Goal: Task Accomplishment & Management: Manage account settings

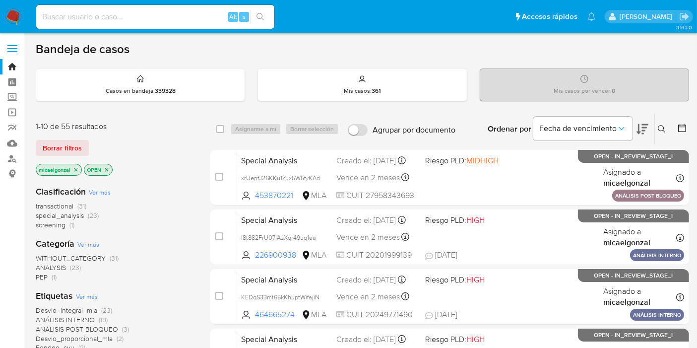
click at [0, 22] on nav "Pausado Ver notificaciones Alt s Accesos rápidos Presiona las siguientes teclas…" at bounding box center [348, 16] width 697 height 33
click at [159, 10] on input at bounding box center [155, 16] width 238 height 13
paste input "s7y0OrSfQbmw9CBYkDBDgs31"
type input "s7y0OrSfQbmw9CBYkDBDgs31"
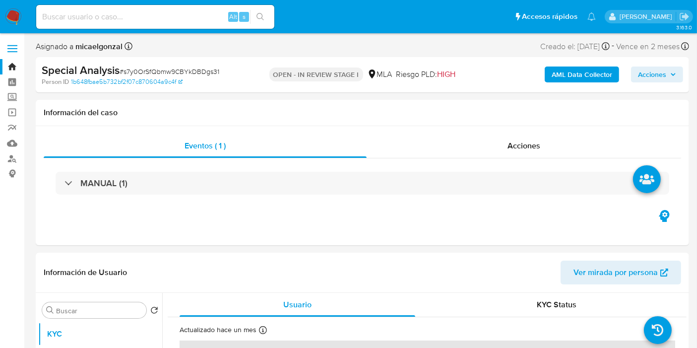
select select "10"
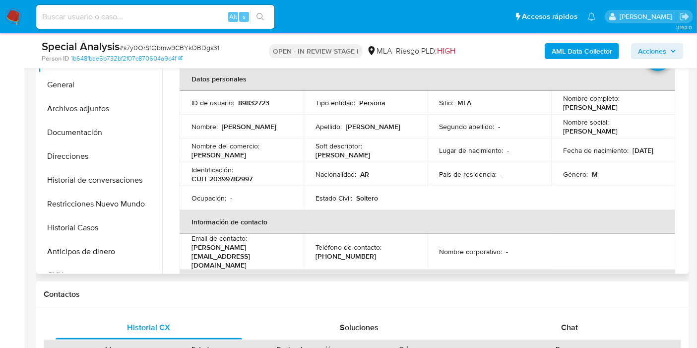
scroll to position [220, 0]
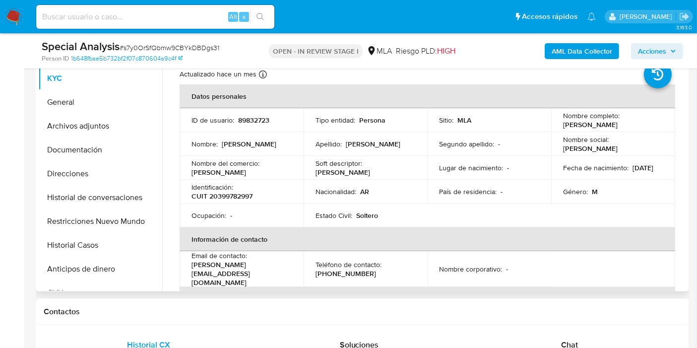
drag, startPoint x: 645, startPoint y: 127, endPoint x: 558, endPoint y: 127, distance: 86.8
click at [558, 127] on td "Nombre completo : Ramiro Emmanuel de Bonis" at bounding box center [613, 120] width 124 height 24
copy p "Ramiro Emmanuel de Bonis"
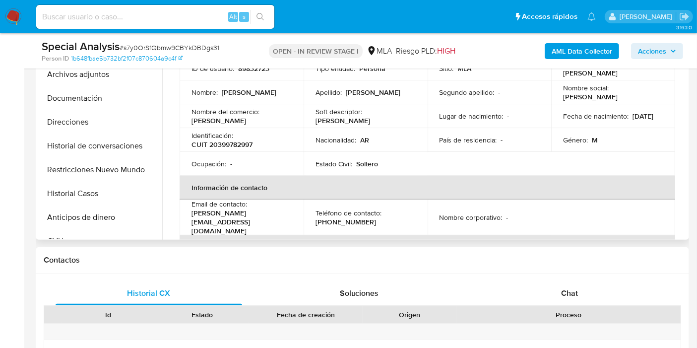
scroll to position [232, 0]
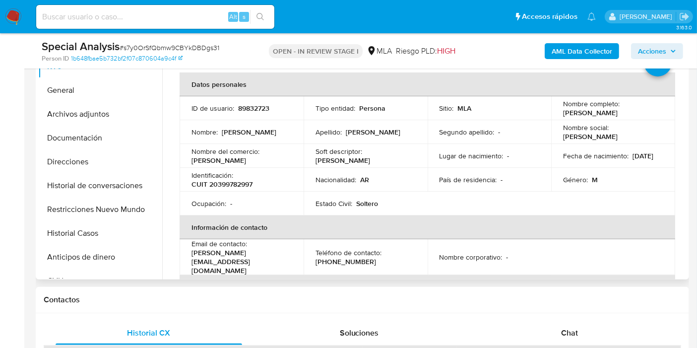
click at [228, 184] on p "CUIT 20399782997" at bounding box center [222, 184] width 61 height 9
copy p "20399782997"
click at [76, 112] on button "Archivos adjuntos" at bounding box center [96, 114] width 116 height 24
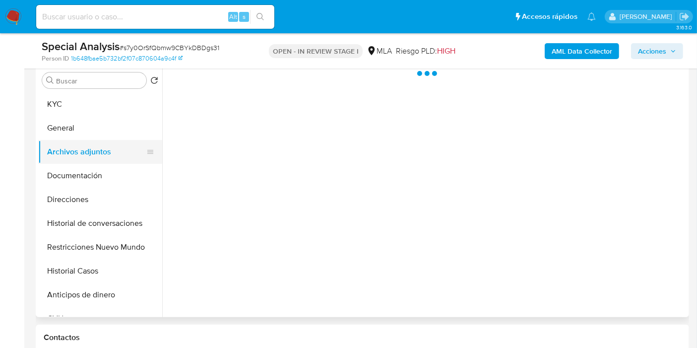
scroll to position [177, 0]
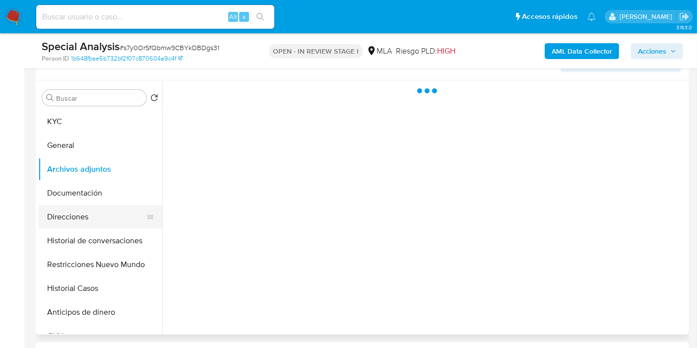
click at [80, 210] on button "Direcciones" at bounding box center [96, 217] width 116 height 24
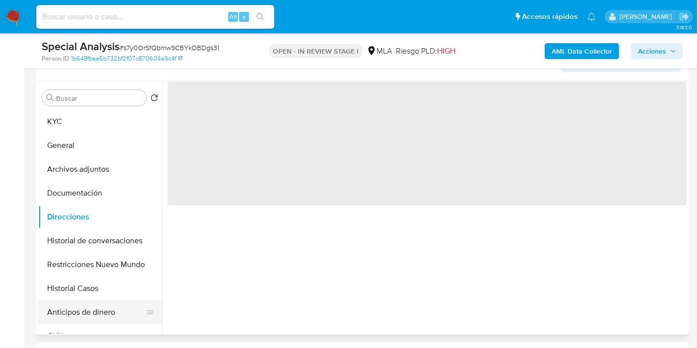
click at [83, 311] on button "Anticipos de dinero" at bounding box center [96, 312] width 116 height 24
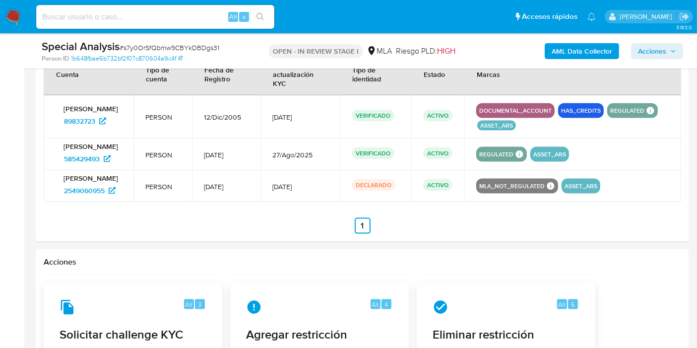
scroll to position [1170, 0]
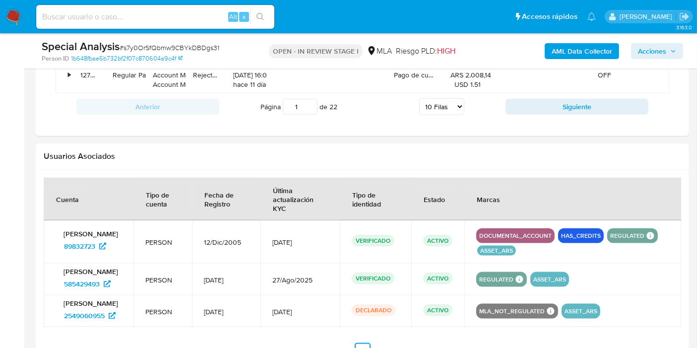
drag, startPoint x: 52, startPoint y: 253, endPoint x: 105, endPoint y: 256, distance: 52.7
click at [105, 256] on td "Ramiro Emmanuel de Bonis 89832723" at bounding box center [89, 241] width 90 height 43
drag, startPoint x: 53, startPoint y: 246, endPoint x: 95, endPoint y: 245, distance: 41.7
click at [99, 246] on td "Ramiro Emmanuel de Bonis 89832723" at bounding box center [89, 241] width 90 height 43
drag, startPoint x: 92, startPoint y: 245, endPoint x: 41, endPoint y: 278, distance: 61.0
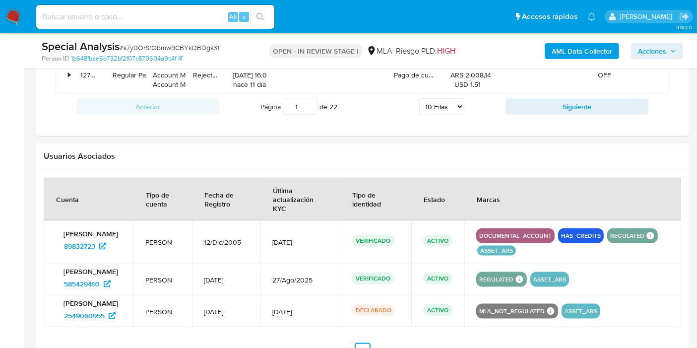
drag, startPoint x: 50, startPoint y: 288, endPoint x: 106, endPoint y: 284, distance: 55.7
click at [106, 284] on td "Ramiro Emmanuel de Bonis 585429493" at bounding box center [89, 280] width 90 height 32
click at [17, 24] on nav "Pausado Ver notificaciones Alt s Accesos rápidos Presiona las siguientes teclas…" at bounding box center [348, 16] width 697 height 33
click at [16, 22] on img at bounding box center [13, 16] width 17 height 17
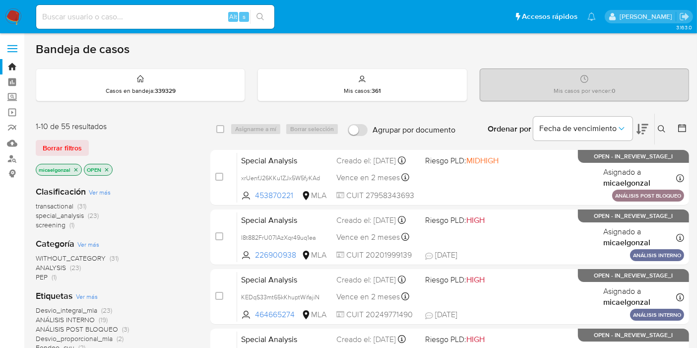
click at [136, 16] on input at bounding box center [155, 16] width 238 height 13
paste input "4rzaeH2W5CMw64LCtEiRIOrk"
type input "4rzaeH2W5CMw64LCtEiRIOrk"
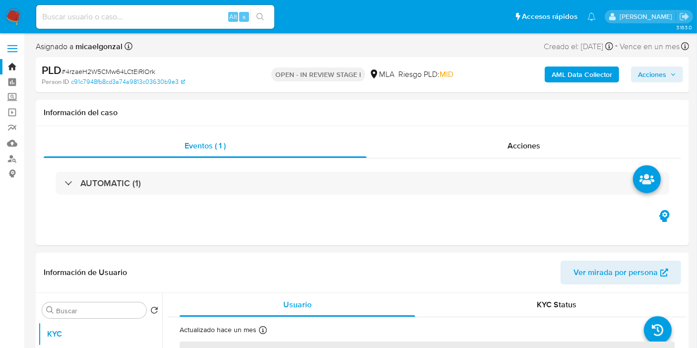
select select "10"
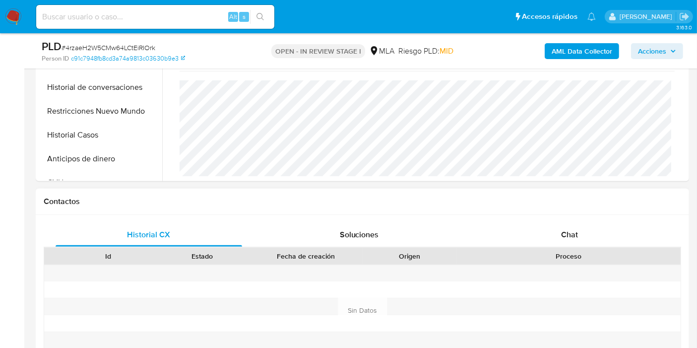
scroll to position [496, 0]
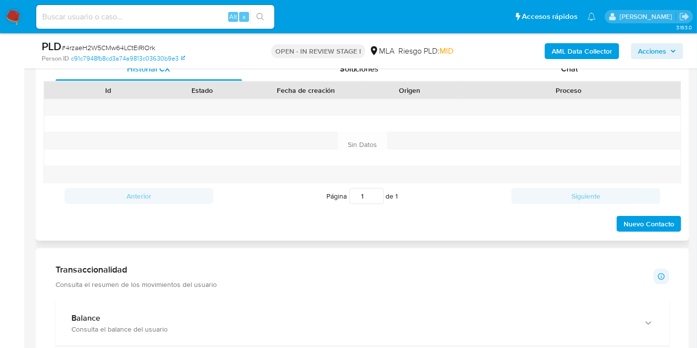
click at [602, 82] on div "Proceso" at bounding box center [569, 90] width 224 height 17
click at [609, 74] on div "Chat" at bounding box center [569, 69] width 187 height 24
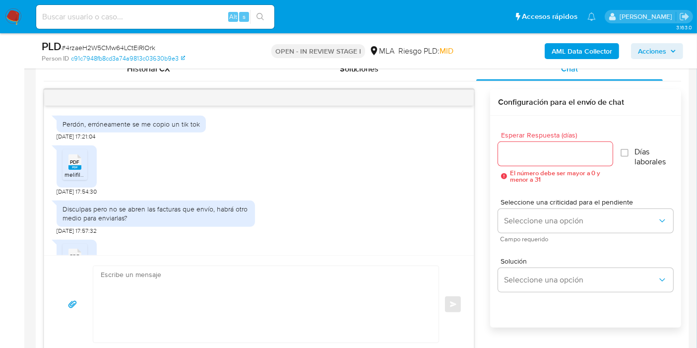
scroll to position [578, 0]
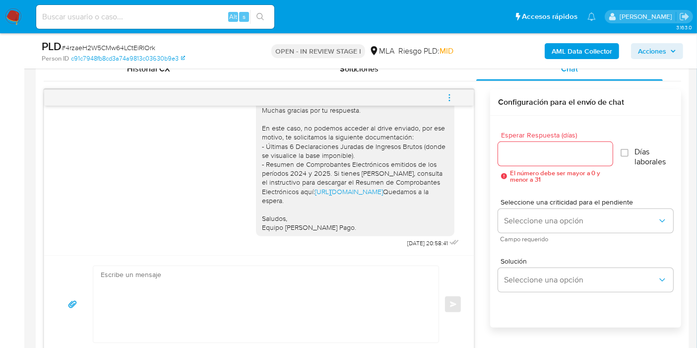
click at [452, 96] on icon "menu-action" at bounding box center [449, 97] width 9 height 9
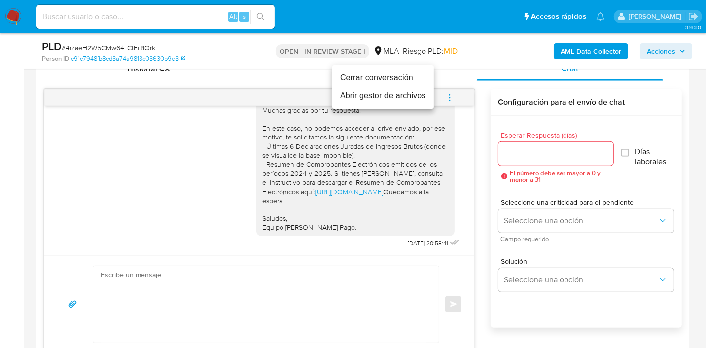
click at [356, 77] on li "Cerrar conversación" at bounding box center [383, 78] width 102 height 18
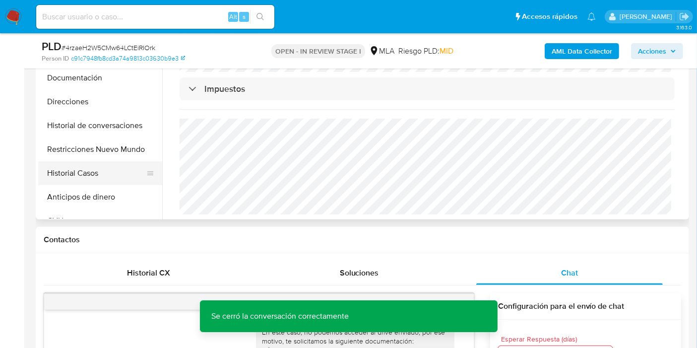
scroll to position [275, 0]
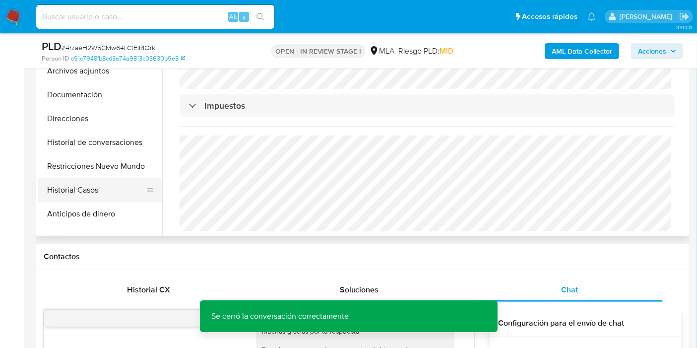
click at [94, 193] on button "Historial Casos" at bounding box center [96, 190] width 116 height 24
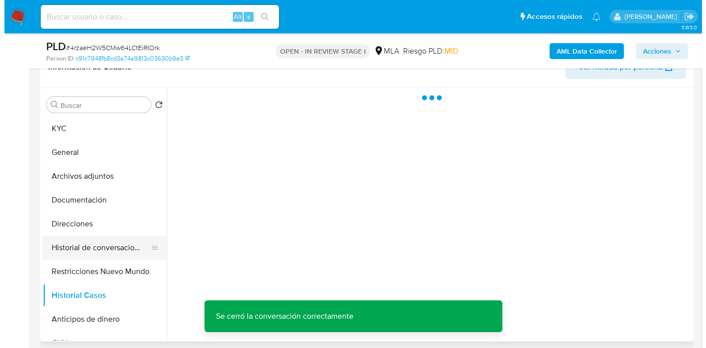
scroll to position [165, 0]
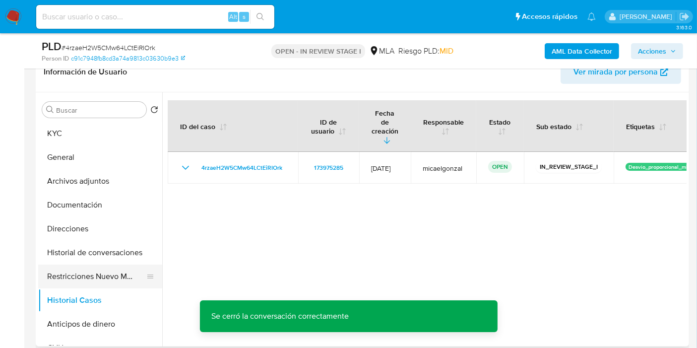
click at [123, 286] on button "Restricciones Nuevo Mundo" at bounding box center [96, 276] width 116 height 24
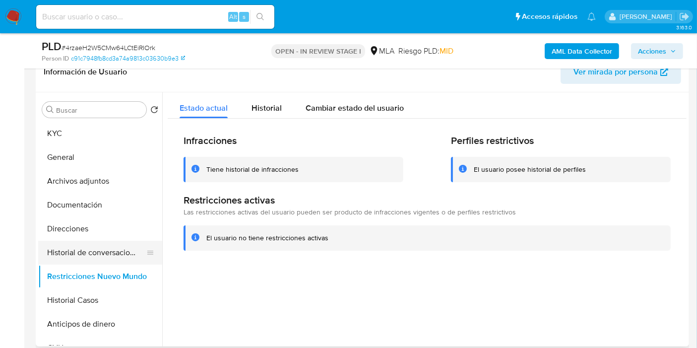
click at [133, 250] on button "Historial de conversaciones" at bounding box center [96, 253] width 116 height 24
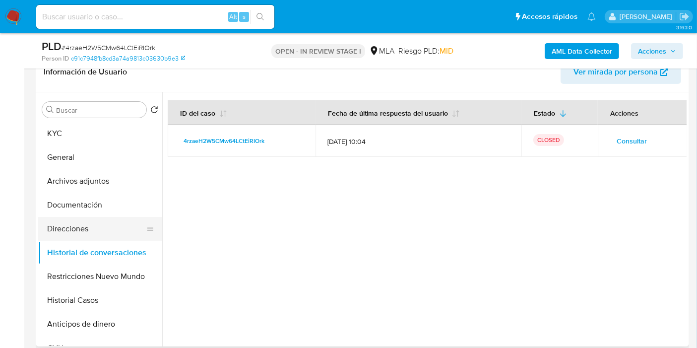
click at [76, 218] on button "Direcciones" at bounding box center [96, 229] width 116 height 24
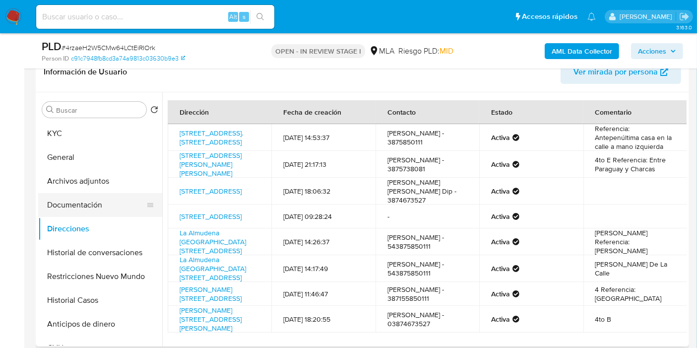
click at [101, 195] on button "Documentación" at bounding box center [96, 205] width 116 height 24
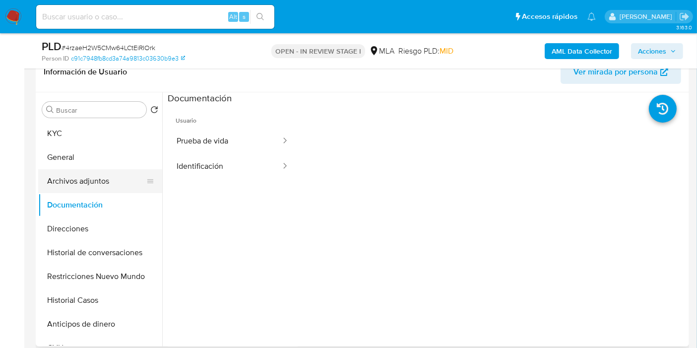
click at [120, 176] on button "Archivos adjuntos" at bounding box center [96, 181] width 116 height 24
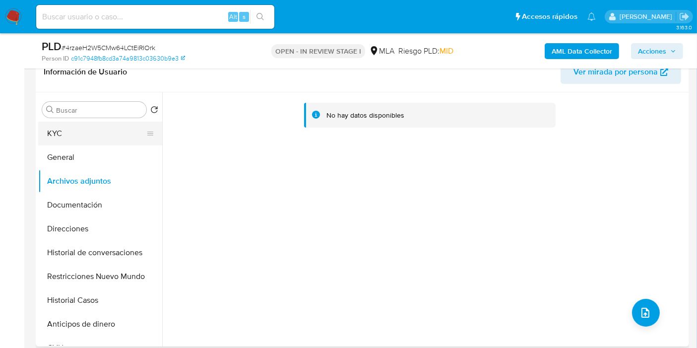
click at [69, 136] on button "KYC" at bounding box center [96, 134] width 116 height 24
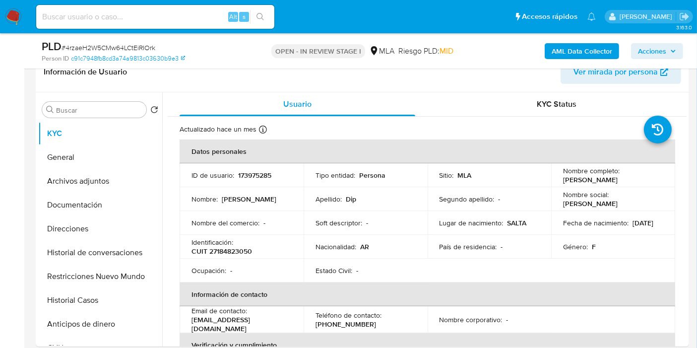
click at [581, 53] on b "AML Data Collector" at bounding box center [582, 51] width 61 height 16
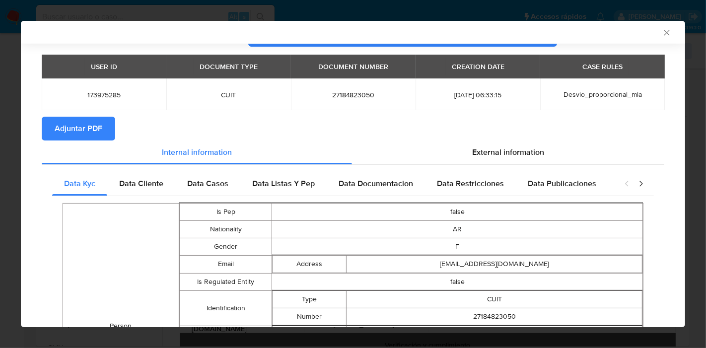
scroll to position [0, 0]
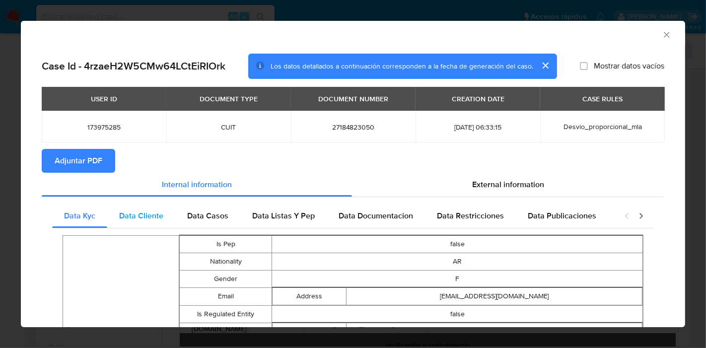
click at [122, 212] on span "Data Cliente" at bounding box center [141, 215] width 44 height 11
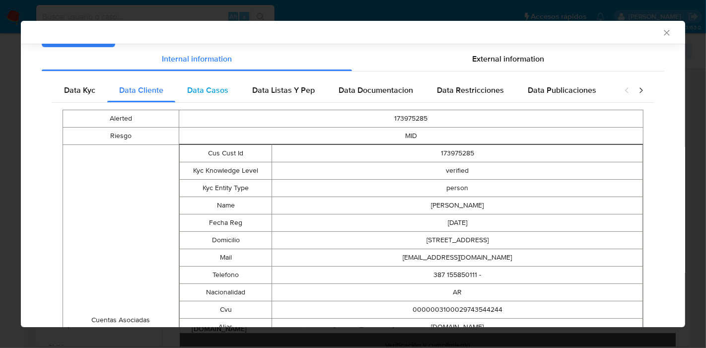
click at [229, 94] on div "Data Casos" at bounding box center [207, 90] width 65 height 24
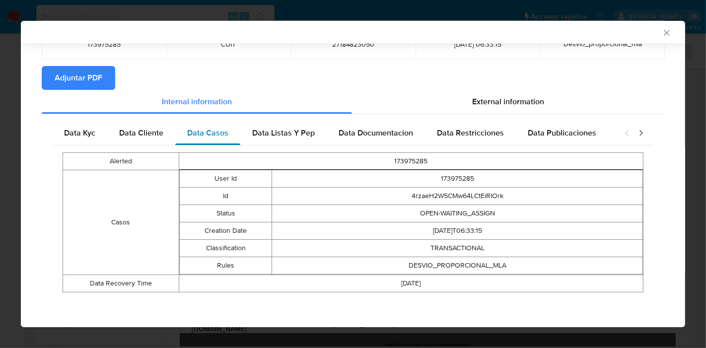
scroll to position [80, 0]
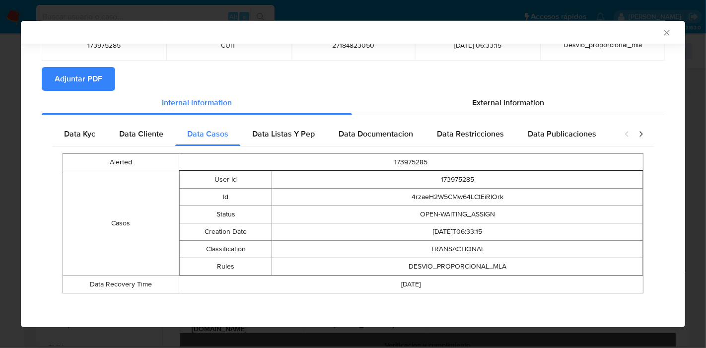
click at [275, 119] on div "Data Kyc Data Cliente Data Casos Data Listas Y Pep Data Documentacion Data Rest…" at bounding box center [353, 211] width 622 height 192
click at [276, 125] on div "Data Listas Y Pep" at bounding box center [283, 134] width 86 height 24
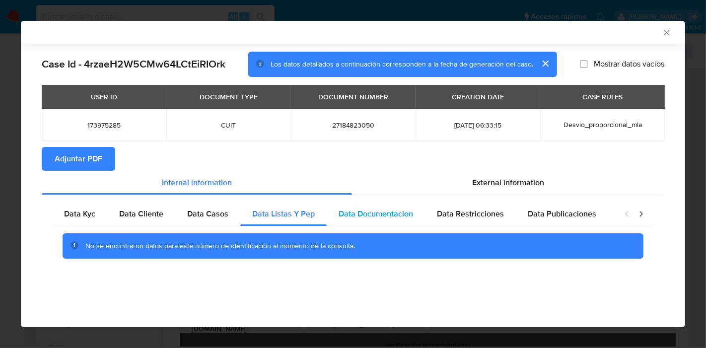
drag, startPoint x: 396, startPoint y: 190, endPoint x: 386, endPoint y: 204, distance: 17.2
click at [389, 199] on div "Internal information External information Data Kyc Data Cliente Data Casos Data…" at bounding box center [353, 222] width 622 height 102
click at [386, 204] on div "Data Documentacion" at bounding box center [376, 214] width 98 height 24
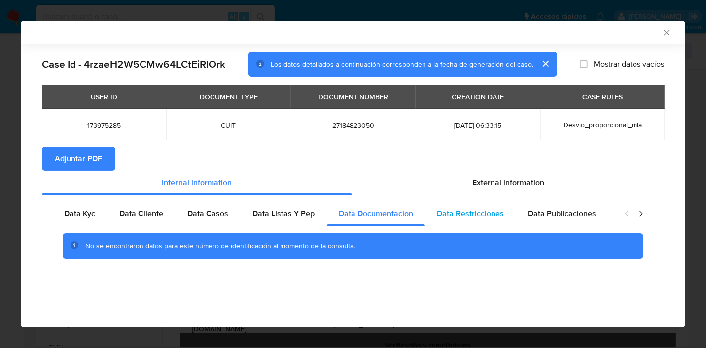
click at [489, 223] on div "Data Restricciones" at bounding box center [470, 214] width 91 height 24
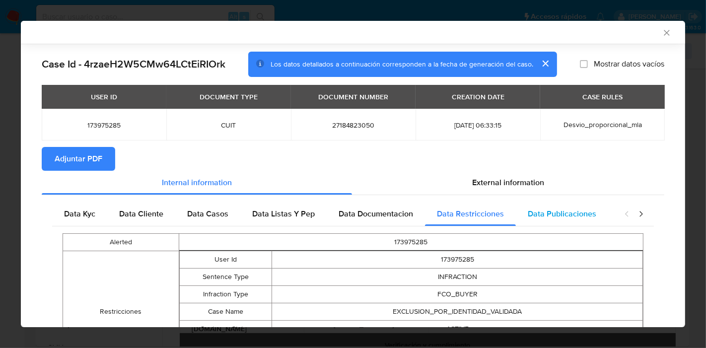
click at [591, 221] on div "Data Publicaciones" at bounding box center [562, 214] width 92 height 24
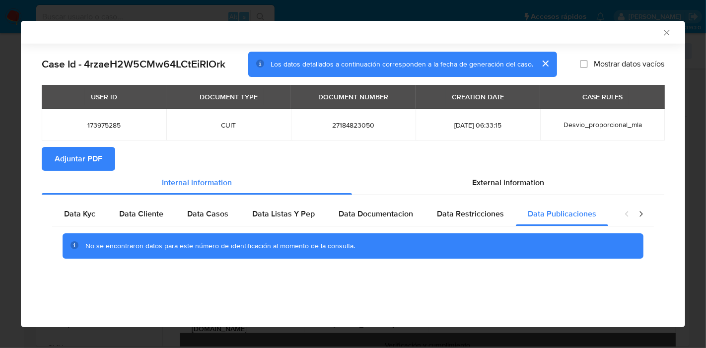
click at [641, 217] on icon "closure-recommendation-modal" at bounding box center [641, 214] width 10 height 10
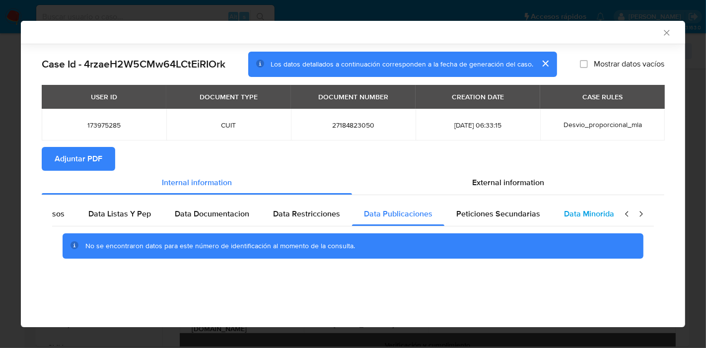
scroll to position [0, 174]
click at [557, 209] on span "Data Minoridad" at bounding box center [580, 213] width 55 height 11
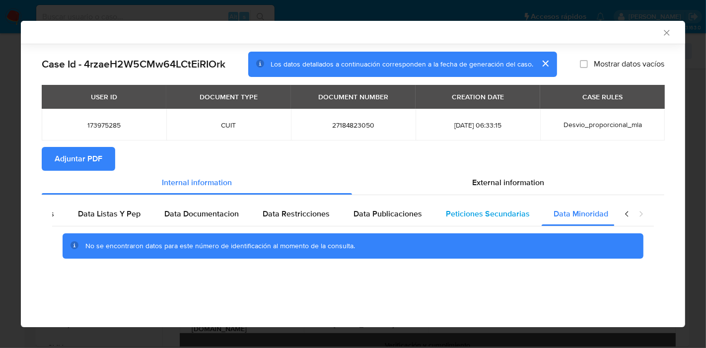
click at [476, 211] on span "Peticiones Secundarias" at bounding box center [488, 213] width 84 height 11
click at [624, 212] on icon "closure-recommendation-modal" at bounding box center [627, 214] width 10 height 10
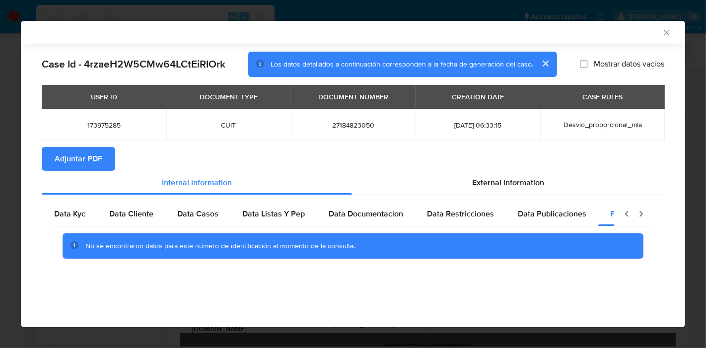
scroll to position [0, 0]
click at [72, 215] on span "Data Kyc" at bounding box center [79, 213] width 31 height 11
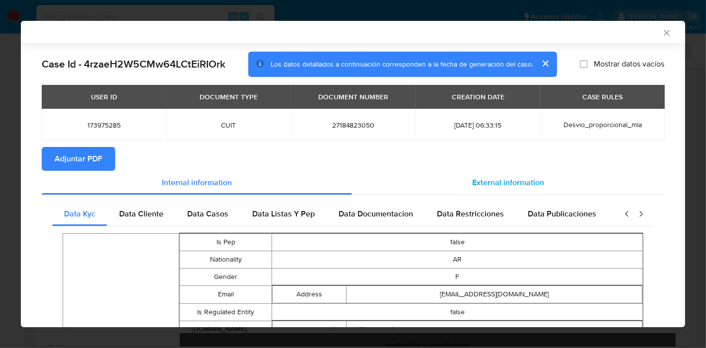
click at [530, 188] on div "External information" at bounding box center [508, 183] width 312 height 24
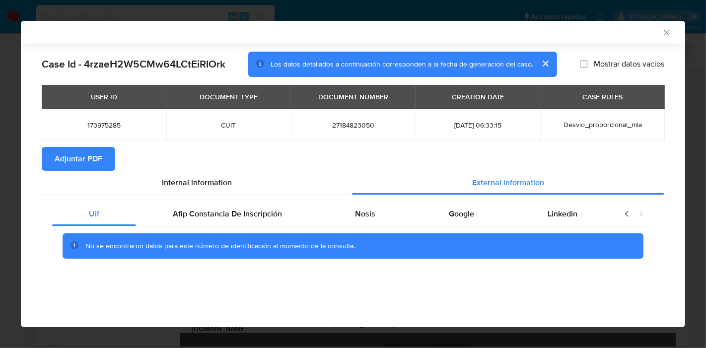
click at [234, 234] on div "No se encontraron datos para este número de identificación al momento de la con…" at bounding box center [353, 246] width 581 height 26
click at [263, 212] on span "Afip Constancia De Inscripción" at bounding box center [227, 213] width 109 height 11
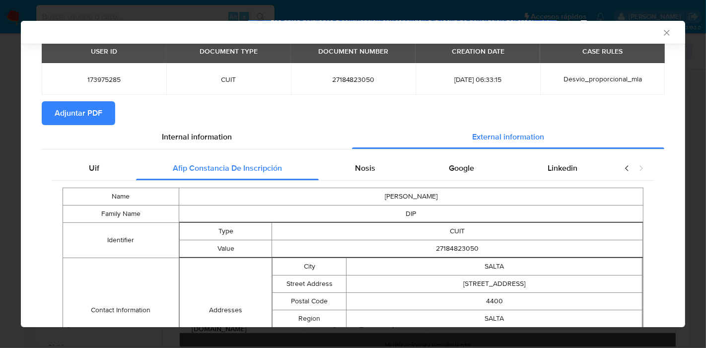
scroll to position [43, 0]
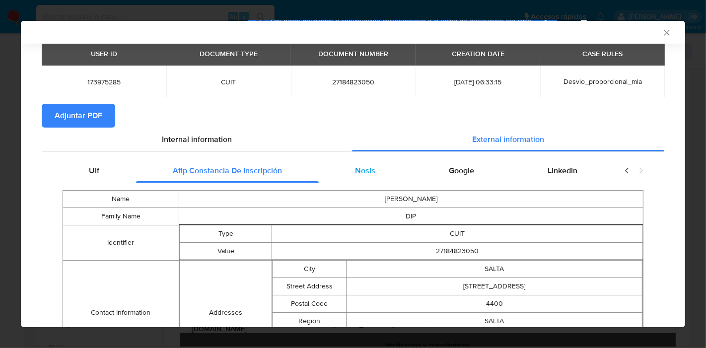
click at [377, 165] on div "Nosis" at bounding box center [366, 171] width 94 height 24
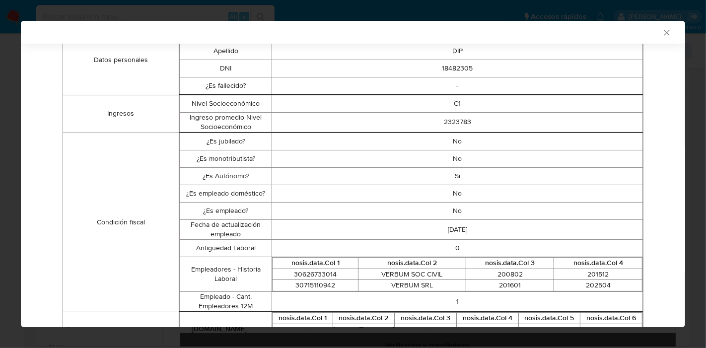
scroll to position [98, 0]
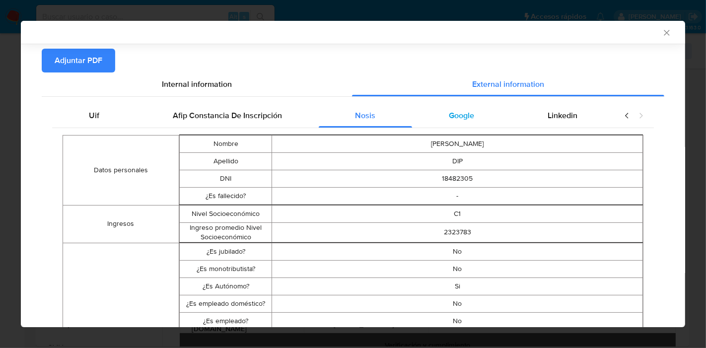
click at [473, 120] on div "Google" at bounding box center [461, 116] width 99 height 24
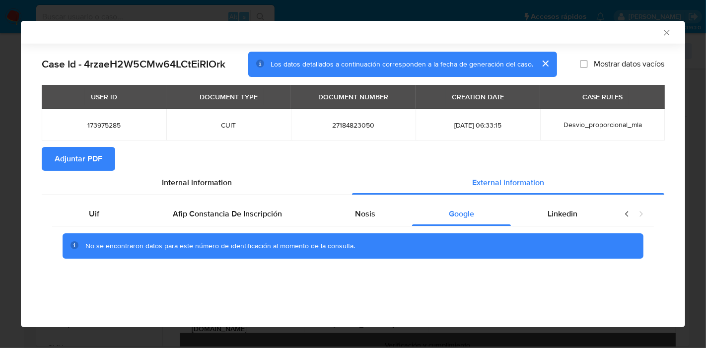
scroll to position [0, 0]
click at [551, 218] on span "Linkedin" at bounding box center [562, 213] width 30 height 11
click at [119, 226] on div "No se encontraron datos para este número de identificación al momento de la con…" at bounding box center [352, 246] width 601 height 40
click at [113, 224] on div "Uif" at bounding box center [94, 214] width 84 height 24
click at [207, 162] on section "Adjuntar PDF" at bounding box center [353, 159] width 622 height 24
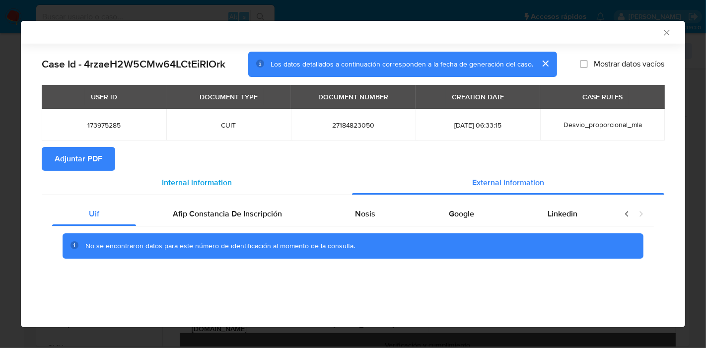
click at [194, 177] on span "Internal information" at bounding box center [197, 182] width 70 height 11
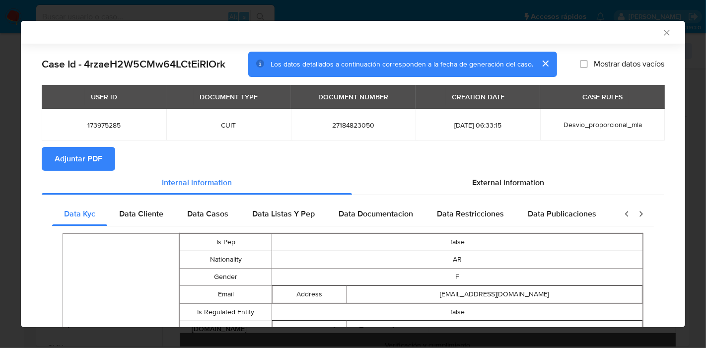
click at [109, 165] on button "Adjuntar PDF" at bounding box center [78, 159] width 73 height 24
click at [661, 29] on icon "Cerrar ventana" at bounding box center [666, 33] width 10 height 10
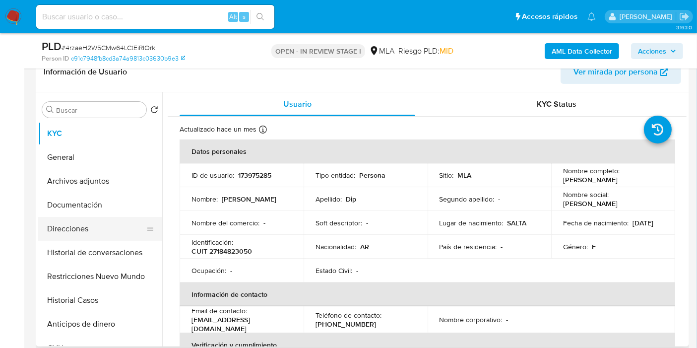
click at [45, 221] on button "Direcciones" at bounding box center [96, 229] width 116 height 24
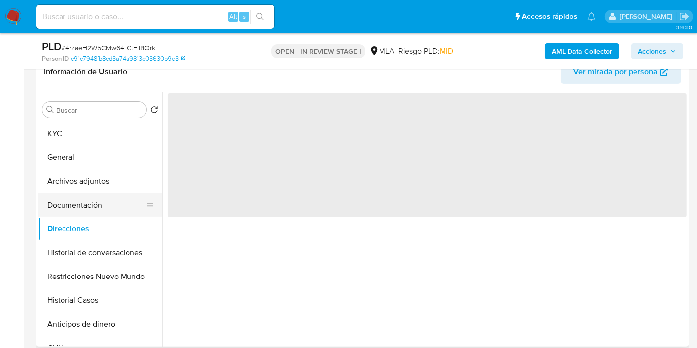
click at [96, 197] on button "Documentación" at bounding box center [96, 205] width 116 height 24
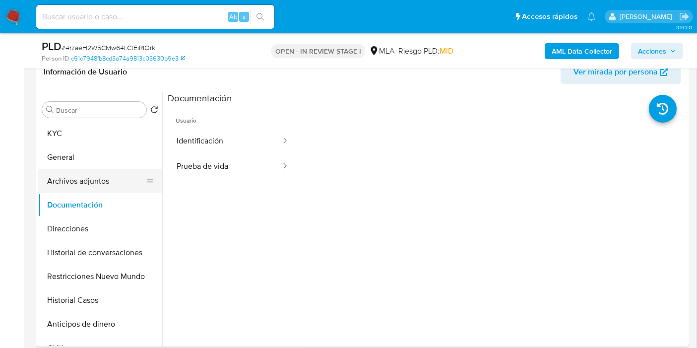
click at [111, 181] on button "Archivos adjuntos" at bounding box center [96, 181] width 116 height 24
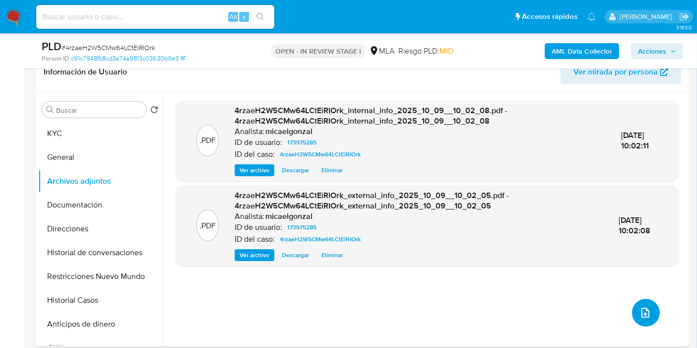
click at [647, 308] on span "upload-file" at bounding box center [646, 313] width 12 height 12
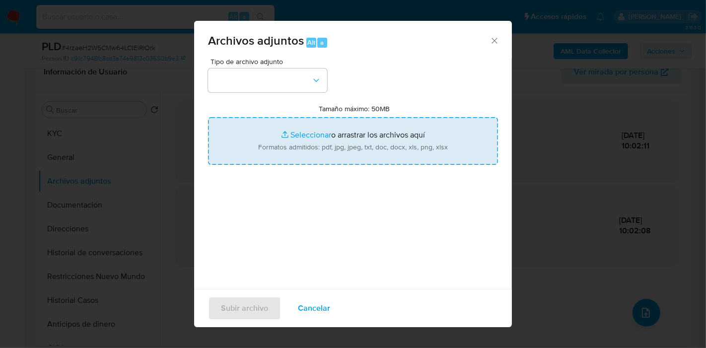
click at [324, 161] on input "Tamaño máximo: 50MB Seleccionar archivos" at bounding box center [353, 141] width 290 height 48
type input "C:\fakepath\Factura - Enero 2024.pdf"
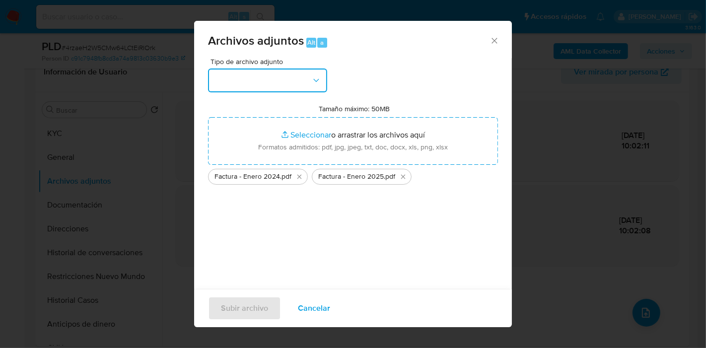
click at [280, 78] on button "button" at bounding box center [267, 80] width 119 height 24
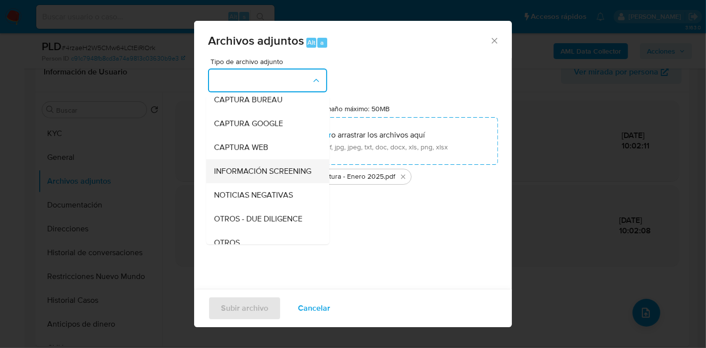
scroll to position [165, 0]
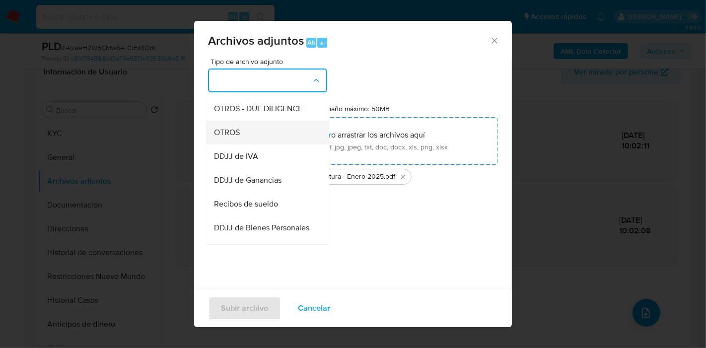
click at [279, 144] on div "OTROS" at bounding box center [264, 133] width 101 height 24
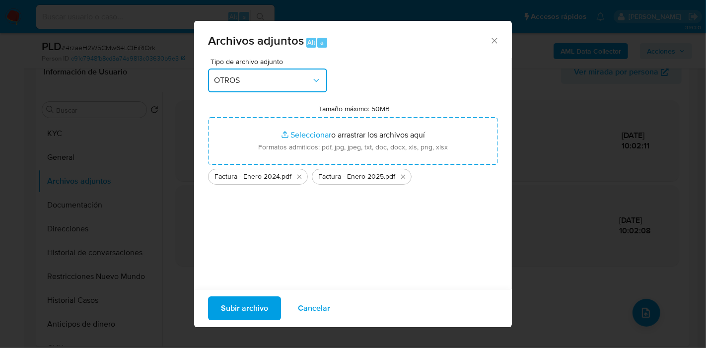
click at [296, 88] on button "OTROS" at bounding box center [267, 80] width 119 height 24
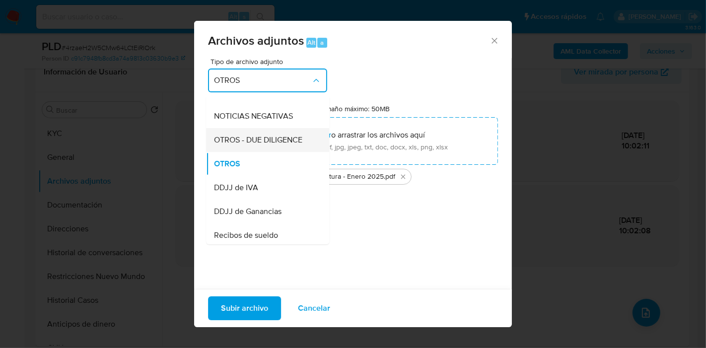
scroll to position [27, 0]
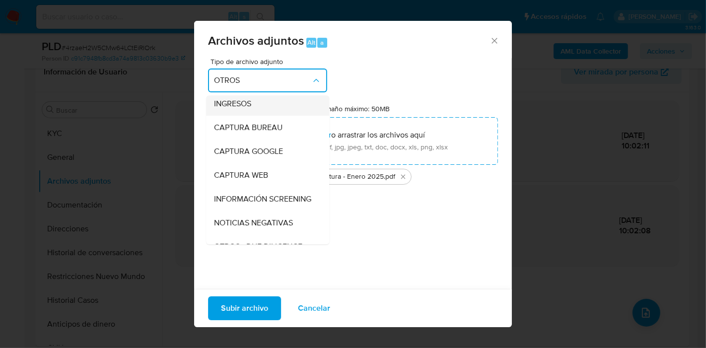
click at [258, 102] on div "INGRESOS" at bounding box center [264, 104] width 101 height 24
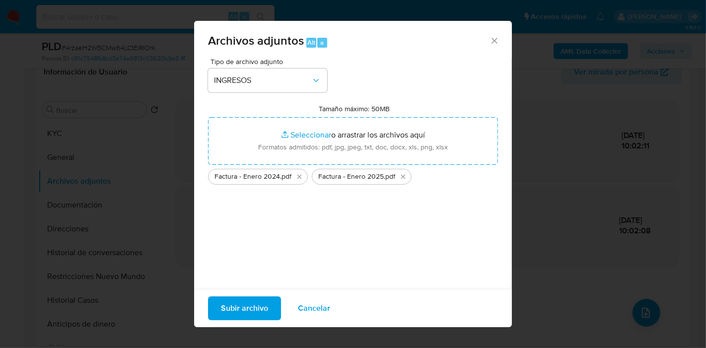
click at [269, 302] on button "Subir archivo" at bounding box center [244, 308] width 73 height 24
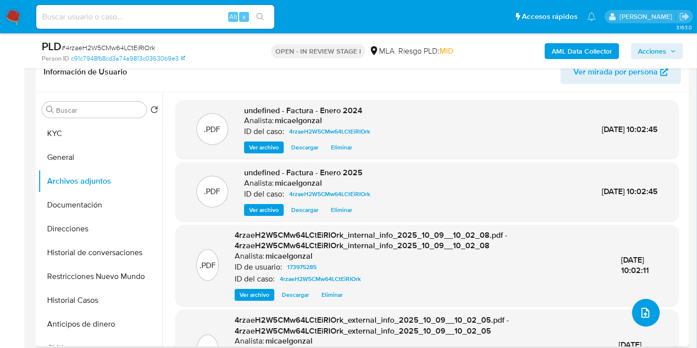
click at [651, 309] on button "upload-file" at bounding box center [646, 313] width 28 height 28
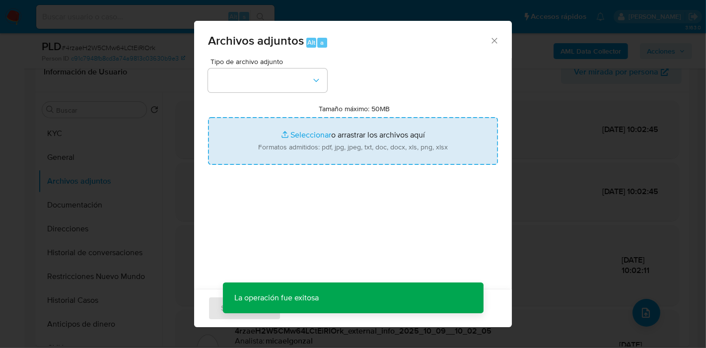
click at [432, 133] on input "Tamaño máximo: 50MB Seleccionar archivos" at bounding box center [353, 141] width 290 height 48
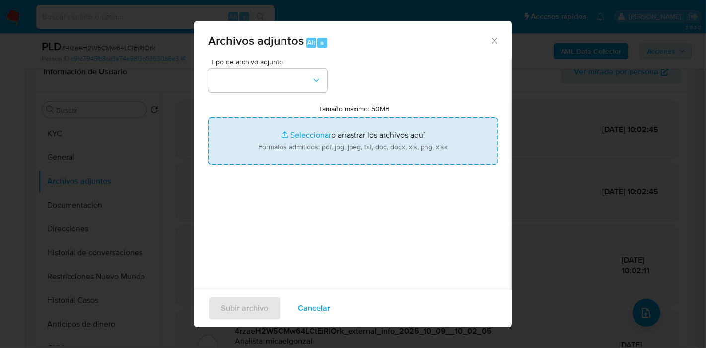
type input "C:\fakepath\Movimientos de Sandra Leonor Dip.xlsx"
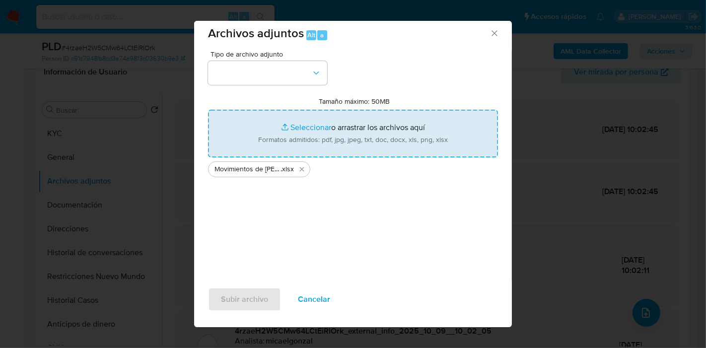
scroll to position [10, 0]
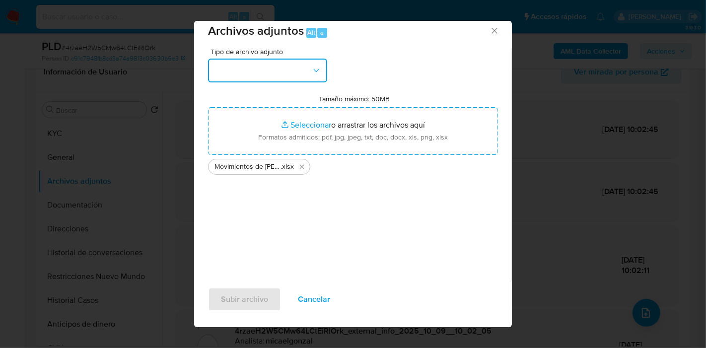
click at [300, 73] on button "button" at bounding box center [267, 71] width 119 height 24
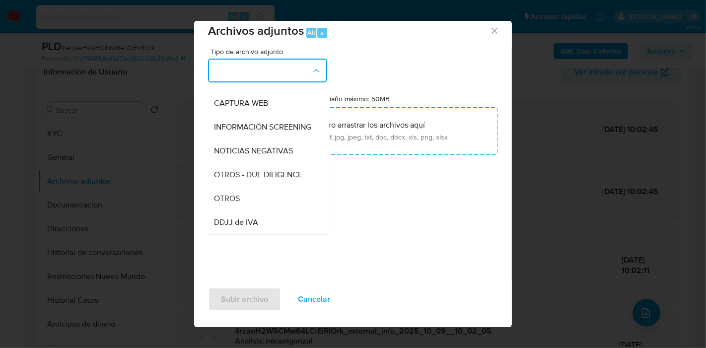
scroll to position [165, 0]
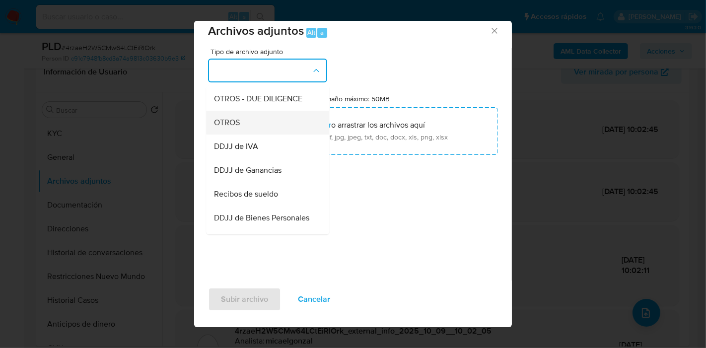
click at [252, 123] on div "OTROS" at bounding box center [264, 123] width 101 height 24
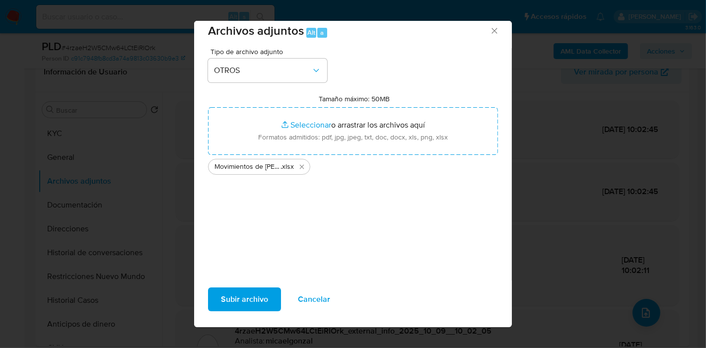
click at [218, 287] on button "Subir archivo" at bounding box center [244, 299] width 73 height 24
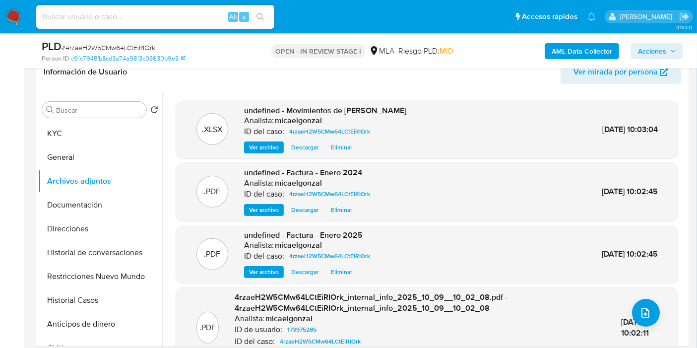
click at [110, 284] on button "Restricciones Nuevo Mundo" at bounding box center [100, 276] width 124 height 24
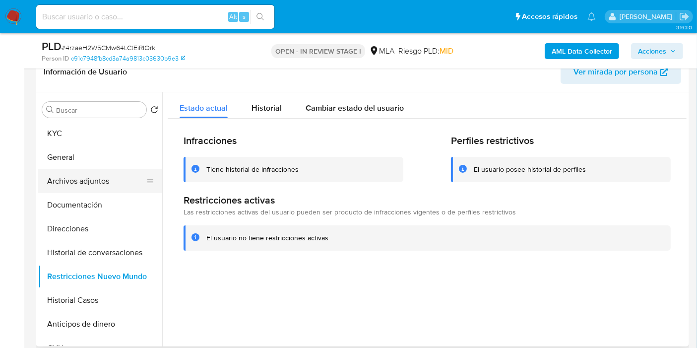
click at [118, 174] on button "Archivos adjuntos" at bounding box center [96, 181] width 116 height 24
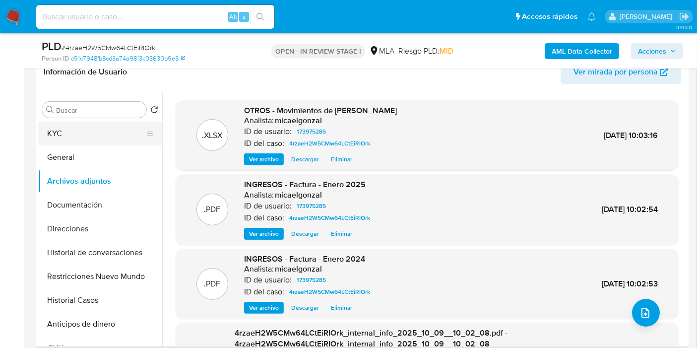
click at [122, 144] on button "KYC" at bounding box center [96, 134] width 116 height 24
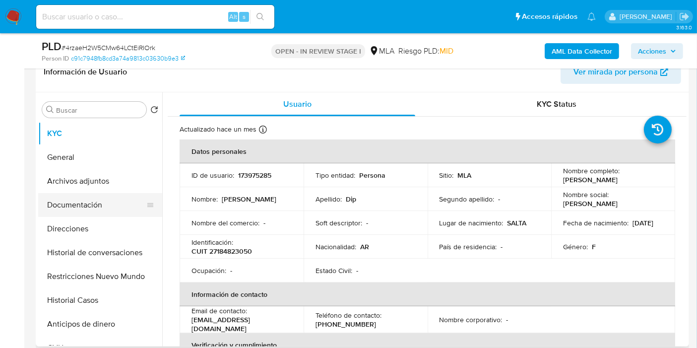
click at [119, 196] on button "Documentación" at bounding box center [96, 205] width 116 height 24
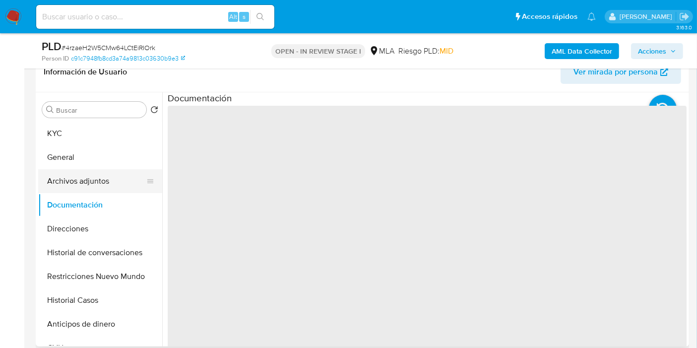
click at [123, 186] on button "Archivos adjuntos" at bounding box center [96, 181] width 116 height 24
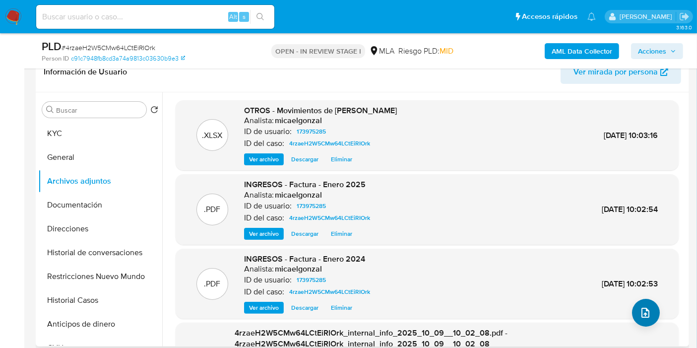
click at [654, 290] on div ".PDF INGRESOS - Factura - Enero 2024 Analista: micaelgonzal ID de usuario: 1739…" at bounding box center [427, 284] width 493 height 61
click at [639, 303] on button "upload-file" at bounding box center [646, 313] width 28 height 28
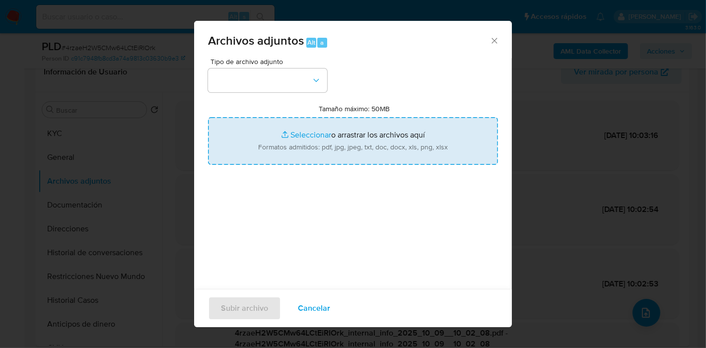
click at [366, 151] on input "Tamaño máximo: 50MB Seleccionar archivos" at bounding box center [353, 141] width 290 height 48
type input "C:\fakepath\Caselog 4rzaeH2W5CMw64LCtEiRIOrk_2025_09_22_17_22_13.docx"
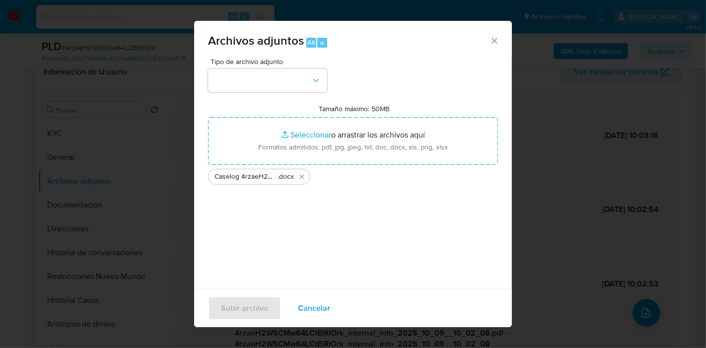
click at [247, 210] on div "Tipo de archivo adjunto Tamaño máximo: 50MB Seleccionar archivos Seleccionar o …" at bounding box center [353, 175] width 290 height 234
click at [252, 90] on button "button" at bounding box center [267, 80] width 119 height 24
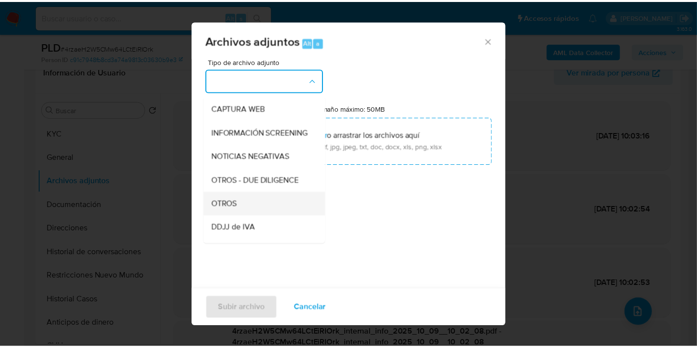
scroll to position [110, 0]
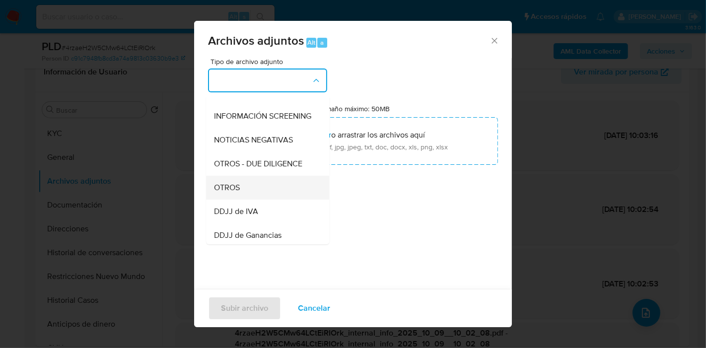
click at [241, 199] on div "OTROS" at bounding box center [264, 188] width 101 height 24
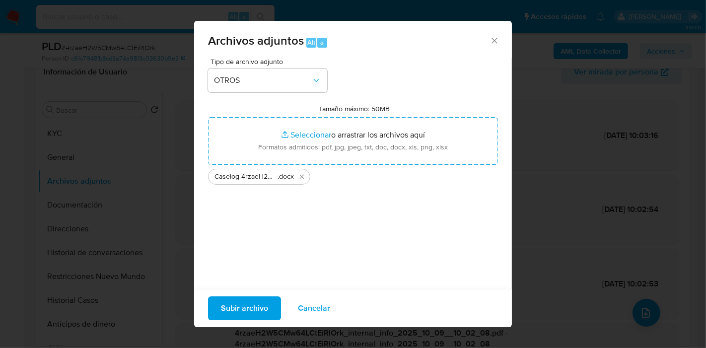
click at [268, 301] on button "Subir archivo" at bounding box center [244, 308] width 73 height 24
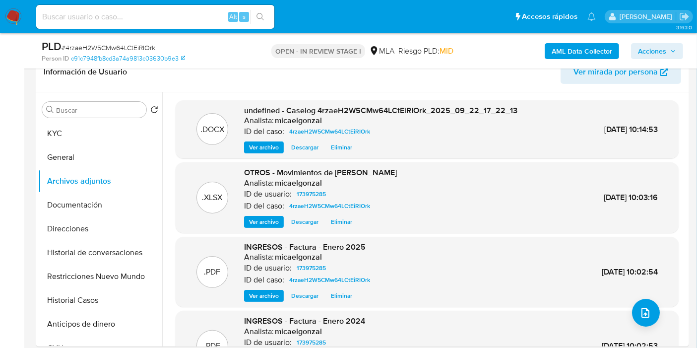
click at [127, 278] on button "Restricciones Nuevo Mundo" at bounding box center [100, 276] width 124 height 24
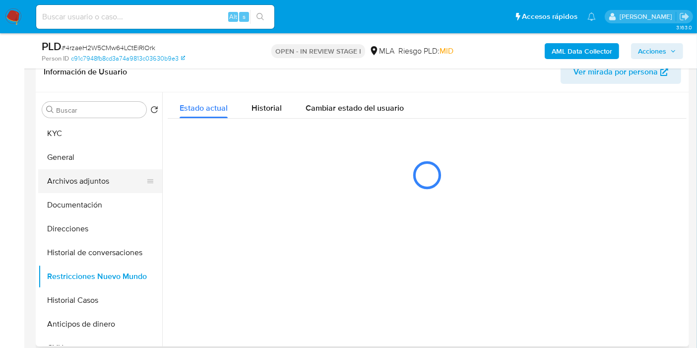
click at [109, 178] on button "Archivos adjuntos" at bounding box center [96, 181] width 116 height 24
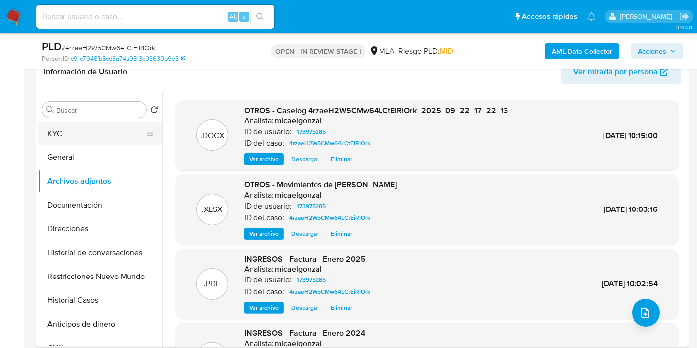
click at [105, 127] on button "KYC" at bounding box center [96, 134] width 116 height 24
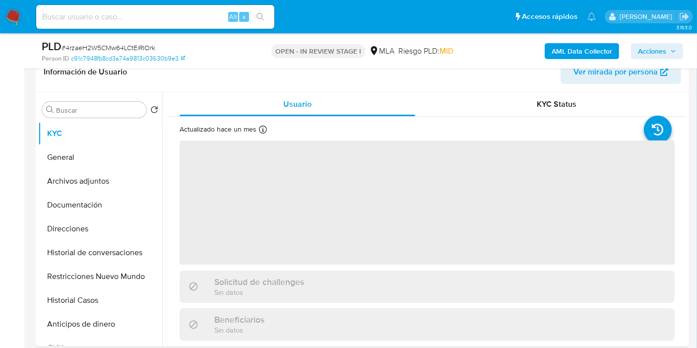
click at [659, 44] on span "Acciones" at bounding box center [652, 51] width 28 height 16
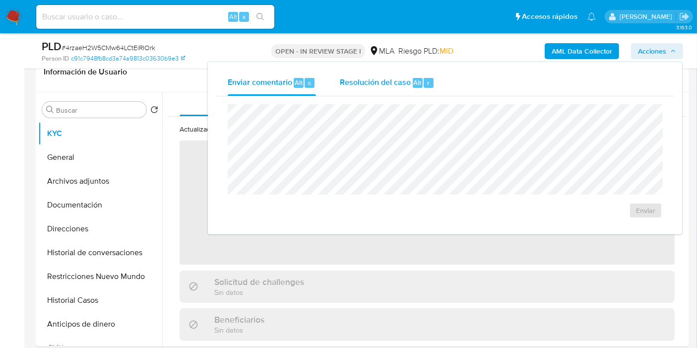
click at [434, 88] on button "Resolución del caso Alt r" at bounding box center [387, 83] width 119 height 26
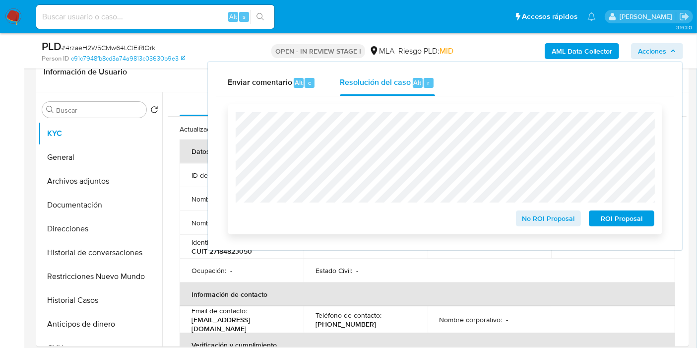
click at [573, 219] on span "No ROI Proposal" at bounding box center [549, 218] width 52 height 14
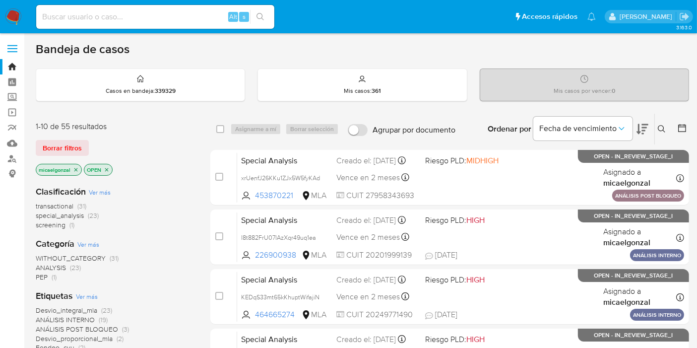
click at [134, 16] on input at bounding box center [155, 16] width 238 height 13
paste input "UXaD5EvvA5d8B3pYBsqJyCMZ"
type input "UXaD5EvvA5d8B3pYBsqJyCMZ"
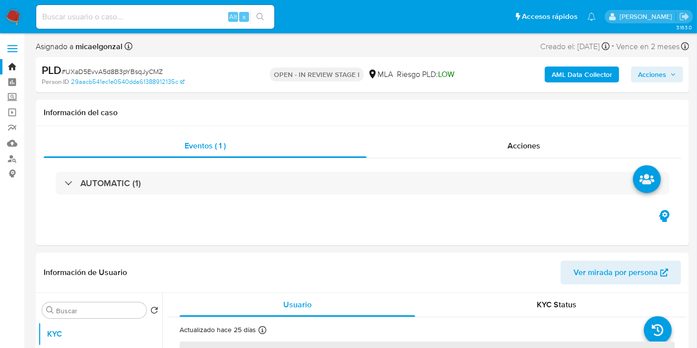
select select "10"
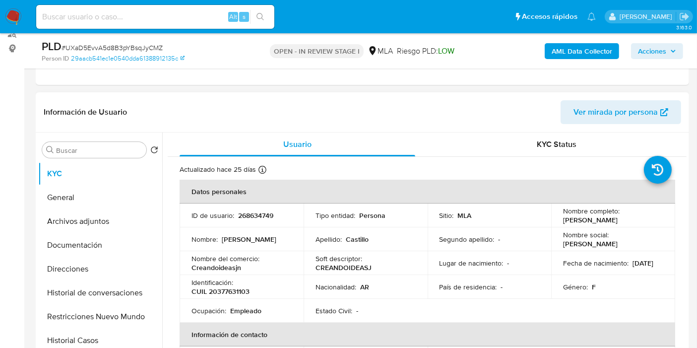
scroll to position [165, 0]
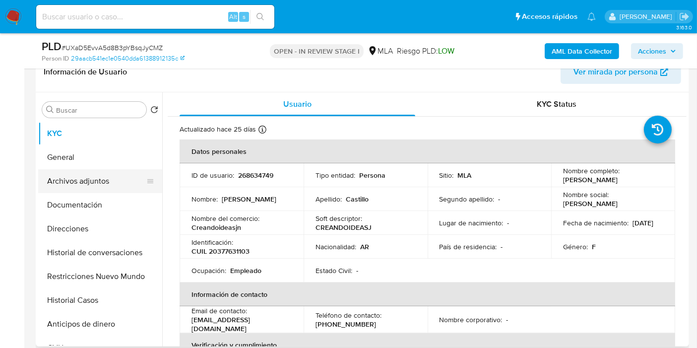
click at [85, 169] on button "Archivos adjuntos" at bounding box center [96, 181] width 116 height 24
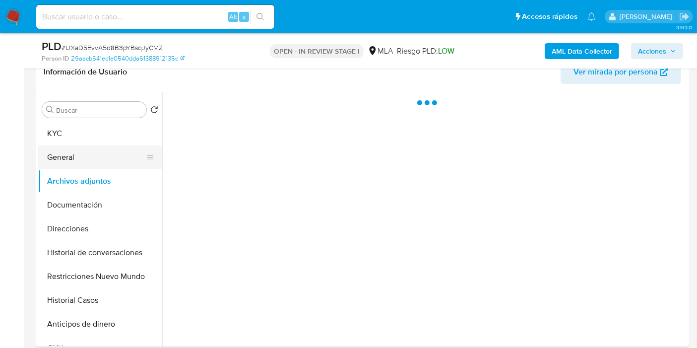
click at [113, 152] on button "General" at bounding box center [96, 157] width 116 height 24
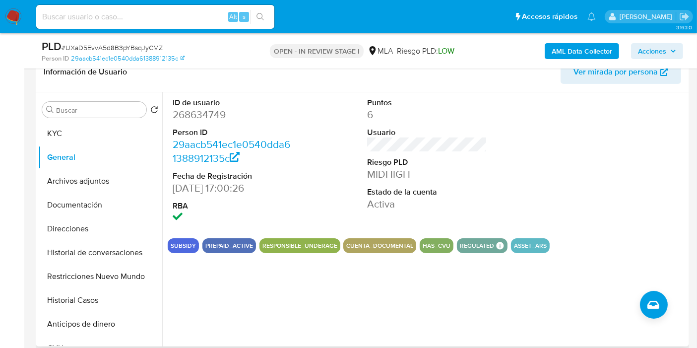
click at [211, 117] on dd "268634749" at bounding box center [233, 115] width 120 height 14
copy dd "268634749"
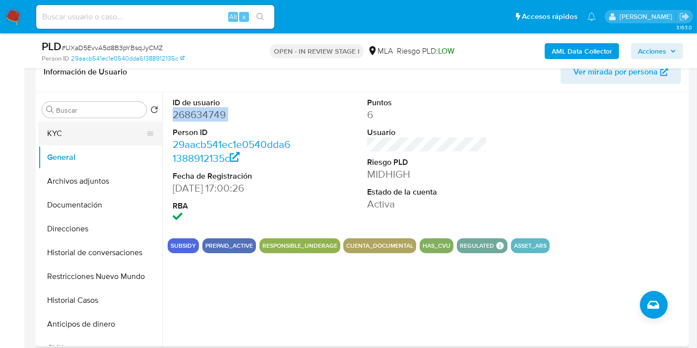
click at [108, 136] on button "KYC" at bounding box center [96, 134] width 116 height 24
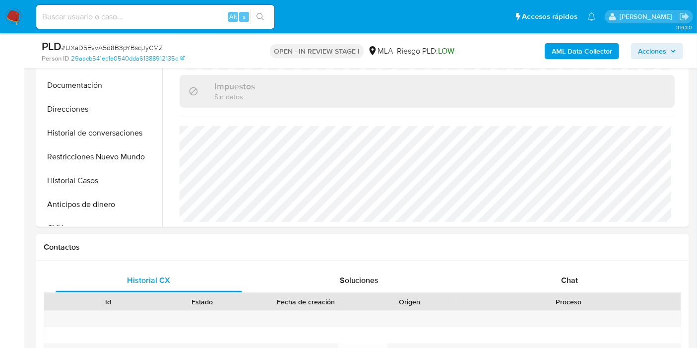
scroll to position [330, 0]
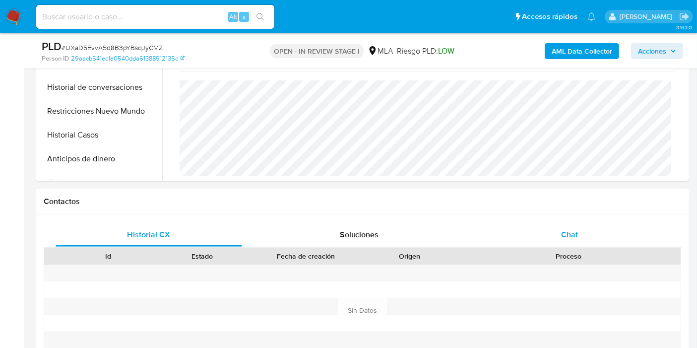
click at [558, 230] on div "Chat" at bounding box center [569, 235] width 187 height 24
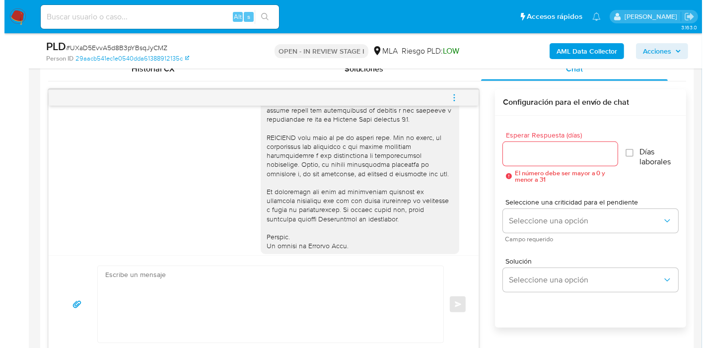
scroll to position [461, 0]
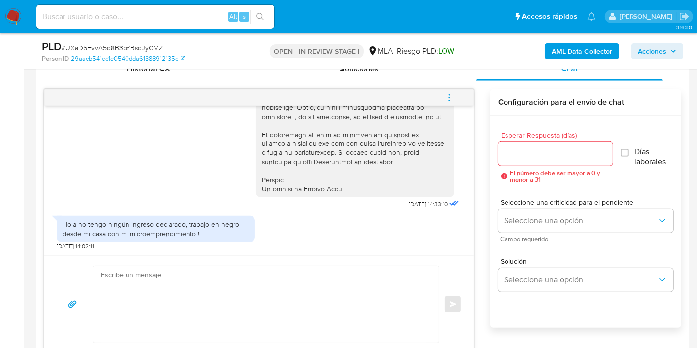
click at [588, 54] on b "AML Data Collector" at bounding box center [582, 51] width 61 height 16
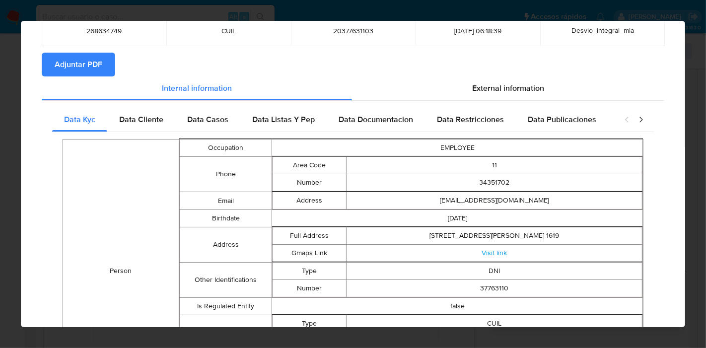
scroll to position [0, 0]
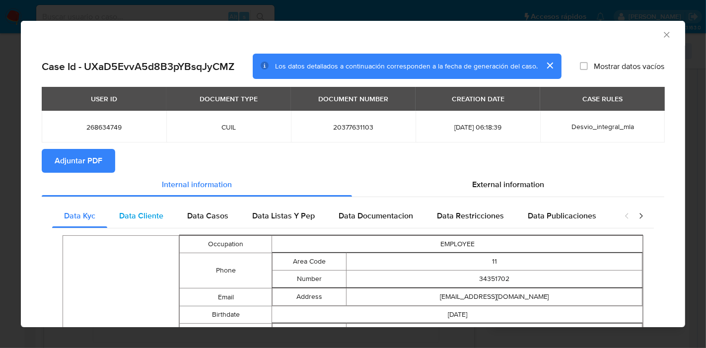
click at [154, 212] on span "Data Cliente" at bounding box center [141, 215] width 44 height 11
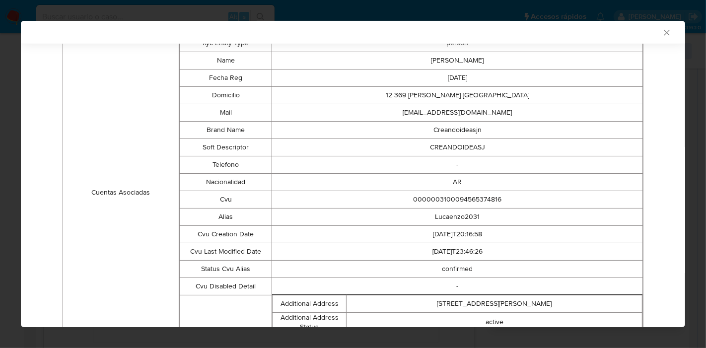
scroll to position [48, 0]
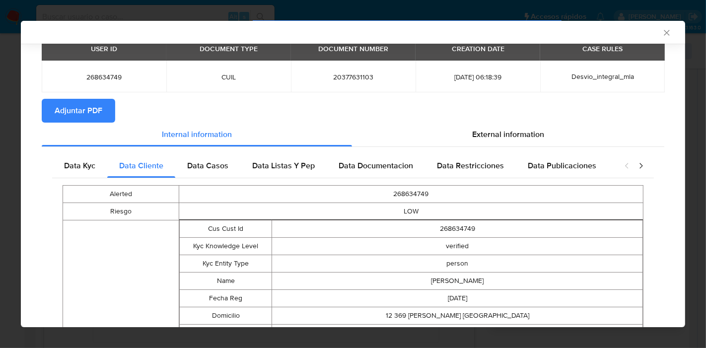
click at [214, 170] on span "Data Casos" at bounding box center [207, 165] width 41 height 11
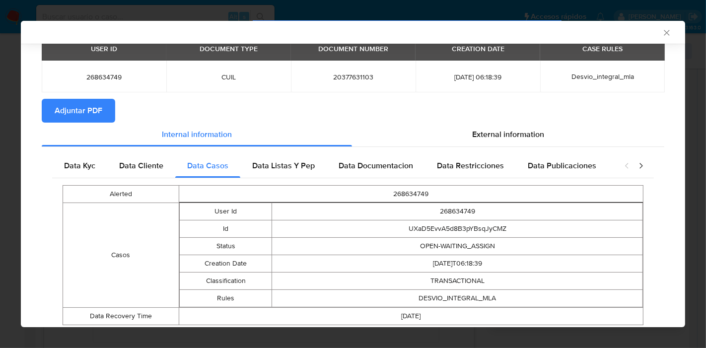
scroll to position [80, 0]
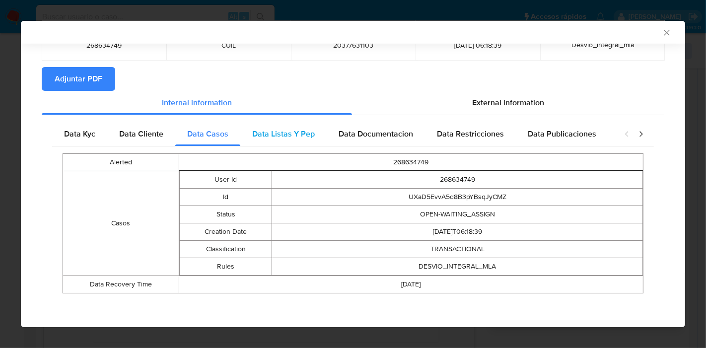
click at [310, 132] on span "Data Listas Y Pep" at bounding box center [283, 133] width 63 height 11
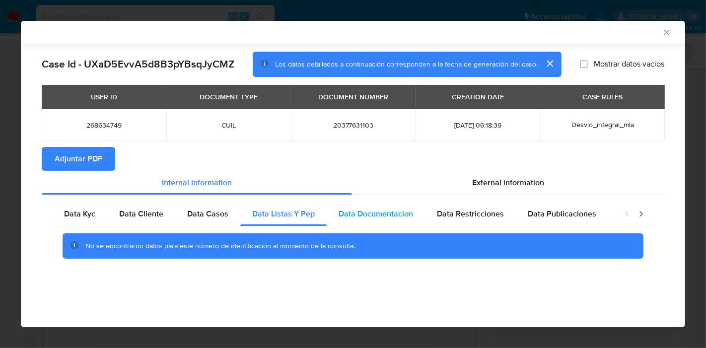
click at [380, 209] on span "Data Documentacion" at bounding box center [375, 213] width 74 height 11
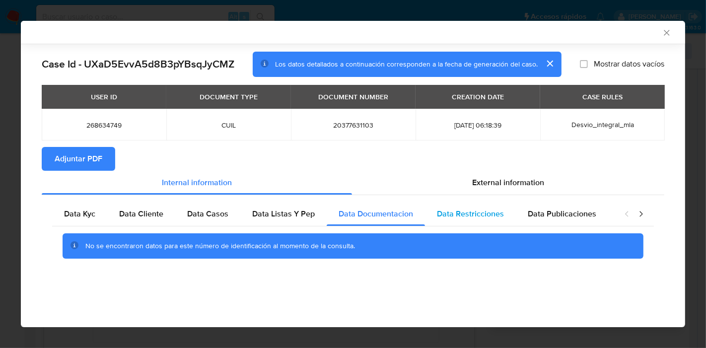
click at [431, 216] on div "Data Restricciones" at bounding box center [470, 214] width 91 height 24
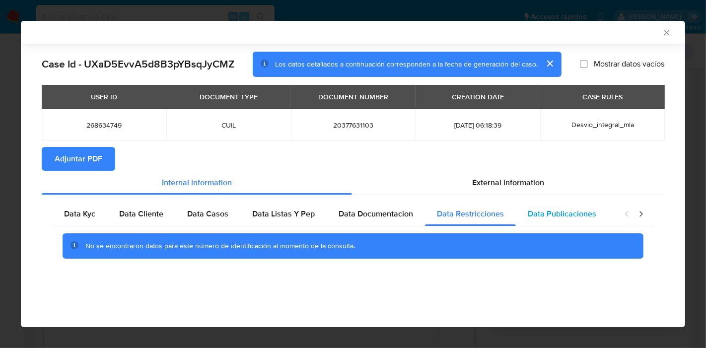
drag, startPoint x: 535, startPoint y: 223, endPoint x: 551, endPoint y: 214, distance: 18.7
click at [535, 223] on div "Data Publicaciones" at bounding box center [562, 214] width 92 height 24
click at [639, 220] on div "closure-recommendation-modal" at bounding box center [634, 214] width 40 height 24
click at [639, 217] on icon "closure-recommendation-modal" at bounding box center [641, 214] width 10 height 10
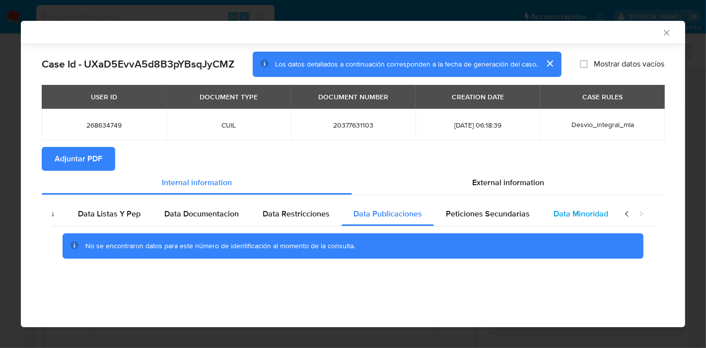
click at [589, 217] on span "Data Minoridad" at bounding box center [580, 213] width 55 height 11
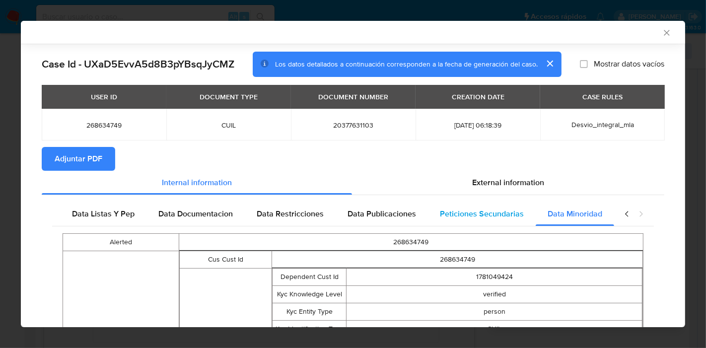
click at [468, 222] on div "Peticiones Secundarias" at bounding box center [482, 214] width 108 height 24
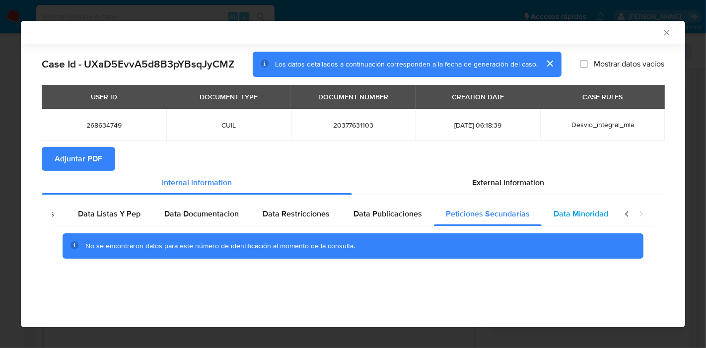
click at [547, 219] on div "Data Minoridad" at bounding box center [580, 214] width 78 height 24
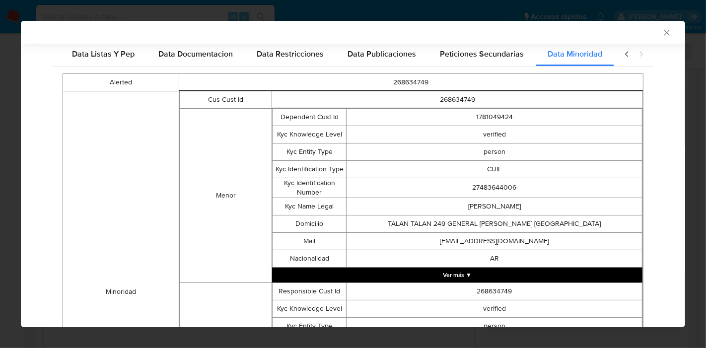
scroll to position [101, 0]
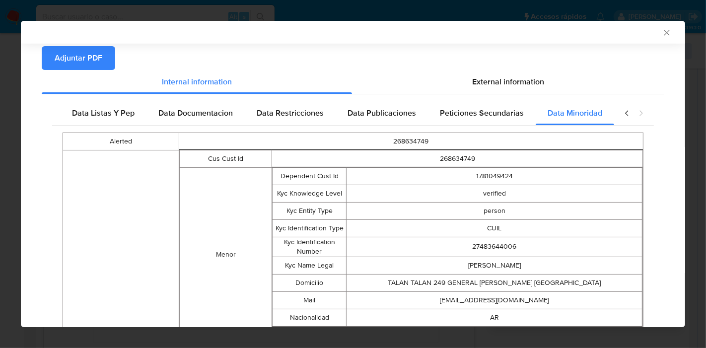
click at [625, 111] on icon "closure-recommendation-modal" at bounding box center [626, 112] width 3 height 5
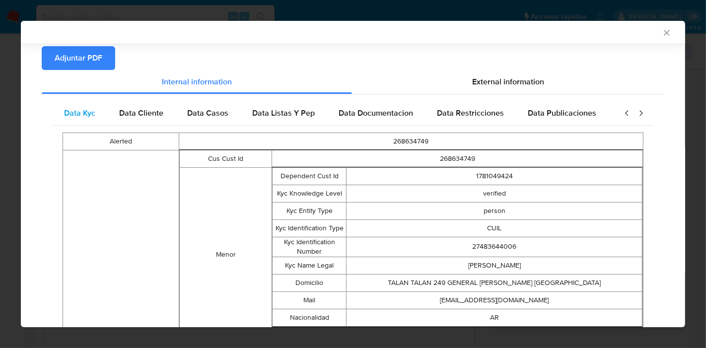
click at [65, 117] on span "Data Kyc" at bounding box center [79, 112] width 31 height 11
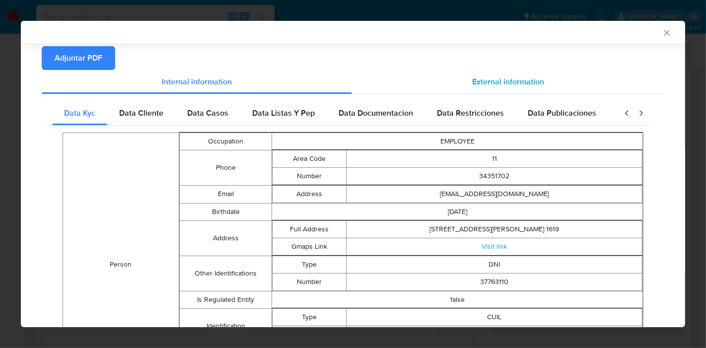
click at [519, 90] on div "External information" at bounding box center [508, 82] width 312 height 24
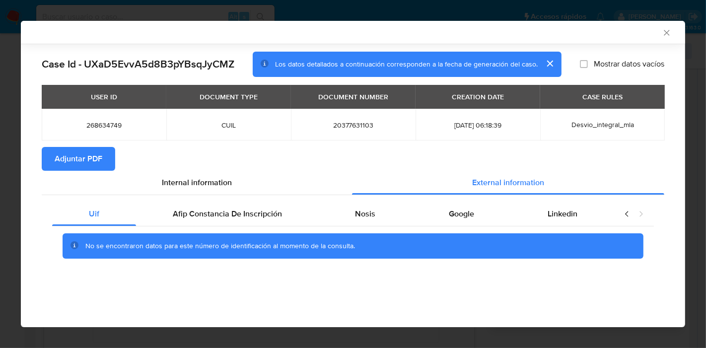
click at [239, 198] on div "Uif Afip Constancia De Inscripción Nosis Google Linkedin No se encontraron dato…" at bounding box center [353, 234] width 622 height 78
click at [278, 217] on span "Afip Constancia De Inscripción" at bounding box center [227, 213] width 109 height 11
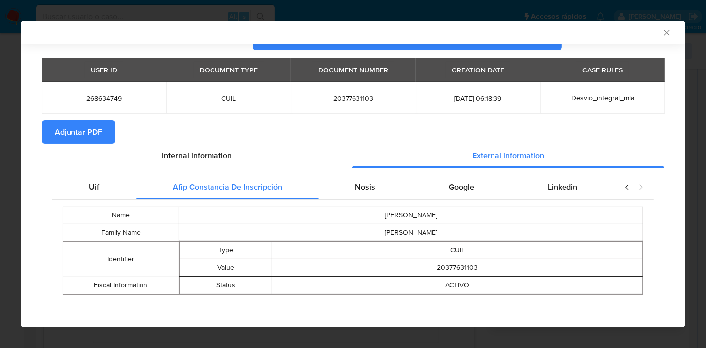
scroll to position [28, 0]
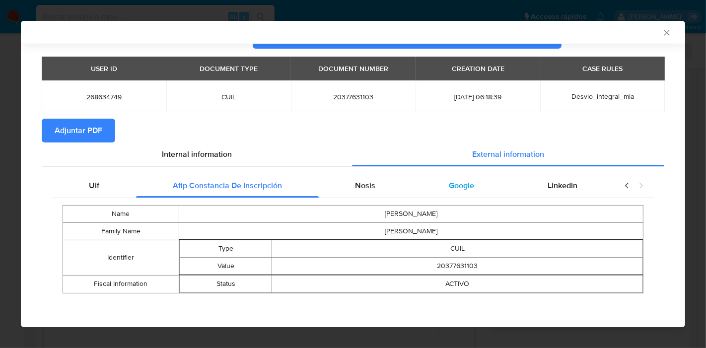
click at [470, 175] on div "Google" at bounding box center [461, 186] width 99 height 24
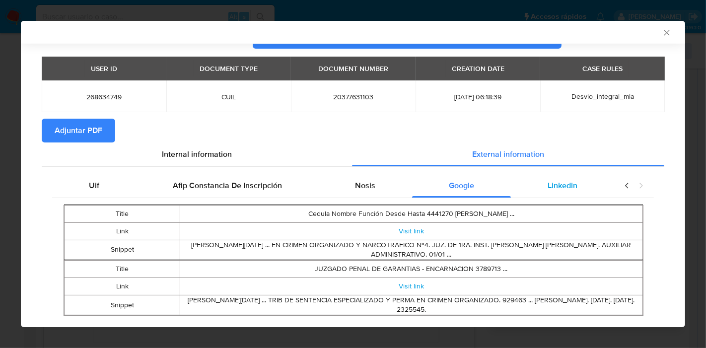
click at [547, 183] on span "Linkedin" at bounding box center [562, 185] width 30 height 11
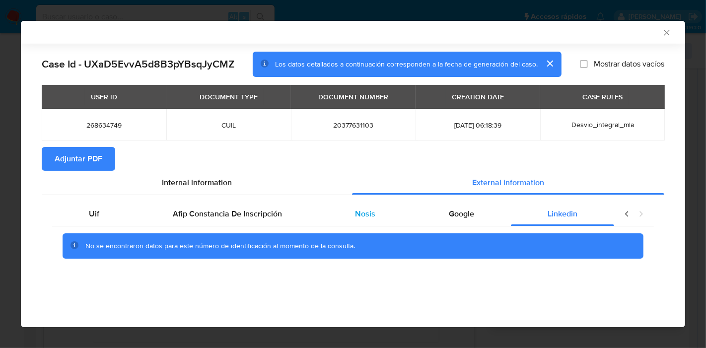
scroll to position [0, 0]
click at [353, 207] on div "Nosis" at bounding box center [366, 214] width 94 height 24
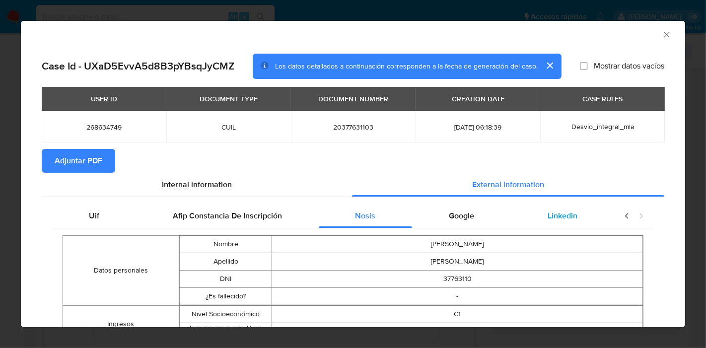
click at [537, 207] on div "Linkedin" at bounding box center [562, 216] width 103 height 24
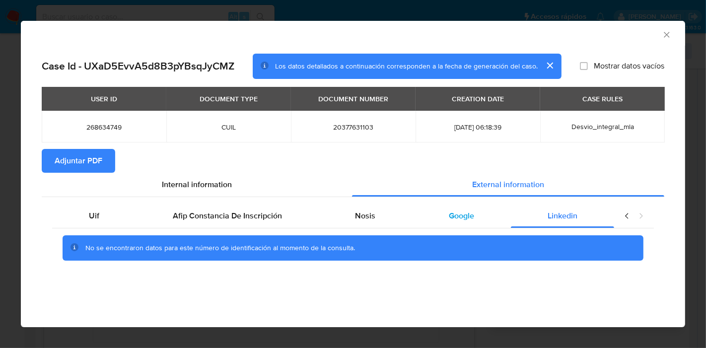
drag, startPoint x: 479, startPoint y: 225, endPoint x: 412, endPoint y: 223, distance: 66.5
click at [476, 225] on div "Google" at bounding box center [461, 216] width 99 height 24
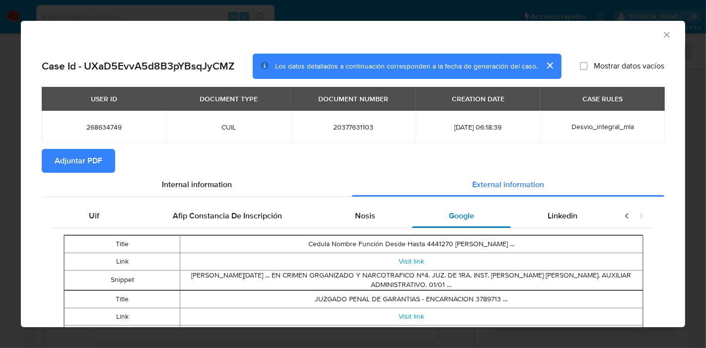
click at [412, 223] on div "Google" at bounding box center [461, 216] width 99 height 24
click at [386, 225] on div "Nosis" at bounding box center [366, 216] width 94 height 24
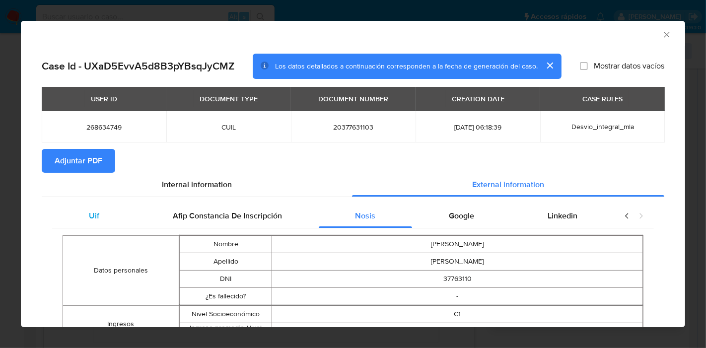
click at [89, 222] on div "Uif" at bounding box center [94, 216] width 84 height 24
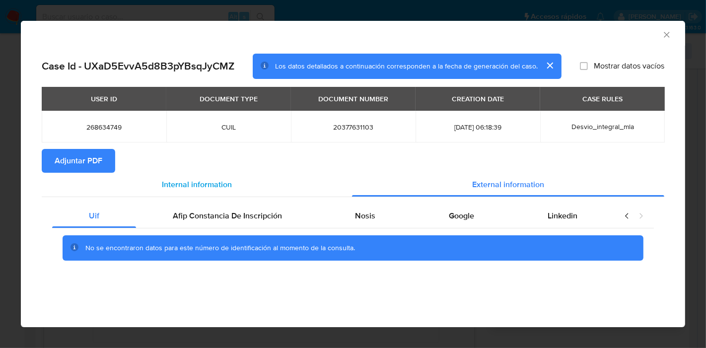
click at [216, 179] on span "Internal information" at bounding box center [197, 184] width 70 height 11
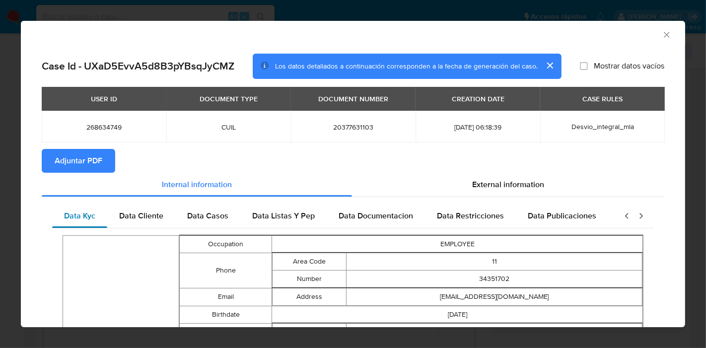
click at [64, 225] on div "Data Kyc" at bounding box center [79, 216] width 55 height 24
click at [68, 167] on span "Adjuntar PDF" at bounding box center [79, 161] width 48 height 22
click at [663, 39] on div "AML Data Collector" at bounding box center [353, 33] width 664 height 25
click at [661, 37] on icon "Cerrar ventana" at bounding box center [666, 35] width 10 height 10
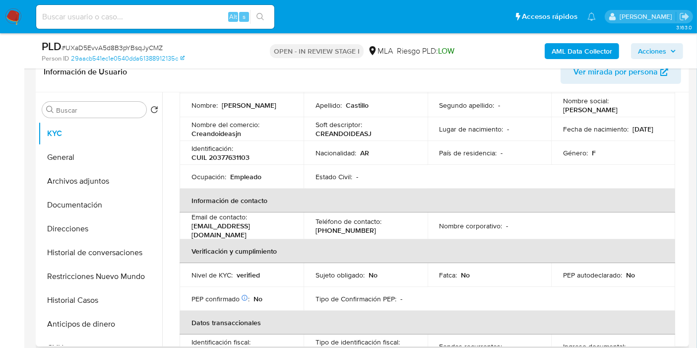
scroll to position [80, 0]
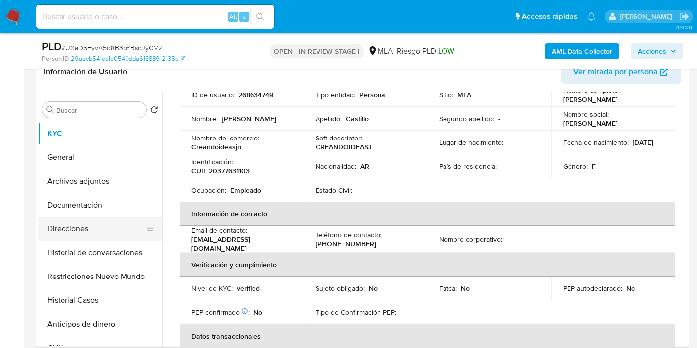
click at [99, 229] on button "Direcciones" at bounding box center [96, 229] width 116 height 24
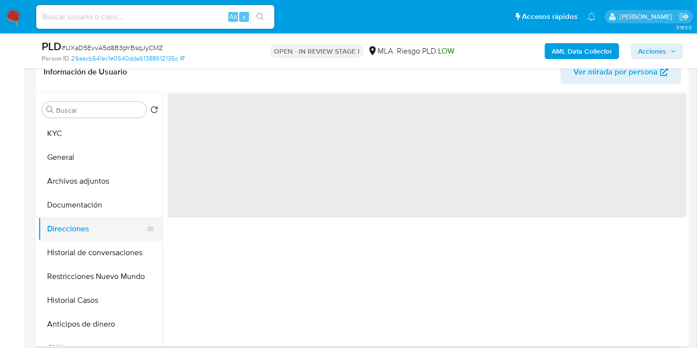
scroll to position [0, 0]
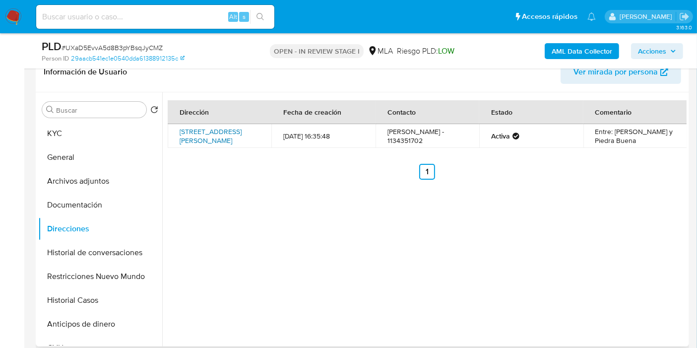
drag, startPoint x: 175, startPoint y: 126, endPoint x: 219, endPoint y: 138, distance: 45.4
click at [219, 138] on td "Calle 12 369, Garin, Buenos Aires, 1619, Argentina 369" at bounding box center [220, 136] width 104 height 24
copy link "Calle 12 369, Garin, Buenos Aires"
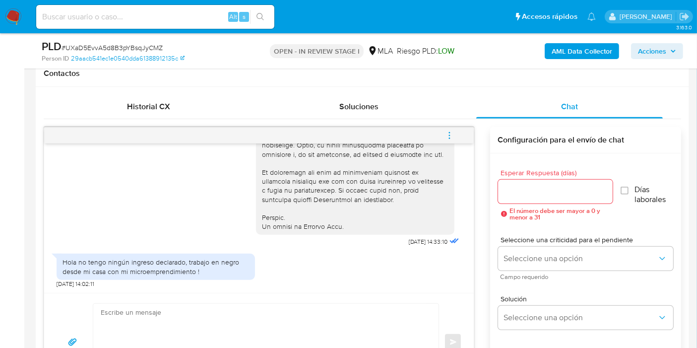
scroll to position [496, 0]
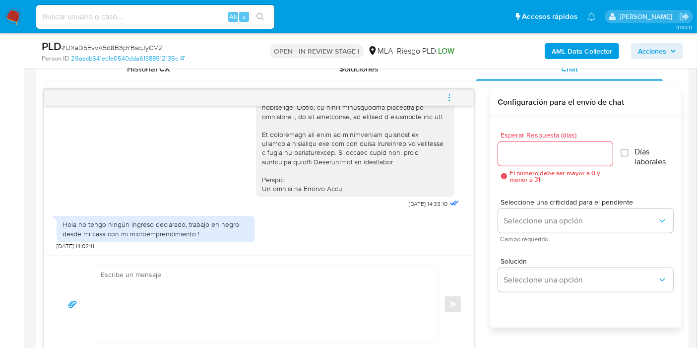
drag, startPoint x: 159, startPoint y: 243, endPoint x: 170, endPoint y: 234, distance: 14.5
click at [160, 242] on div "Hola no tengo ningún ingreso declarado, trabajo en negro desde mi casa con mi m…" at bounding box center [156, 230] width 198 height 39
click at [170, 234] on div "Hola no tengo ningún ingreso declarado, trabajo en negro desde mi casa con mi m…" at bounding box center [156, 229] width 187 height 18
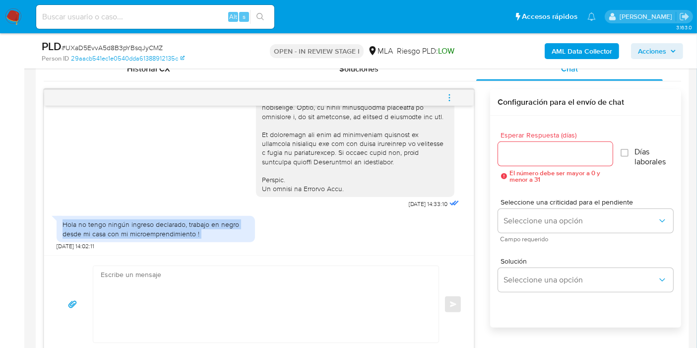
click at [170, 234] on div "Hola no tengo ningún ingreso declarado, trabajo en negro desde mi casa con mi m…" at bounding box center [156, 229] width 187 height 18
copy div "Hola no tengo ningún ingreso declarado, trabajo en negro desde mi casa con mi m…"
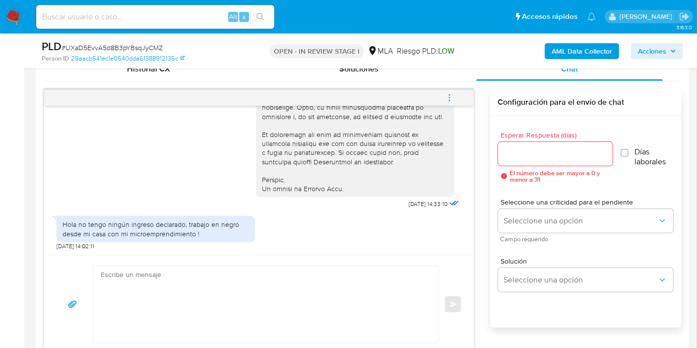
click at [95, 50] on span "# UXaD5EvvA5d8B3pYBsqJyCMZ" at bounding box center [112, 48] width 101 height 10
copy span "UXaD5EvvA5d8B3pYBsqJyCMZ"
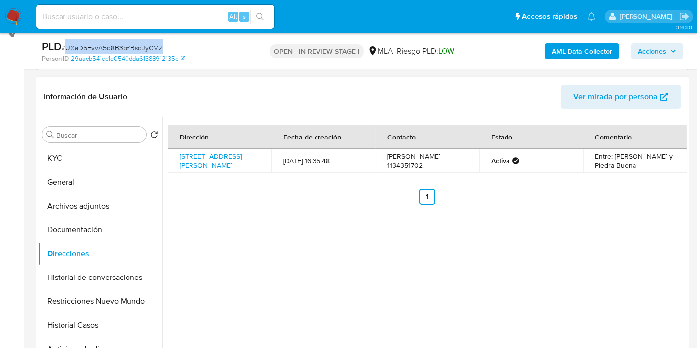
scroll to position [110, 0]
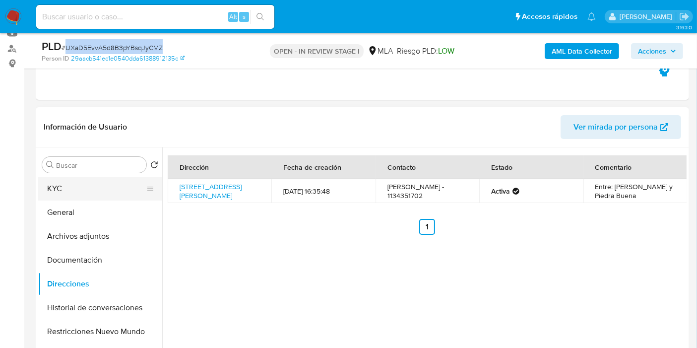
click at [102, 181] on button "KYC" at bounding box center [96, 189] width 116 height 24
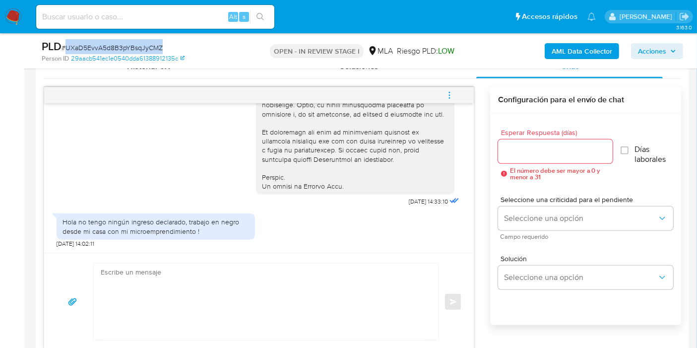
scroll to position [551, 0]
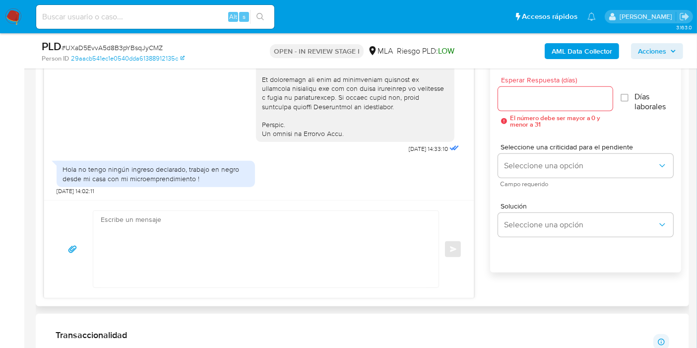
click at [150, 267] on textarea at bounding box center [264, 249] width 326 height 76
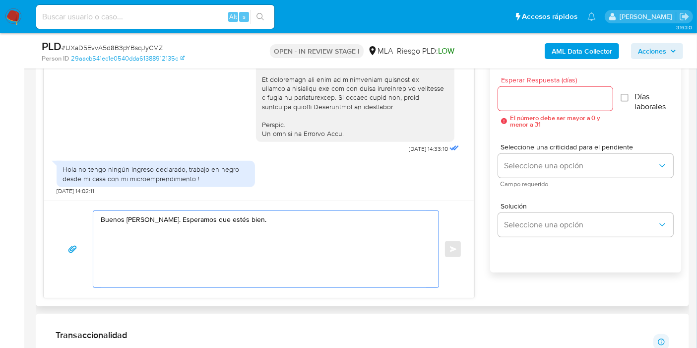
paste textarea "Muchas gracias por la respuesta. Analizamos tu caso y notamos que la informació…"
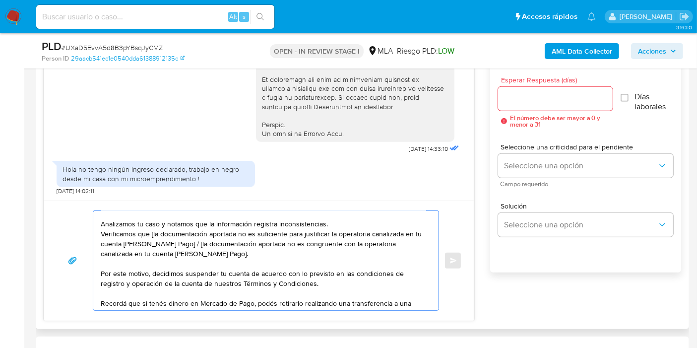
scroll to position [0, 0]
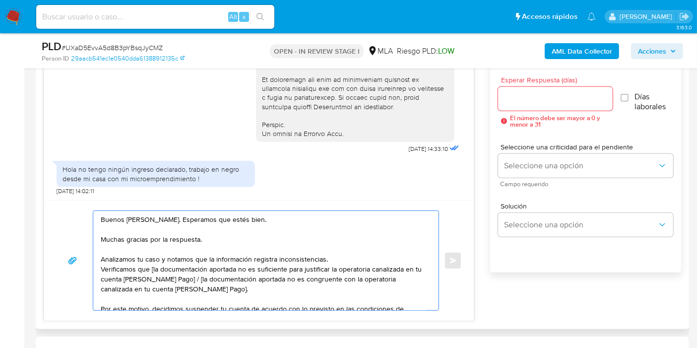
drag, startPoint x: 150, startPoint y: 267, endPoint x: 157, endPoint y: 261, distance: 9.1
click at [151, 265] on textarea "Buenos días, Natalia. Esperamos que estés bien. Muchas gracias por la respuesta…" at bounding box center [264, 260] width 326 height 99
click at [181, 244] on textarea "Buenos días, Natalia. Esperamos que estés bien. Muchas gracias por la respuesta…" at bounding box center [264, 260] width 326 height 99
click at [204, 255] on textarea "Buenos días, Natalia. Esperamos que estés bien. Muchas gracias por la respuesta…" at bounding box center [264, 260] width 326 height 99
click at [201, 258] on textarea "Buenos días, Natalia. Esperamos que estés bien. Muchas gracias por la respuesta…" at bounding box center [264, 260] width 326 height 99
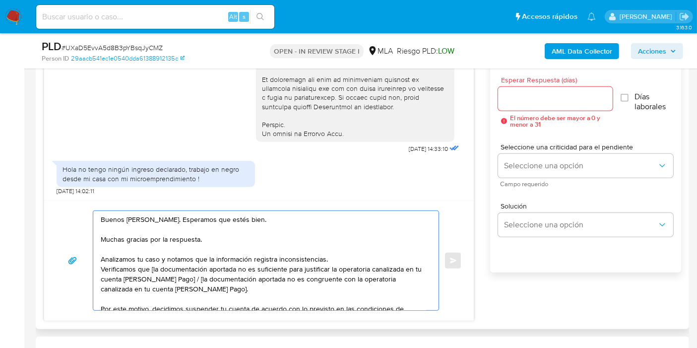
click at [201, 258] on textarea "Buenos días, Natalia. Esperamos que estés bien. Muchas gracias por la respuesta…" at bounding box center [264, 260] width 326 height 99
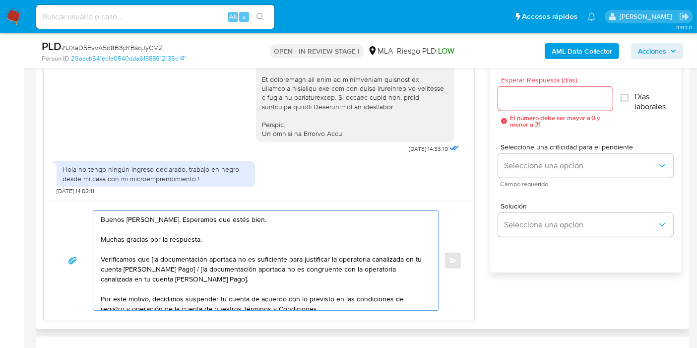
drag, startPoint x: 99, startPoint y: 256, endPoint x: 206, endPoint y: 262, distance: 106.8
click at [211, 260] on div "Buenos días, Natalia. Esperamos que estés bien. Muchas gracias por la respuesta…" at bounding box center [263, 260] width 340 height 99
click at [190, 265] on textarea "Buenos días, Natalia. Esperamos que estés bien. Muchas gracias por la respuesta…" at bounding box center [264, 260] width 326 height 99
drag, startPoint x: 183, startPoint y: 267, endPoint x: 266, endPoint y: 282, distance: 84.7
click at [266, 282] on textarea "Buenos días, Natalia. Esperamos que estés bien. Muchas gracias por la respuesta…" at bounding box center [264, 260] width 326 height 99
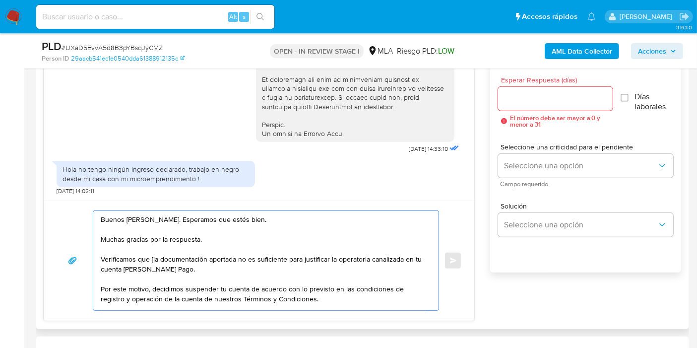
click at [157, 252] on textarea "Buenos días, Natalia. Esperamos que estés bien. Muchas gracias por la respuesta…" at bounding box center [264, 260] width 326 height 99
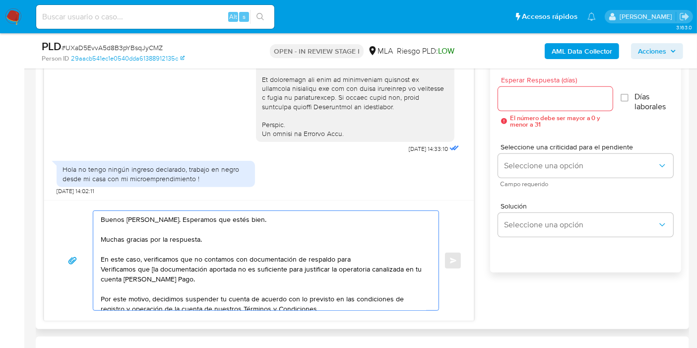
drag, startPoint x: 299, startPoint y: 268, endPoint x: 97, endPoint y: 270, distance: 202.0
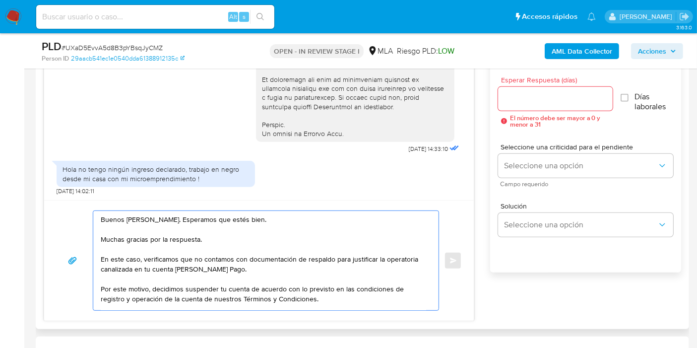
click at [260, 260] on textarea "Buenos días, Natalia. Esperamos que estés bien. Muchas gracias por la respuesta…" at bounding box center [264, 260] width 326 height 99
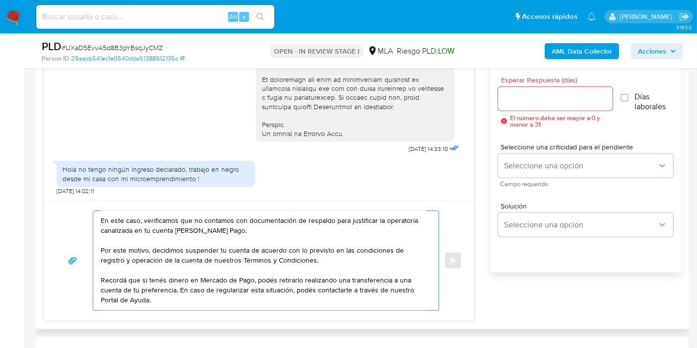
scroll to position [55, 0]
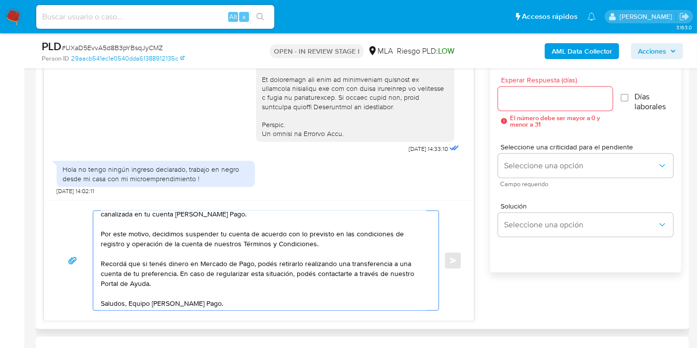
click at [327, 244] on textarea "Buenos días, Natalia. Esperamos que estés bien. Muchas gracias por la respuesta…" at bounding box center [264, 260] width 326 height 99
click at [278, 278] on textarea "Buenos días, Natalia. Esperamos que estés bien. Muchas gracias por la respuesta…" at bounding box center [264, 260] width 326 height 99
click at [129, 302] on textarea "Buenos días, Natalia. Esperamos que estés bien. Muchas gracias por la respuesta…" at bounding box center [264, 260] width 326 height 99
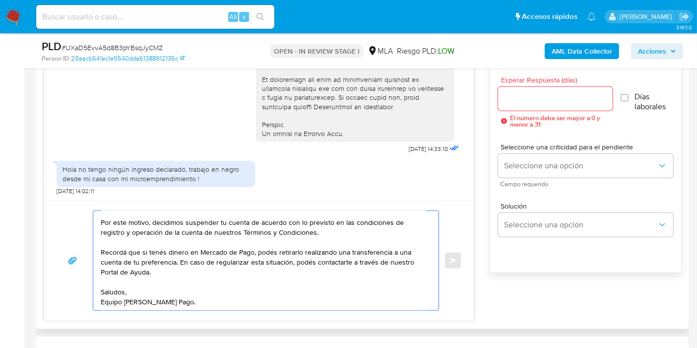
scroll to position [76, 0]
click at [127, 303] on textarea "Buenos días, Natalia. Esperamos que estés bien. Muchas gracias por la respuesta…" at bounding box center [264, 260] width 326 height 99
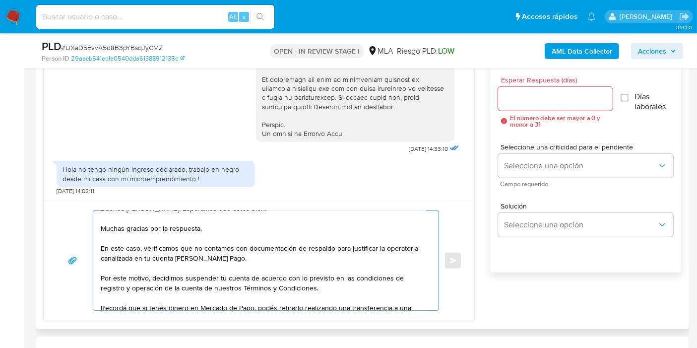
click at [279, 261] on textarea "Buenos días, Natalia. Esperamos que estés bien. Muchas gracias por la respuesta…" at bounding box center [264, 260] width 326 height 99
click at [323, 285] on textarea "Buenos días, Natalia. Esperamos que estés bien. Muchas gracias por la respuesta…" at bounding box center [264, 260] width 326 height 99
paste textarea "https://www.mercadopago.com.ar/ayuda/terminos-y-condiciones_299"
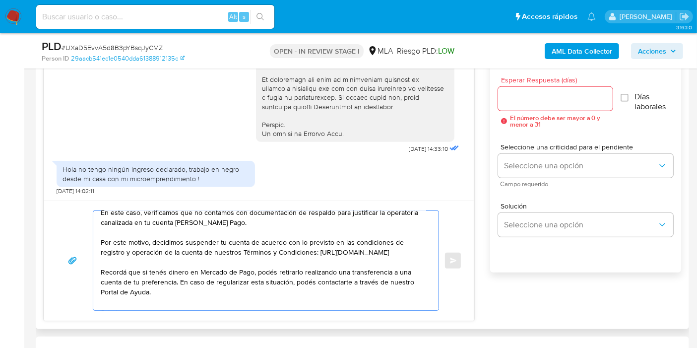
scroll to position [76, 0]
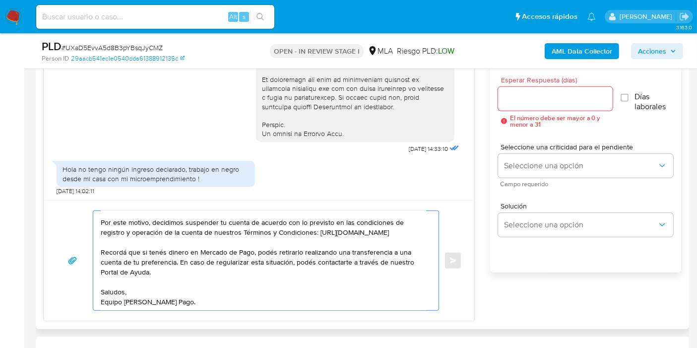
click at [262, 257] on textarea "Buenos días, Natalia. Esperamos que estés bien. Muchas gracias por la respuesta…" at bounding box center [264, 260] width 326 height 99
click at [233, 271] on textarea "Buenos días, Natalia. Esperamos que estés bien. Muchas gracias por la respuesta…" at bounding box center [264, 260] width 326 height 99
paste textarea "http://mercadolibre.com.ar/ayuda"
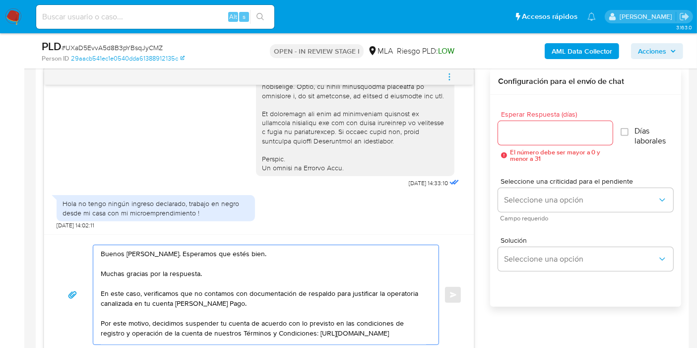
scroll to position [496, 0]
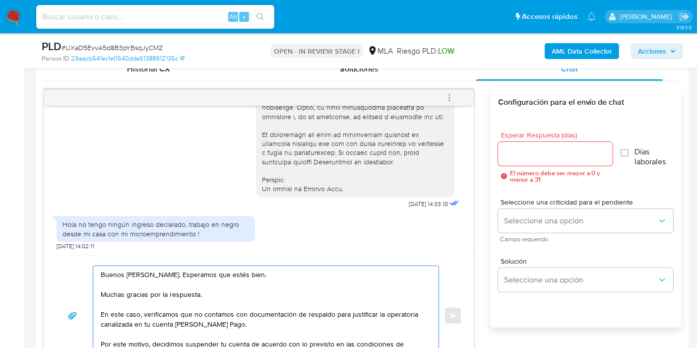
type textarea "Buenos días, Natalia. Esperamos que estés bien. Muchas gracias por la respuesta…"
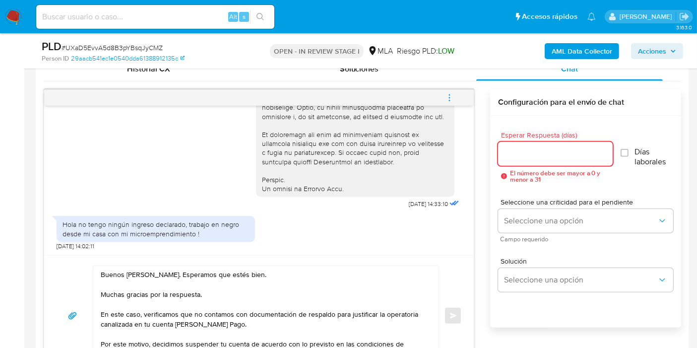
click at [558, 147] on input "Esperar Respuesta (días)" at bounding box center [555, 153] width 115 height 13
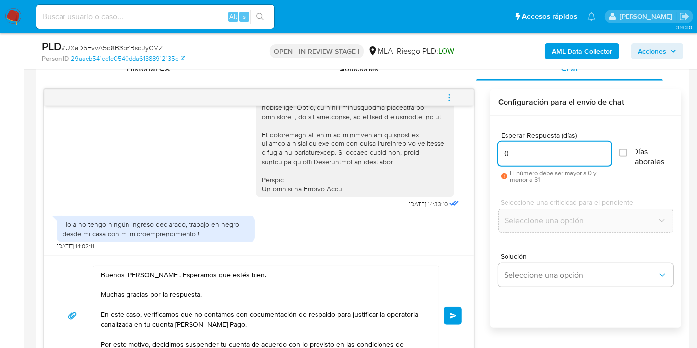
type input "0"
click at [464, 307] on div "Buenos días, Natalia. Esperamos que estés bien. Muchas gracias por la respuesta…" at bounding box center [259, 315] width 430 height 121
click at [462, 312] on div "Buenos días, Natalia. Esperamos que estés bien. Muchas gracias por la respuesta…" at bounding box center [259, 315] width 430 height 121
click at [459, 313] on button "Enviar" at bounding box center [453, 316] width 18 height 18
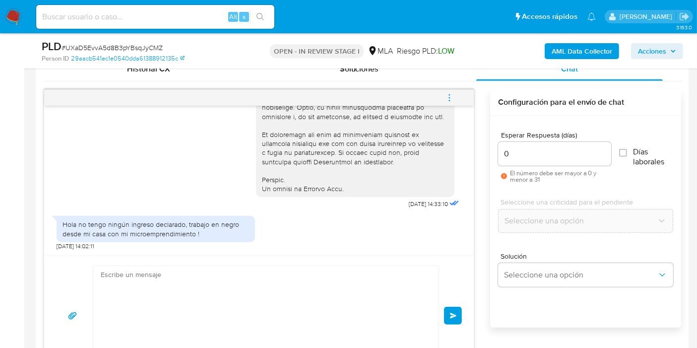
scroll to position [689, 0]
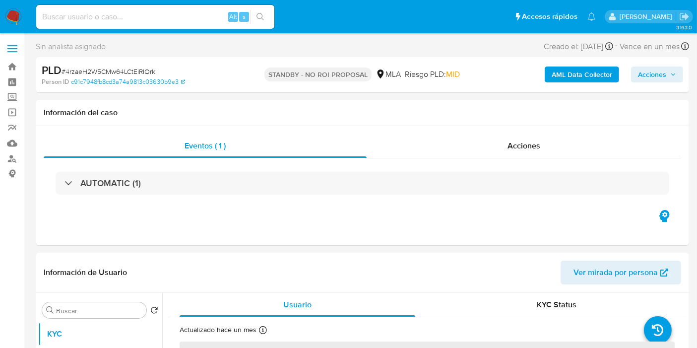
select select "10"
click at [10, 11] on img at bounding box center [13, 16] width 17 height 17
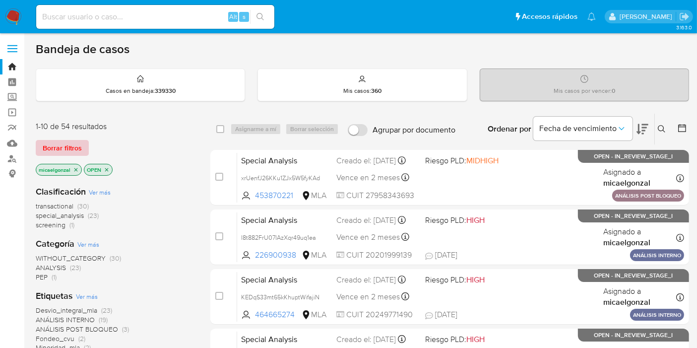
click at [62, 145] on span "Borrar filtros" at bounding box center [62, 148] width 39 height 14
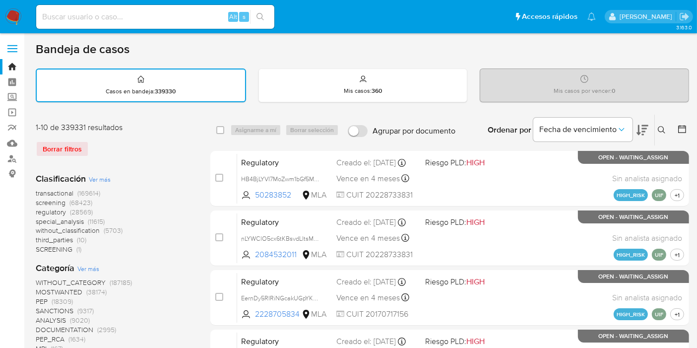
click at [664, 130] on icon at bounding box center [662, 130] width 8 height 8
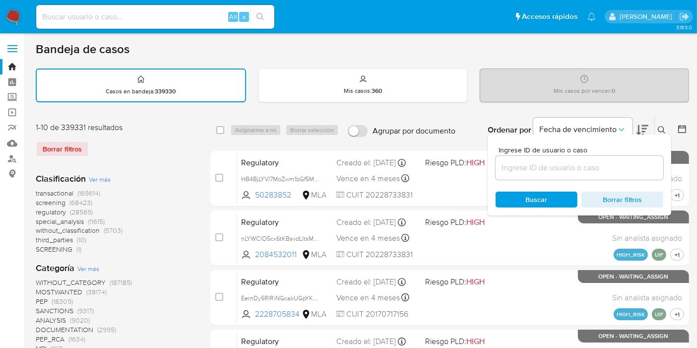
click at [627, 168] on input at bounding box center [580, 167] width 168 height 13
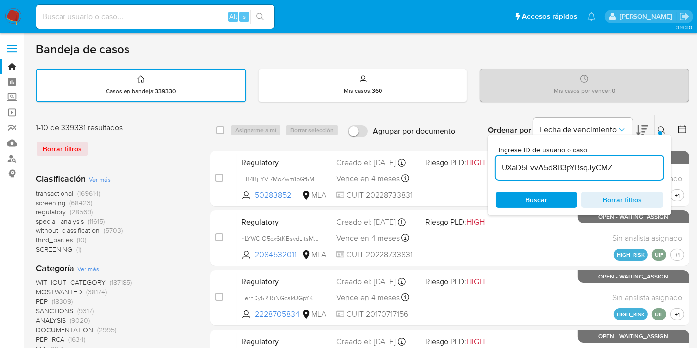
type input "UXaD5EvvA5d8B3pYBsqJyCMZ"
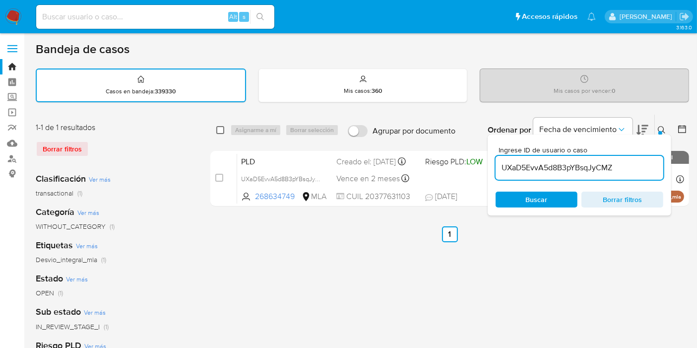
click at [219, 130] on input "checkbox" at bounding box center [220, 130] width 8 height 8
checkbox input "true"
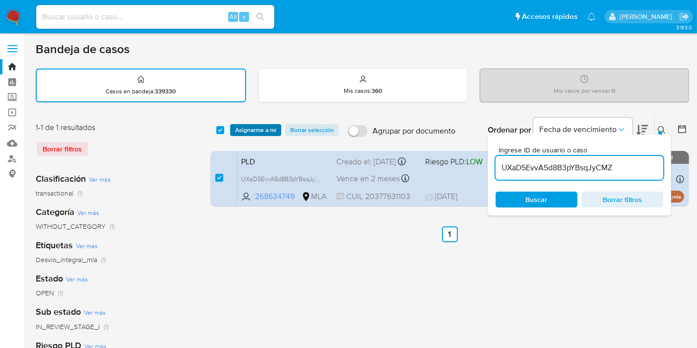
click at [249, 126] on span "Asignarme a mí" at bounding box center [255, 130] width 41 height 10
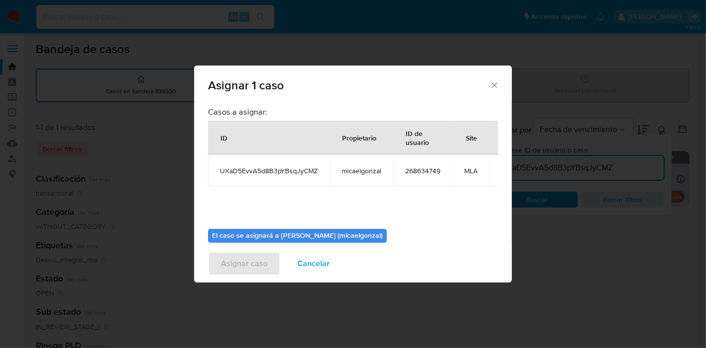
scroll to position [51, 0]
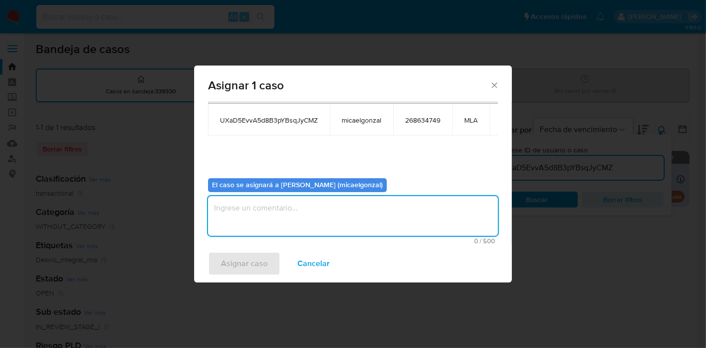
click at [265, 204] on textarea "assign-modal" at bounding box center [353, 216] width 290 height 40
click at [242, 260] on span "Asignar caso" at bounding box center [244, 264] width 47 height 22
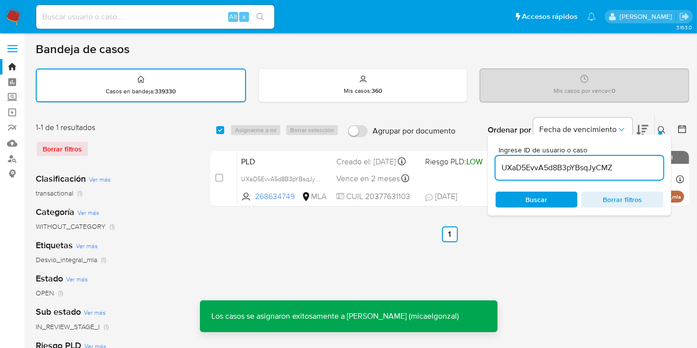
click at [271, 132] on div "Asignarme a mí Borrar selección" at bounding box center [286, 130] width 113 height 12
click at [220, 127] on input "checkbox" at bounding box center [220, 130] width 8 height 8
checkbox input "true"
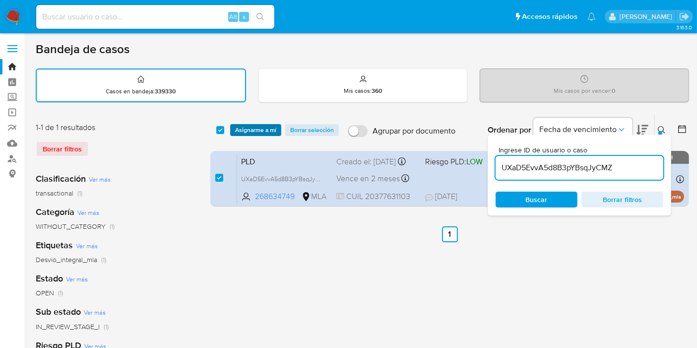
click at [245, 130] on span "Asignarme a mí" at bounding box center [255, 130] width 41 height 10
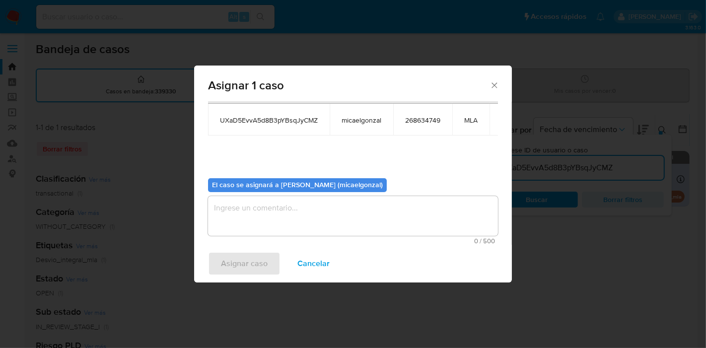
click at [234, 221] on textarea "assign-modal" at bounding box center [353, 216] width 290 height 40
click at [241, 267] on span "Asignar caso" at bounding box center [244, 264] width 47 height 22
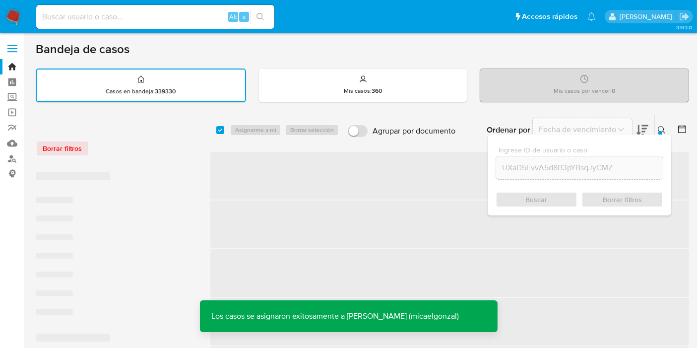
click at [8, 12] on img at bounding box center [13, 16] width 17 height 17
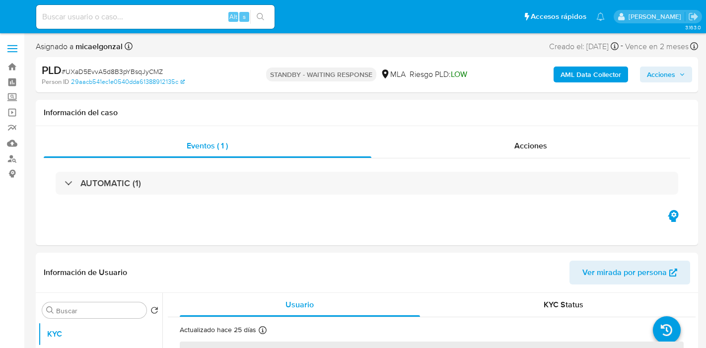
select select "10"
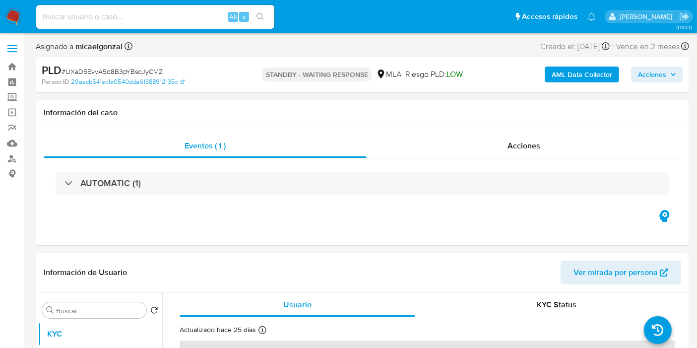
click at [123, 71] on span "# UXaD5EvvA5d8B3pYBsqJyCMZ" at bounding box center [112, 71] width 101 height 10
copy span "UXaD5EvvA5d8B3pYBsqJyCMZ"
click at [20, 13] on img at bounding box center [13, 16] width 17 height 17
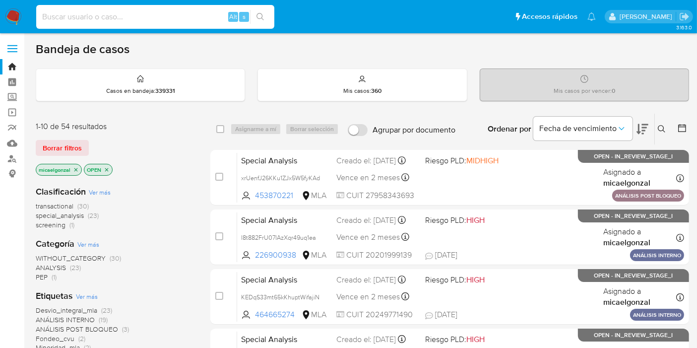
click at [144, 17] on input at bounding box center [155, 16] width 238 height 13
paste input "RnaLNgNhCb38ZX97biAaKJY9"
type input "RnaLNgNhCb38ZX97biAaKJY9"
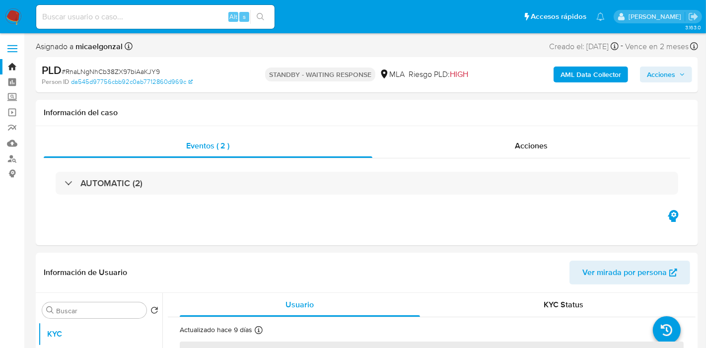
select select "10"
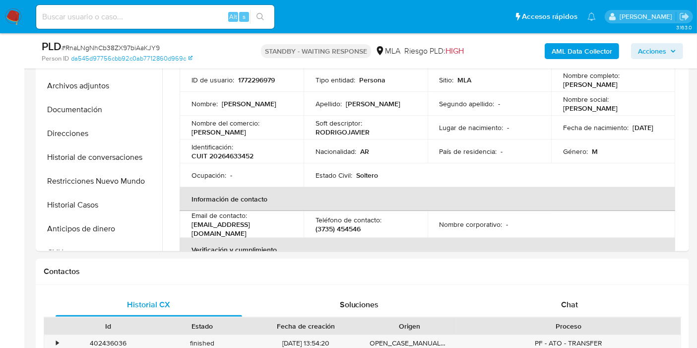
scroll to position [330, 0]
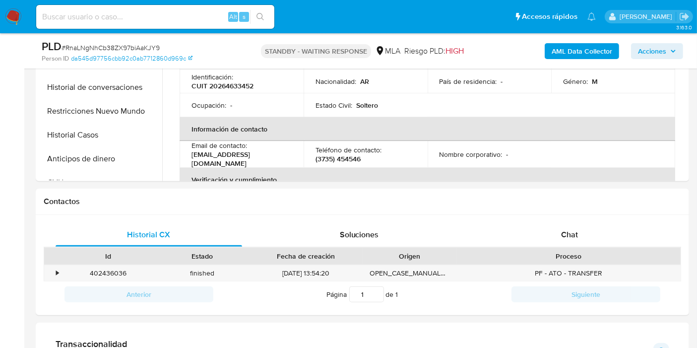
click at [16, 12] on img at bounding box center [13, 16] width 17 height 17
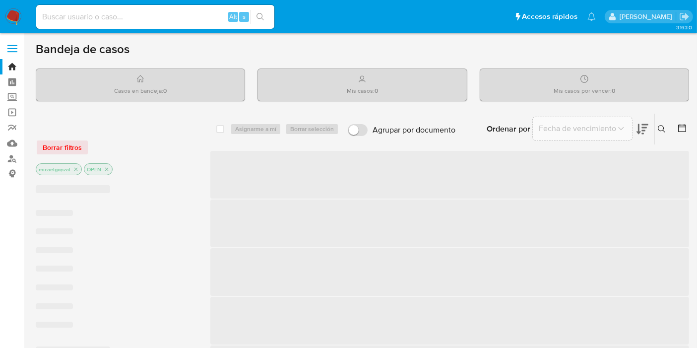
click at [150, 14] on input at bounding box center [155, 16] width 238 height 13
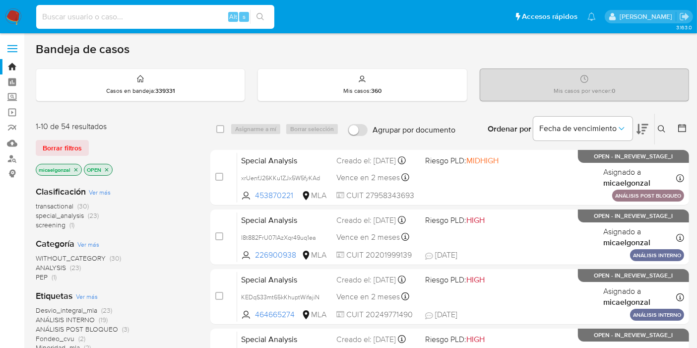
paste input "UXaD5EvvA5d8B3pYBsqJyCMZ"
type input "UXaD5EvvA5d8B3pYBsqJyCMZ"
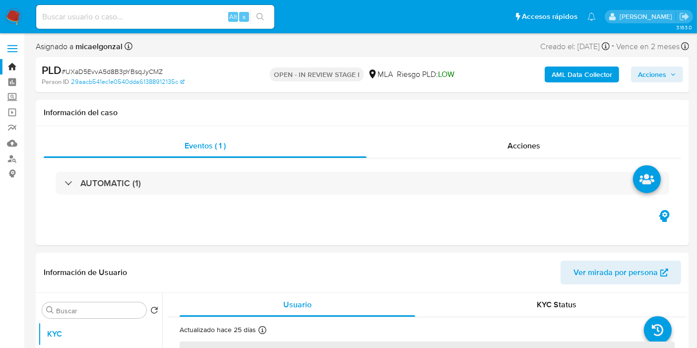
select select "10"
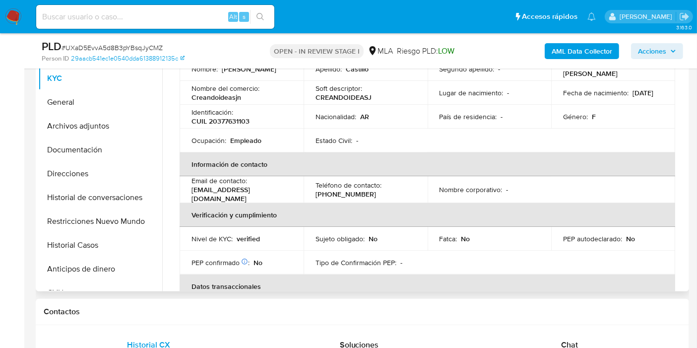
scroll to position [165, 0]
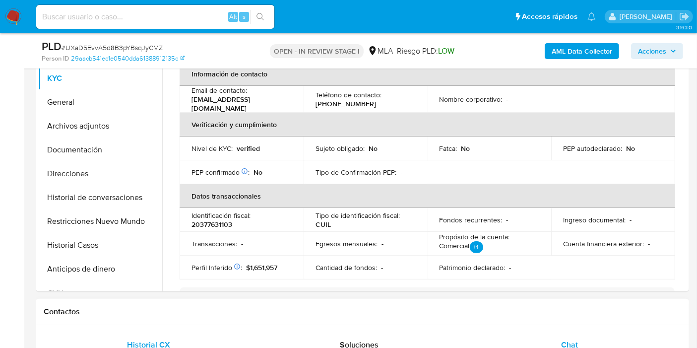
click at [571, 336] on div "Chat" at bounding box center [569, 345] width 187 height 24
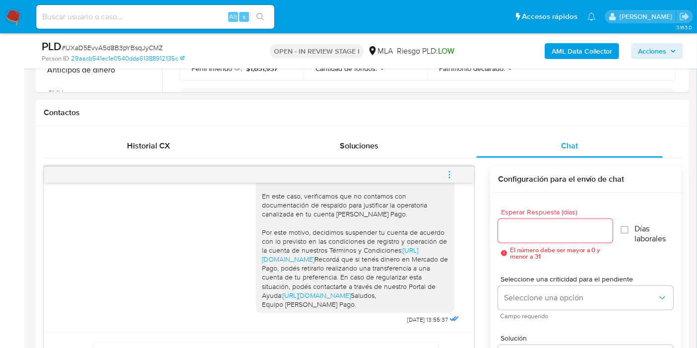
scroll to position [441, 0]
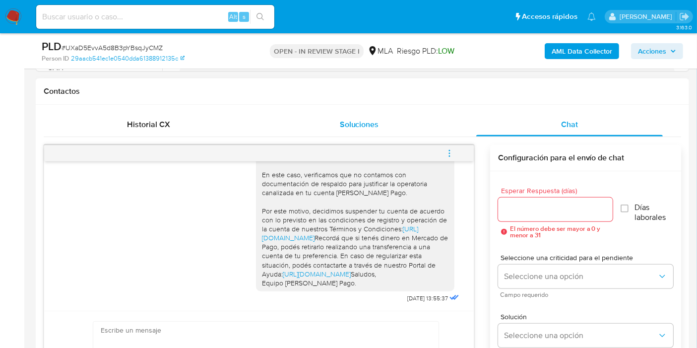
click at [444, 130] on div "Soluciones" at bounding box center [359, 125] width 187 height 24
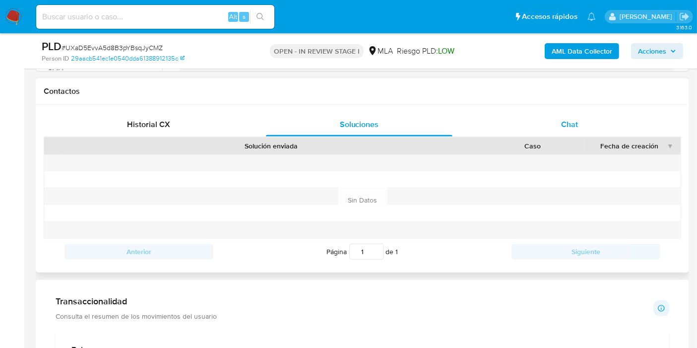
click at [567, 131] on div "Chat" at bounding box center [569, 125] width 187 height 24
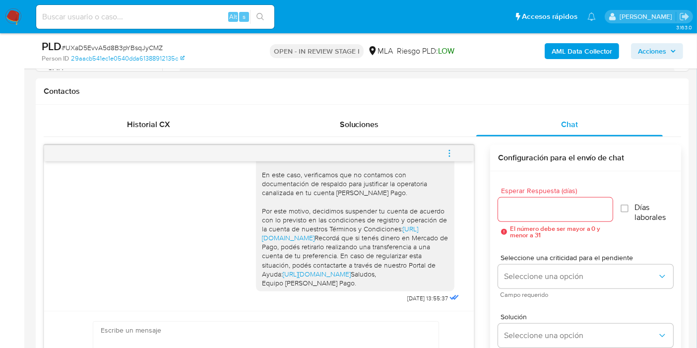
drag, startPoint x: 452, startPoint y: 151, endPoint x: 429, endPoint y: 151, distance: 22.3
click at [451, 151] on icon "menu-action" at bounding box center [449, 153] width 9 height 9
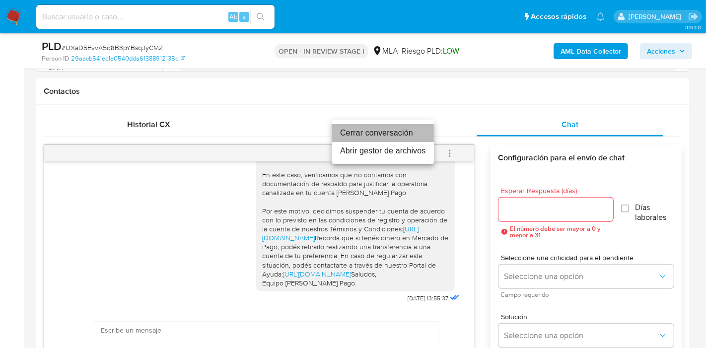
click at [365, 135] on li "Cerrar conversación" at bounding box center [383, 133] width 102 height 18
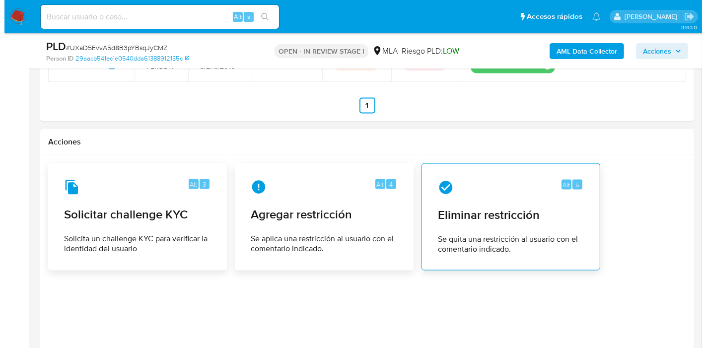
scroll to position [1588, 0]
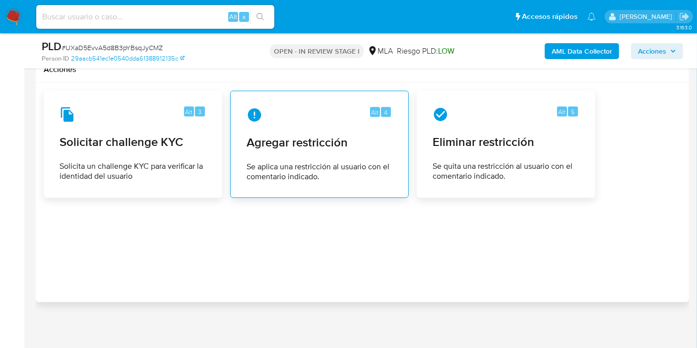
click at [334, 162] on span "Se aplica una restricción al usuario con el comentario indicado." at bounding box center [320, 172] width 146 height 20
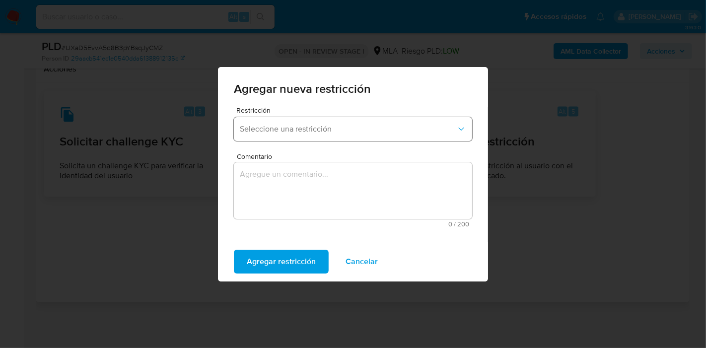
click at [354, 127] on span "Seleccione una restricción" at bounding box center [348, 129] width 216 height 10
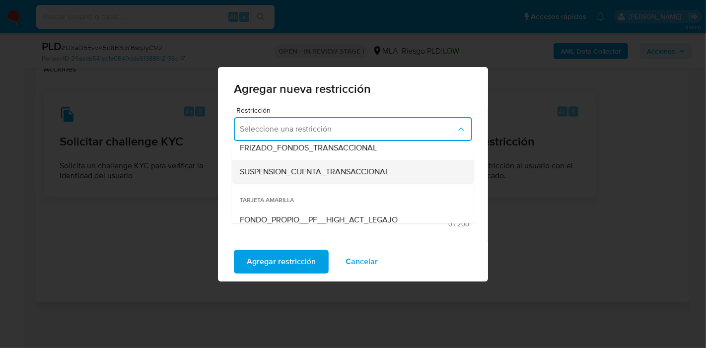
scroll to position [110, 0]
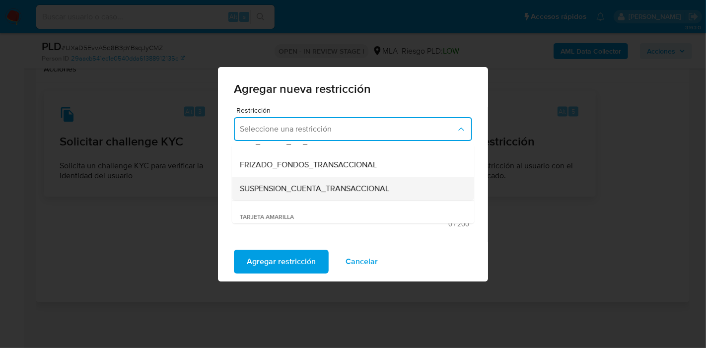
click at [333, 186] on span "SUSPENSION_CUENTA_TRANSACCIONAL" at bounding box center [314, 189] width 149 height 10
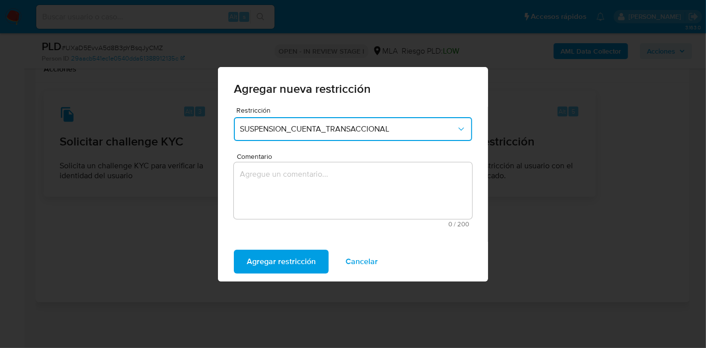
click at [318, 208] on textarea "Comentario" at bounding box center [353, 190] width 238 height 57
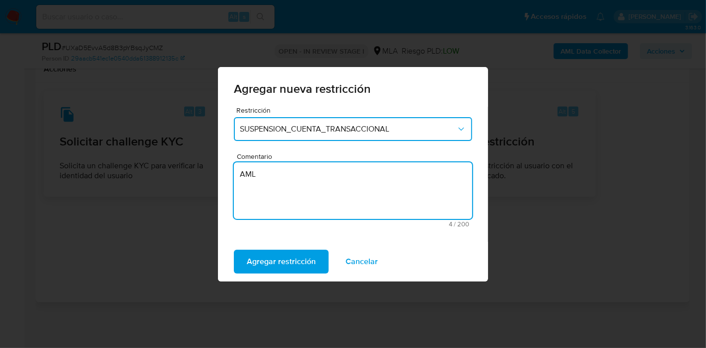
type textarea "AML"
drag, startPoint x: 308, startPoint y: 226, endPoint x: 294, endPoint y: 238, distance: 17.9
click at [299, 234] on div "Restricción SUSPENSION_CUENTA_TRANSACCIONAL Comentario AML 4 / 200 196 caracter…" at bounding box center [353, 174] width 270 height 135
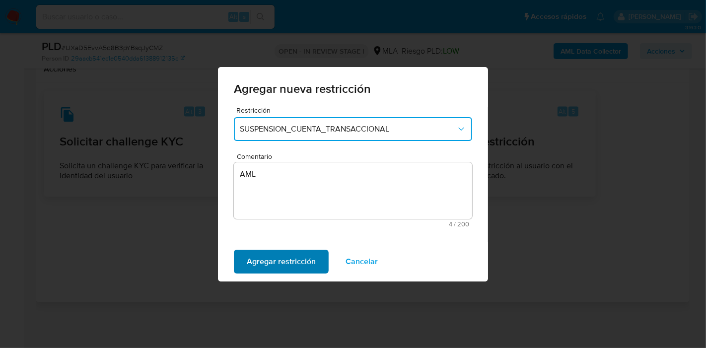
click at [268, 259] on span "Agregar restricción" at bounding box center [281, 262] width 69 height 22
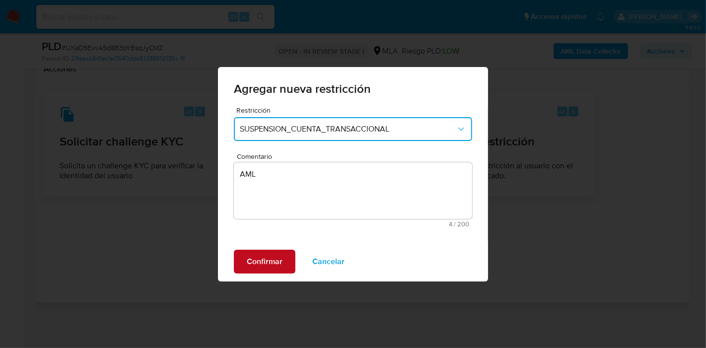
click at [258, 262] on span "Confirmar" at bounding box center [265, 262] width 36 height 22
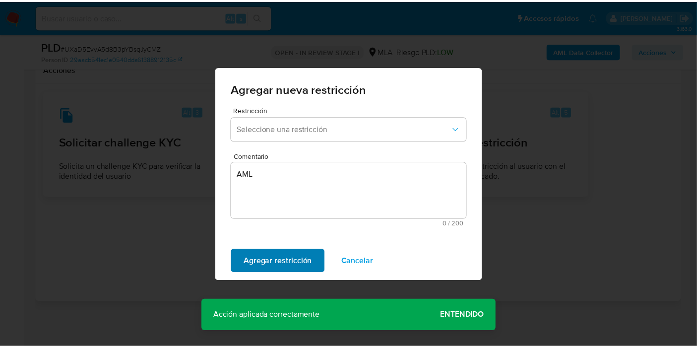
scroll to position [1575, 0]
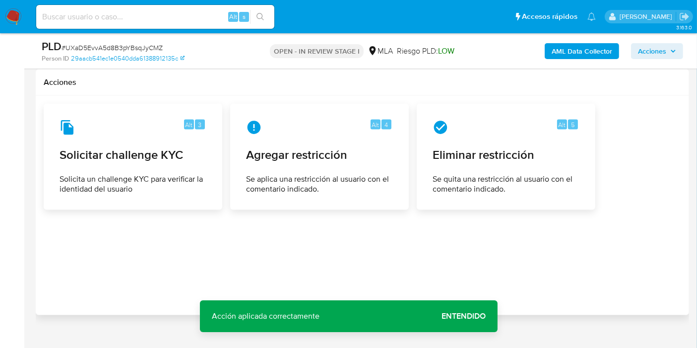
click at [458, 316] on span "Entendido" at bounding box center [464, 316] width 44 height 0
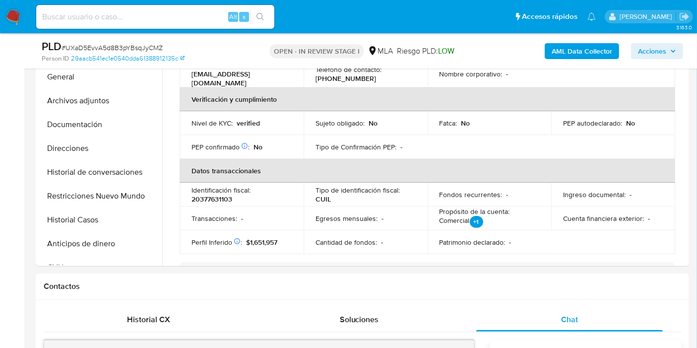
scroll to position [197, 0]
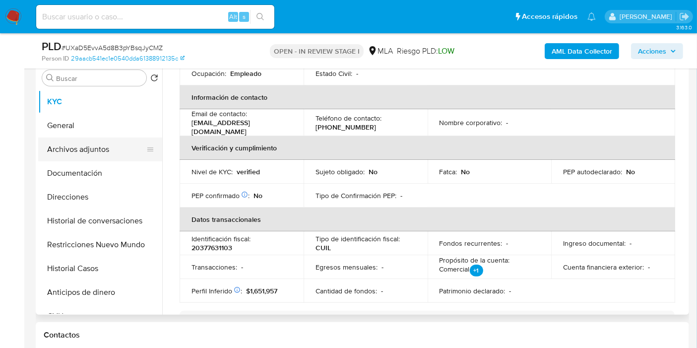
click at [86, 156] on button "Archivos adjuntos" at bounding box center [96, 149] width 116 height 24
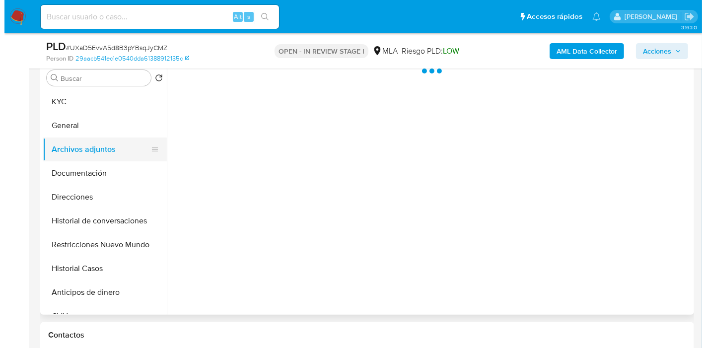
scroll to position [0, 0]
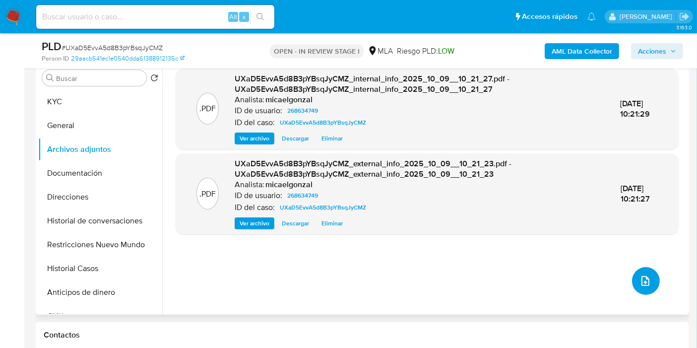
click at [637, 271] on button "upload-file" at bounding box center [646, 281] width 28 height 28
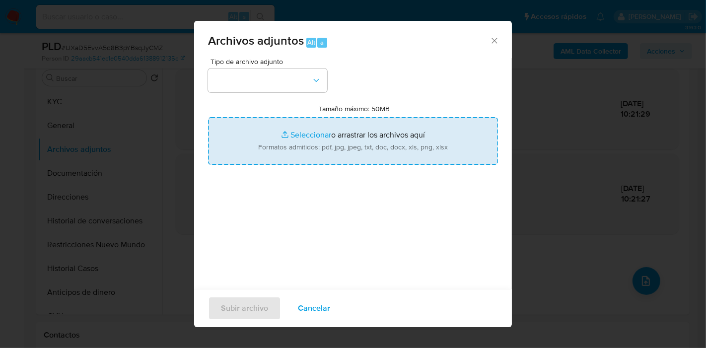
click at [275, 120] on input "Tamaño máximo: 50MB Seleccionar archivos" at bounding box center [353, 141] width 290 height 48
type input "C:\fakepath\Caselog UXaD5EvvA5d8B3pYBsqJyCMZ_2025_09_17_20_46_34.docx"
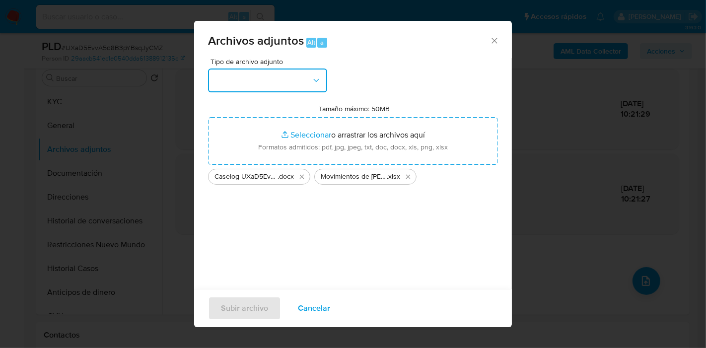
click at [306, 76] on button "button" at bounding box center [267, 80] width 119 height 24
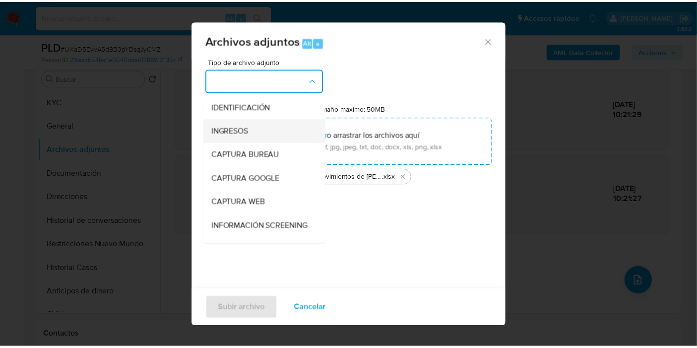
scroll to position [110, 0]
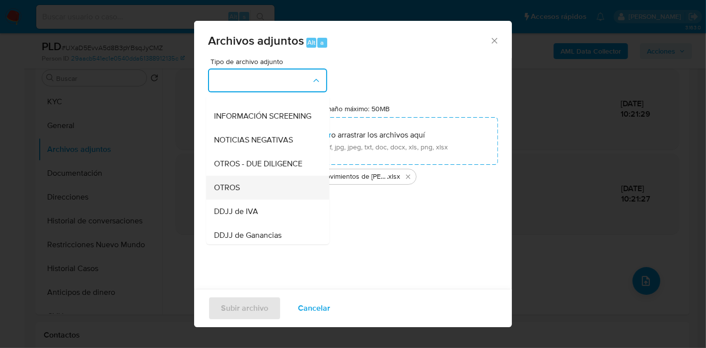
click at [280, 198] on div "OTROS" at bounding box center [264, 188] width 101 height 24
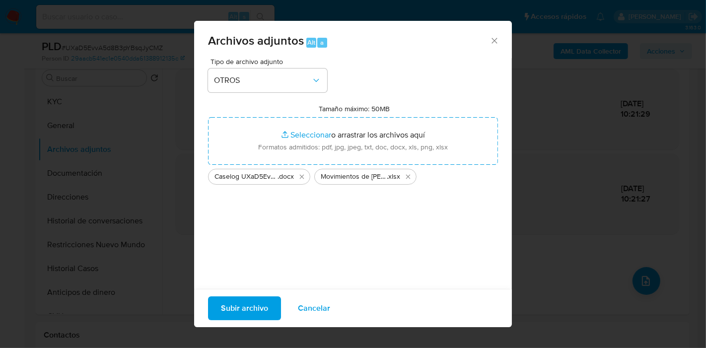
click at [258, 303] on span "Subir archivo" at bounding box center [244, 308] width 47 height 22
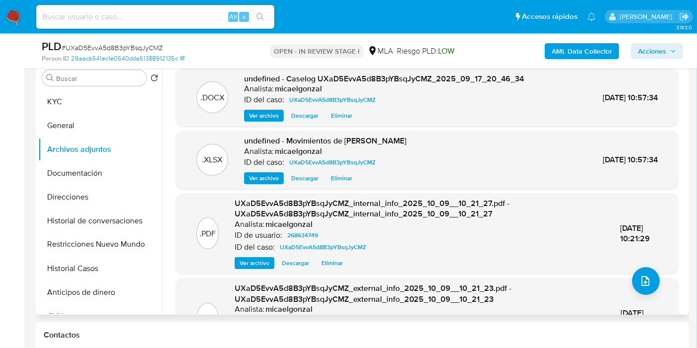
click at [146, 241] on icon at bounding box center [150, 245] width 8 height 8
click at [86, 268] on button "Historial Casos" at bounding box center [96, 269] width 116 height 24
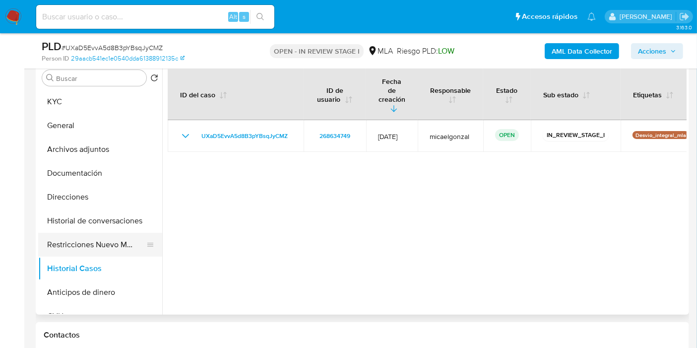
click at [95, 242] on button "Restricciones Nuevo Mundo" at bounding box center [96, 245] width 116 height 24
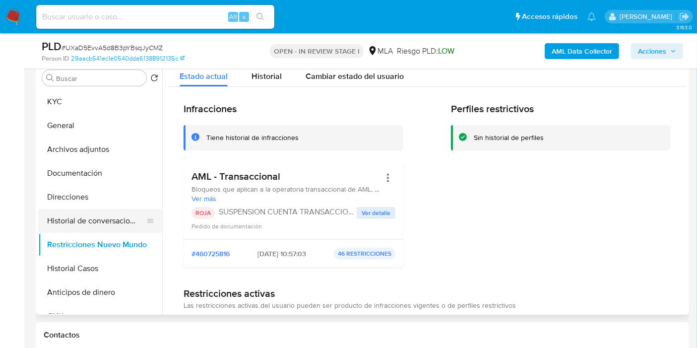
click at [110, 220] on button "Historial de conversaciones" at bounding box center [96, 221] width 116 height 24
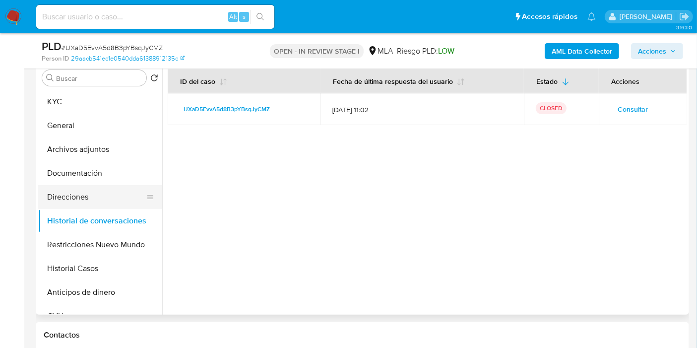
click at [89, 198] on button "Direcciones" at bounding box center [96, 197] width 116 height 24
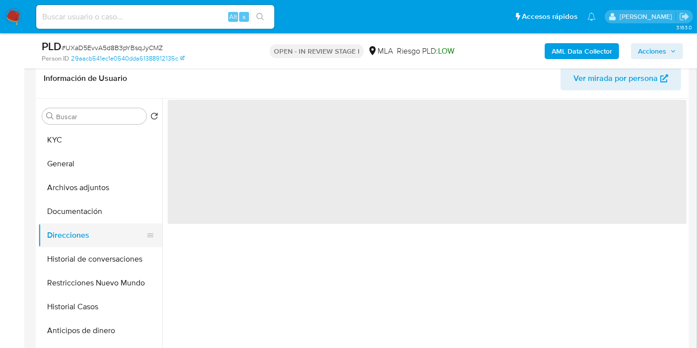
scroll to position [141, 0]
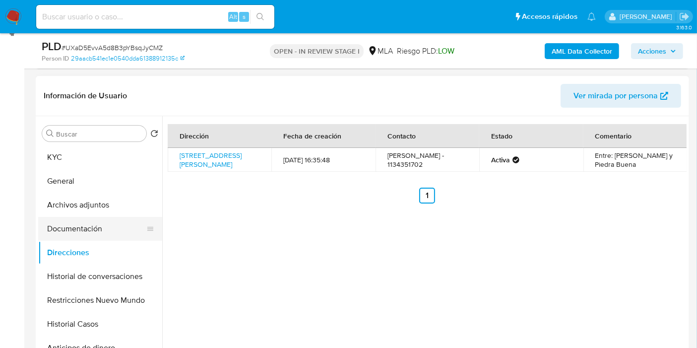
click at [100, 232] on button "Documentación" at bounding box center [96, 229] width 116 height 24
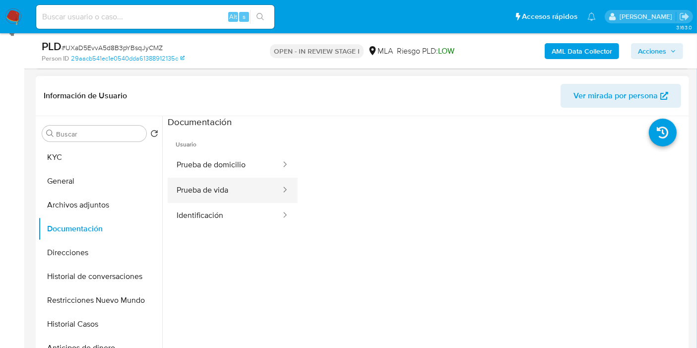
click at [194, 191] on button "Prueba de vida" at bounding box center [225, 190] width 114 height 25
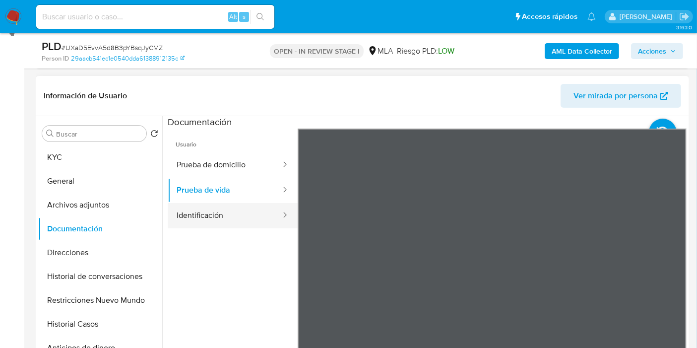
click at [214, 214] on button "Identificación" at bounding box center [225, 215] width 114 height 25
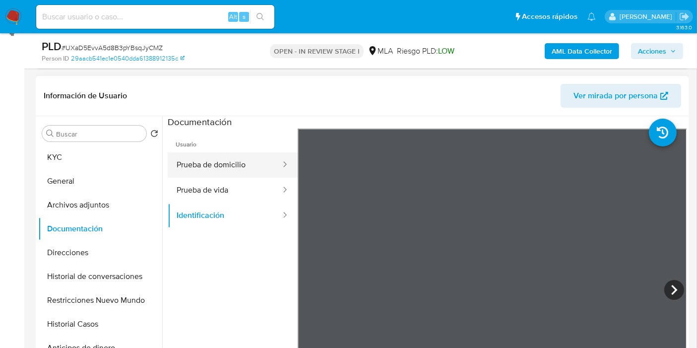
click at [247, 159] on button "Prueba de domicilio" at bounding box center [225, 164] width 114 height 25
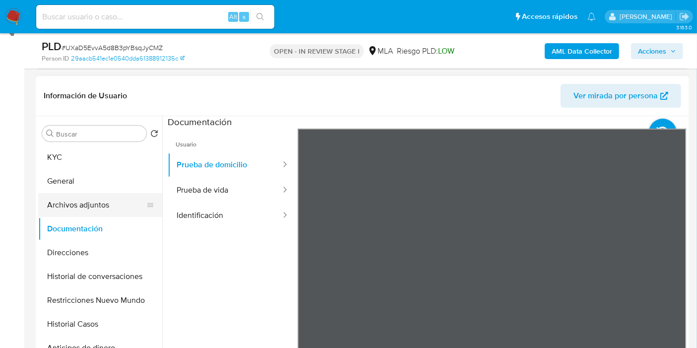
click at [84, 205] on button "Archivos adjuntos" at bounding box center [96, 205] width 116 height 24
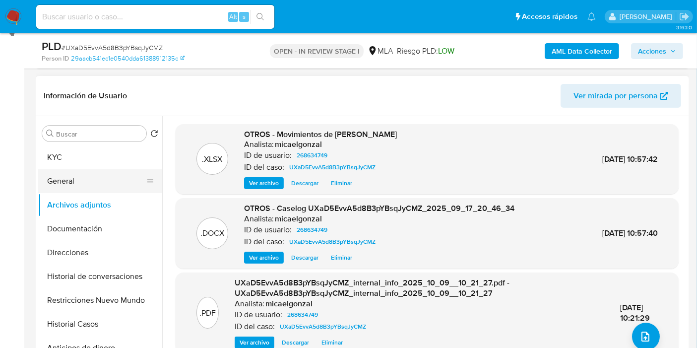
click at [57, 190] on button "General" at bounding box center [96, 181] width 116 height 24
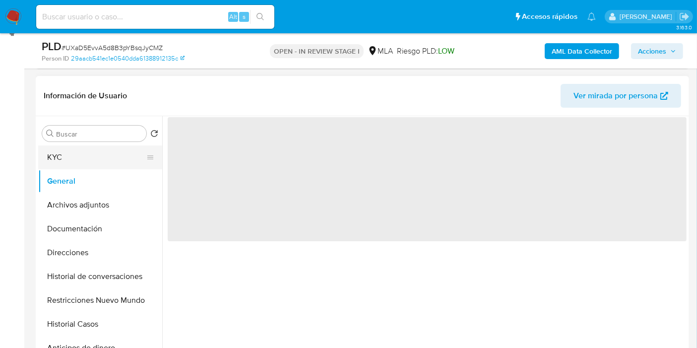
click at [107, 151] on button "KYC" at bounding box center [96, 157] width 116 height 24
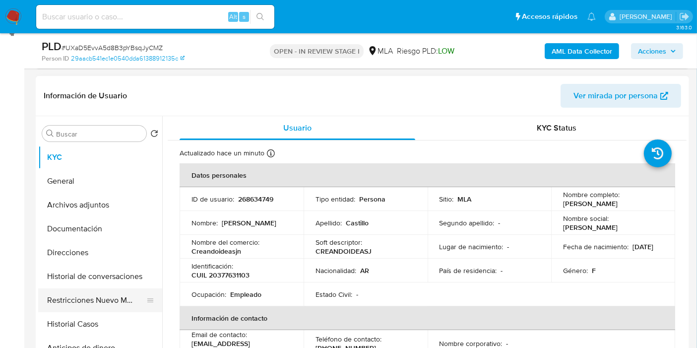
click at [93, 292] on button "Restricciones Nuevo Mundo" at bounding box center [96, 300] width 116 height 24
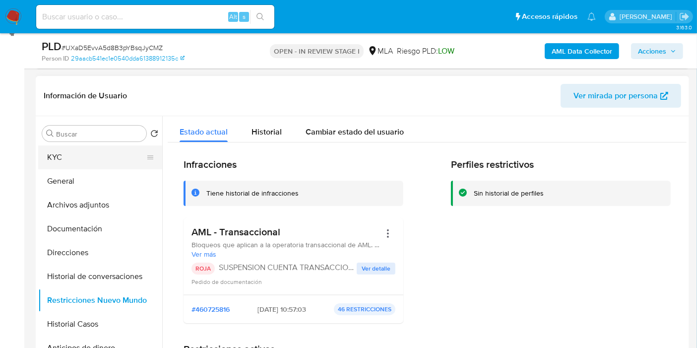
click at [104, 152] on button "KYC" at bounding box center [96, 157] width 116 height 24
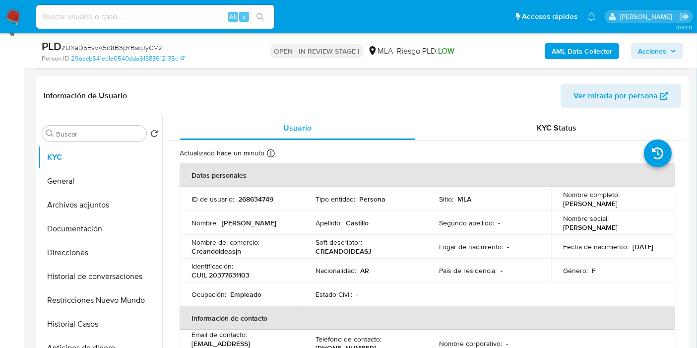
click at [655, 58] on span "Acciones" at bounding box center [652, 51] width 28 height 16
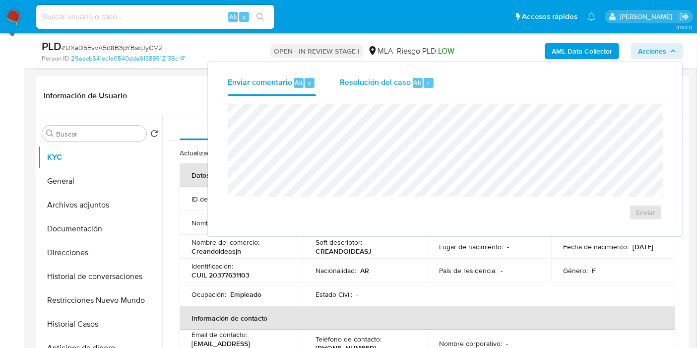
click at [389, 91] on div "Resolución del caso Alt r" at bounding box center [387, 83] width 95 height 26
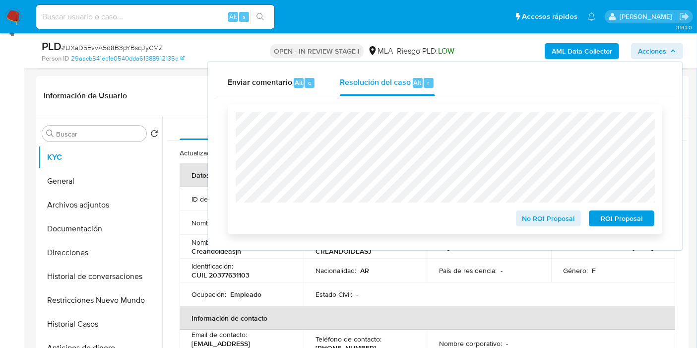
click at [606, 225] on span "ROI Proposal" at bounding box center [622, 218] width 52 height 14
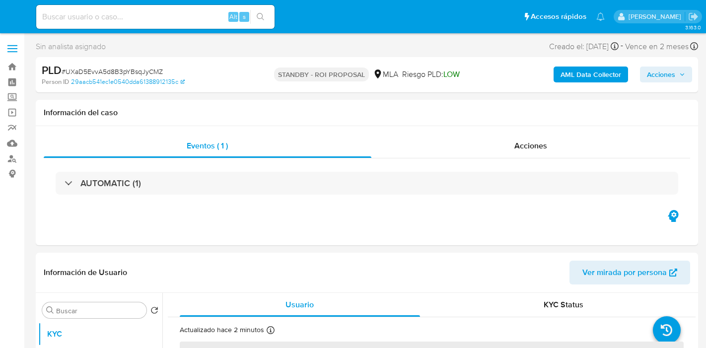
select select "10"
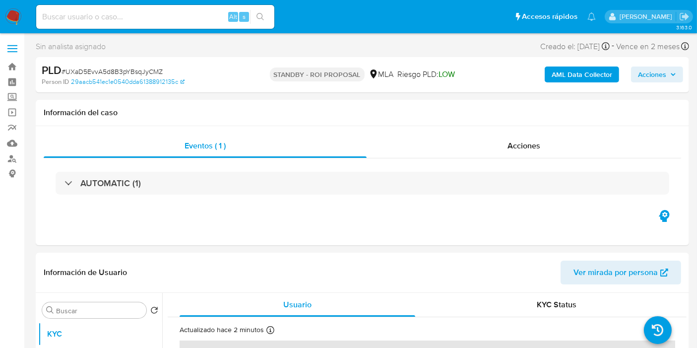
click at [10, 12] on img at bounding box center [13, 16] width 17 height 17
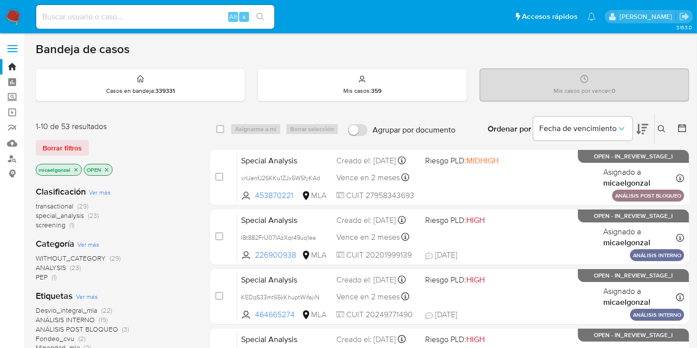
click at [107, 16] on input at bounding box center [155, 16] width 238 height 13
paste input "syKcvopChg95AkYF7xBuJLwA"
type input "syKcvopChg95AkYF7xBuJLwA"
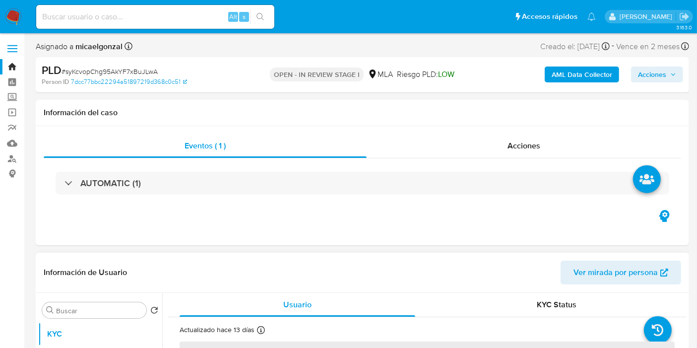
select select "10"
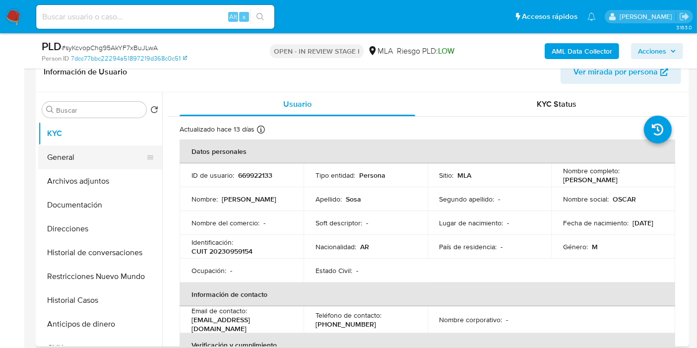
click at [75, 157] on button "General" at bounding box center [96, 157] width 116 height 24
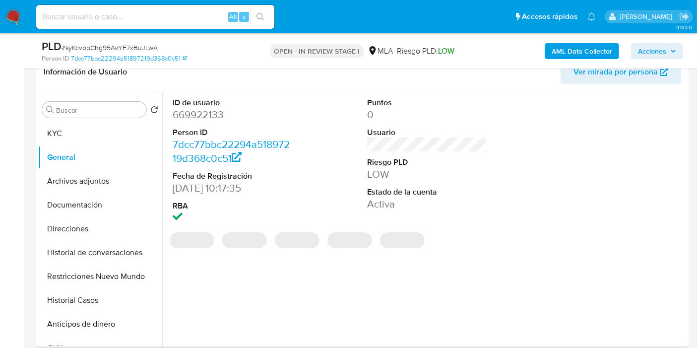
click at [213, 115] on dd "669922133" at bounding box center [233, 115] width 120 height 14
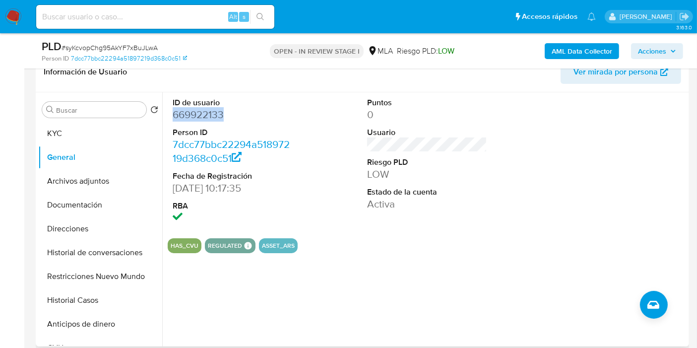
copy dd "669922133"
click at [57, 127] on button "KYC" at bounding box center [96, 134] width 116 height 24
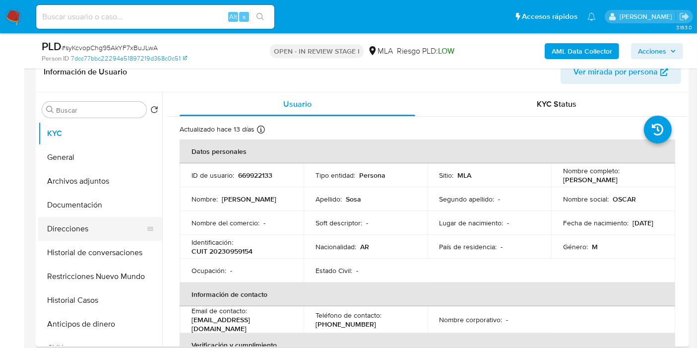
click at [63, 226] on button "Direcciones" at bounding box center [96, 229] width 116 height 24
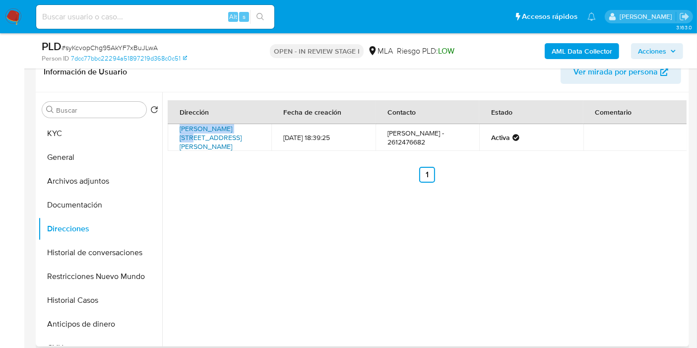
drag, startPoint x: 186, startPoint y: 131, endPoint x: 233, endPoint y: 130, distance: 47.6
click at [233, 130] on td "[PERSON_NAME] [STREET_ADDRESS][PERSON_NAME]" at bounding box center [220, 137] width 104 height 27
copy link "[PERSON_NAME]"
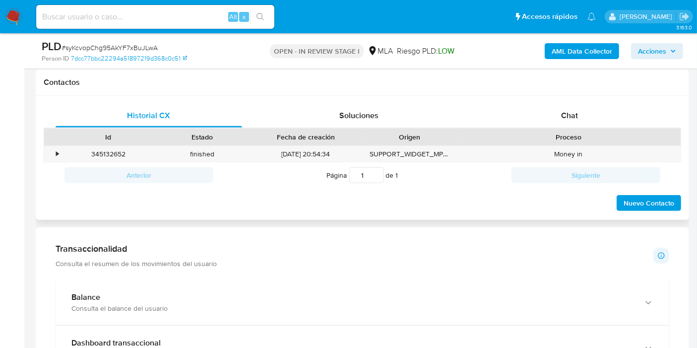
scroll to position [386, 0]
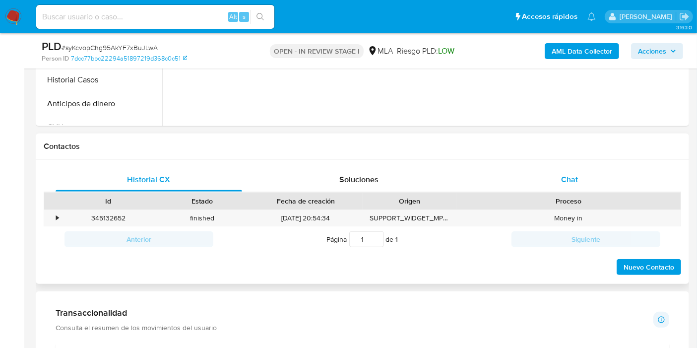
drag, startPoint x: 571, startPoint y: 199, endPoint x: 579, endPoint y: 170, distance: 30.3
click at [571, 199] on div "Proceso" at bounding box center [568, 201] width 210 height 10
click at [579, 169] on div "Chat" at bounding box center [569, 180] width 187 height 24
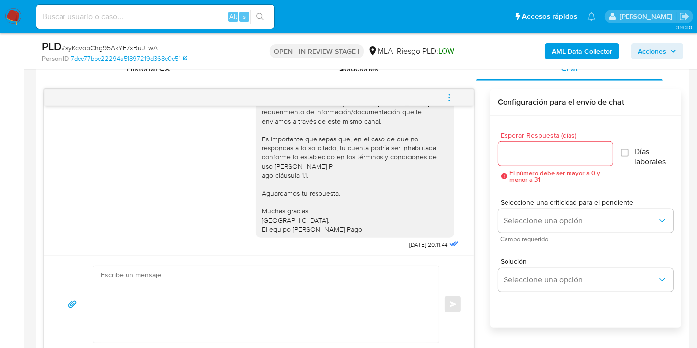
scroll to position [750, 0]
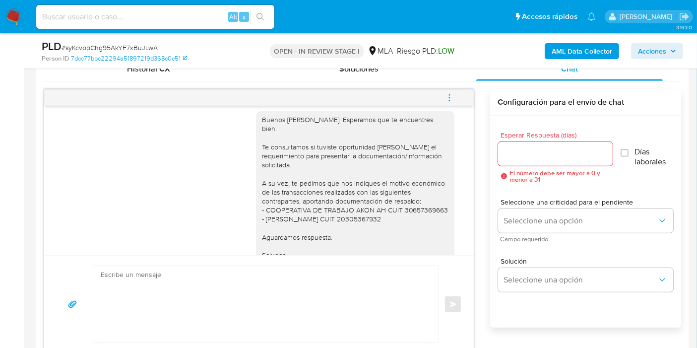
click at [452, 96] on icon "menu-action" at bounding box center [449, 97] width 9 height 9
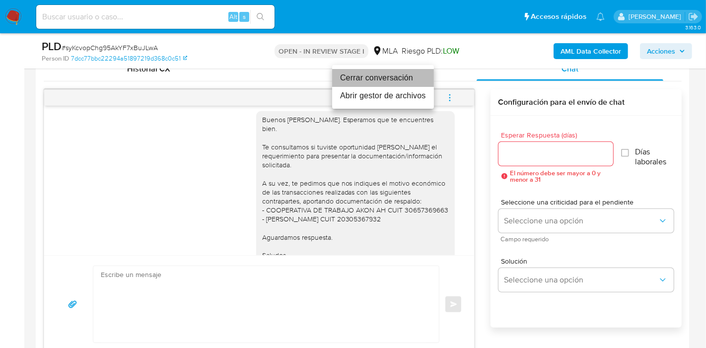
click at [358, 85] on li "Cerrar conversación" at bounding box center [383, 78] width 102 height 18
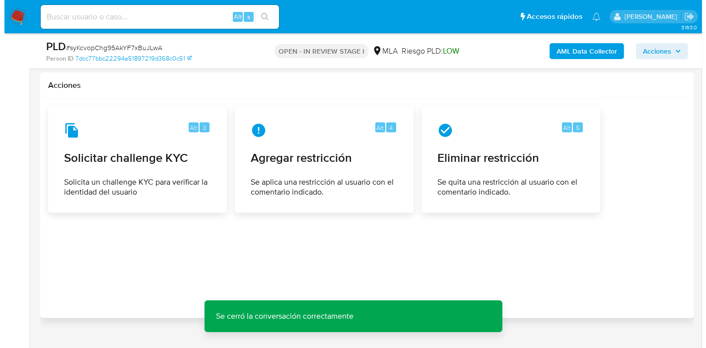
scroll to position [1532, 0]
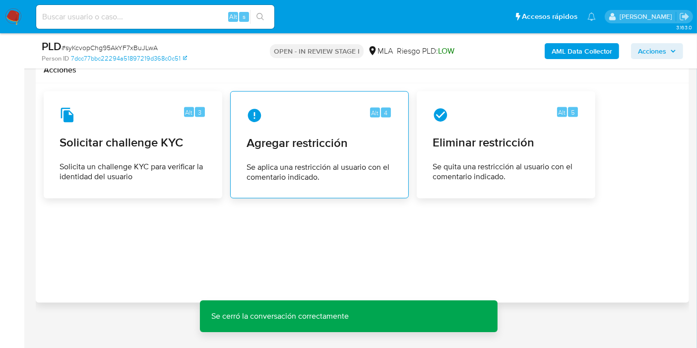
click at [366, 155] on div "Alt 4 Agregar restricción Se aplica una restricción al usuario con el comentari…" at bounding box center [320, 145] width 162 height 90
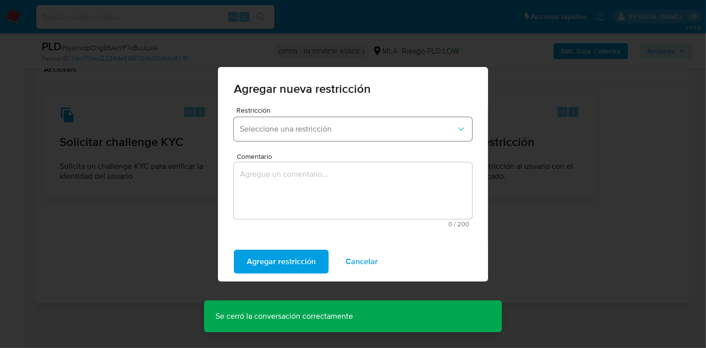
click at [376, 135] on button "Seleccione una restricción" at bounding box center [353, 129] width 238 height 24
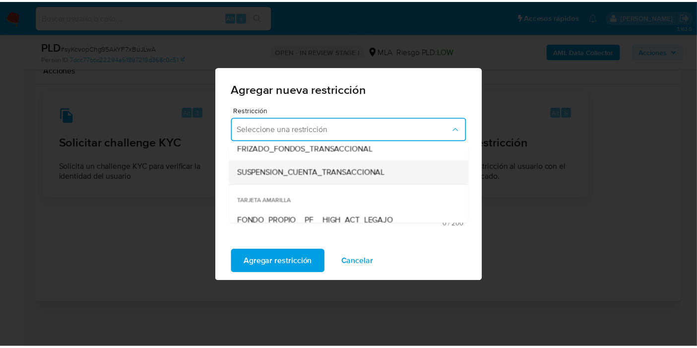
scroll to position [110, 0]
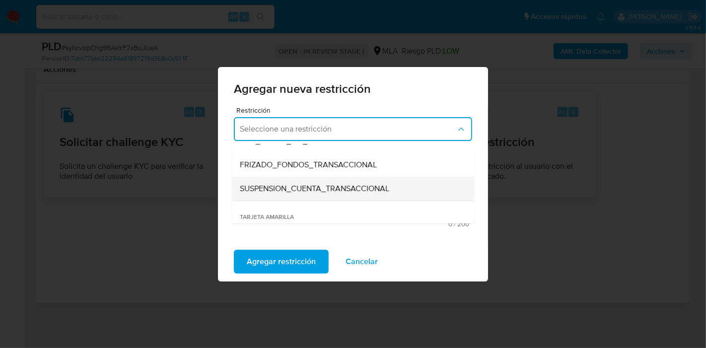
click at [331, 195] on div "SUSPENSION_CUENTA_TRANSACCIONAL" at bounding box center [350, 189] width 220 height 24
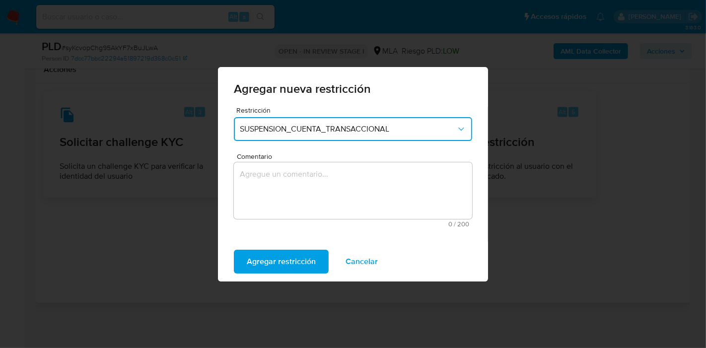
click at [347, 184] on textarea "Comentario" at bounding box center [353, 190] width 238 height 57
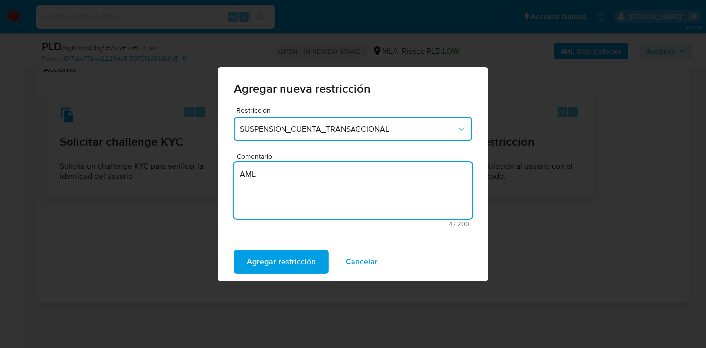
type textarea "AML"
drag, startPoint x: 306, startPoint y: 248, endPoint x: 305, endPoint y: 256, distance: 8.5
click at [305, 251] on div "Agregar restricción Cancelar" at bounding box center [353, 262] width 270 height 40
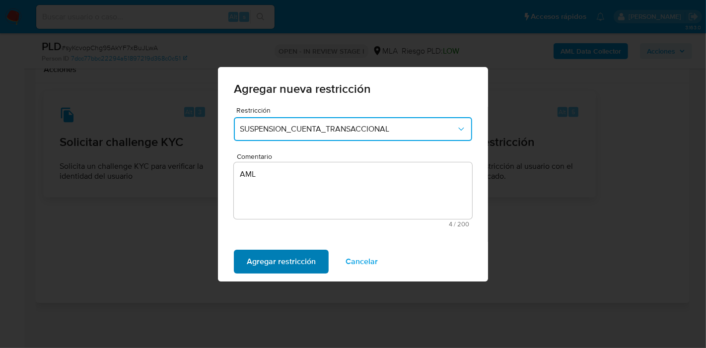
click at [305, 257] on span "Agregar restricción" at bounding box center [281, 262] width 69 height 22
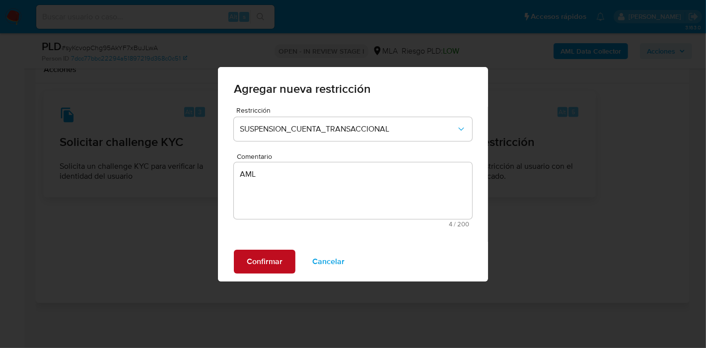
drag, startPoint x: 200, startPoint y: 278, endPoint x: 257, endPoint y: 265, distance: 58.0
click at [237, 273] on div "Agregar nueva restricción Restricción SUSPENSION_CUENTA_TRANSACCIONAL Comentari…" at bounding box center [353, 174] width 706 height 348
click at [257, 265] on span "Confirmar" at bounding box center [265, 262] width 36 height 22
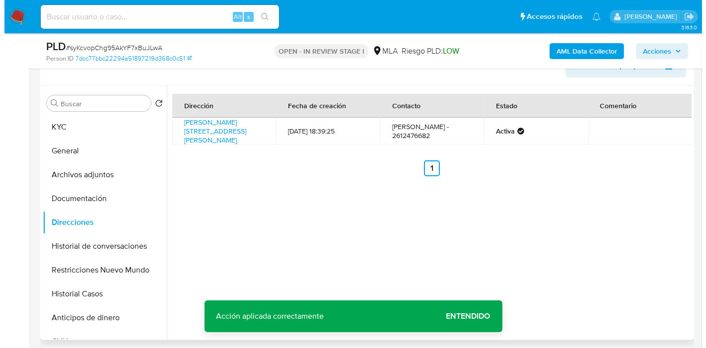
scroll to position [153, 0]
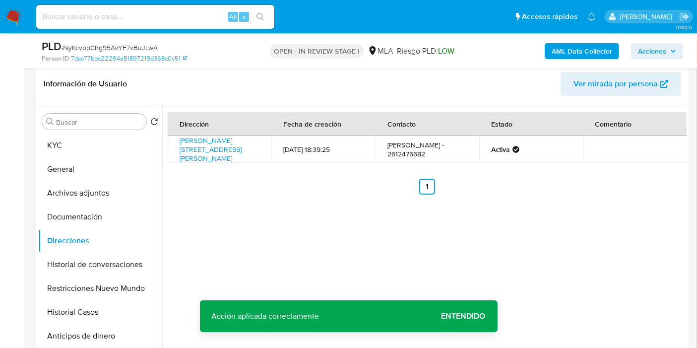
click at [581, 56] on b "AML Data Collector" at bounding box center [582, 51] width 61 height 16
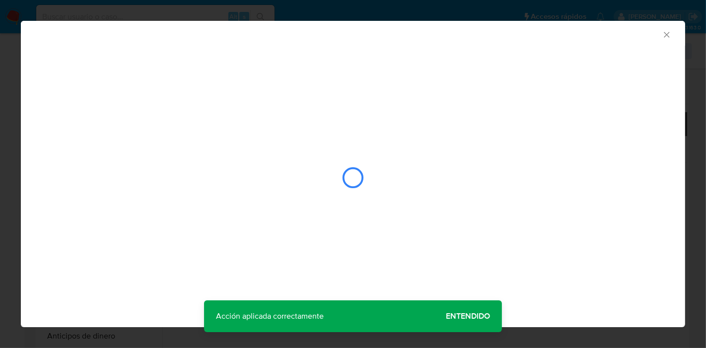
click at [488, 316] on div "AML Data Collector" at bounding box center [353, 174] width 664 height 306
click at [481, 315] on div "AML Data Collector" at bounding box center [353, 174] width 664 height 306
click at [480, 315] on div "AML Data Collector" at bounding box center [353, 174] width 664 height 306
click at [405, 172] on div "closure-recommendation-modal" at bounding box center [353, 177] width 622 height 99
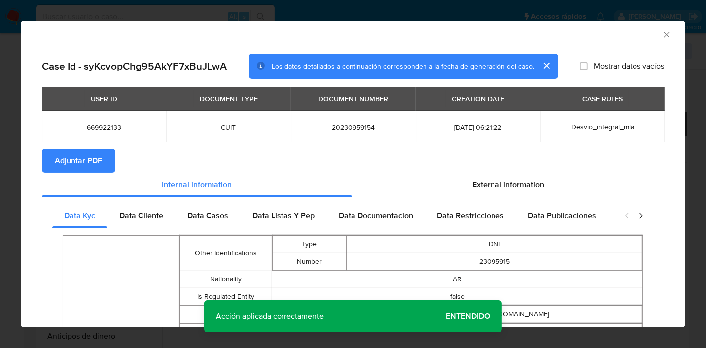
click at [335, 171] on section "Adjuntar PDF" at bounding box center [353, 161] width 622 height 24
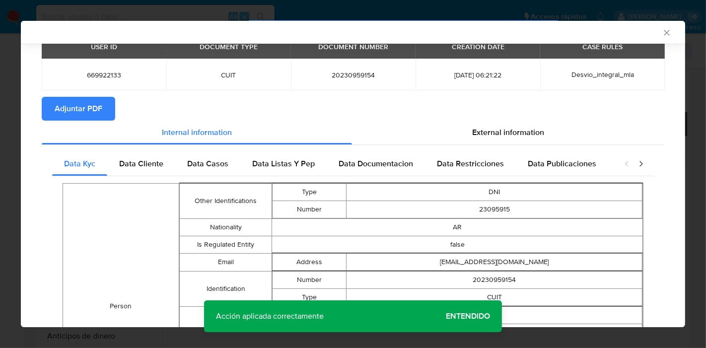
scroll to position [108, 0]
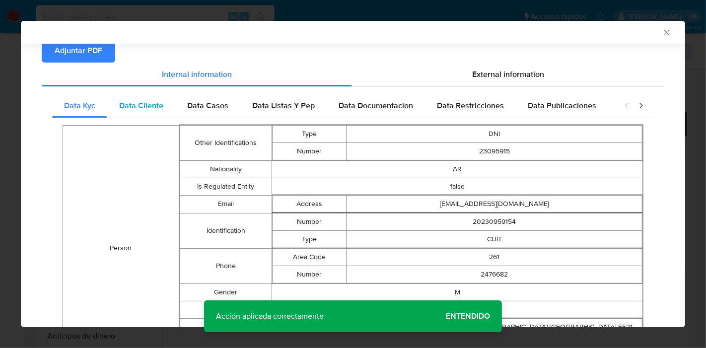
click at [144, 110] on span "Data Cliente" at bounding box center [141, 105] width 44 height 11
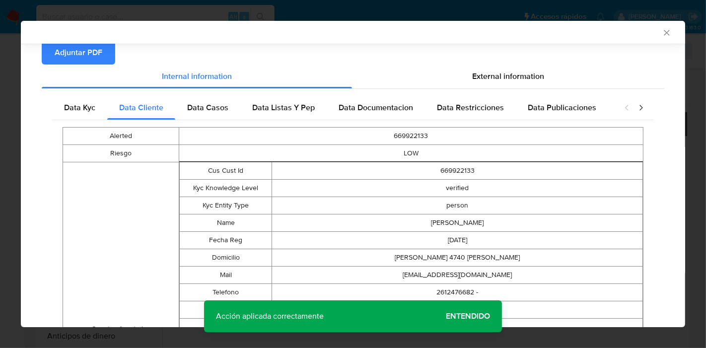
scroll to position [0, 0]
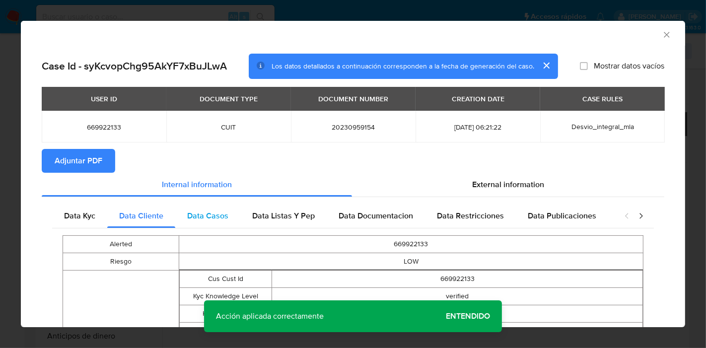
click at [222, 224] on div "Data Casos" at bounding box center [207, 216] width 65 height 24
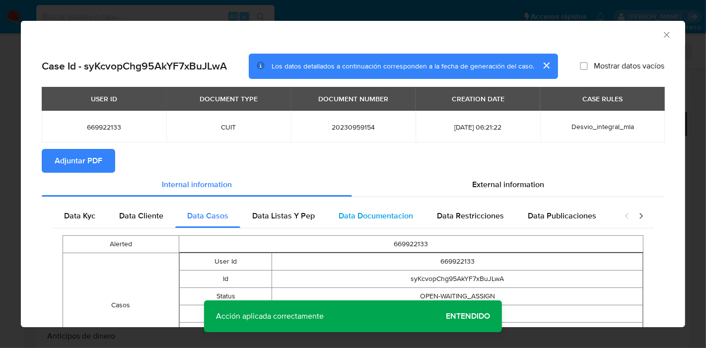
scroll to position [80, 0]
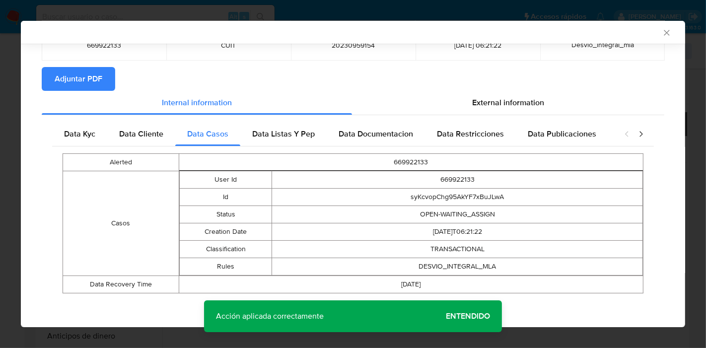
drag, startPoint x: 297, startPoint y: 129, endPoint x: 365, endPoint y: 119, distance: 69.2
click at [297, 128] on span "Data Listas Y Pep" at bounding box center [283, 133] width 63 height 11
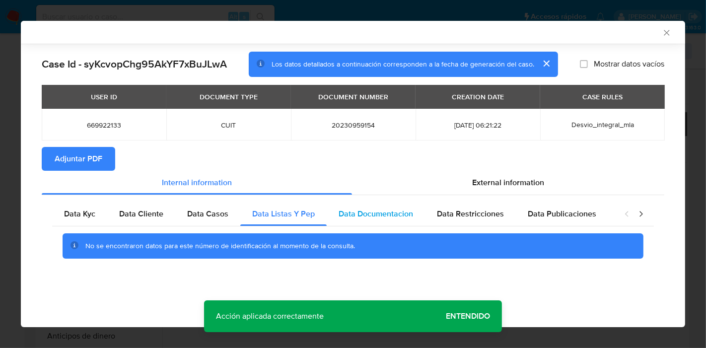
click at [386, 210] on span "Data Documentacion" at bounding box center [375, 213] width 74 height 11
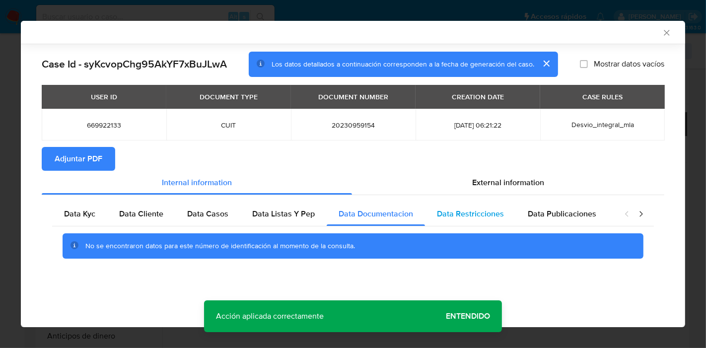
click at [460, 213] on span "Data Restricciones" at bounding box center [470, 213] width 67 height 11
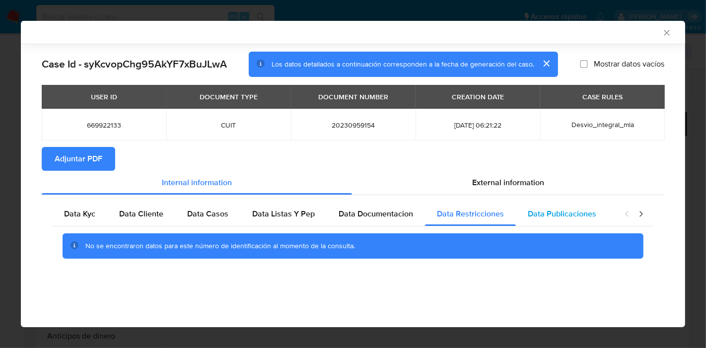
click at [534, 223] on div "Data Publicaciones" at bounding box center [562, 214] width 92 height 24
click at [636, 216] on icon "closure-recommendation-modal" at bounding box center [641, 214] width 10 height 10
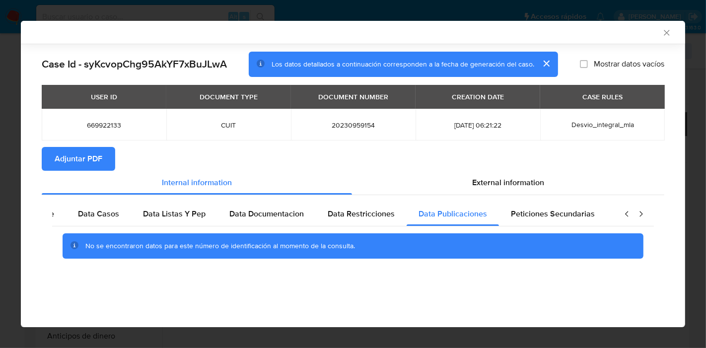
scroll to position [0, 174]
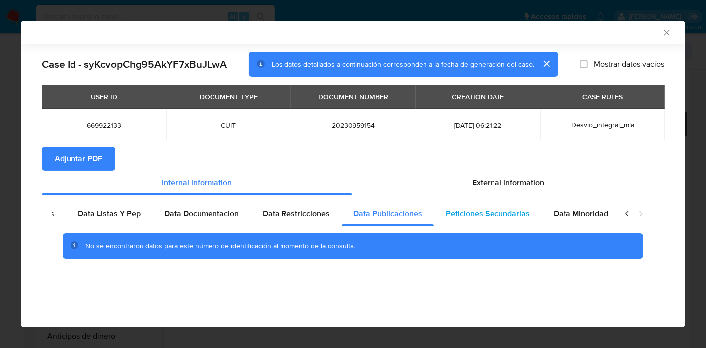
drag, startPoint x: 580, startPoint y: 216, endPoint x: 525, endPoint y: 217, distance: 54.6
click at [573, 217] on span "Data Minoridad" at bounding box center [580, 213] width 55 height 11
click at [507, 221] on div "Peticiones Secundarias" at bounding box center [488, 214] width 108 height 24
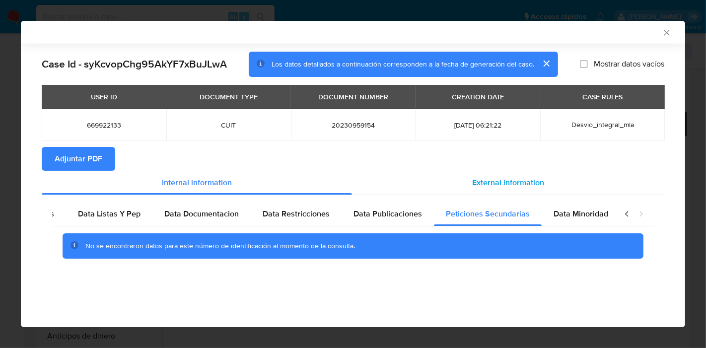
click at [534, 192] on div "External information" at bounding box center [508, 183] width 312 height 24
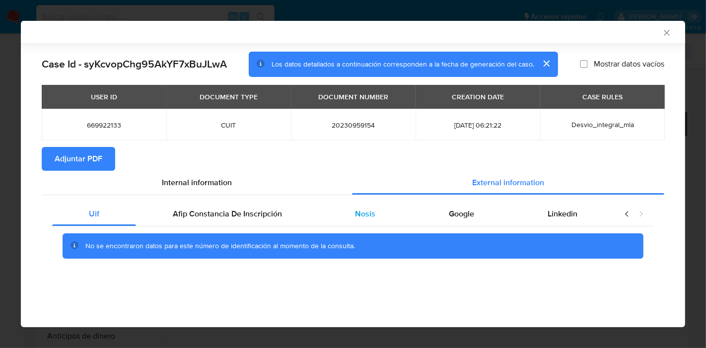
click at [320, 216] on div "Nosis" at bounding box center [366, 214] width 94 height 24
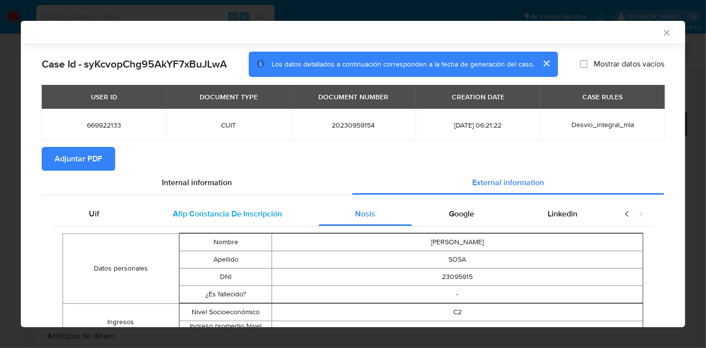
click at [283, 214] on div "Afip Constancia De Inscripción" at bounding box center [227, 214] width 183 height 24
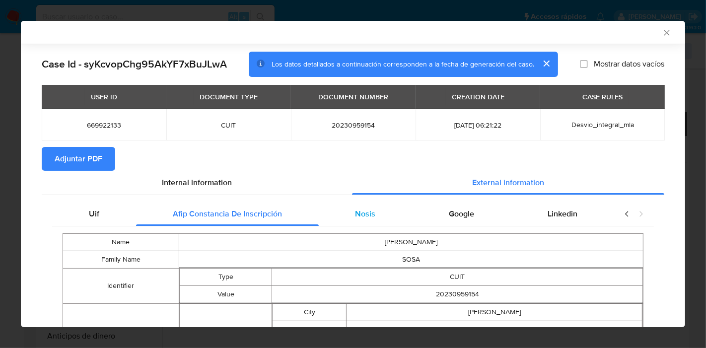
click at [392, 217] on div "Nosis" at bounding box center [366, 214] width 94 height 24
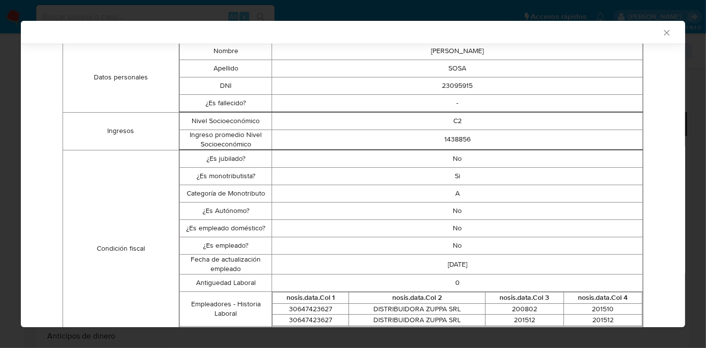
scroll to position [82, 0]
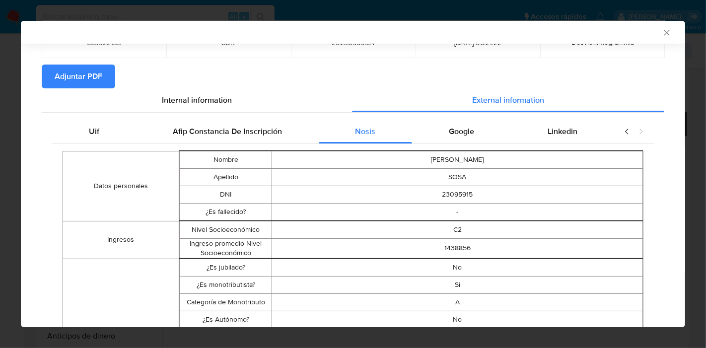
drag, startPoint x: 490, startPoint y: 138, endPoint x: 580, endPoint y: 140, distance: 89.8
click at [495, 134] on div "Google" at bounding box center [461, 132] width 99 height 24
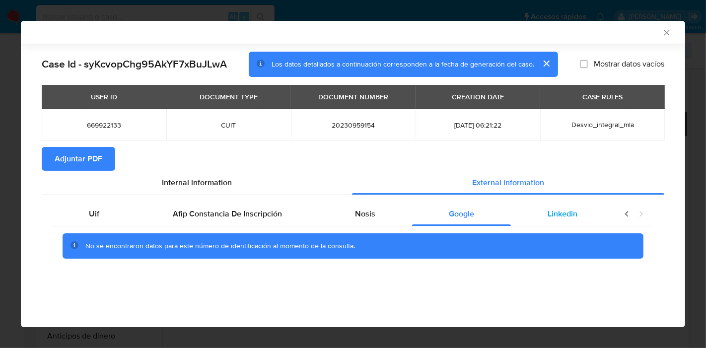
click at [570, 217] on span "Linkedin" at bounding box center [562, 213] width 30 height 11
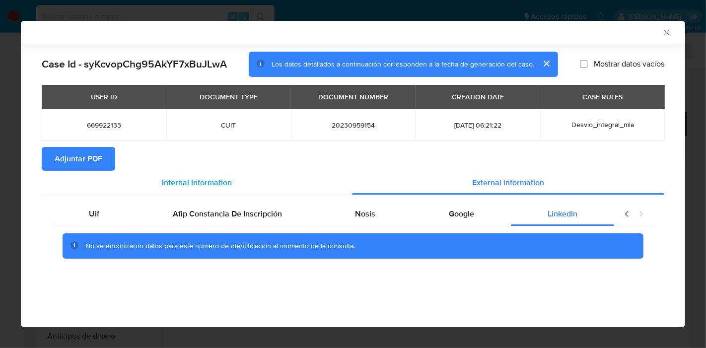
drag, startPoint x: 119, startPoint y: 218, endPoint x: 226, endPoint y: 186, distance: 111.9
click at [120, 216] on div "Uif" at bounding box center [94, 214] width 84 height 24
click at [230, 186] on span "Internal information" at bounding box center [197, 182] width 70 height 11
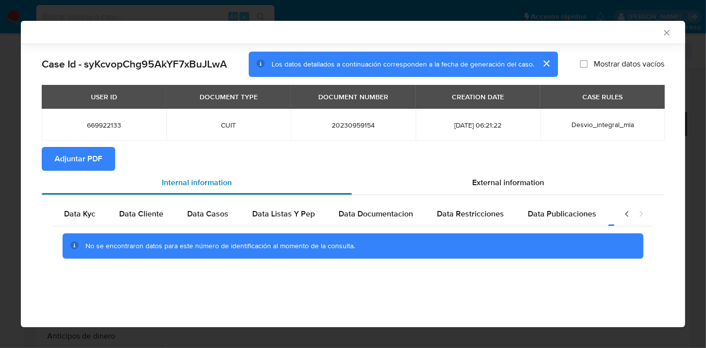
scroll to position [0, 174]
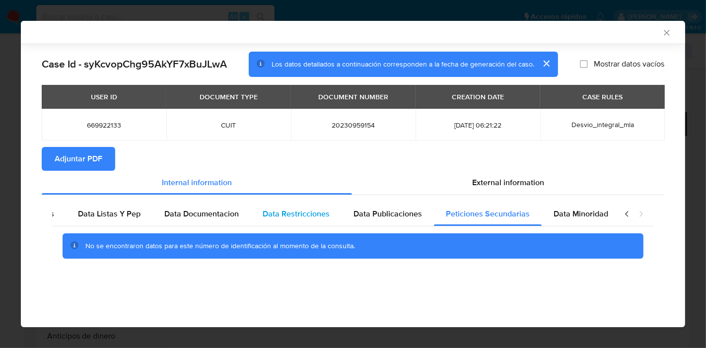
drag, startPoint x: 80, startPoint y: 219, endPoint x: 276, endPoint y: 209, distance: 196.2
click at [81, 219] on span "Data Listas Y Pep" at bounding box center [109, 213] width 63 height 11
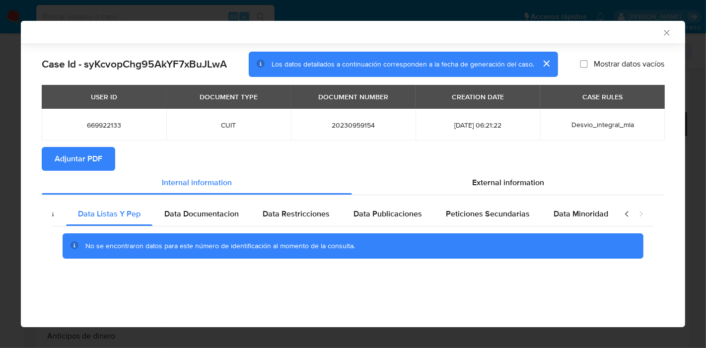
click at [625, 212] on icon "closure-recommendation-modal" at bounding box center [627, 214] width 10 height 10
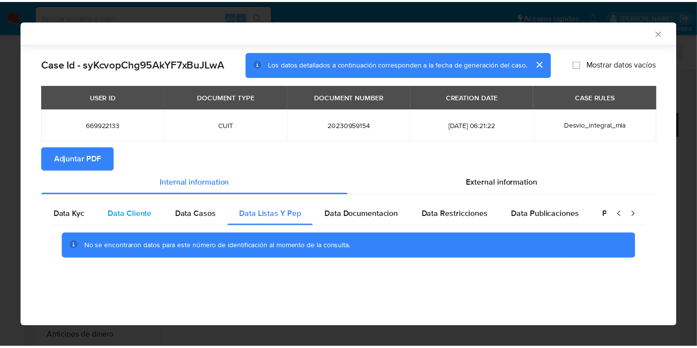
scroll to position [0, 0]
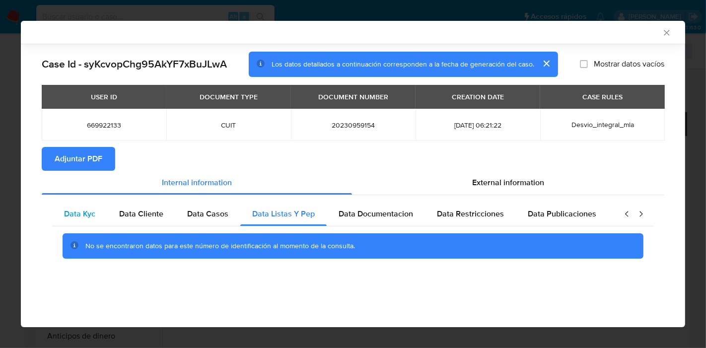
click at [76, 219] on div "Data Kyc" at bounding box center [79, 214] width 55 height 24
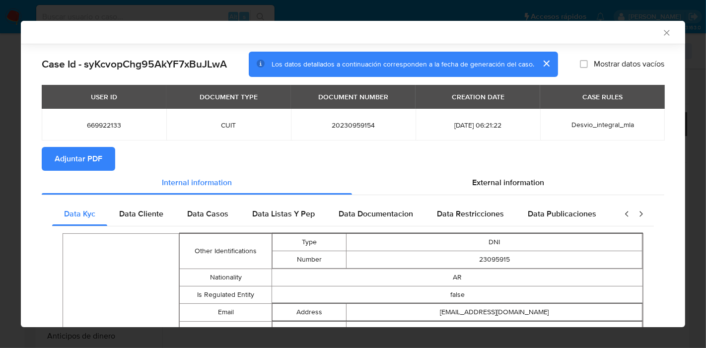
click at [93, 144] on div "USER ID DOCUMENT TYPE DOCUMENT NUMBER CREATION DATE CASE RULES 669922133 CUIT 2…" at bounding box center [353, 116] width 622 height 62
click at [86, 154] on span "Adjuntar PDF" at bounding box center [79, 159] width 48 height 22
click at [650, 30] on div "AML Data Collector" at bounding box center [345, 32] width 634 height 9
click at [665, 32] on div "AML Data Collector" at bounding box center [353, 32] width 664 height 23
click at [661, 33] on icon "Cerrar ventana" at bounding box center [666, 33] width 10 height 10
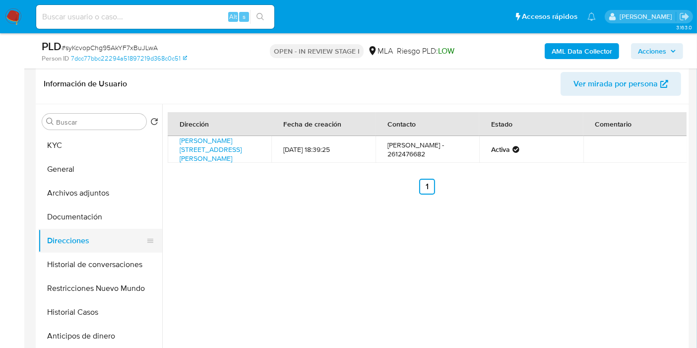
click at [84, 229] on button "Direcciones" at bounding box center [96, 241] width 116 height 24
click at [76, 287] on button "Restricciones Nuevo Mundo" at bounding box center [96, 288] width 116 height 24
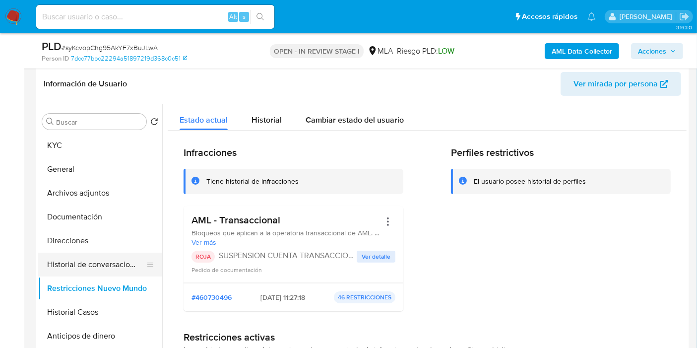
click at [96, 257] on button "Historial de conversaciones" at bounding box center [96, 265] width 116 height 24
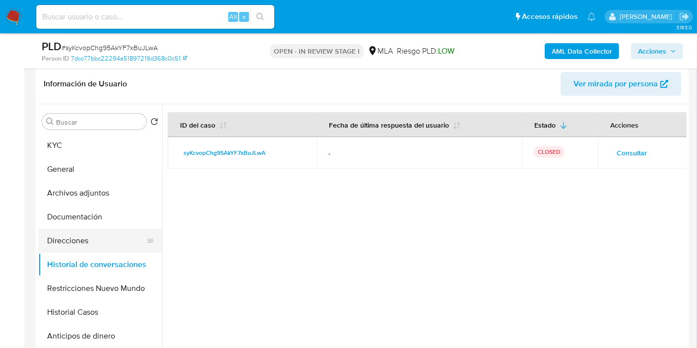
click at [65, 239] on button "Direcciones" at bounding box center [96, 241] width 116 height 24
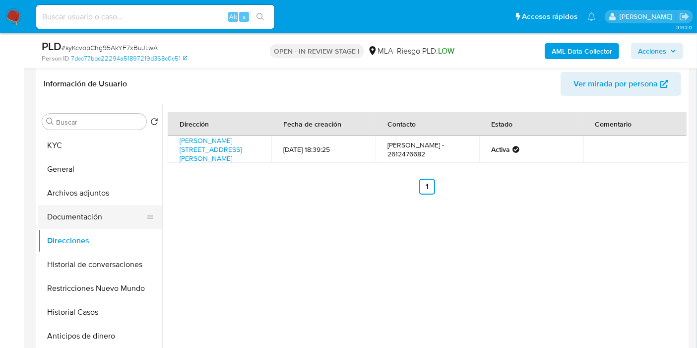
click at [68, 220] on button "Documentación" at bounding box center [96, 217] width 116 height 24
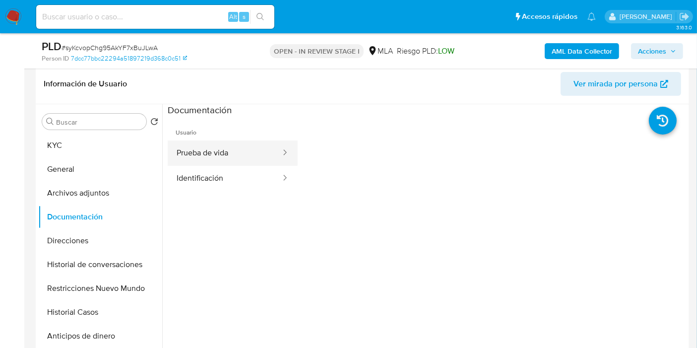
click at [203, 156] on button "Prueba de vida" at bounding box center [225, 152] width 114 height 25
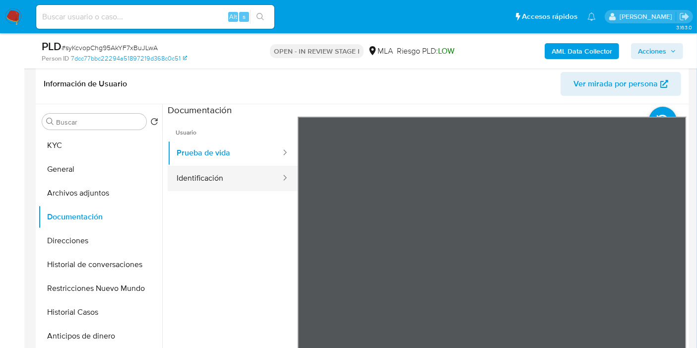
click at [259, 178] on button "Identificación" at bounding box center [225, 178] width 114 height 25
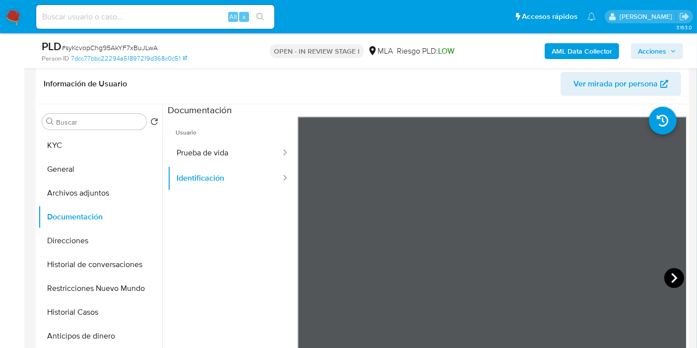
click at [664, 271] on icon at bounding box center [674, 278] width 20 height 20
click at [128, 194] on button "Archivos adjuntos" at bounding box center [96, 193] width 116 height 24
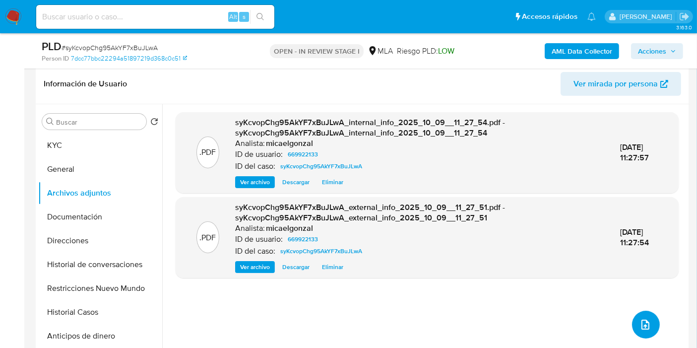
click at [648, 321] on button "upload-file" at bounding box center [646, 325] width 28 height 28
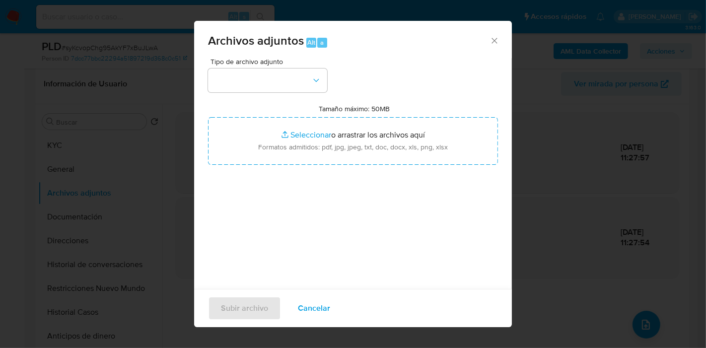
click at [368, 104] on label "Tamaño máximo: 50MB Seleccionar archivos" at bounding box center [354, 108] width 71 height 9
click at [368, 117] on input "Tamaño máximo: 50MB Seleccionar archivos" at bounding box center [353, 141] width 290 height 48
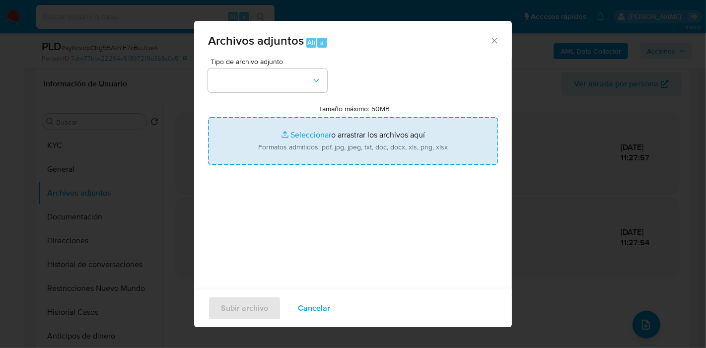
type input "C:\fakepath\AFIP - Administración Federal de Ingresos Públicos.pdf"
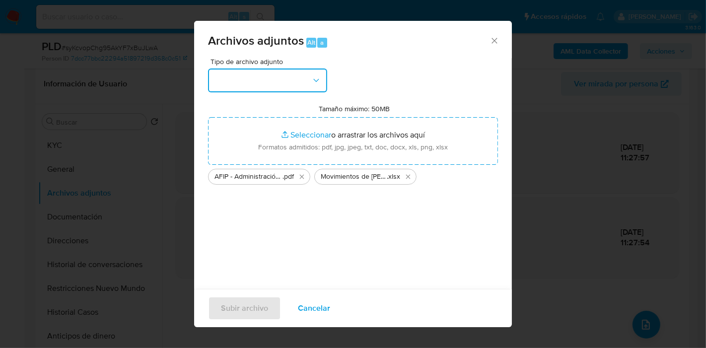
click at [232, 83] on button "button" at bounding box center [267, 80] width 119 height 24
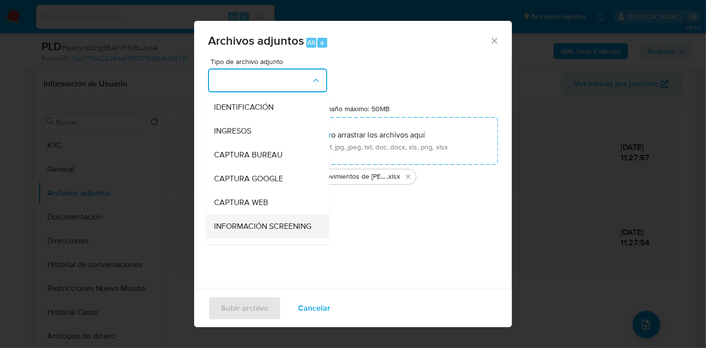
scroll to position [110, 0]
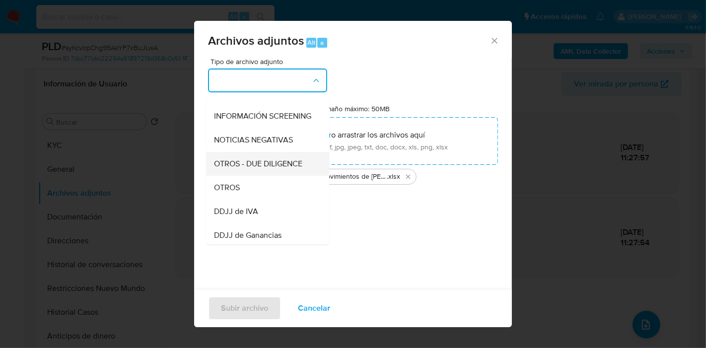
click at [263, 169] on span "OTROS - DUE DILIGENCE" at bounding box center [258, 164] width 88 height 10
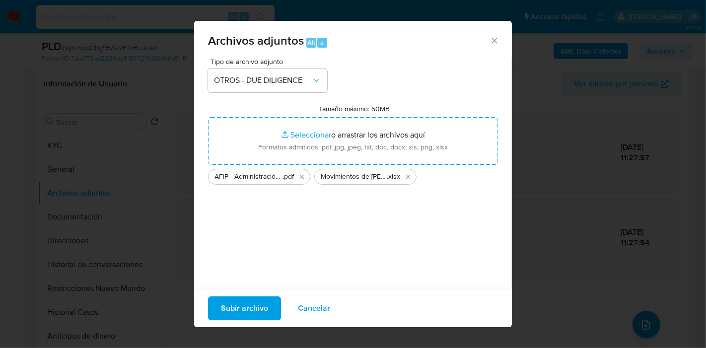
click at [263, 178] on span "AFIP - Administración Federal de Ingresos Públicos" at bounding box center [248, 177] width 68 height 10
click at [310, 79] on span "OTROS - DUE DILIGENCE" at bounding box center [262, 80] width 97 height 10
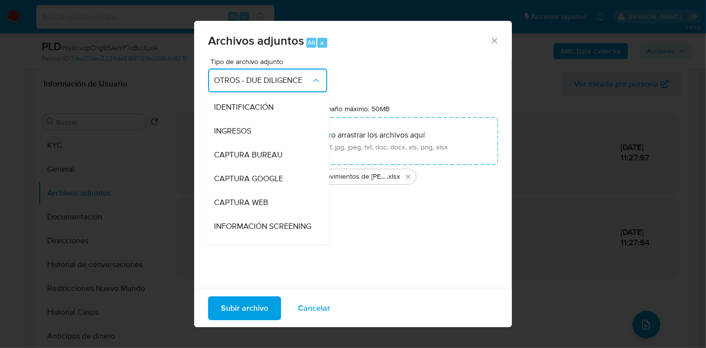
scroll to position [114, 0]
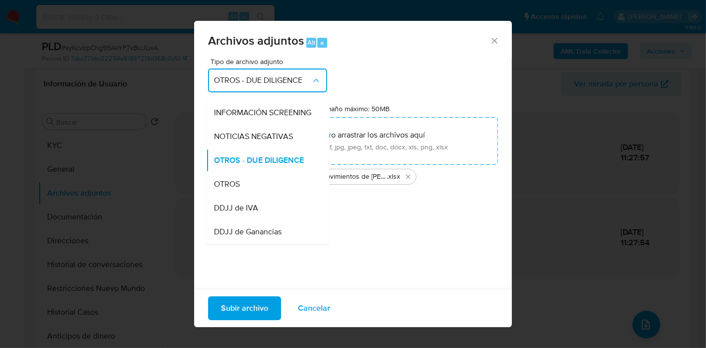
click at [266, 188] on div "OTROS" at bounding box center [264, 184] width 101 height 24
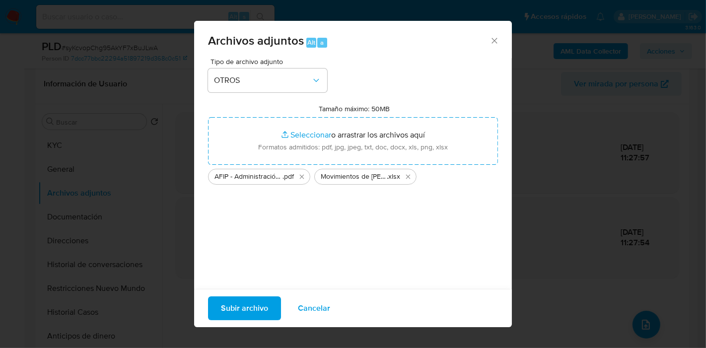
click at [259, 318] on span "Subir archivo" at bounding box center [244, 308] width 47 height 22
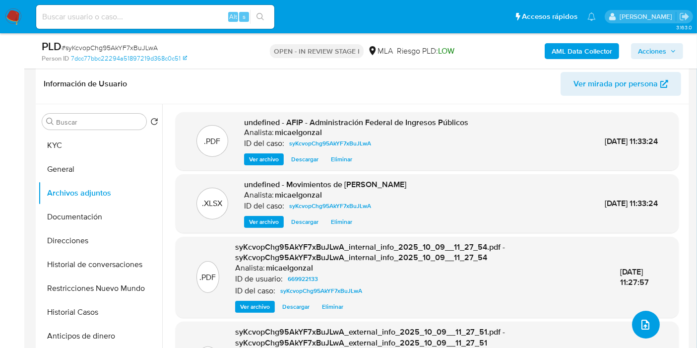
click at [640, 319] on icon "upload-file" at bounding box center [646, 325] width 12 height 12
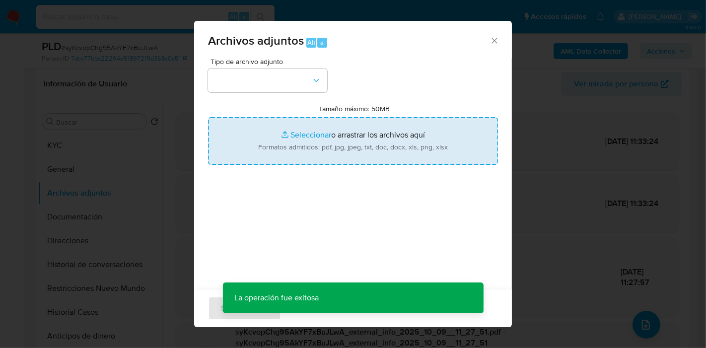
click at [331, 161] on input "Tamaño máximo: 50MB Seleccionar archivos" at bounding box center [353, 141] width 290 height 48
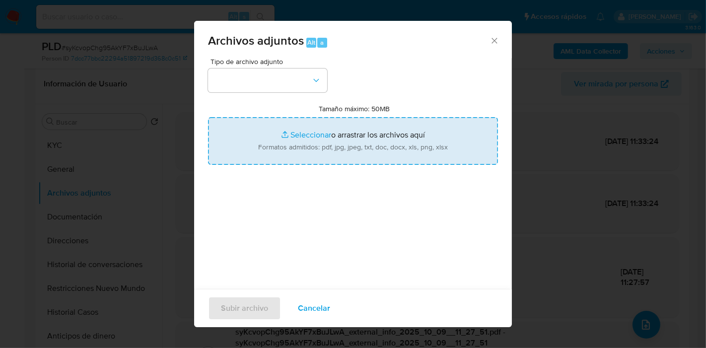
type input "C:\fakepath\Caselog syKcvopChg95AkYF7xBuJLwA_2025_09_17_12_50_19.docx"
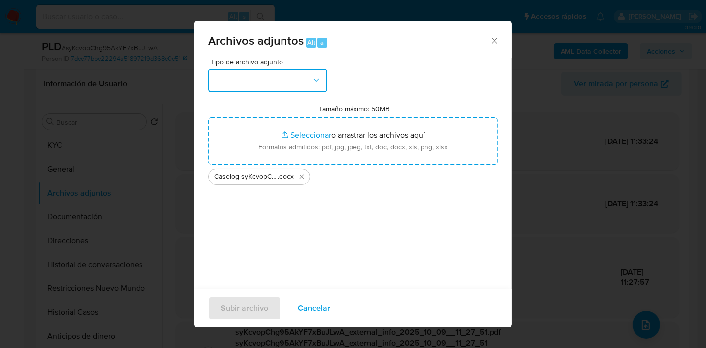
click at [285, 88] on button "button" at bounding box center [267, 80] width 119 height 24
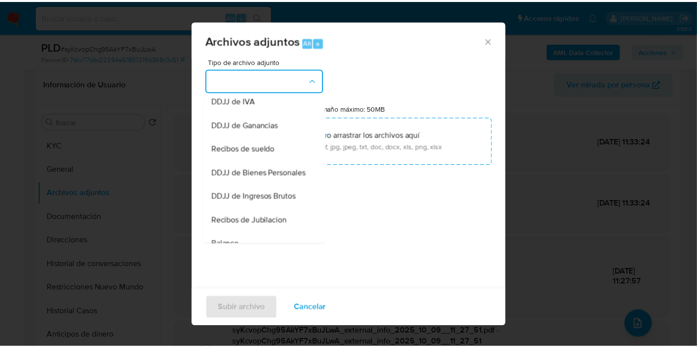
scroll to position [110, 0]
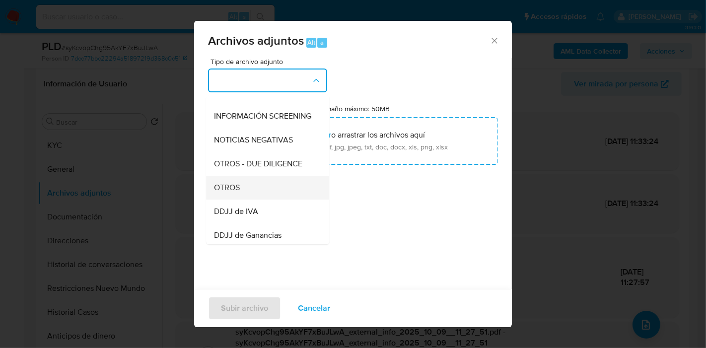
click at [251, 194] on div "OTROS" at bounding box center [264, 188] width 101 height 24
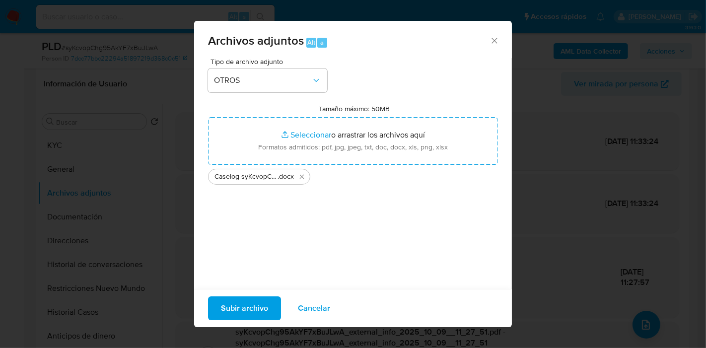
click at [244, 308] on span "Subir archivo" at bounding box center [244, 308] width 47 height 22
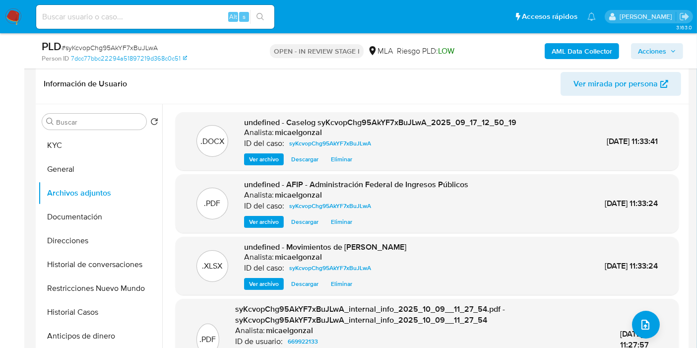
click at [69, 312] on button "Historial Casos" at bounding box center [100, 312] width 124 height 24
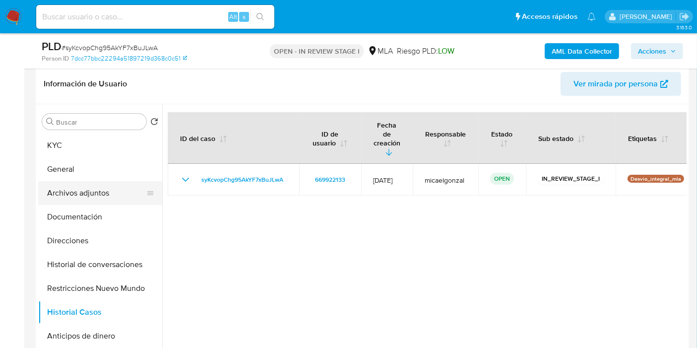
click at [70, 194] on button "Archivos adjuntos" at bounding box center [96, 193] width 116 height 24
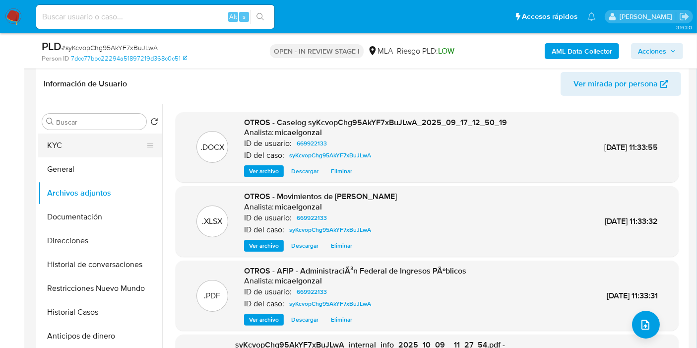
click at [86, 147] on button "KYC" at bounding box center [96, 145] width 116 height 24
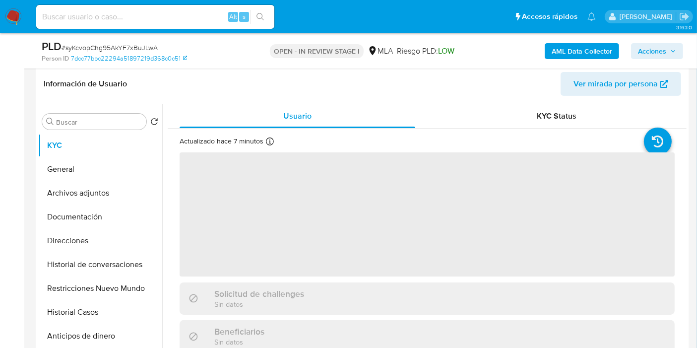
click at [688, 49] on div "PLD # syKcvopChg95AkYF7xBuJLwA Person ID 7dcc77bbc22294a51897219d368c0c51 OPEN …" at bounding box center [363, 50] width 654 height 35
click at [673, 50] on icon "button" at bounding box center [673, 51] width 6 height 6
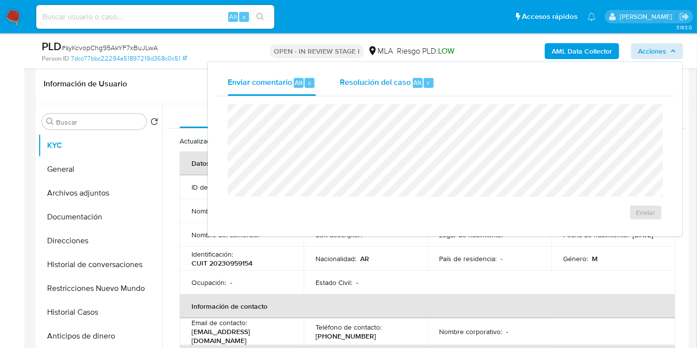
click at [396, 94] on div "Resolución del caso Alt r" at bounding box center [387, 83] width 95 height 26
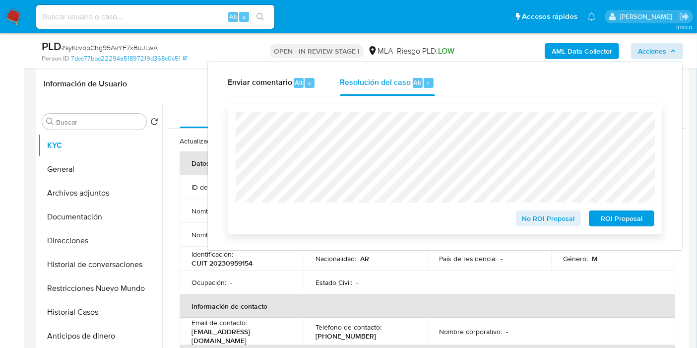
click at [609, 211] on div "ROI Proposal" at bounding box center [619, 216] width 69 height 20
click at [609, 220] on span "ROI Proposal" at bounding box center [622, 218] width 52 height 14
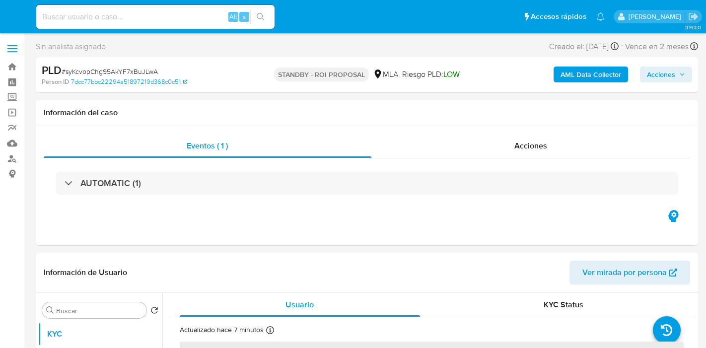
select select "10"
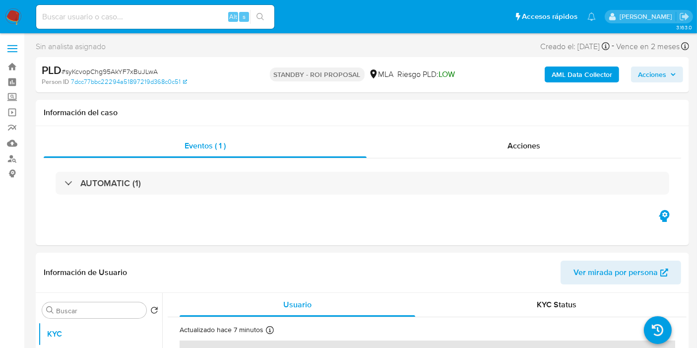
drag, startPoint x: 14, startPoint y: 24, endPoint x: 35, endPoint y: 32, distance: 22.3
click at [14, 24] on img at bounding box center [13, 16] width 17 height 17
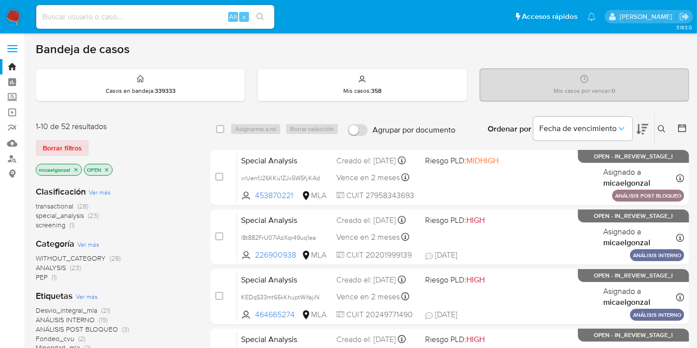
click at [58, 214] on span "special_analysis" at bounding box center [60, 215] width 48 height 10
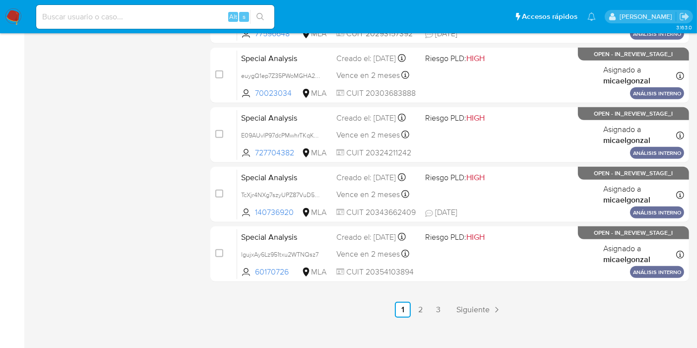
scroll to position [470, 0]
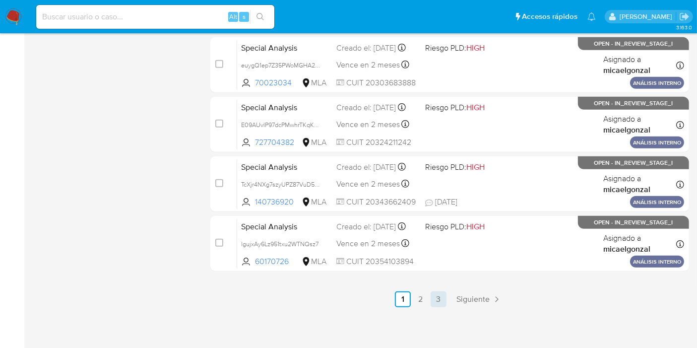
click at [435, 298] on link "3" at bounding box center [439, 299] width 16 height 16
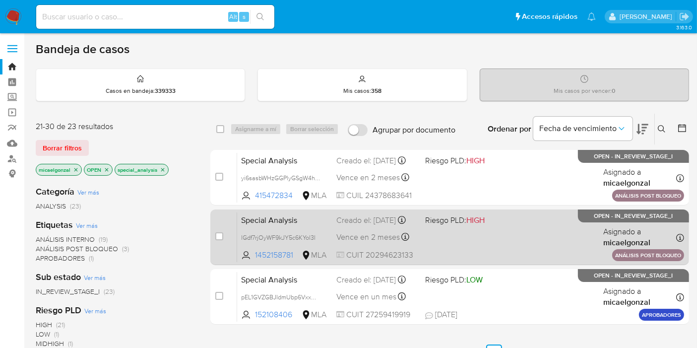
click at [357, 226] on div "Creado el: [DATE] Creado el: [DATE] 15:16:41" at bounding box center [376, 220] width 81 height 11
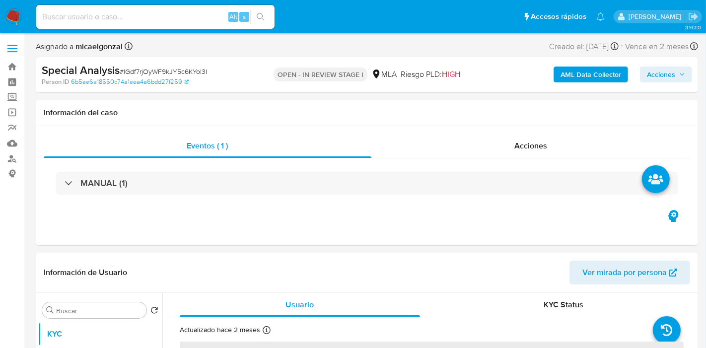
select select "10"
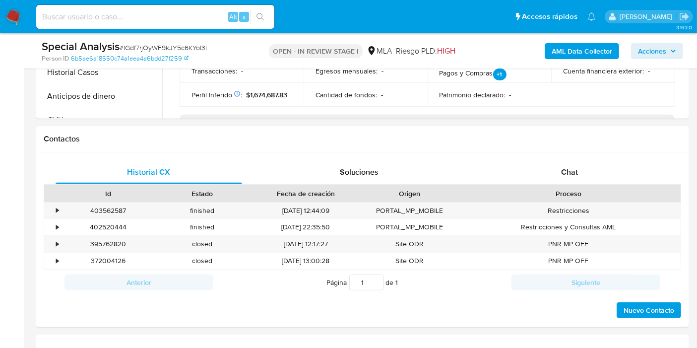
scroll to position [441, 0]
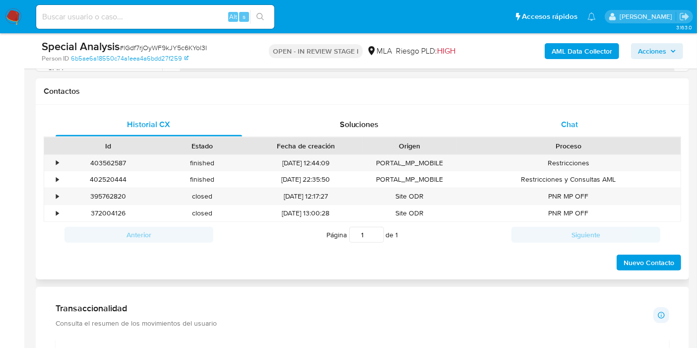
drag, startPoint x: 566, startPoint y: 78, endPoint x: 566, endPoint y: 120, distance: 41.7
click at [564, 81] on div "Contactos" at bounding box center [363, 91] width 654 height 26
click at [566, 121] on span "Chat" at bounding box center [569, 124] width 17 height 11
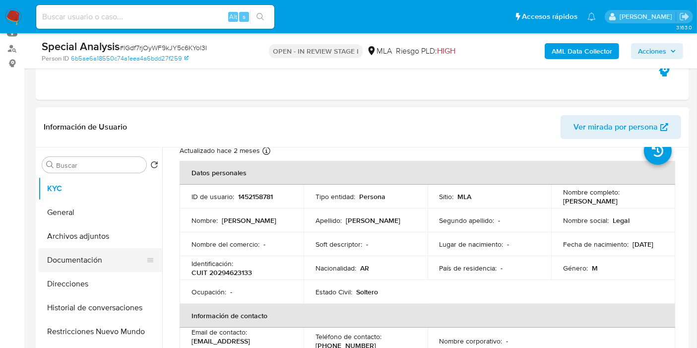
scroll to position [110, 0]
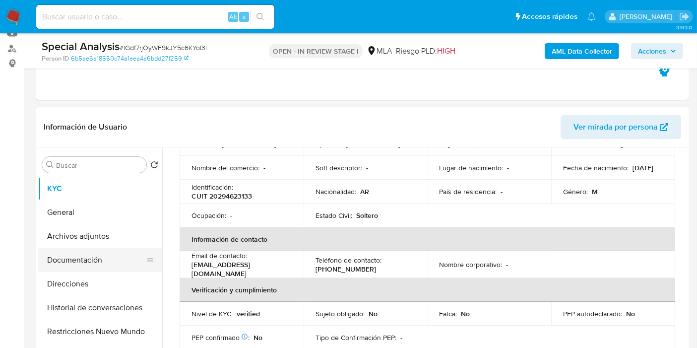
click at [122, 254] on button "Documentación" at bounding box center [96, 260] width 116 height 24
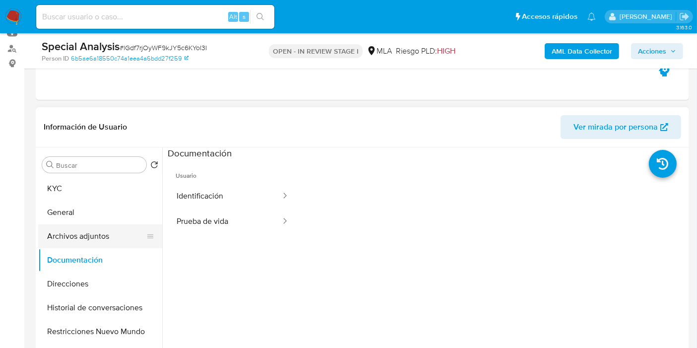
click at [108, 232] on button "Archivos adjuntos" at bounding box center [96, 236] width 116 height 24
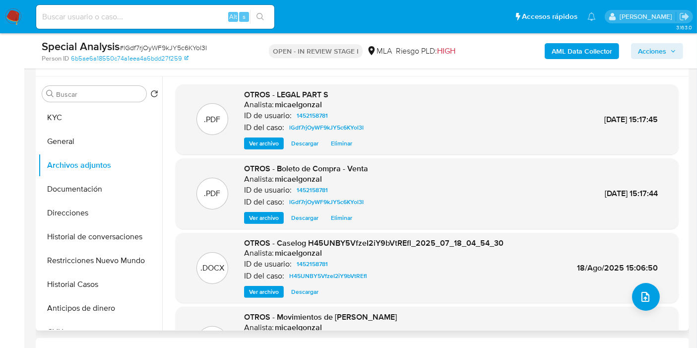
scroll to position [165, 0]
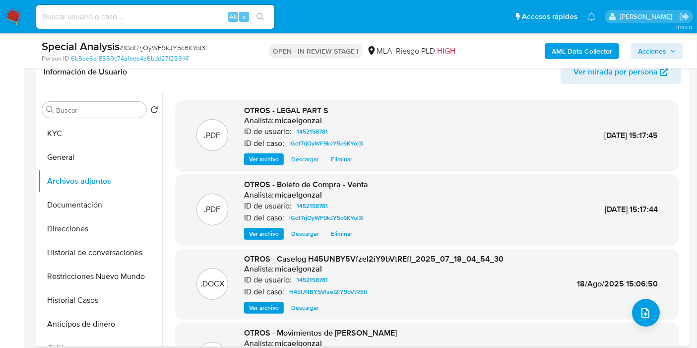
click at [256, 159] on span "Ver archivo" at bounding box center [264, 159] width 30 height 10
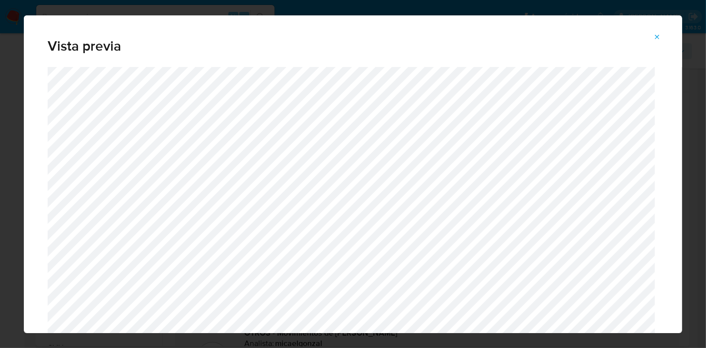
click at [655, 35] on icon "Attachment preview" at bounding box center [657, 37] width 8 height 8
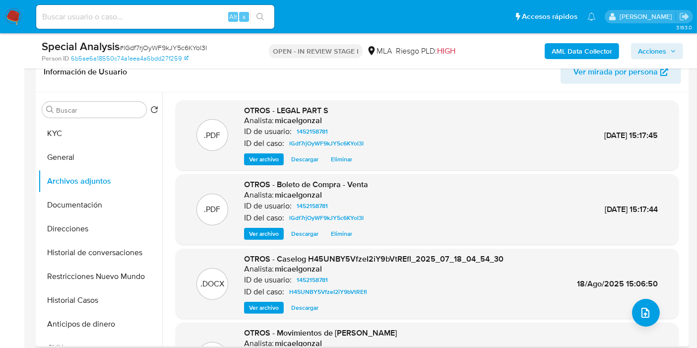
click at [643, 55] on span "Acciones" at bounding box center [652, 51] width 28 height 16
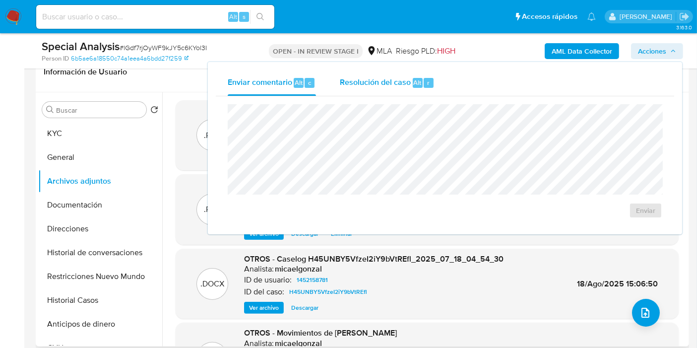
click at [434, 76] on button "Resolución del caso Alt r" at bounding box center [387, 83] width 119 height 26
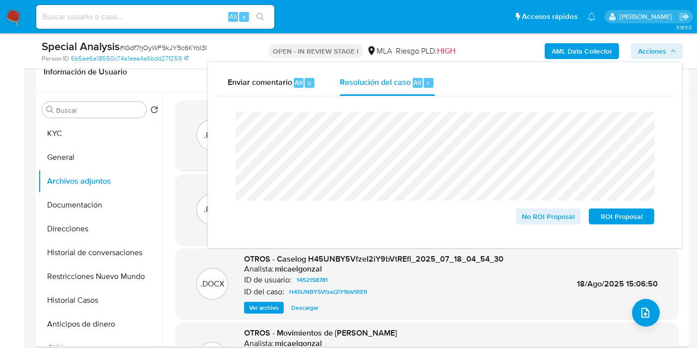
click at [0, 0] on lt-span "pro ve niente" at bounding box center [0, 0] width 0 height 0
click at [530, 214] on span "No ROI Proposal" at bounding box center [549, 216] width 52 height 14
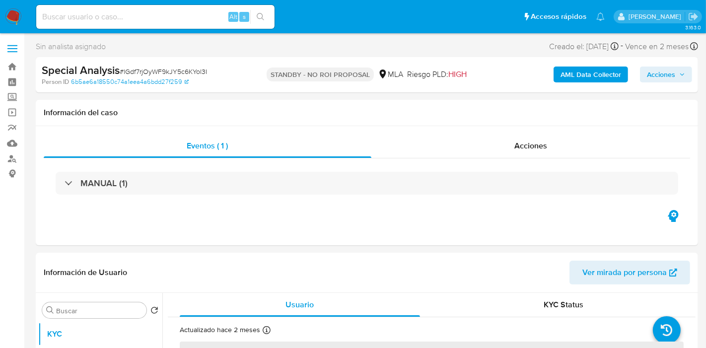
select select "10"
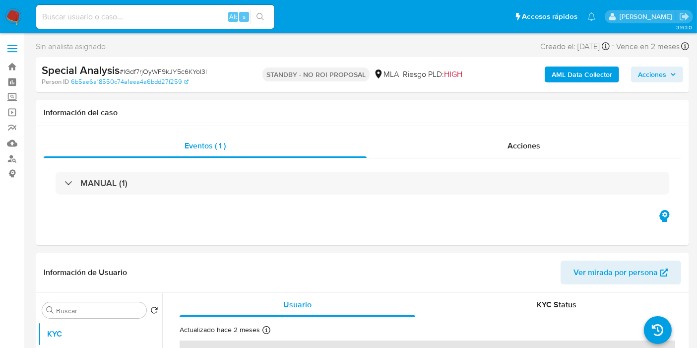
click at [20, 23] on img at bounding box center [13, 16] width 17 height 17
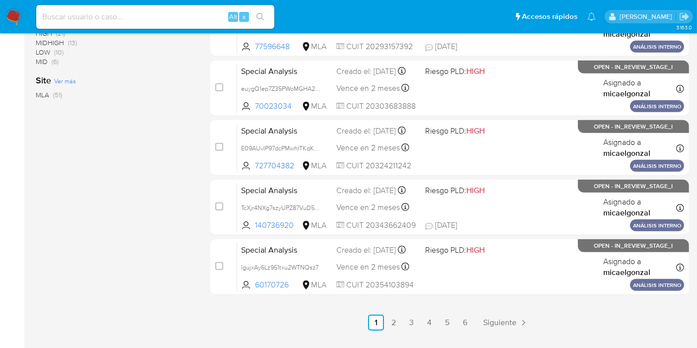
scroll to position [470, 0]
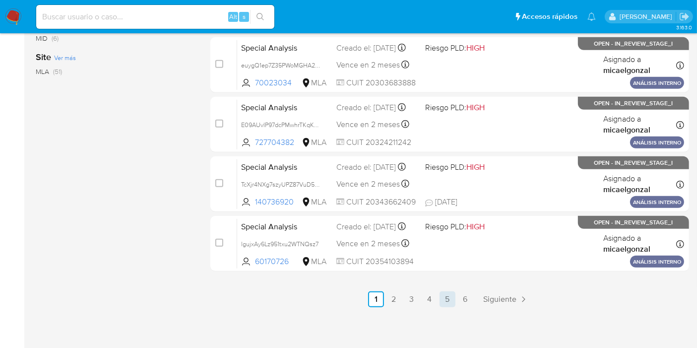
click at [454, 297] on link "5" at bounding box center [448, 299] width 16 height 16
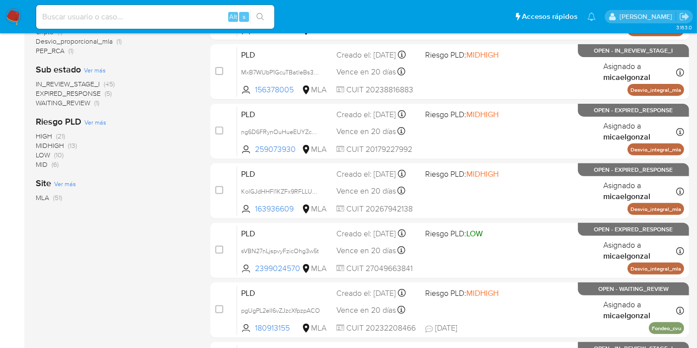
scroll to position [470, 0]
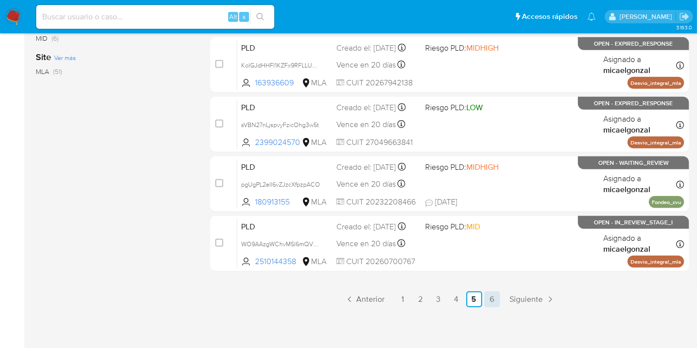
click at [492, 295] on link "6" at bounding box center [492, 299] width 16 height 16
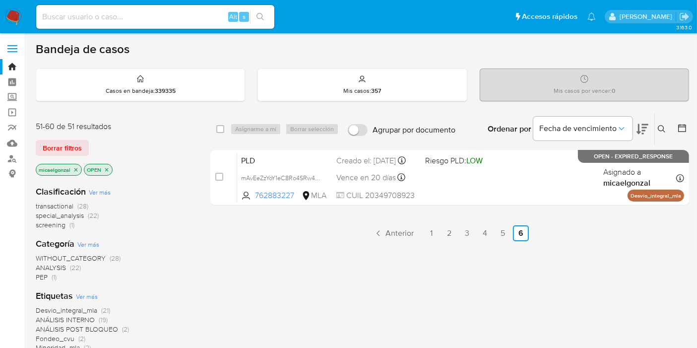
scroll to position [55, 0]
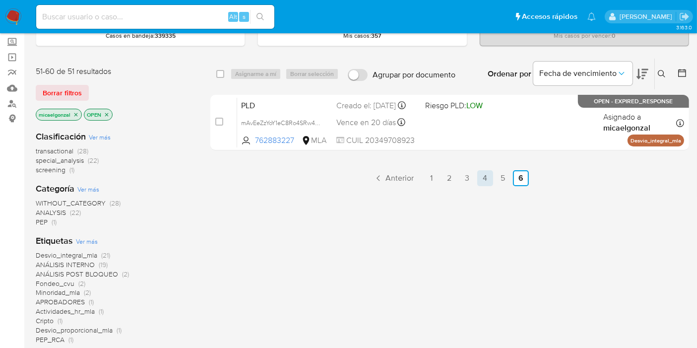
click at [481, 172] on link "4" at bounding box center [485, 178] width 16 height 16
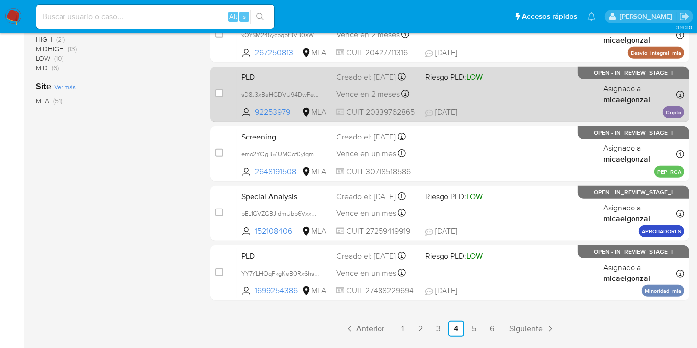
scroll to position [470, 0]
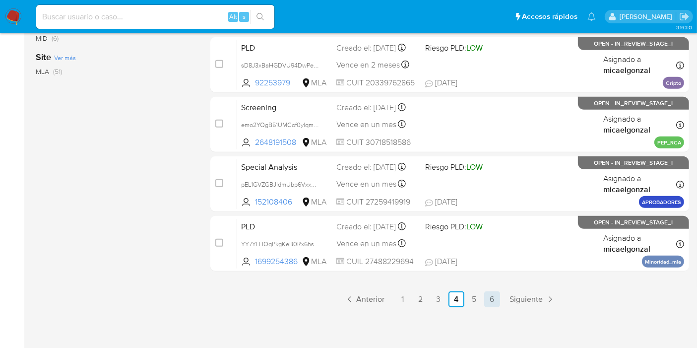
click at [493, 298] on link "6" at bounding box center [492, 299] width 16 height 16
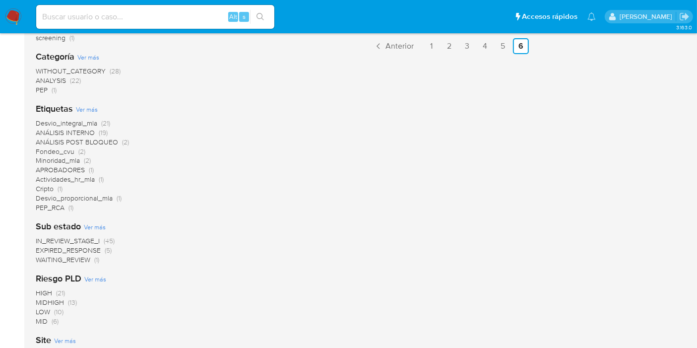
scroll to position [110, 0]
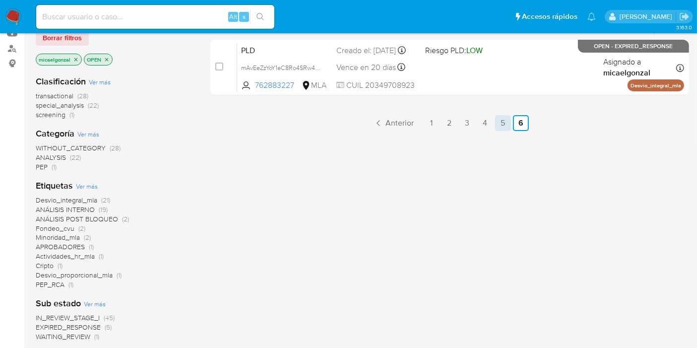
click at [503, 121] on link "5" at bounding box center [503, 123] width 16 height 16
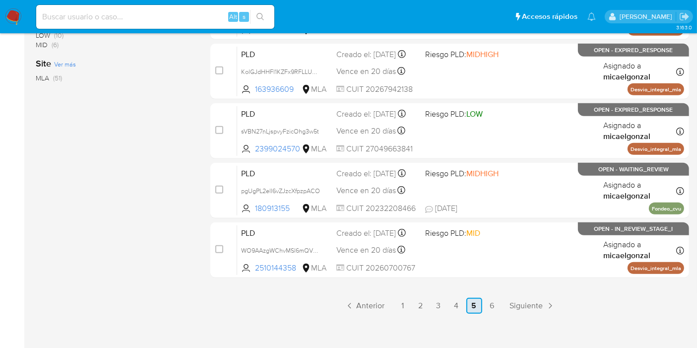
scroll to position [470, 0]
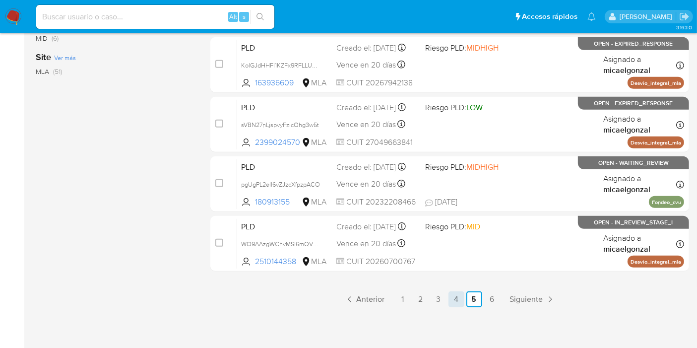
click at [449, 297] on link "4" at bounding box center [457, 299] width 16 height 16
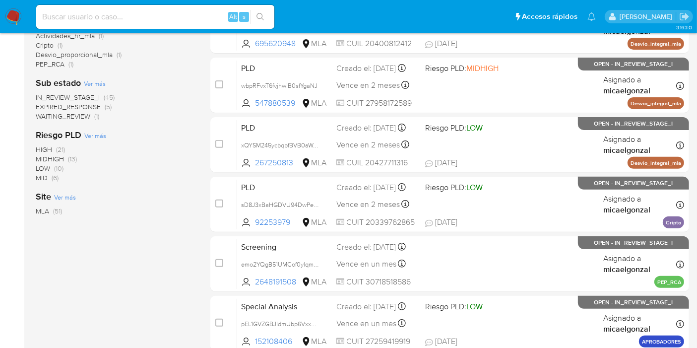
scroll to position [470, 0]
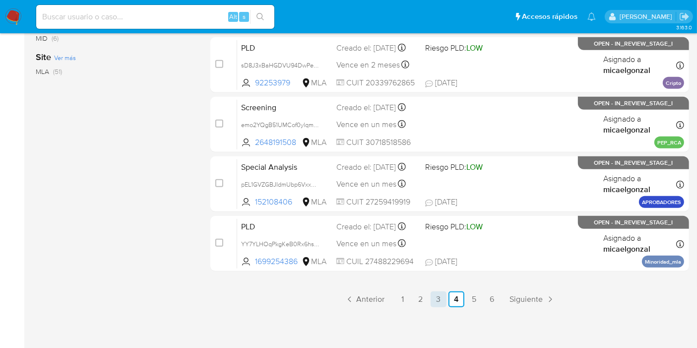
click at [444, 297] on link "3" at bounding box center [439, 299] width 16 height 16
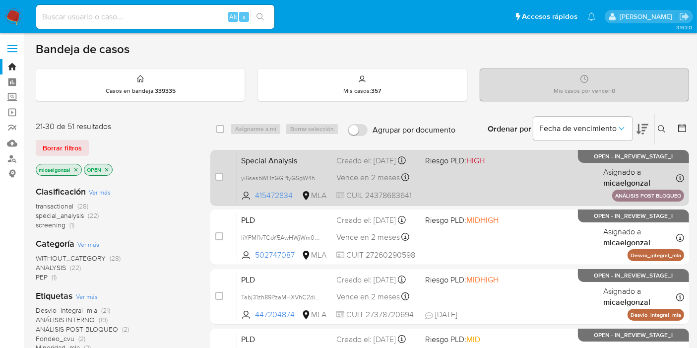
click at [442, 165] on span "Riesgo PLD: HIGH" at bounding box center [455, 160] width 60 height 11
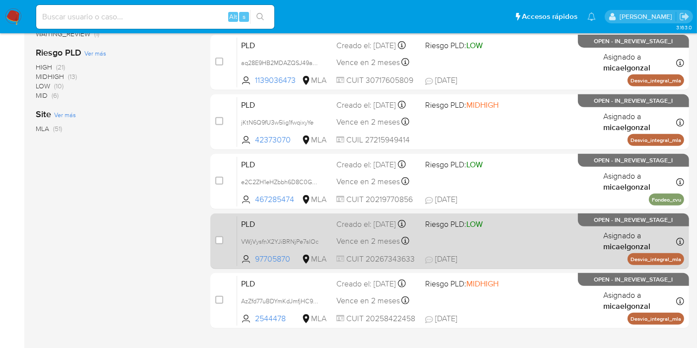
scroll to position [470, 0]
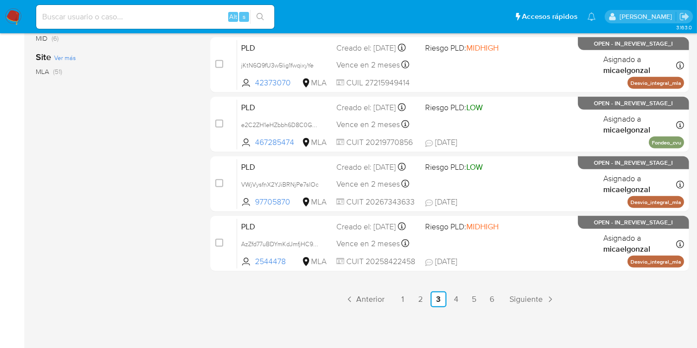
click at [423, 296] on link "2" at bounding box center [421, 299] width 16 height 16
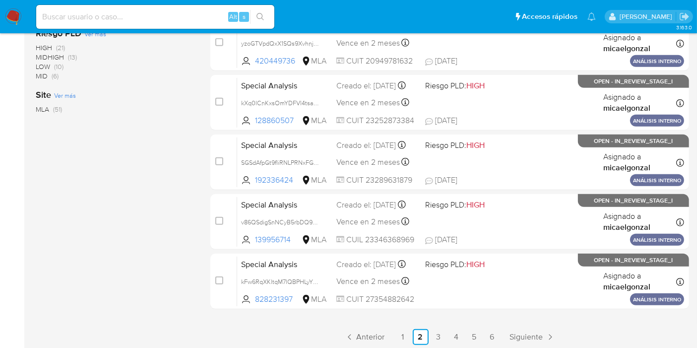
scroll to position [470, 0]
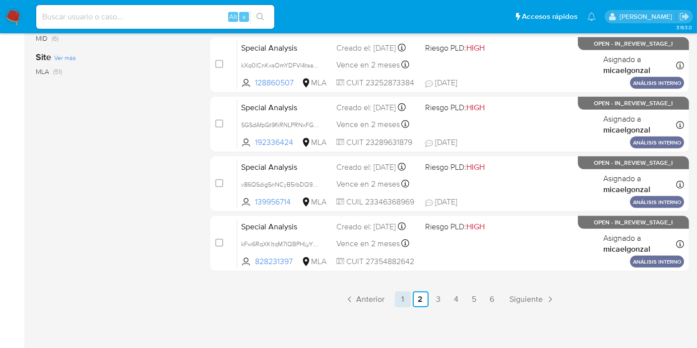
click at [406, 304] on link "1" at bounding box center [403, 299] width 16 height 16
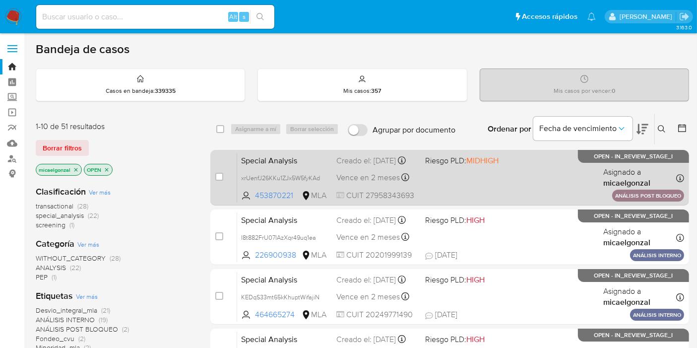
click at [383, 166] on div "Creado el: [DATE] Creado el: [DATE] 12:50:14" at bounding box center [376, 160] width 81 height 11
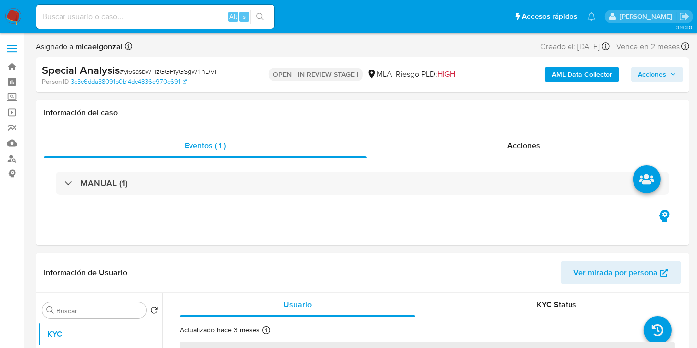
select select "10"
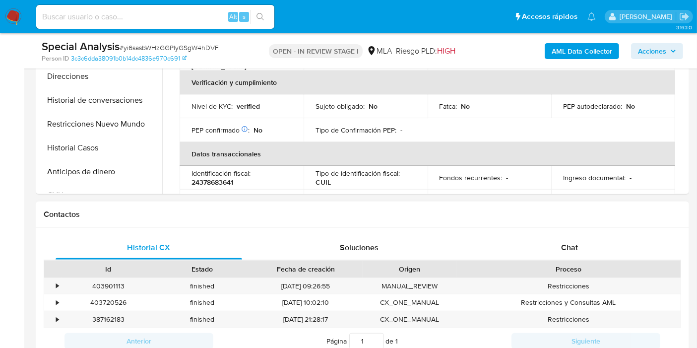
scroll to position [386, 0]
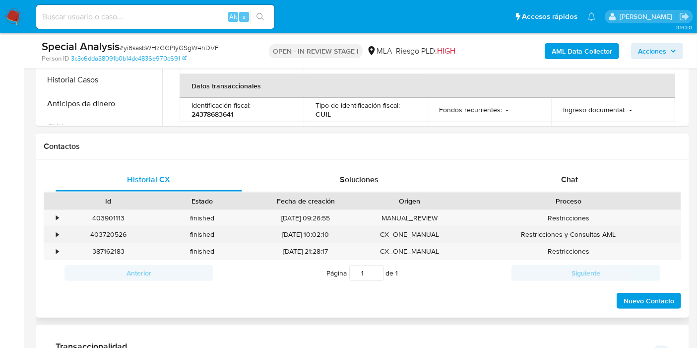
click at [272, 230] on div "[DATE] 10:02:10" at bounding box center [306, 234] width 114 height 16
click at [195, 230] on div "finished" at bounding box center [202, 234] width 94 height 16
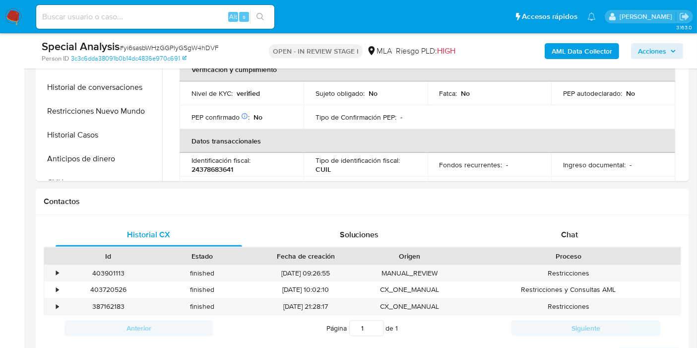
scroll to position [110, 0]
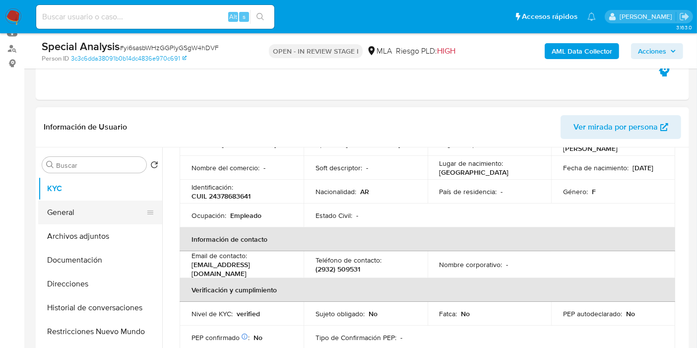
click at [81, 220] on button "General" at bounding box center [96, 212] width 116 height 24
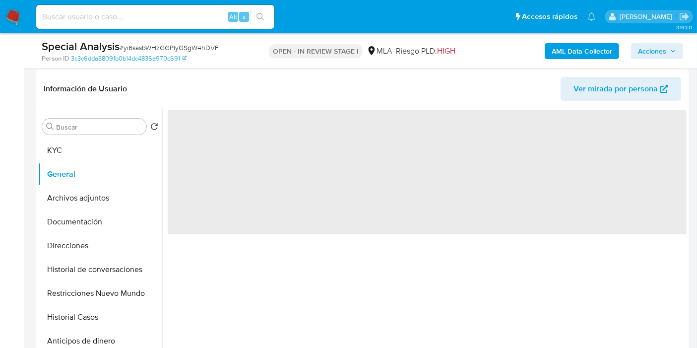
scroll to position [165, 0]
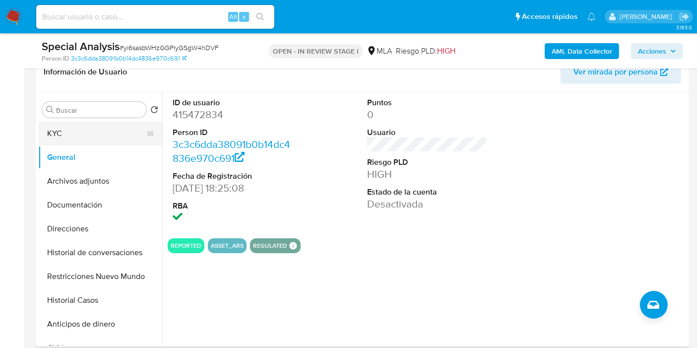
click at [67, 139] on button "KYC" at bounding box center [96, 134] width 116 height 24
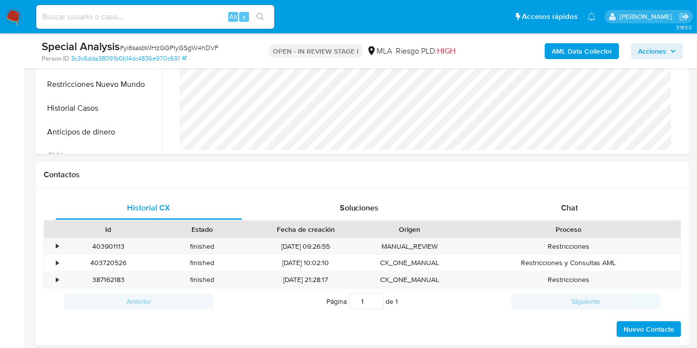
scroll to position [386, 0]
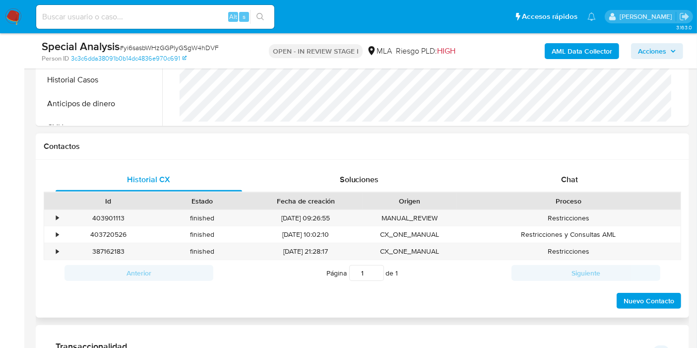
drag, startPoint x: 540, startPoint y: 212, endPoint x: 566, endPoint y: 192, distance: 32.9
click at [552, 201] on div "Id Estado Fecha de creación Origen Proceso • 403901113 finished 05/09/2025 09:2…" at bounding box center [363, 226] width 638 height 68
click at [574, 185] on div "Chat" at bounding box center [569, 180] width 187 height 24
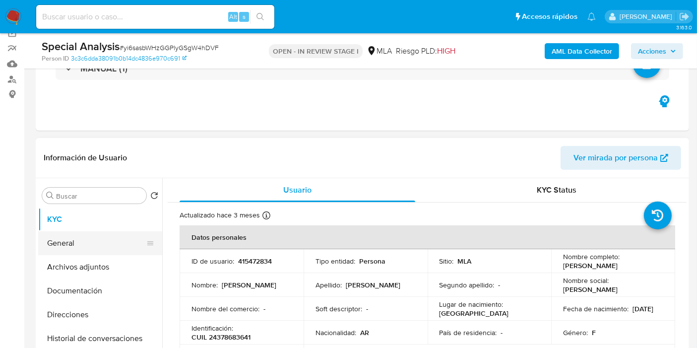
scroll to position [110, 0]
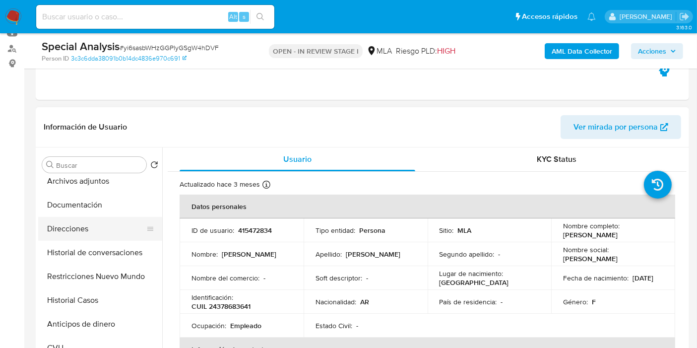
click at [68, 225] on button "Direcciones" at bounding box center [96, 229] width 116 height 24
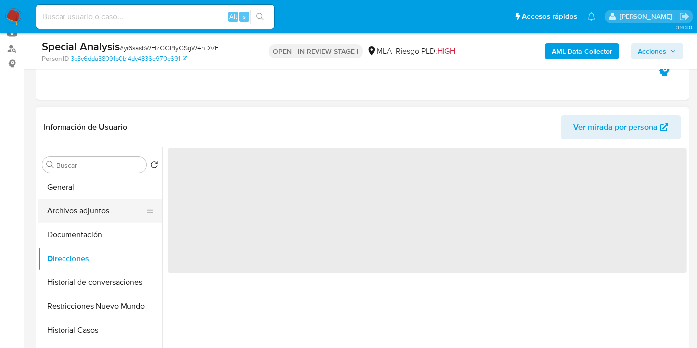
scroll to position [0, 0]
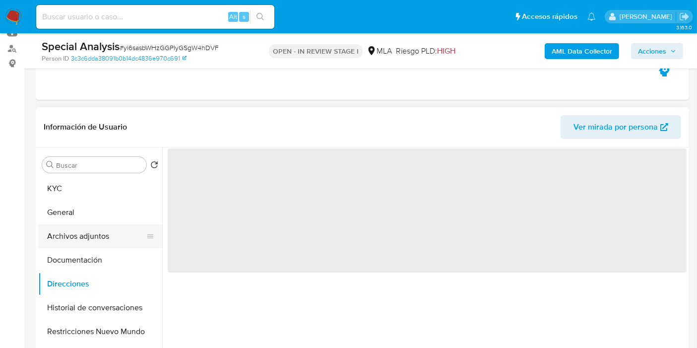
click at [99, 220] on button "General" at bounding box center [100, 212] width 124 height 24
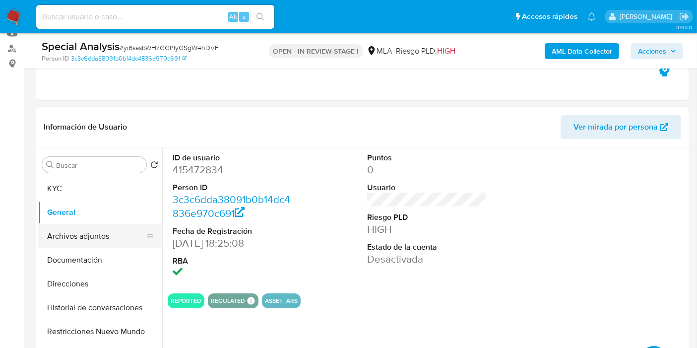
click at [87, 246] on button "Archivos adjuntos" at bounding box center [96, 236] width 116 height 24
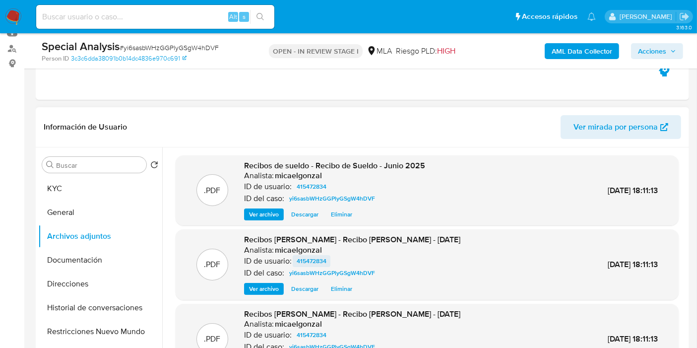
scroll to position [83, 0]
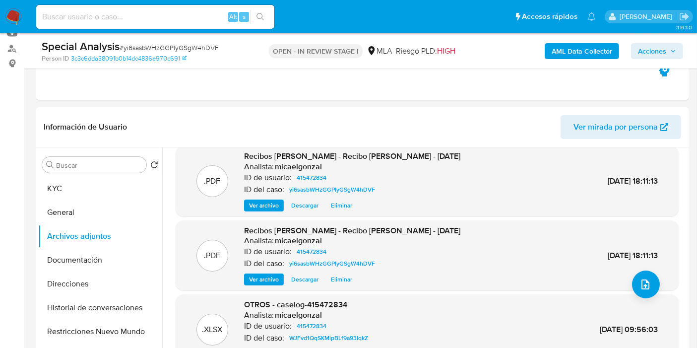
click at [651, 46] on span "Acciones" at bounding box center [652, 51] width 28 height 16
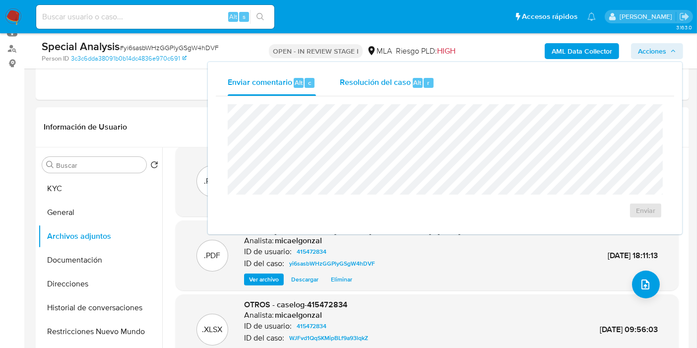
drag, startPoint x: 413, startPoint y: 78, endPoint x: 398, endPoint y: 92, distance: 20.0
click at [414, 78] on span "Alt" at bounding box center [418, 82] width 8 height 9
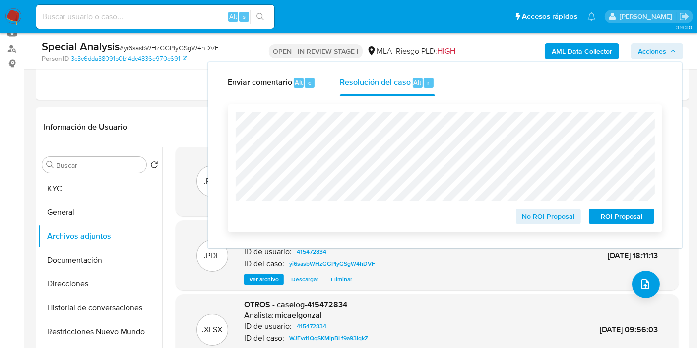
click at [549, 214] on span "No ROI Proposal" at bounding box center [549, 216] width 52 height 14
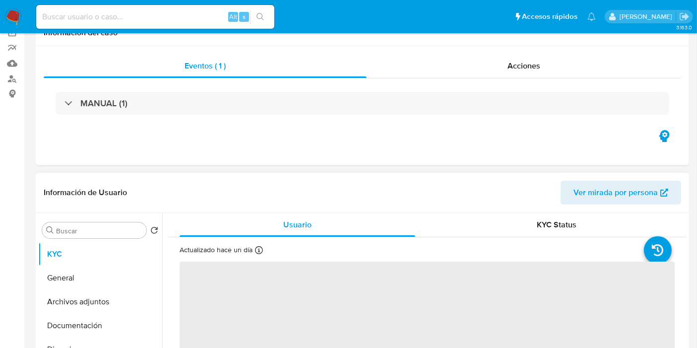
scroll to position [165, 0]
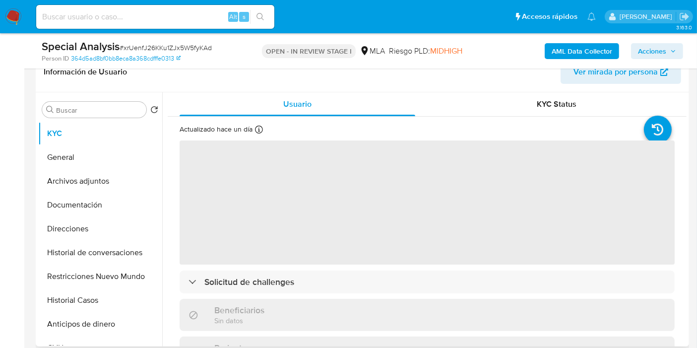
select select "10"
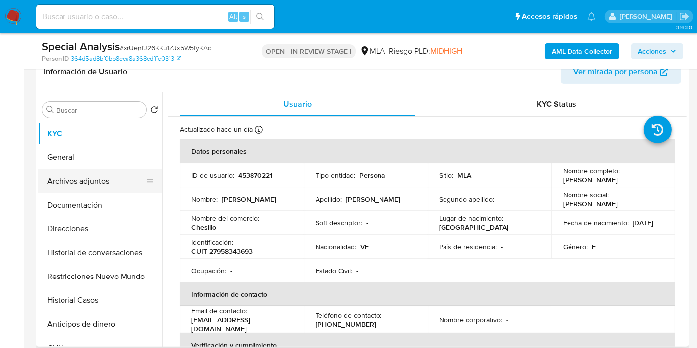
click at [94, 182] on button "Archivos adjuntos" at bounding box center [96, 181] width 116 height 24
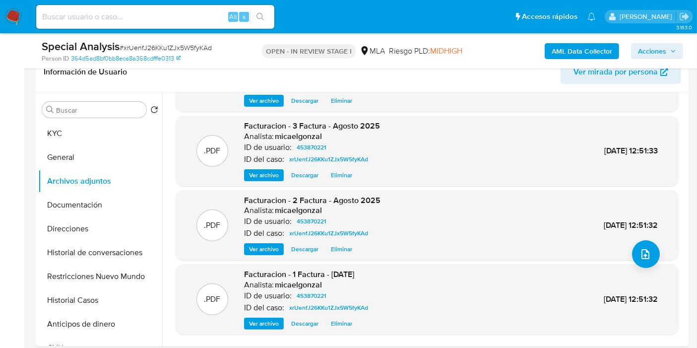
scroll to position [83, 0]
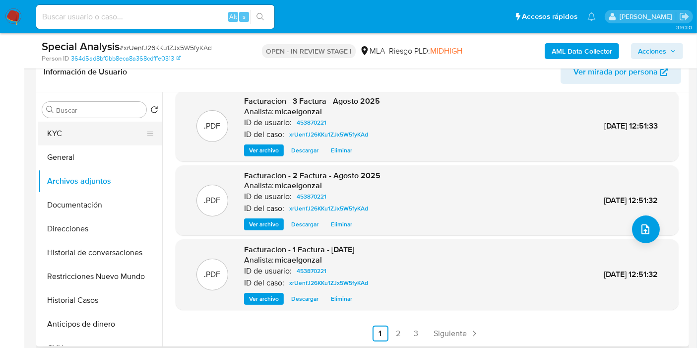
click at [105, 125] on button "KYC" at bounding box center [96, 134] width 116 height 24
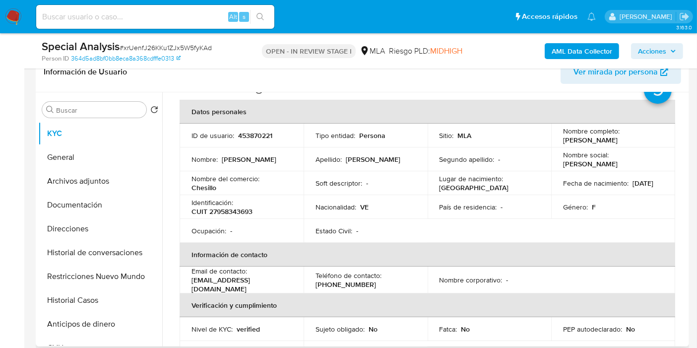
scroll to position [0, 0]
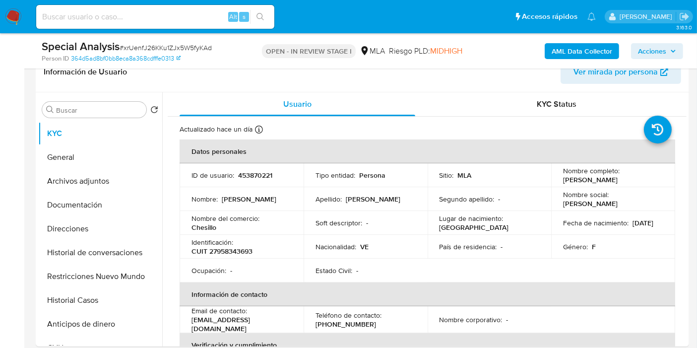
click at [667, 58] on button "Acciones" at bounding box center [657, 51] width 52 height 16
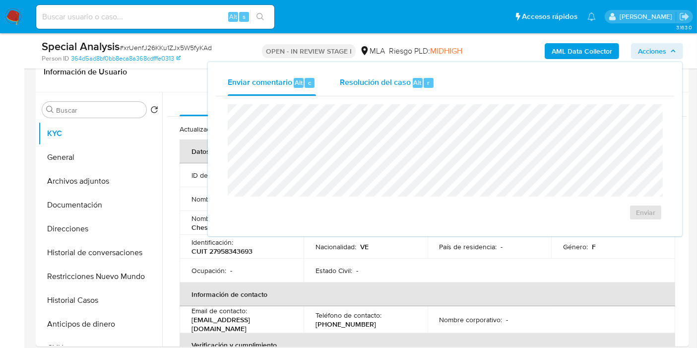
drag, startPoint x: 451, startPoint y: 75, endPoint x: 430, endPoint y: 92, distance: 26.8
click at [449, 78] on div "Enviar comentario Alt c Resolución del caso Alt r" at bounding box center [445, 83] width 459 height 26
click at [430, 92] on div "Resolución del caso Alt r" at bounding box center [387, 83] width 95 height 26
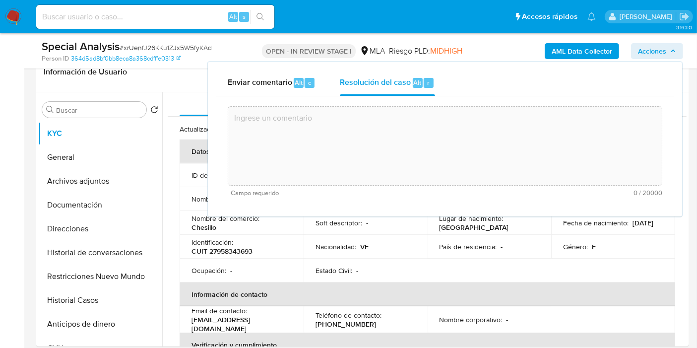
click at [344, 146] on textarea at bounding box center [445, 145] width 434 height 79
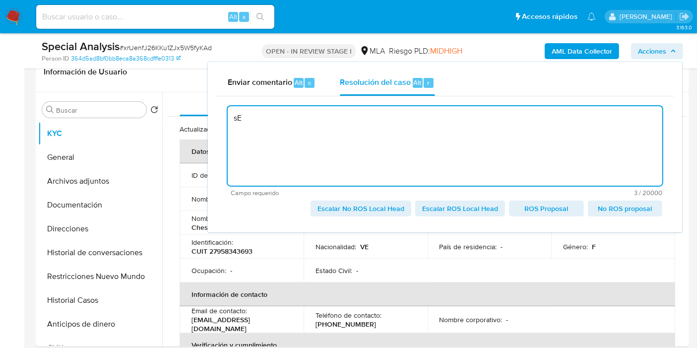
type textarea "s"
type textarea "Se crea el caso"
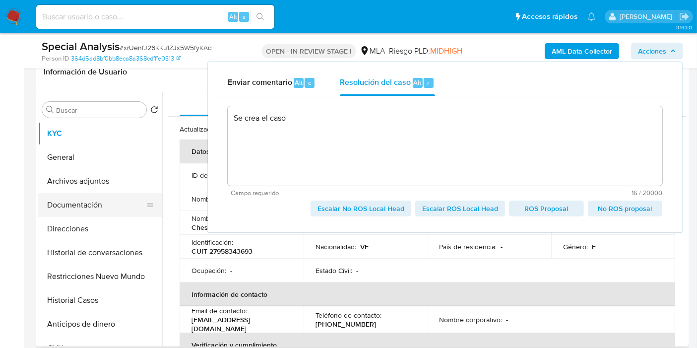
click at [132, 198] on button "Documentación" at bounding box center [96, 205] width 116 height 24
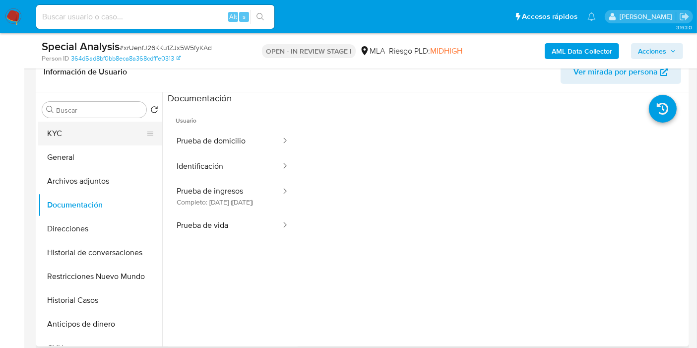
click at [122, 135] on button "KYC" at bounding box center [96, 134] width 116 height 24
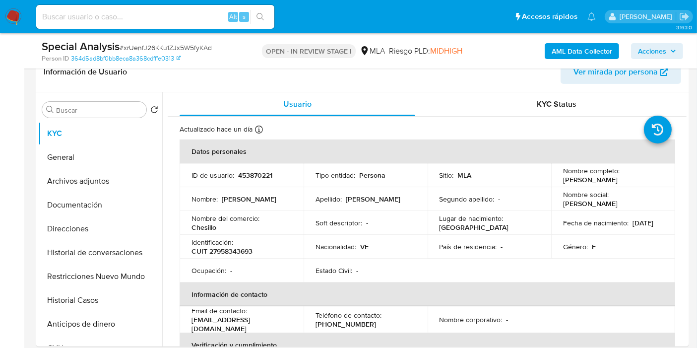
click at [278, 212] on td "Nombre del comercio : Chesillo" at bounding box center [242, 223] width 124 height 24
click at [641, 52] on span "Acciones" at bounding box center [652, 51] width 28 height 16
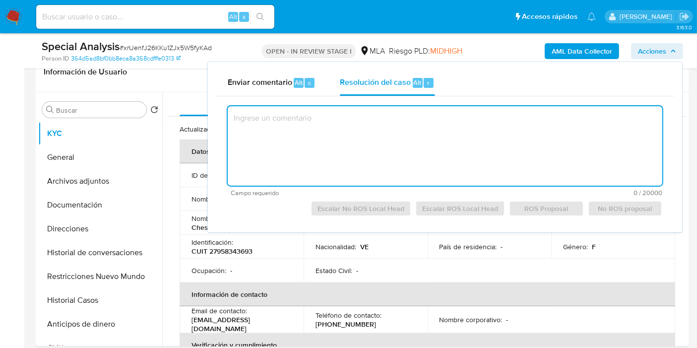
click at [341, 125] on textarea at bounding box center [445, 145] width 435 height 79
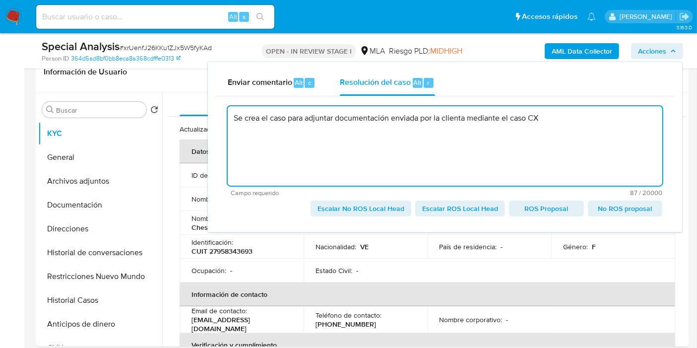
paste textarea "406629318"
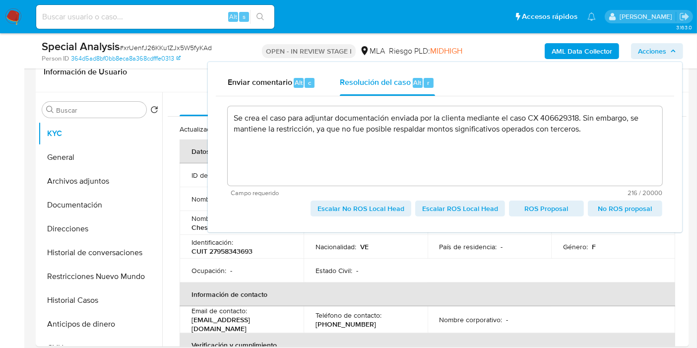
click at [401, 216] on div "Se crea el caso para adjuntar documentación enviada por la clienta mediante el …" at bounding box center [445, 160] width 459 height 128
click at [404, 210] on span "Escalar No ROS Local Head" at bounding box center [361, 208] width 87 height 14
type textarea "Se crea el caso para adjuntar documentación enviada por la clienta mediante el …"
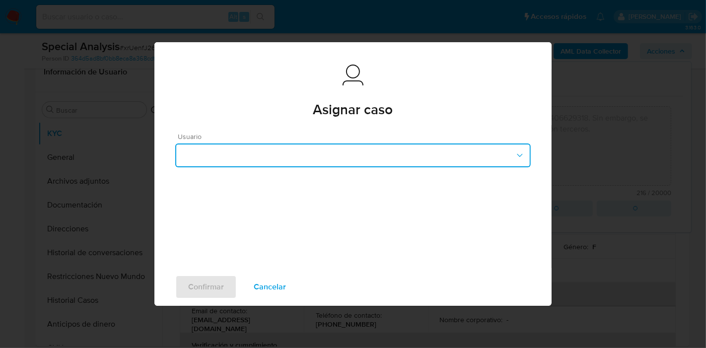
click at [337, 160] on button "button" at bounding box center [352, 155] width 355 height 24
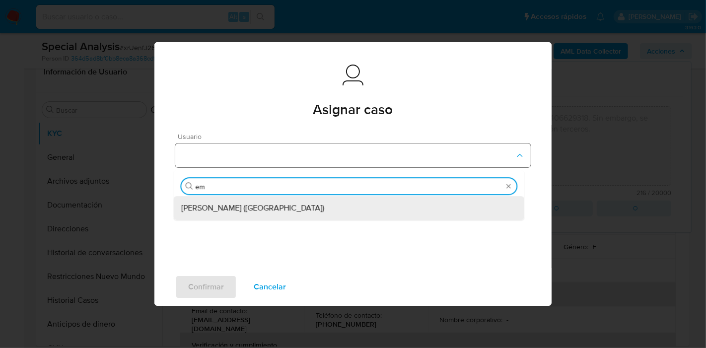
type input "emm"
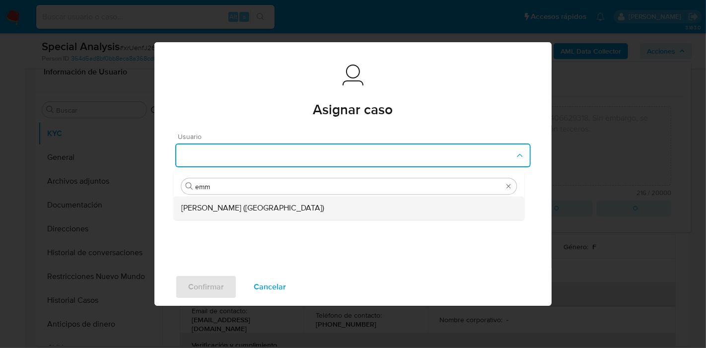
click at [320, 212] on div "Emmanuel Hernan Vitiello (evitiello)" at bounding box center [348, 208] width 335 height 24
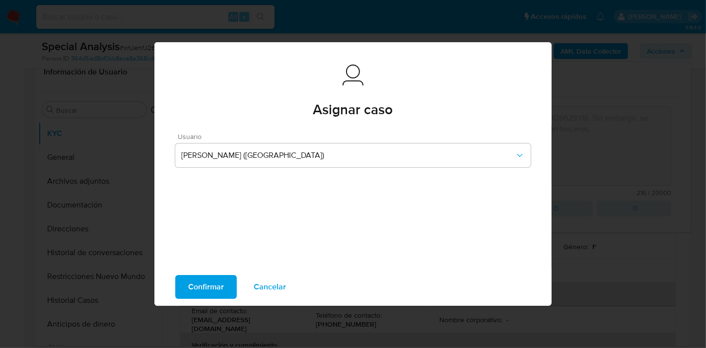
click at [198, 289] on span "Confirmar" at bounding box center [206, 287] width 36 height 22
type textarea "Se crea el caso para adjuntar documentación enviada por la clienta mediante el …"
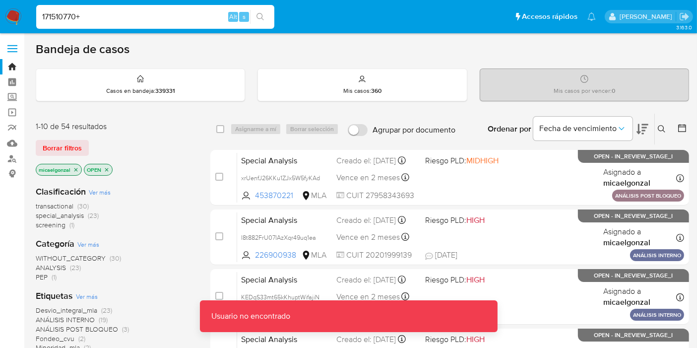
click at [177, 11] on input "171510770+" at bounding box center [155, 16] width 238 height 13
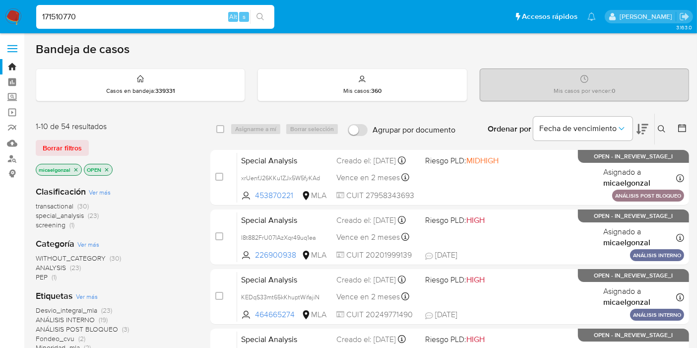
type input "171510770"
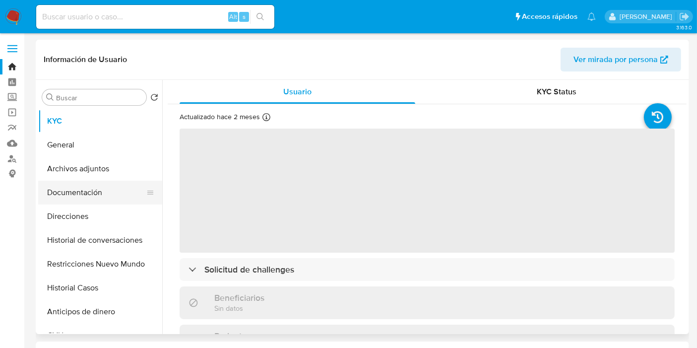
select select "10"
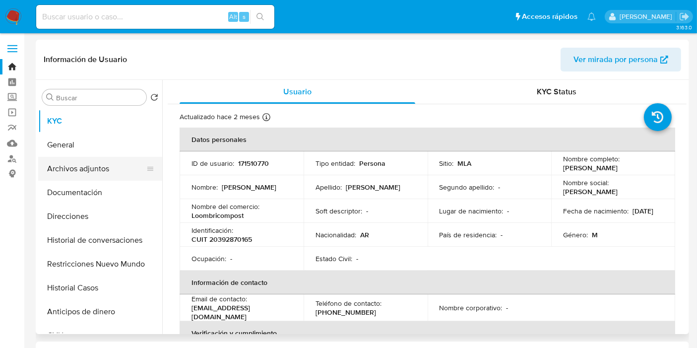
click at [131, 174] on button "Archivos adjuntos" at bounding box center [96, 169] width 116 height 24
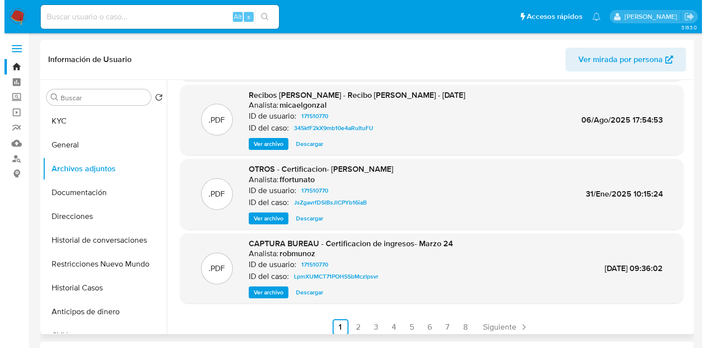
scroll to position [83, 0]
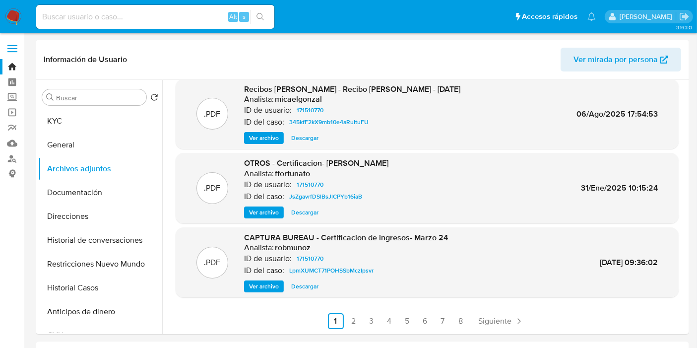
click at [162, 22] on input at bounding box center [155, 16] width 238 height 13
paste input "407429939"
type input "407429939"
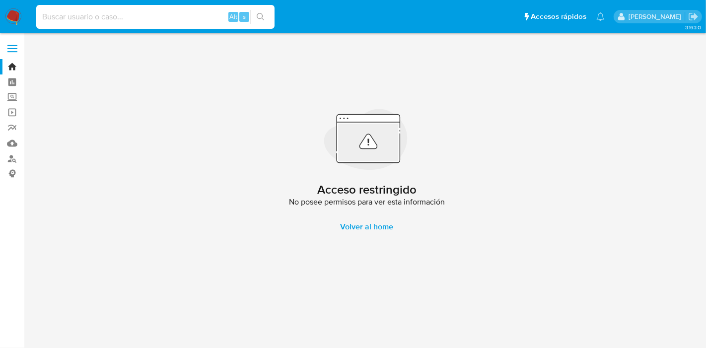
click at [162, 22] on input at bounding box center [155, 16] width 238 height 13
click at [0, 9] on nav "Pausado Ver notificaciones Alt s Accesos rápidos Presiona las siguientes teclas…" at bounding box center [353, 16] width 706 height 33
click at [8, 9] on img at bounding box center [13, 16] width 17 height 17
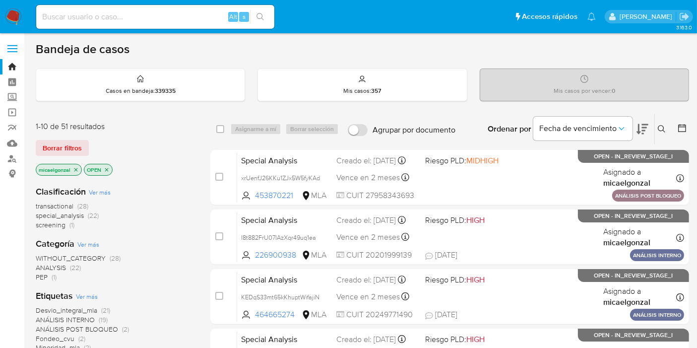
click at [19, 5] on nav "Pausado Ver notificaciones Alt s Accesos rápidos Presiona las siguientes teclas…" at bounding box center [348, 16] width 697 height 33
click at [9, 14] on img at bounding box center [13, 16] width 17 height 17
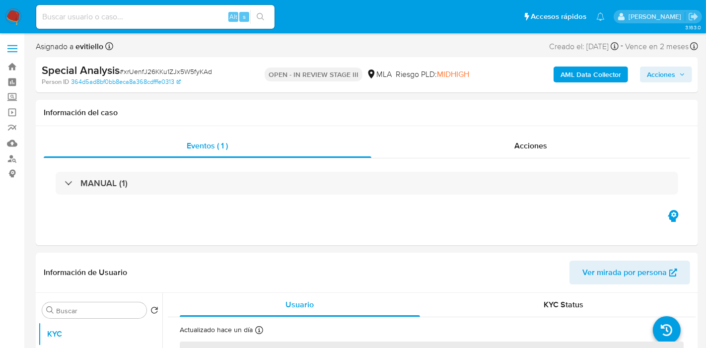
select select "10"
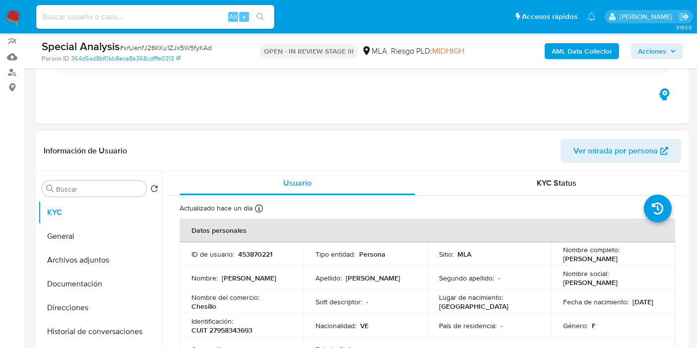
scroll to position [110, 0]
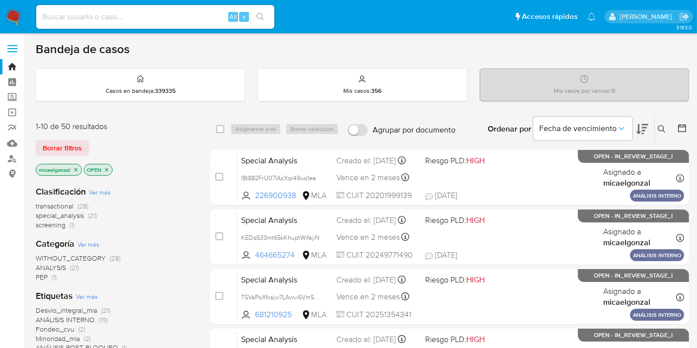
click at [2, 13] on nav "Pausado Ver notificaciones Alt s Accesos rápidos Presiona las siguientes teclas…" at bounding box center [348, 16] width 697 height 33
click at [13, 16] on img at bounding box center [13, 16] width 17 height 17
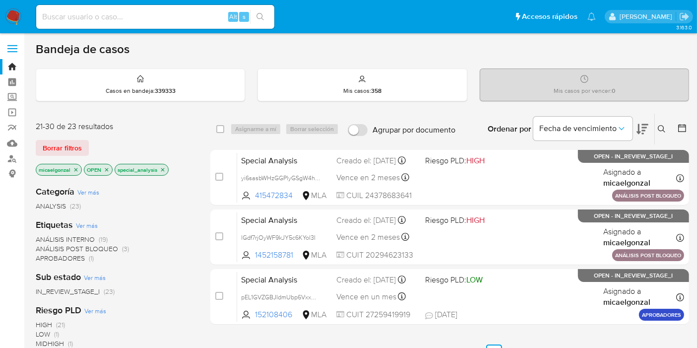
drag, startPoint x: 0, startPoint y: 0, endPoint x: 1, endPoint y: 21, distance: 21.4
click at [1, 21] on nav "Pausado Ver notificaciones Alt s Accesos rápidos Presiona las siguientes teclas…" at bounding box center [348, 16] width 697 height 33
click at [10, 12] on img at bounding box center [13, 16] width 17 height 17
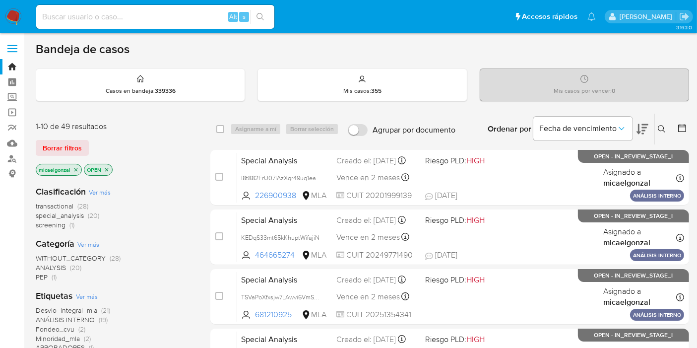
click at [75, 172] on p "micaelgonzal" at bounding box center [58, 169] width 45 height 11
click at [75, 169] on icon "close-filter" at bounding box center [76, 170] width 6 height 6
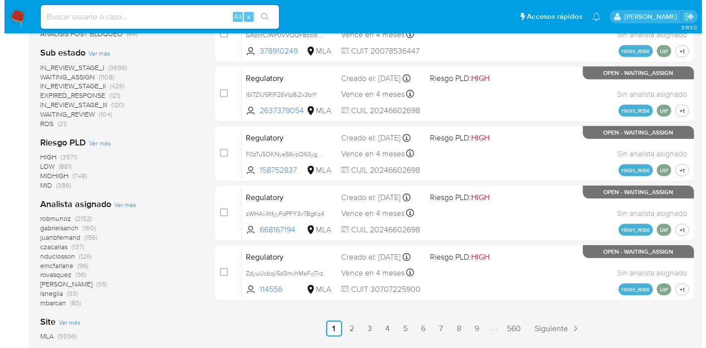
scroll to position [441, 0]
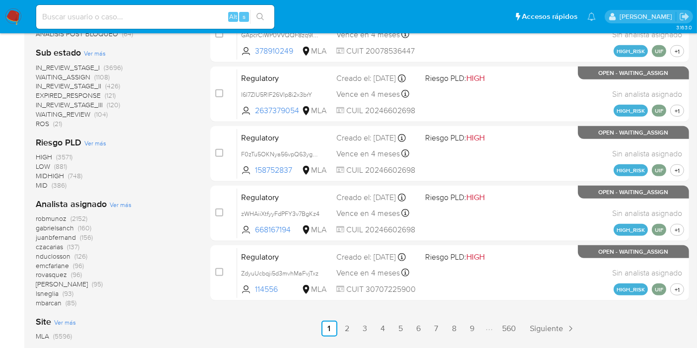
click at [129, 203] on span "Ver más" at bounding box center [121, 204] width 22 height 9
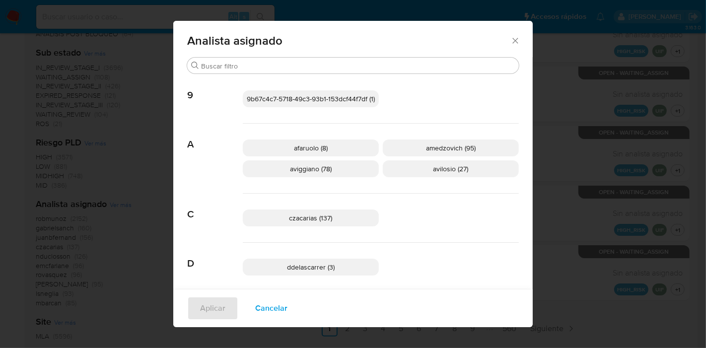
click at [424, 203] on div "czacarias (137)" at bounding box center [381, 218] width 276 height 49
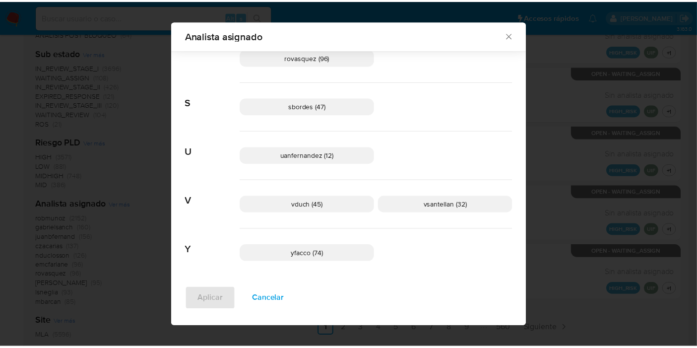
scroll to position [855, 0]
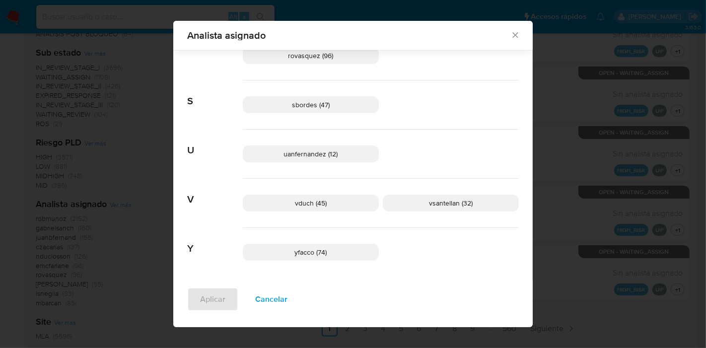
drag, startPoint x: 519, startPoint y: 36, endPoint x: 505, endPoint y: 39, distance: 13.7
click at [513, 36] on div "Analista asignado" at bounding box center [352, 35] width 359 height 29
click at [505, 39] on span "Analista asignado" at bounding box center [348, 35] width 323 height 10
click at [506, 37] on span "Analista asignado" at bounding box center [348, 35] width 323 height 10
click at [512, 39] on icon "Cerrar" at bounding box center [515, 35] width 10 height 10
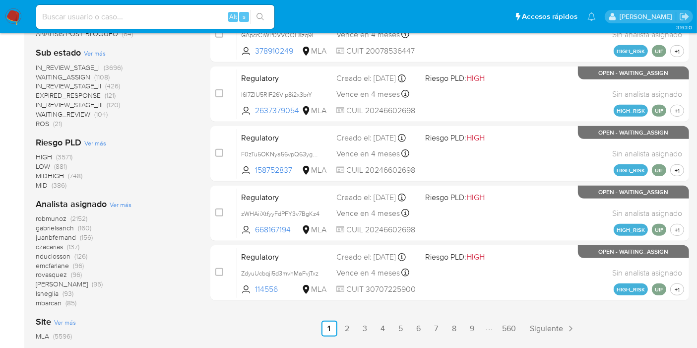
click at [7, 12] on img at bounding box center [13, 16] width 17 height 17
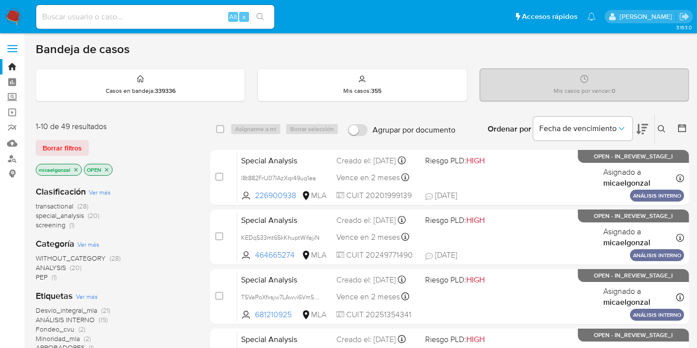
click at [42, 226] on span "screening" at bounding box center [51, 225] width 30 height 10
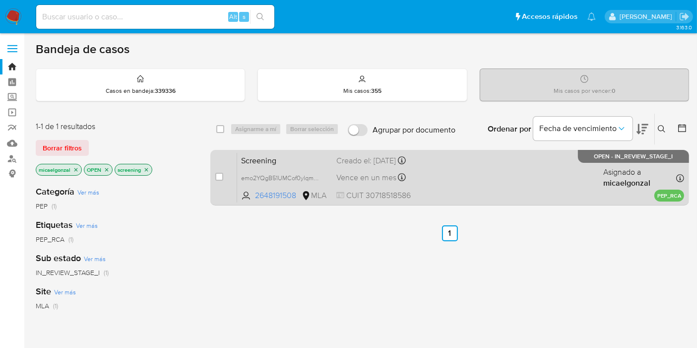
click at [469, 181] on div "Screening emo2YQgB51UMCof0ylqm2iee 2648191508 MLA Creado el: [DATE] Creado el: …" at bounding box center [460, 177] width 447 height 50
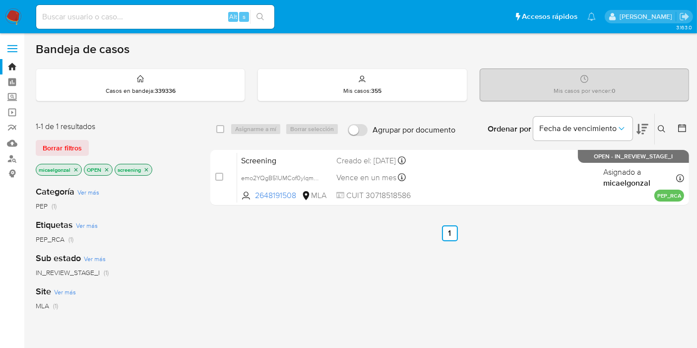
click at [21, 19] on img at bounding box center [13, 16] width 17 height 17
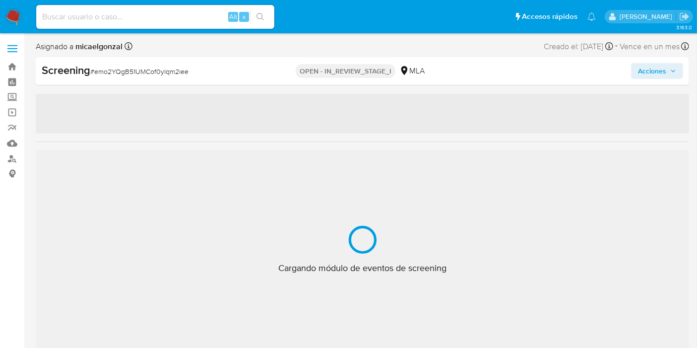
select select "10"
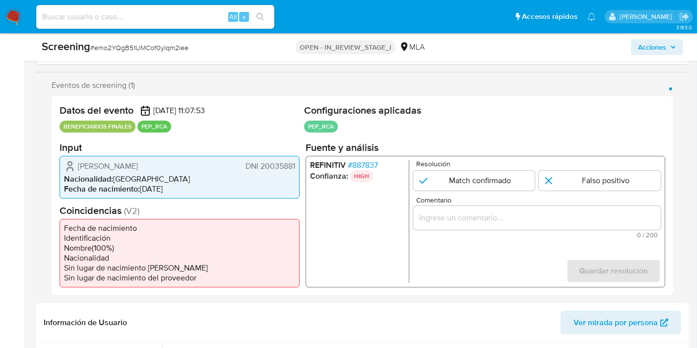
scroll to position [165, 0]
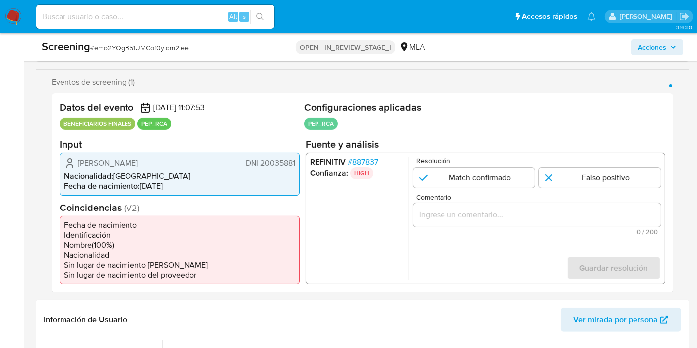
click at [144, 195] on div "Datos del evento [DATE] 11:07:53 BENEFICIARIOS FINALES PEP_RCA Configuraciones …" at bounding box center [363, 192] width 622 height 199
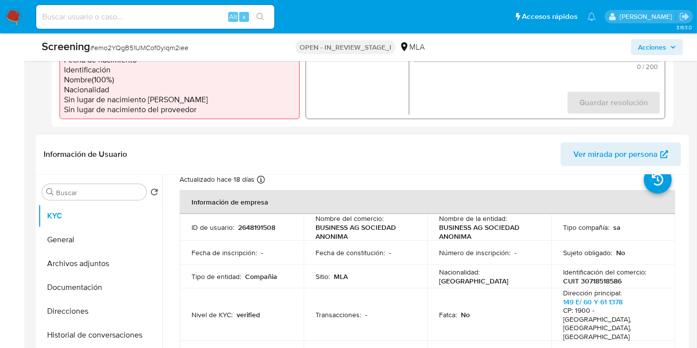
scroll to position [0, 0]
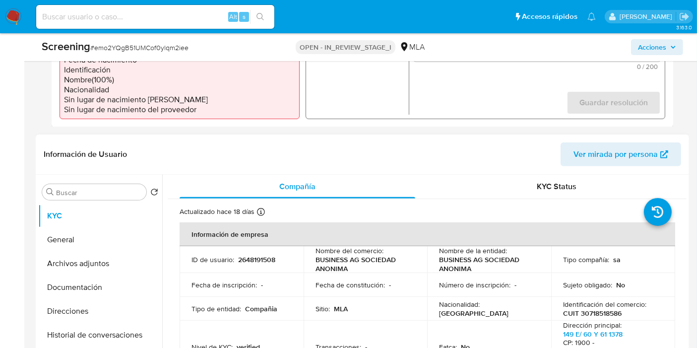
click at [592, 312] on p "CUIT 30718518586" at bounding box center [592, 313] width 59 height 9
click at [401, 302] on td "Sitio : MLA" at bounding box center [366, 309] width 124 height 24
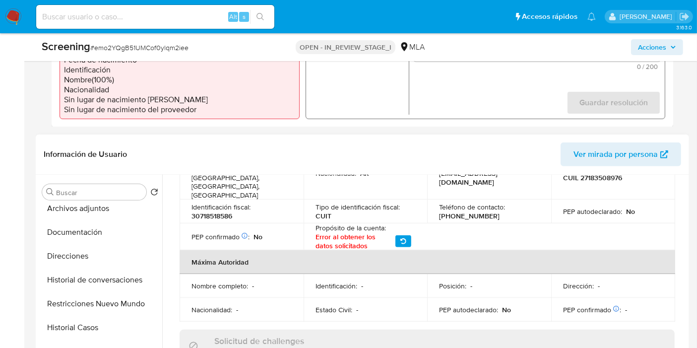
scroll to position [386, 0]
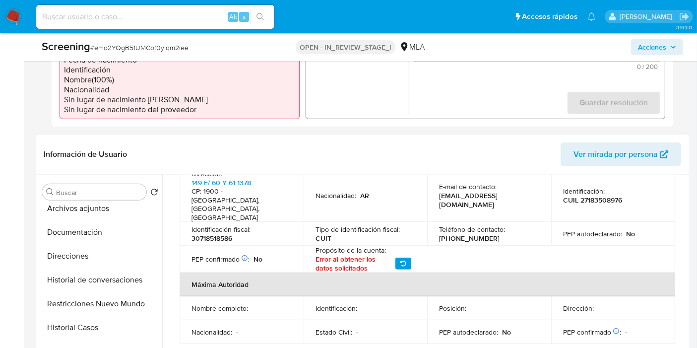
click at [400, 261] on icon "button" at bounding box center [403, 264] width 6 height 6
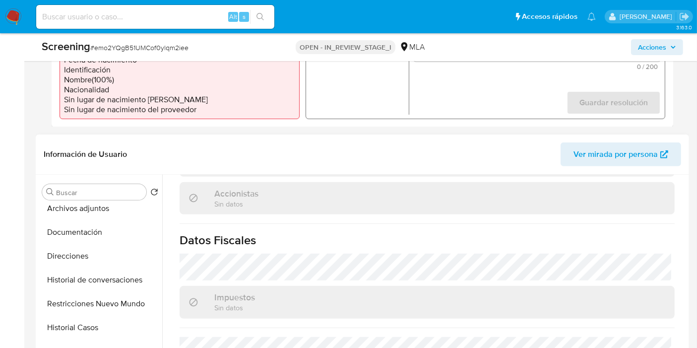
scroll to position [571, 0]
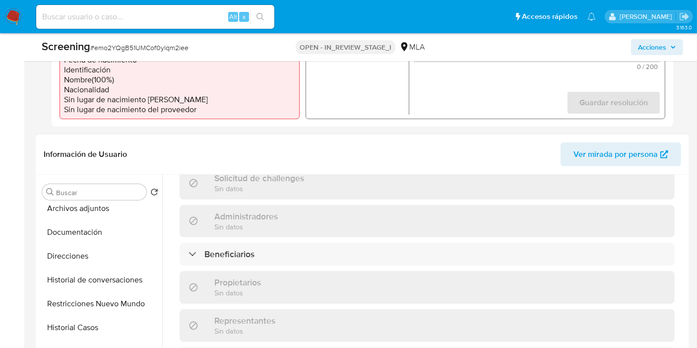
click at [231, 271] on div "Propietarios Sin datos" at bounding box center [427, 287] width 495 height 32
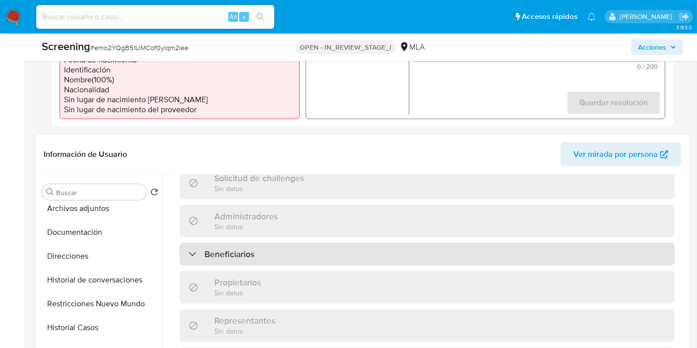
click at [239, 243] on div "Beneficiarios" at bounding box center [427, 254] width 495 height 23
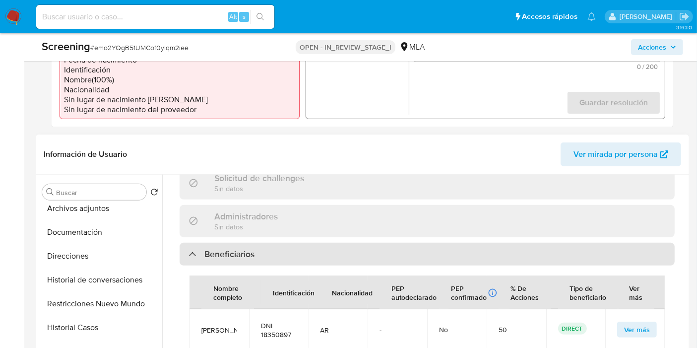
click at [239, 243] on div "Beneficiarios" at bounding box center [427, 254] width 495 height 23
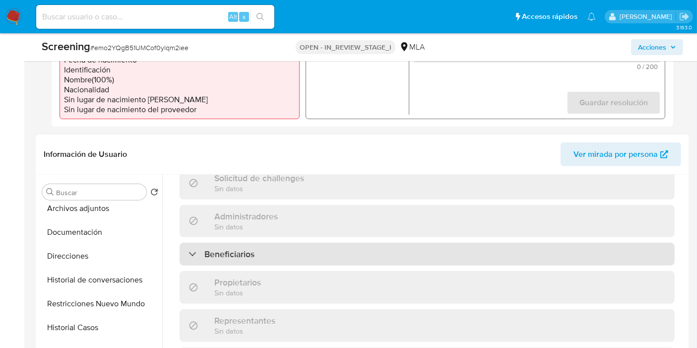
click at [223, 243] on div "Beneficiarios" at bounding box center [427, 254] width 495 height 23
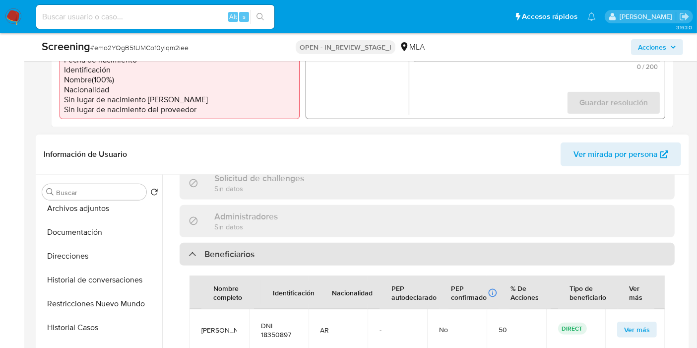
click at [223, 243] on div "Beneficiarios" at bounding box center [427, 254] width 495 height 23
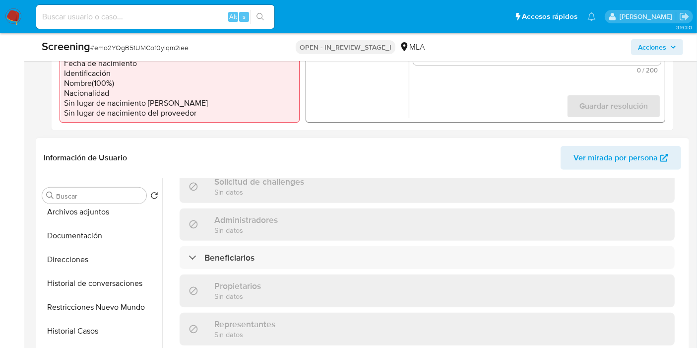
scroll to position [110, 0]
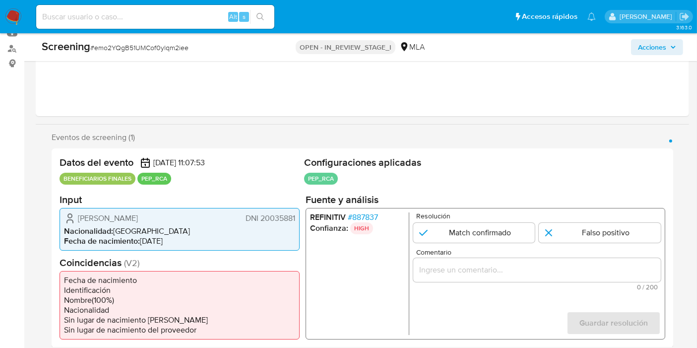
click at [285, 220] on span "DNI 20035881" at bounding box center [271, 218] width 50 height 10
click at [166, 249] on div "Juan Carlos Biacchi DNI 20035881 Nacionalidad : Argentina Fecha de nacimiento :…" at bounding box center [180, 228] width 240 height 43
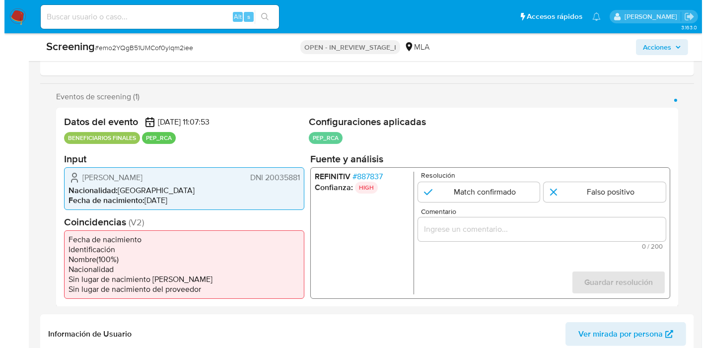
scroll to position [165, 0]
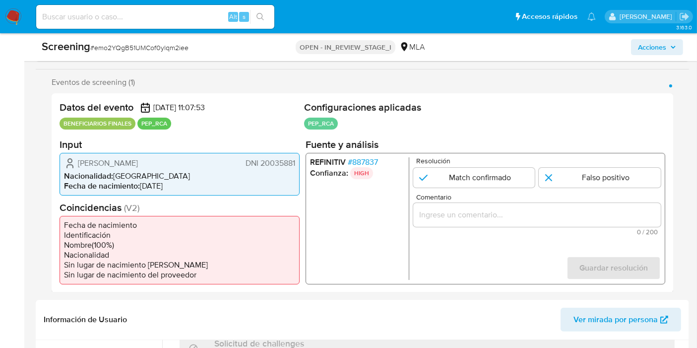
click at [352, 158] on span "# 887837" at bounding box center [363, 162] width 30 height 10
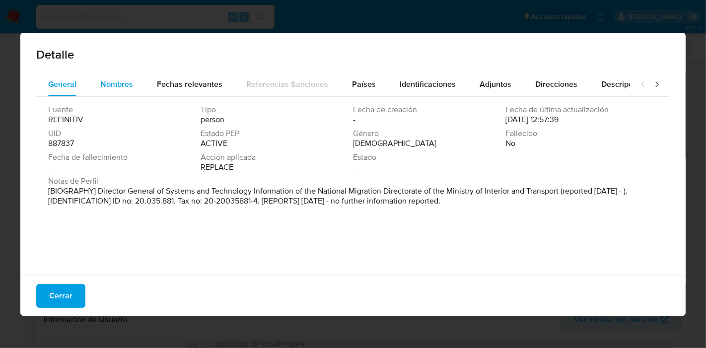
click at [129, 90] on div "Nombres" at bounding box center [116, 84] width 33 height 24
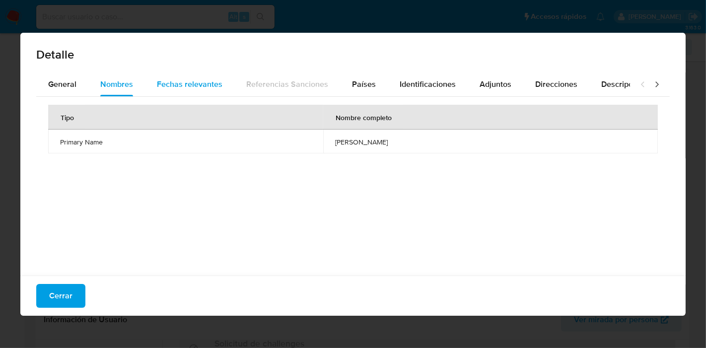
click at [172, 87] on span "Fechas relevantes" at bounding box center [190, 83] width 66 height 11
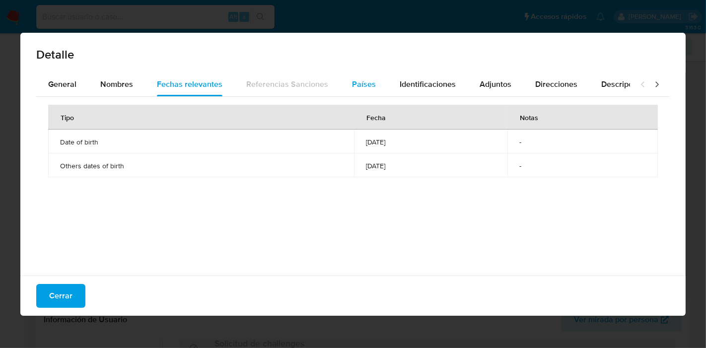
click at [352, 77] on div "Países" at bounding box center [364, 84] width 24 height 24
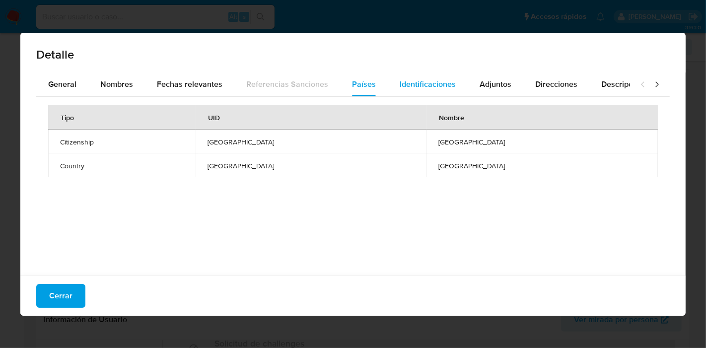
click at [409, 88] on span "Identificaciones" at bounding box center [427, 83] width 56 height 11
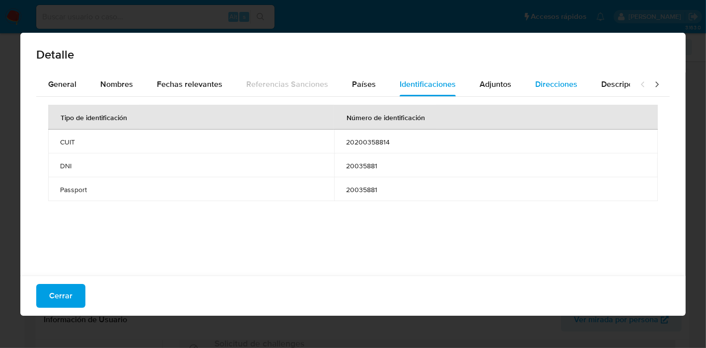
click at [535, 88] on span "Direcciones" at bounding box center [556, 83] width 42 height 11
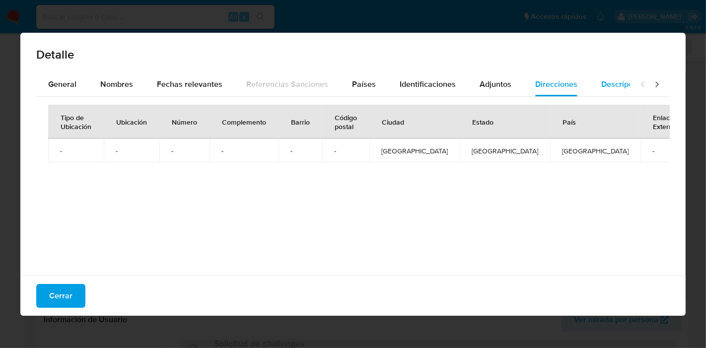
click at [601, 84] on span "Descripciones" at bounding box center [626, 83] width 51 height 11
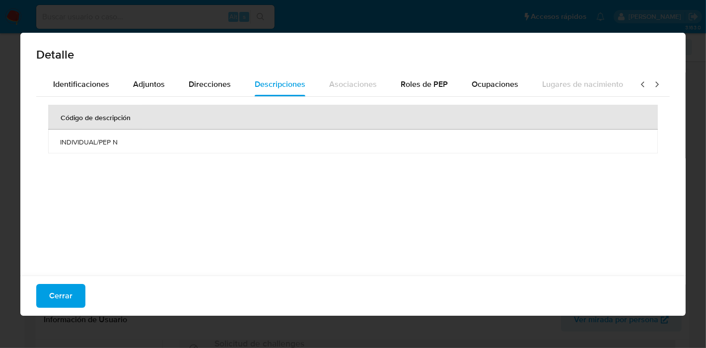
scroll to position [0, 351]
click at [498, 88] on span "Ocupaciones" at bounding box center [489, 83] width 47 height 11
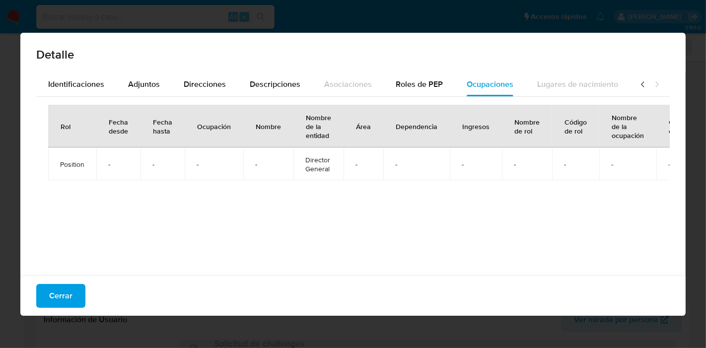
drag, startPoint x: 411, startPoint y: 76, endPoint x: 314, endPoint y: 80, distance: 97.3
click at [411, 76] on div "Roles de PEP" at bounding box center [419, 84] width 47 height 24
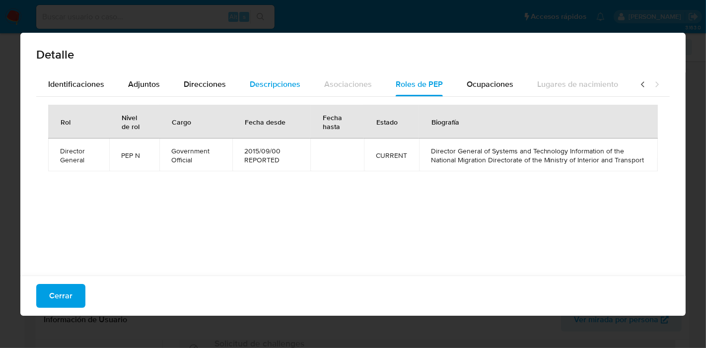
click at [291, 85] on span "Descripciones" at bounding box center [275, 83] width 51 height 11
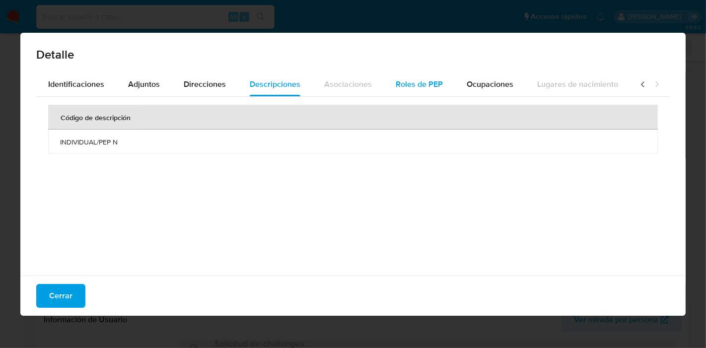
click at [414, 94] on div "Roles de PEP" at bounding box center [419, 84] width 47 height 24
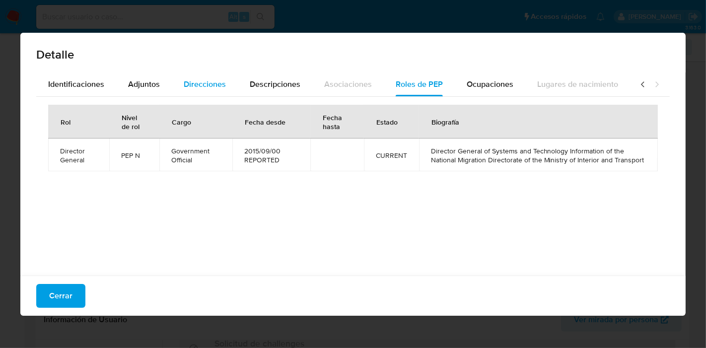
click at [198, 85] on span "Direcciones" at bounding box center [205, 83] width 42 height 11
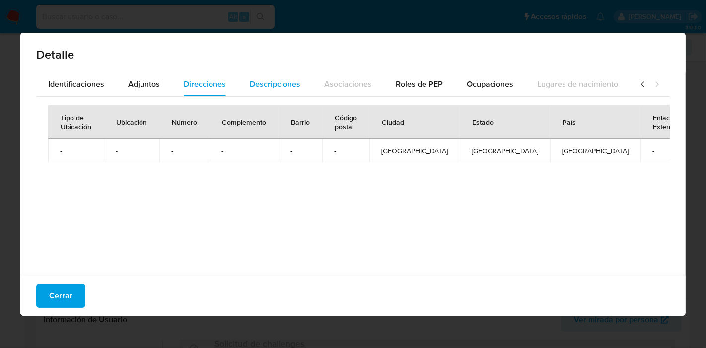
click at [238, 88] on button "Descripciones" at bounding box center [275, 84] width 74 height 24
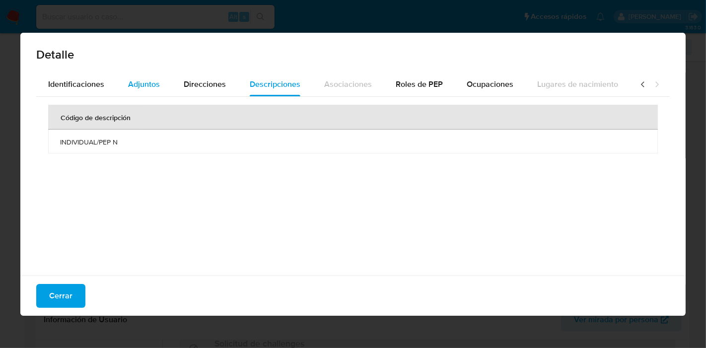
click at [146, 77] on div "Adjuntos" at bounding box center [144, 84] width 32 height 24
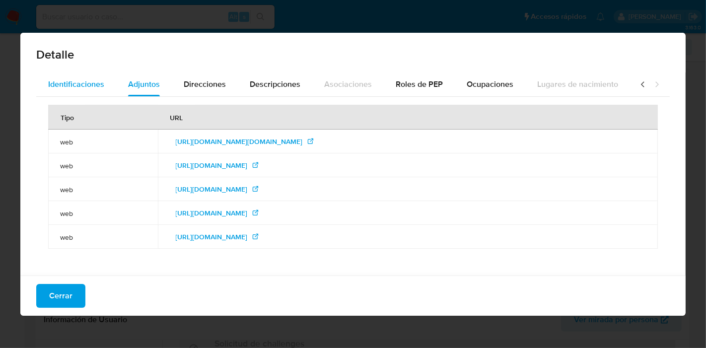
click at [66, 90] on div "Identificaciones" at bounding box center [76, 84] width 56 height 24
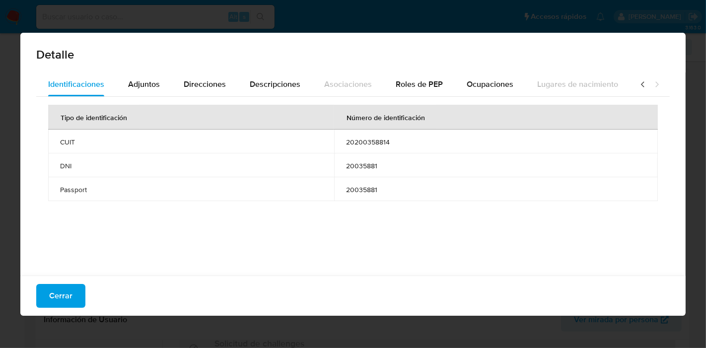
click at [638, 85] on icon at bounding box center [643, 84] width 10 height 10
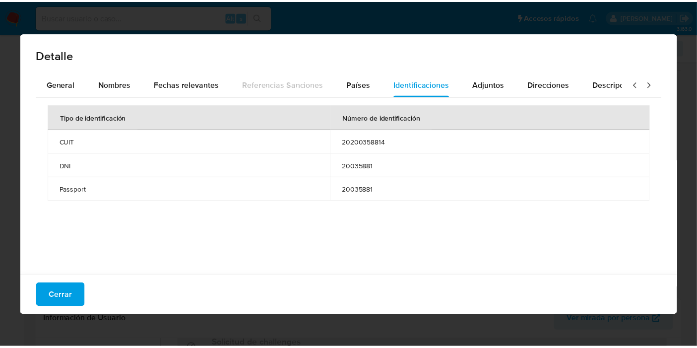
scroll to position [0, 0]
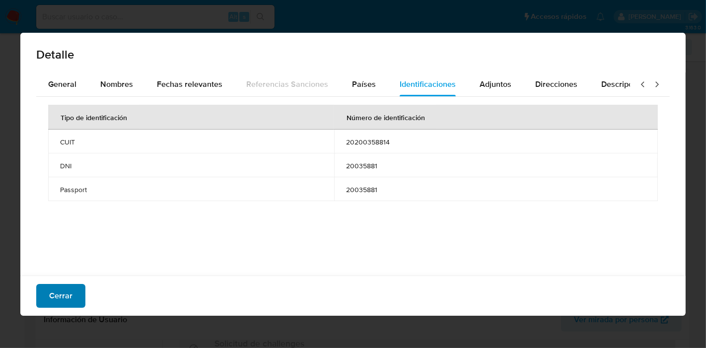
click at [55, 293] on span "Cerrar" at bounding box center [60, 296] width 23 height 22
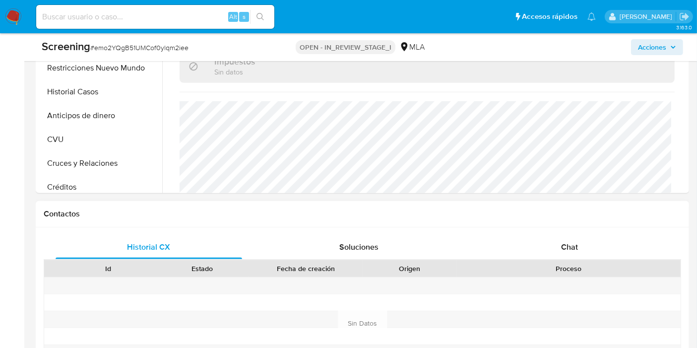
scroll to position [606, 0]
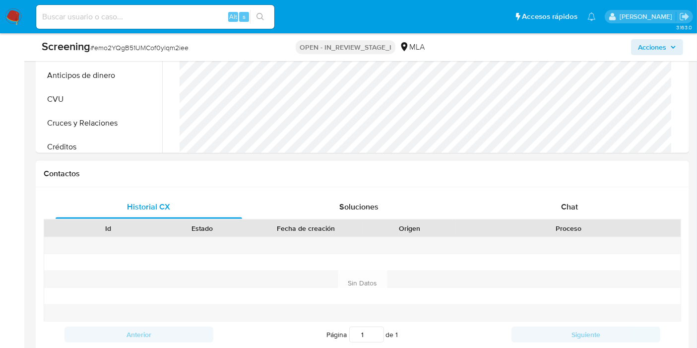
click at [637, 226] on div "Proceso" at bounding box center [568, 228] width 210 height 10
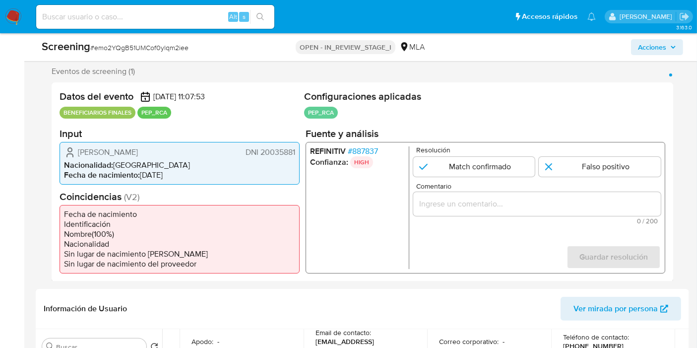
scroll to position [110, 0]
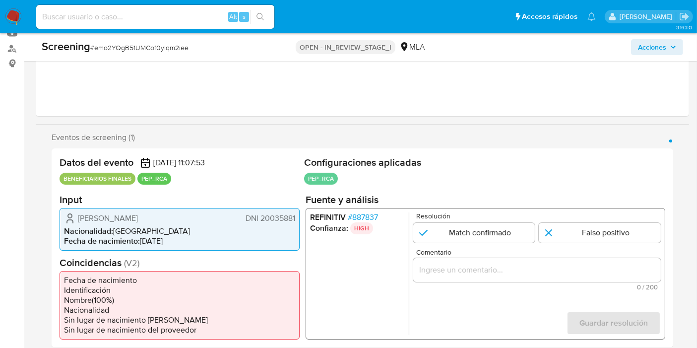
click at [374, 200] on h2 "Fuente y análisis" at bounding box center [486, 199] width 360 height 12
drag, startPoint x: 385, startPoint y: 214, endPoint x: 376, endPoint y: 213, distance: 9.0
click at [364, 217] on li "REFINITIV # 887837" at bounding box center [357, 217] width 95 height 10
click at [377, 213] on span "# 887837" at bounding box center [363, 217] width 30 height 10
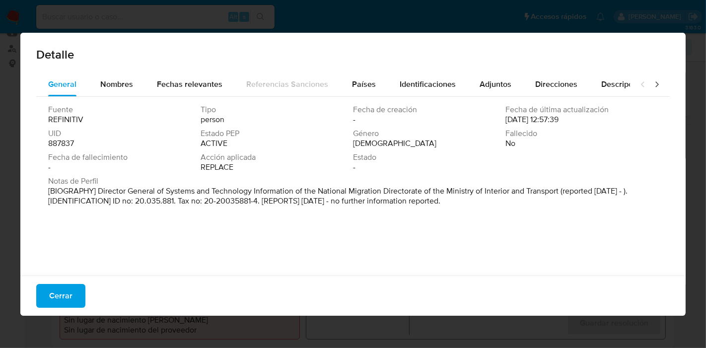
click at [63, 137] on span "UID" at bounding box center [123, 134] width 150 height 10
click at [66, 141] on span "887837" at bounding box center [61, 143] width 26 height 10
click at [237, 206] on div "Notas de Perfil [BIOGRAPHY] Director General of Systems and Technology Informat…" at bounding box center [352, 193] width 609 height 34
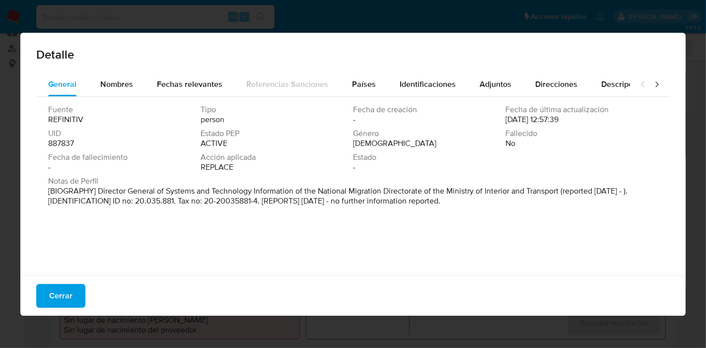
click at [237, 206] on div "Notas de Perfil [BIOGRAPHY] Director General of Systems and Technology Informat…" at bounding box center [352, 193] width 609 height 34
click at [19, 299] on div "Detalle General Nombres Fechas relevantes Referencias Sanciones Países Identifi…" at bounding box center [353, 174] width 706 height 348
click at [30, 290] on div "Cerrar" at bounding box center [352, 295] width 665 height 40
click at [72, 303] on button "Cerrar" at bounding box center [60, 296] width 49 height 24
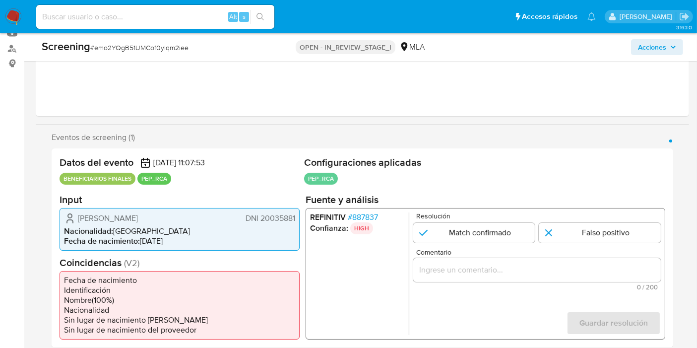
drag, startPoint x: 157, startPoint y: 217, endPoint x: 138, endPoint y: 221, distance: 19.3
click at [156, 216] on div "Juan Carlos Biacchi DNI 20035881" at bounding box center [179, 218] width 231 height 12
click at [137, 221] on span "[PERSON_NAME]" at bounding box center [108, 218] width 60 height 10
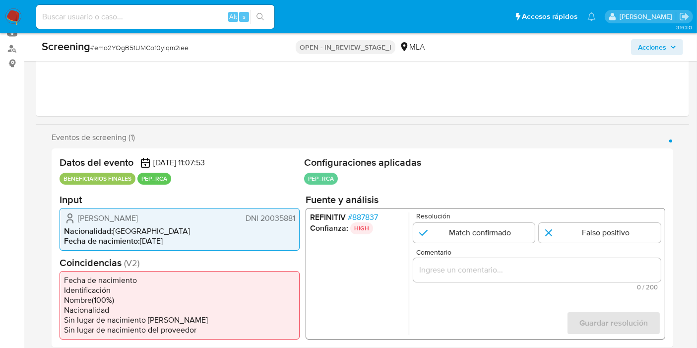
click at [279, 218] on span "DNI 20035881" at bounding box center [271, 218] width 50 height 10
drag, startPoint x: 299, startPoint y: 210, endPoint x: 290, endPoint y: 215, distance: 9.8
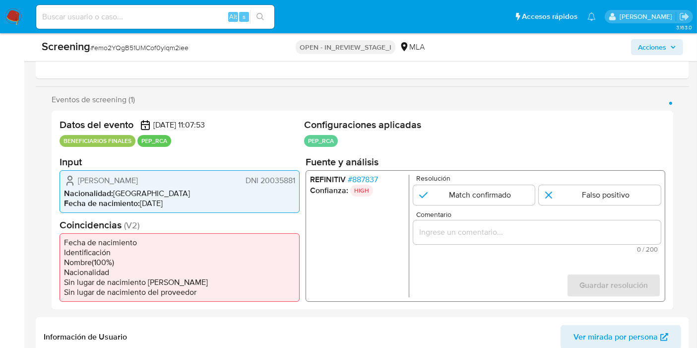
scroll to position [165, 0]
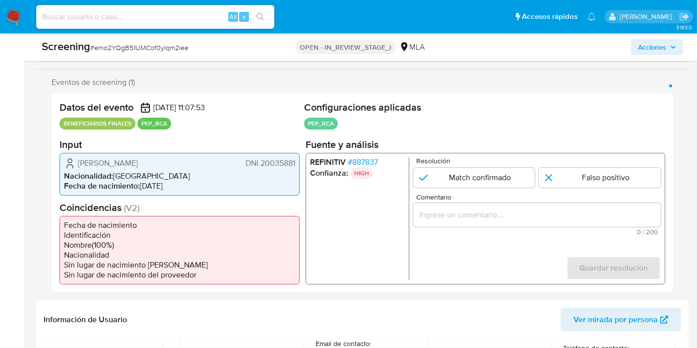
click at [123, 164] on span "[PERSON_NAME]" at bounding box center [108, 163] width 60 height 10
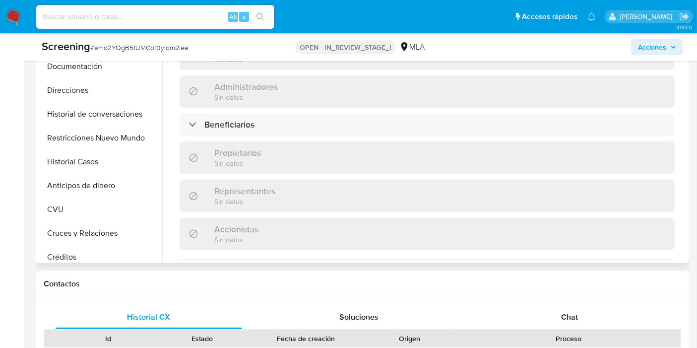
scroll to position [516, 0]
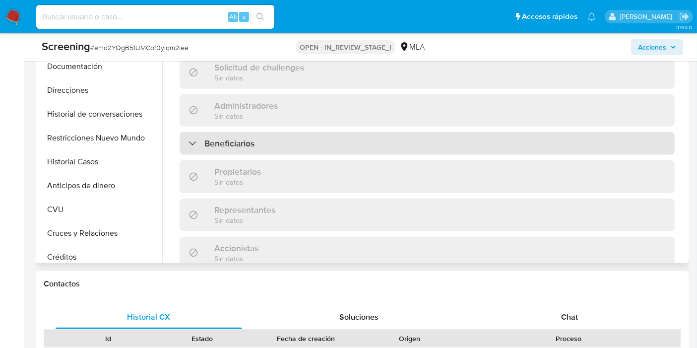
click at [249, 138] on h3 "Beneficiarios" at bounding box center [229, 143] width 50 height 11
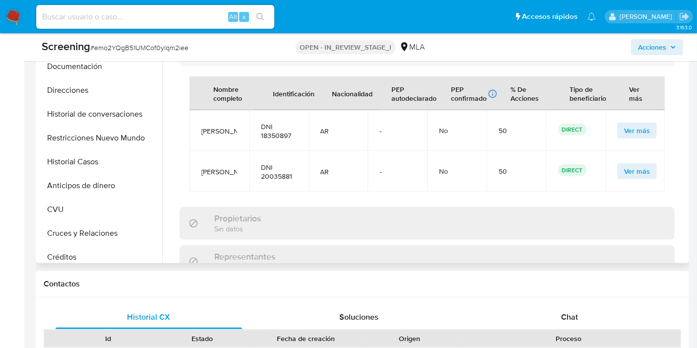
scroll to position [439, 0]
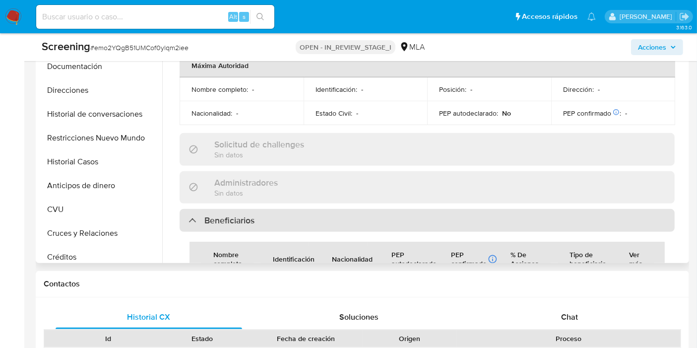
click at [227, 215] on h3 "Beneficiarios" at bounding box center [229, 220] width 50 height 11
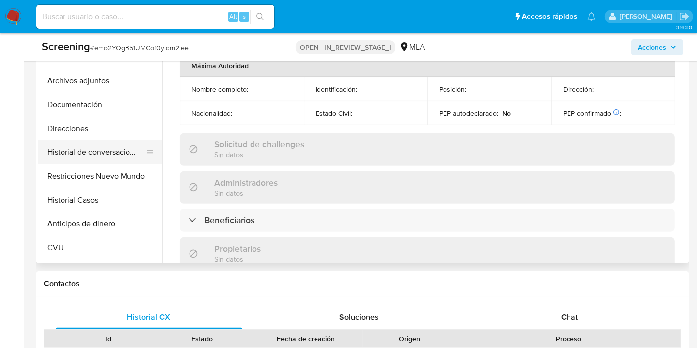
scroll to position [0, 0]
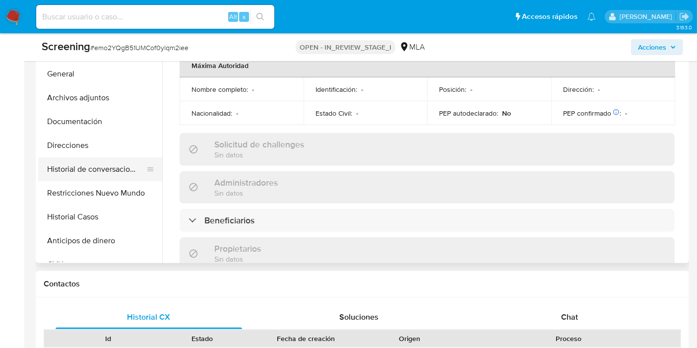
click at [95, 176] on button "Historial de conversaciones" at bounding box center [96, 169] width 116 height 24
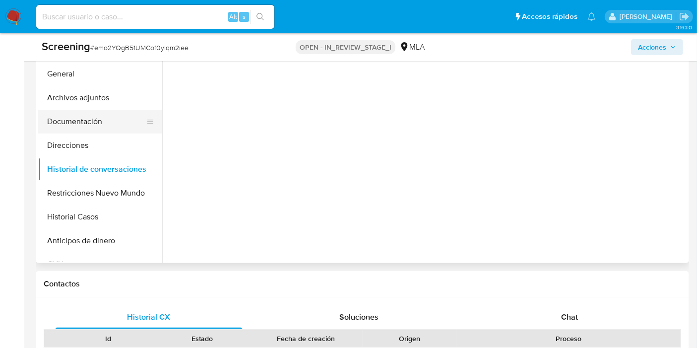
click at [103, 119] on button "Documentación" at bounding box center [96, 122] width 116 height 24
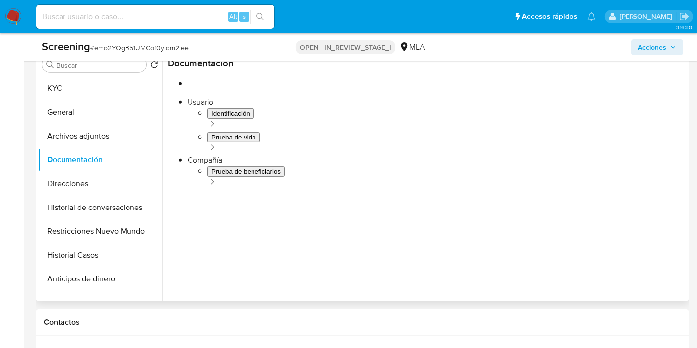
scroll to position [441, 0]
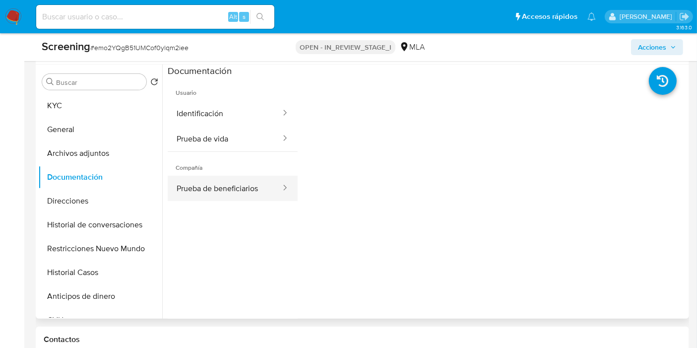
click at [192, 179] on button "Prueba de beneficiarios" at bounding box center [225, 188] width 114 height 25
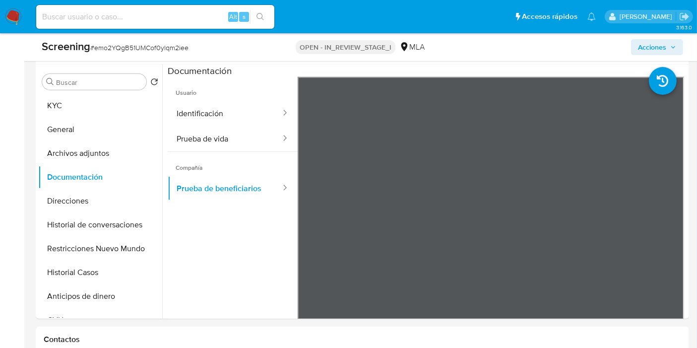
click at [77, 114] on button "KYC" at bounding box center [96, 106] width 116 height 24
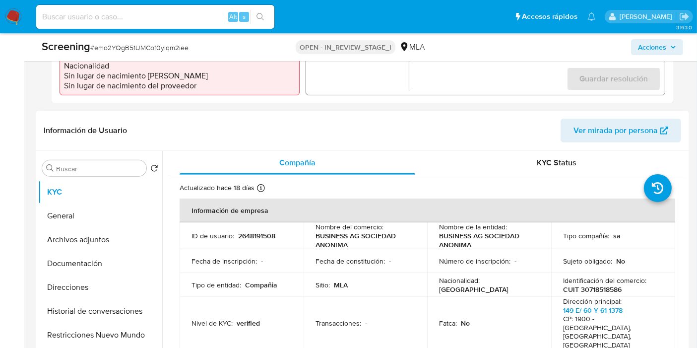
scroll to position [330, 0]
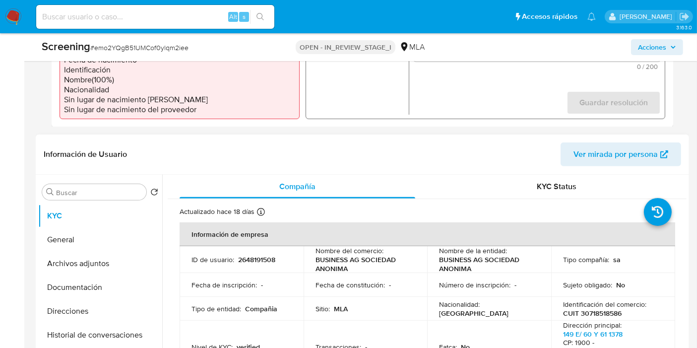
click at [460, 268] on p "BUSINESS AG SOCIEDAD ANONIMA" at bounding box center [487, 264] width 96 height 18
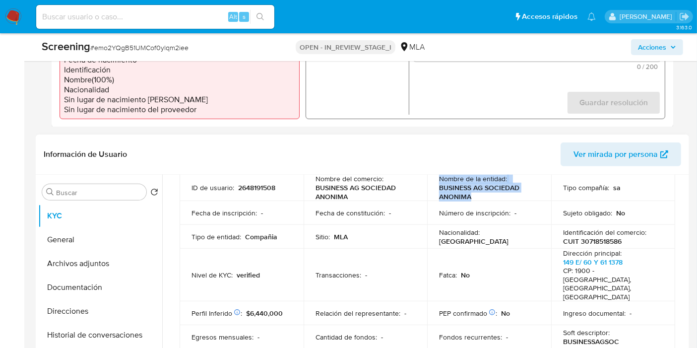
scroll to position [55, 0]
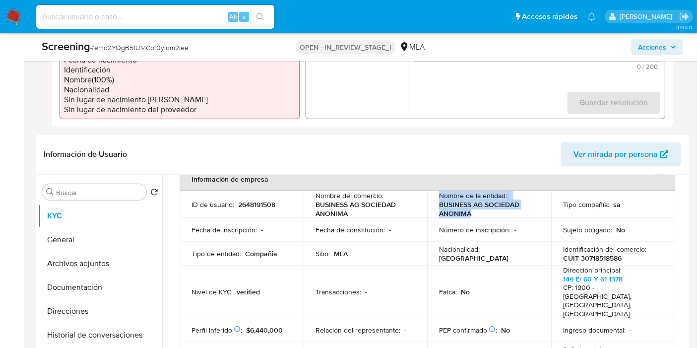
click at [452, 211] on p "BUSINESS AG SOCIEDAD ANONIMA" at bounding box center [487, 209] width 96 height 18
drag, startPoint x: 457, startPoint y: 212, endPoint x: 437, endPoint y: 202, distance: 22.0
click at [456, 212] on p "BUSINESS AG SOCIEDAD ANONIMA" at bounding box center [487, 209] width 96 height 18
drag, startPoint x: 436, startPoint y: 202, endPoint x: 473, endPoint y: 210, distance: 38.5
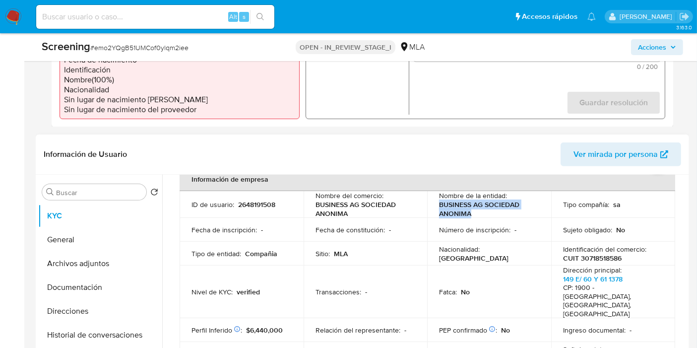
click at [473, 210] on td "Nombre de la entidad : BUSINESS AG SOCIEDAD ANONIMA" at bounding box center [489, 204] width 124 height 27
copy p "BUSINESS AG SOCIEDAD ANONIMA"
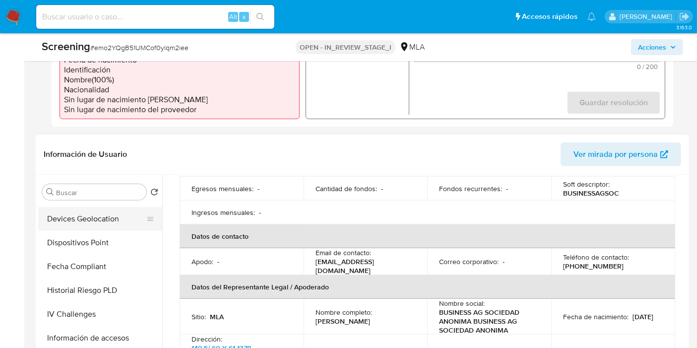
scroll to position [441, 0]
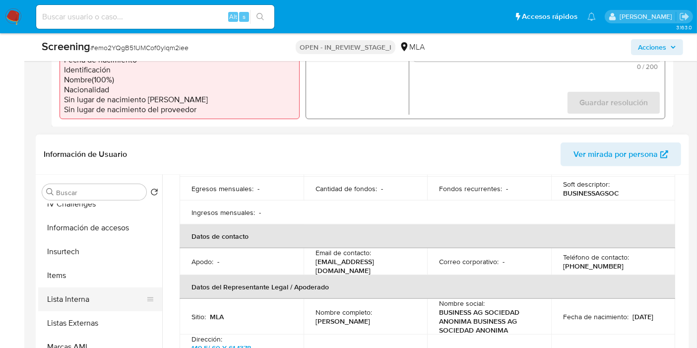
click at [85, 302] on button "Lista Interna" at bounding box center [96, 299] width 116 height 24
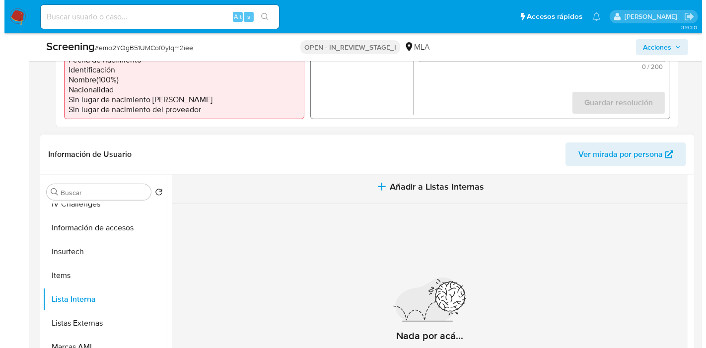
scroll to position [12, 0]
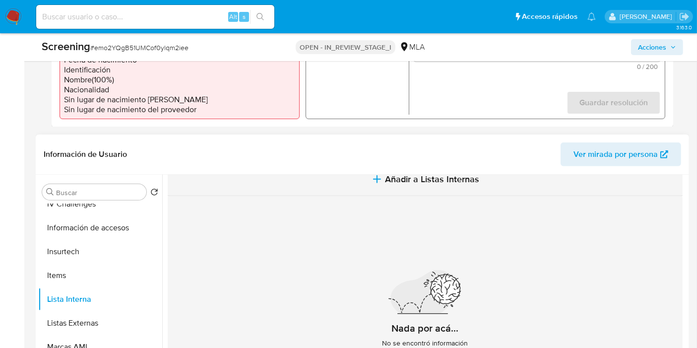
click at [434, 184] on span "Añadir a Listas Internas" at bounding box center [432, 179] width 94 height 11
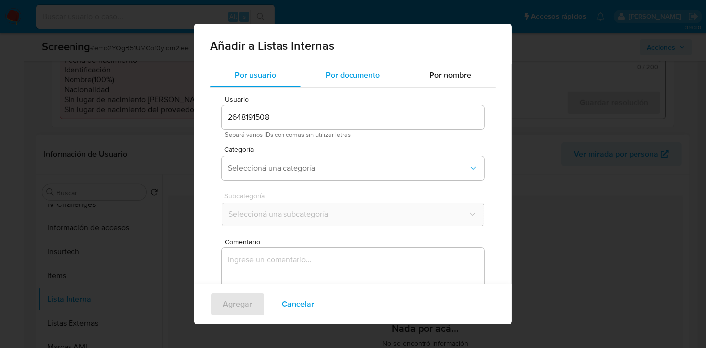
click at [345, 82] on div "Por documento" at bounding box center [353, 76] width 104 height 24
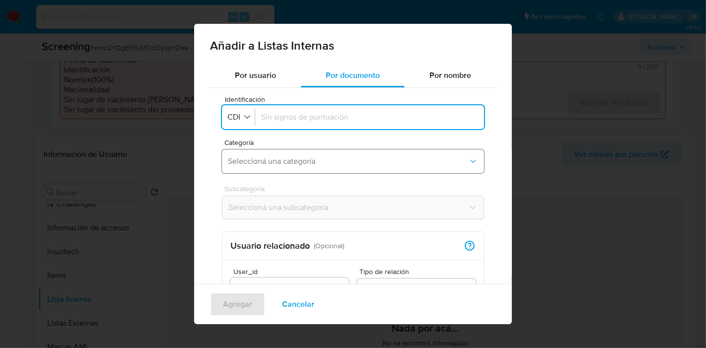
click at [254, 157] on span "Seleccioná una categoría" at bounding box center [348, 161] width 240 height 10
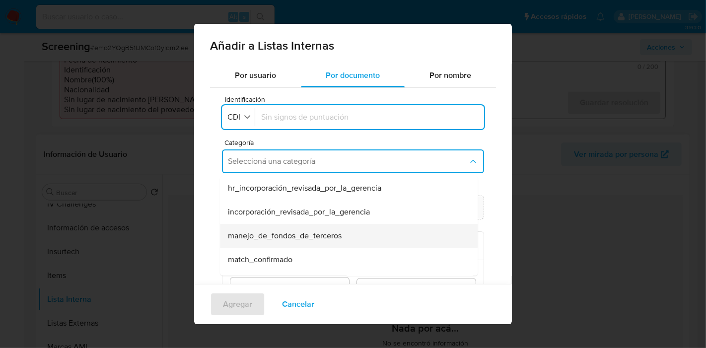
scroll to position [55, 0]
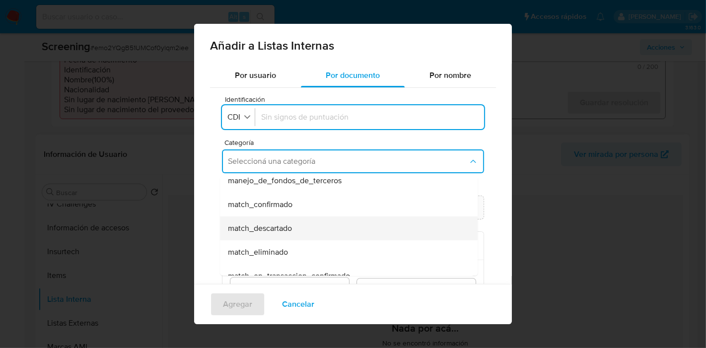
click at [291, 232] on span "match_descartado" at bounding box center [260, 228] width 64 height 10
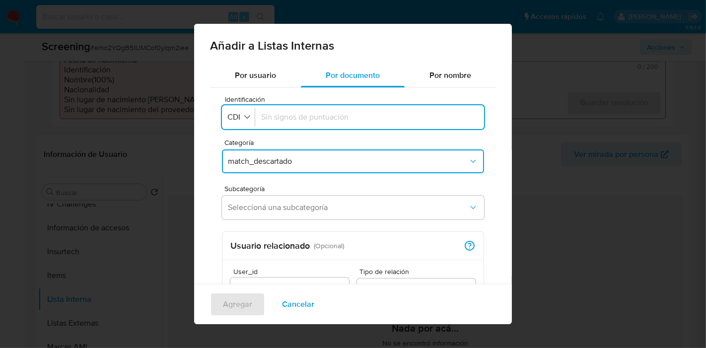
click at [307, 185] on span "Subcategoría" at bounding box center [355, 188] width 262 height 7
click at [294, 210] on span "Seleccioná una subcategoría" at bounding box center [348, 207] width 240 height 10
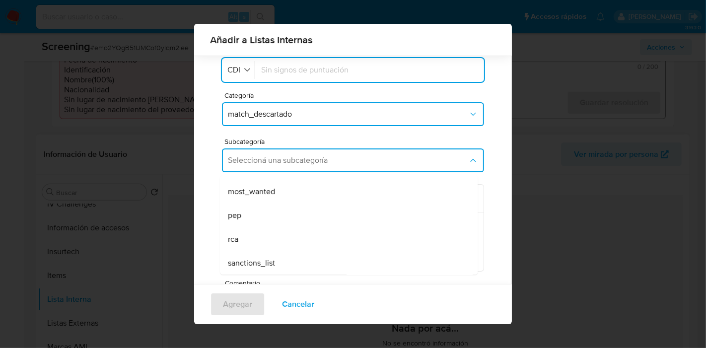
scroll to position [47, 0]
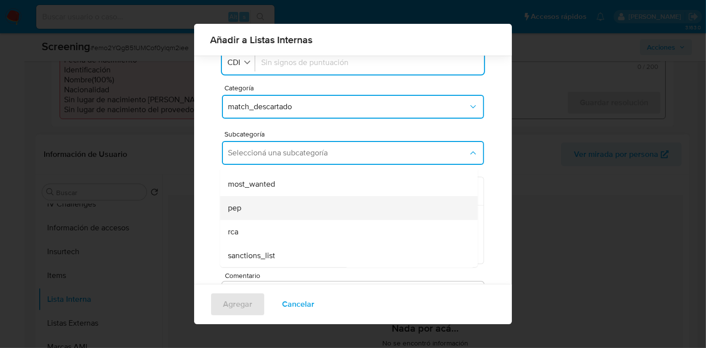
click at [260, 206] on div "pep" at bounding box center [346, 208] width 236 height 24
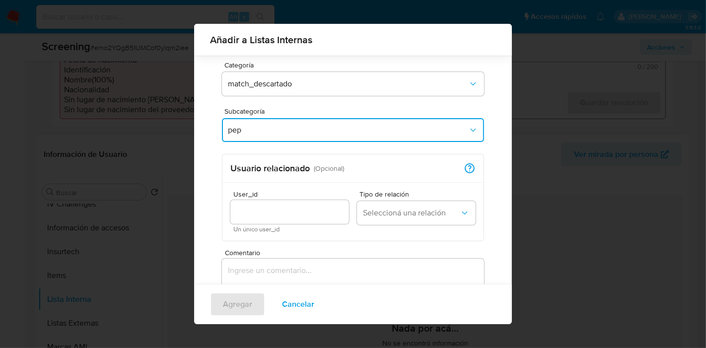
scroll to position [102, 0]
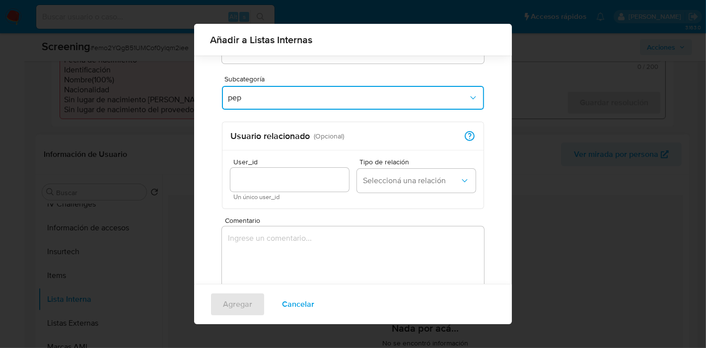
click at [281, 254] on textarea "Comentario" at bounding box center [353, 273] width 262 height 95
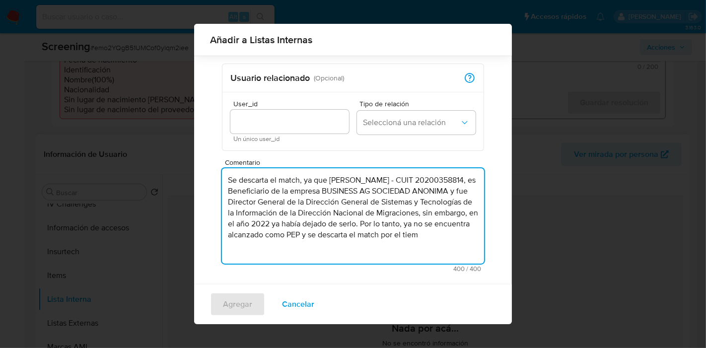
scroll to position [162, 0]
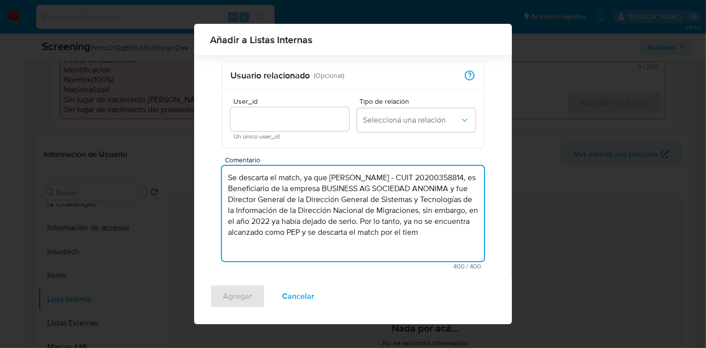
drag, startPoint x: 366, startPoint y: 251, endPoint x: 320, endPoint y: 243, distance: 46.8
click at [320, 243] on textarea "Se descarta el match, ya que Juan Carlos Biacchi - CUIT 20200358814, es Benefic…" at bounding box center [353, 213] width 262 height 95
click at [328, 242] on textarea "Se descarta el match, ya que Juan Carlos Biacchi - CUIT 20200358814, es Benefic…" at bounding box center [353, 213] width 262 height 95
drag, startPoint x: 439, startPoint y: 232, endPoint x: 442, endPoint y: 247, distance: 14.8
click at [442, 247] on textarea "Se descarta el match, ya que Juan Carlos Biacchi - CUIT 20200358814, es Benefic…" at bounding box center [353, 213] width 262 height 95
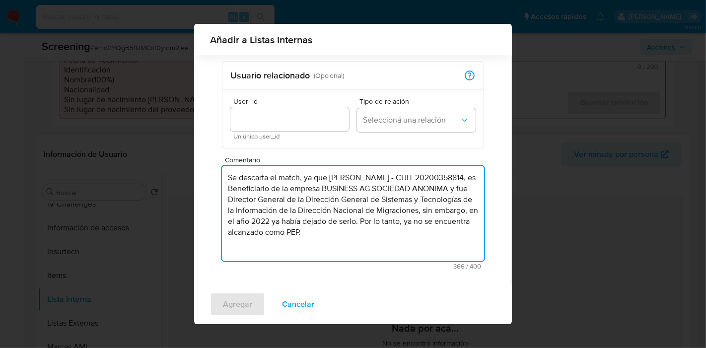
scroll to position [107, 0]
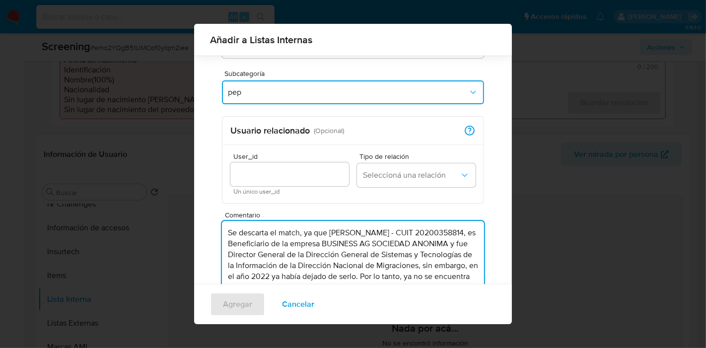
type textarea "Se descarta el match, ya que Juan Carlos Biacchi - CUIT 20200358814, es Benefic…"
click at [261, 168] on input "User_id" at bounding box center [289, 174] width 119 height 13
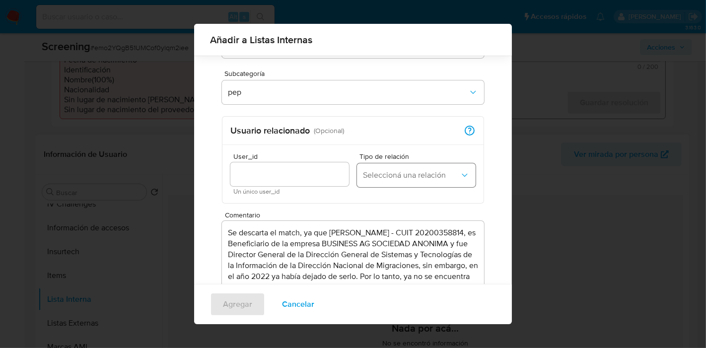
click at [428, 173] on span "Seleccioná una relación" at bounding box center [411, 175] width 97 height 10
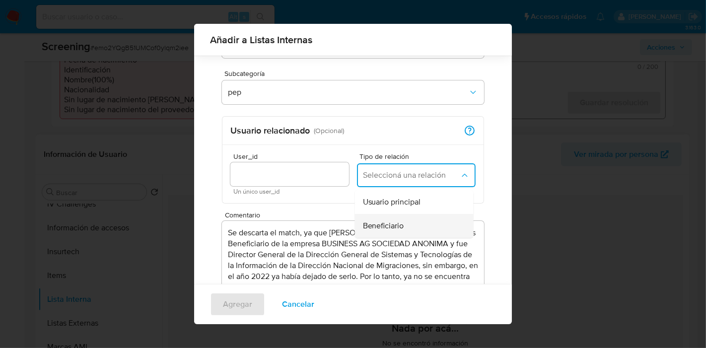
click at [407, 221] on div "Beneficiario" at bounding box center [411, 226] width 97 height 24
click at [294, 171] on input "User_id" at bounding box center [289, 174] width 119 height 13
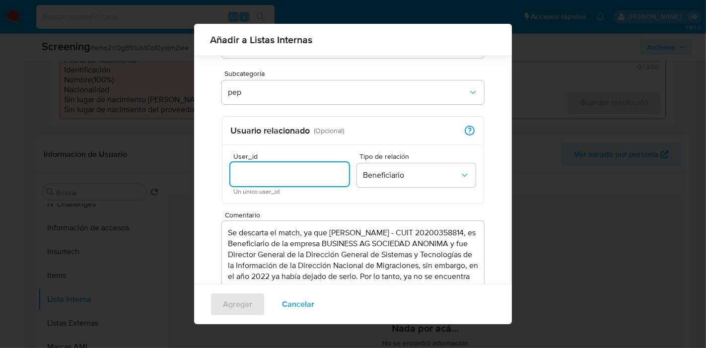
click at [282, 175] on input "User_id" at bounding box center [289, 174] width 119 height 13
paste input "2648191508"
type input "2648191508"
click at [319, 155] on span "User_id" at bounding box center [292, 156] width 119 height 7
click at [319, 168] on input "2648191508" at bounding box center [289, 174] width 119 height 13
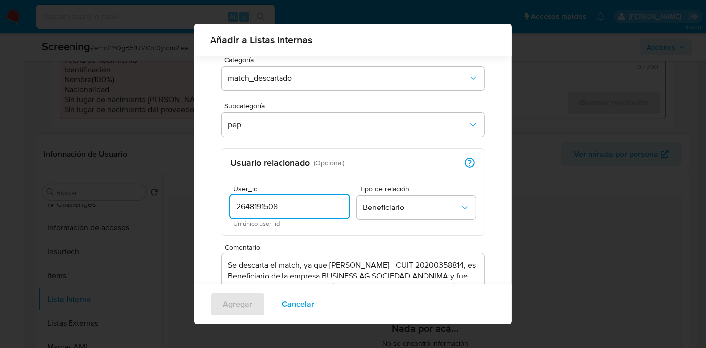
scroll to position [157, 0]
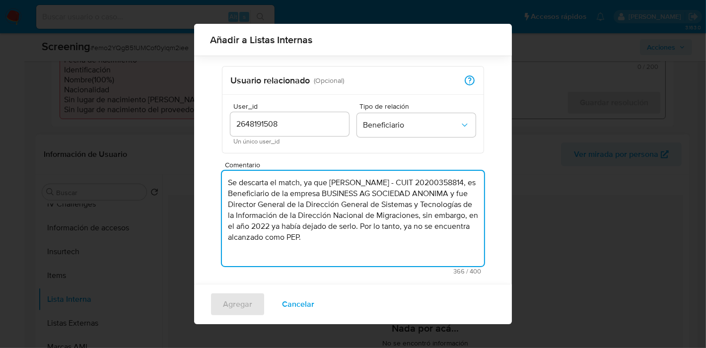
click at [259, 195] on textarea "Se descarta el match, ya que Juan Carlos Biacchi - CUIT 20200358814, es Benefic…" at bounding box center [353, 218] width 262 height 95
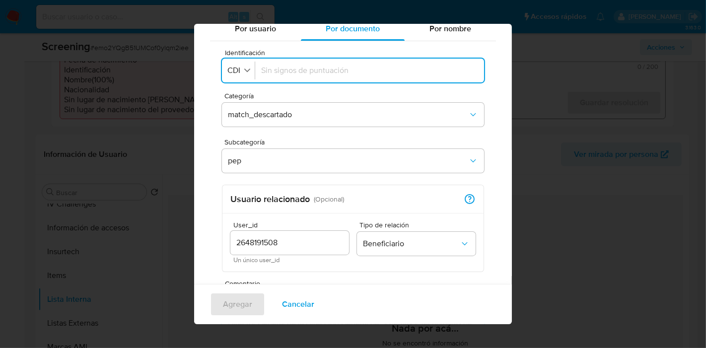
scroll to position [0, 0]
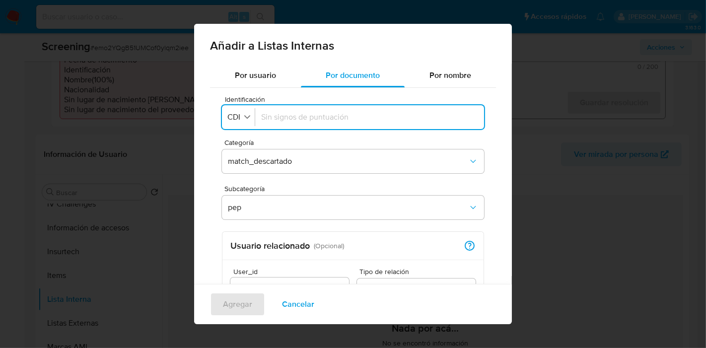
click at [339, 121] on input "Identificación" at bounding box center [369, 117] width 217 height 11
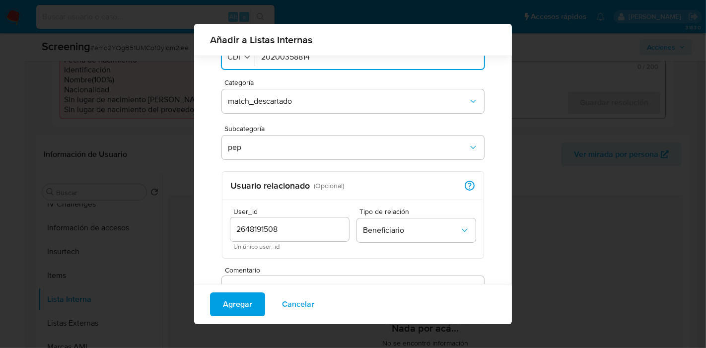
scroll to position [162, 0]
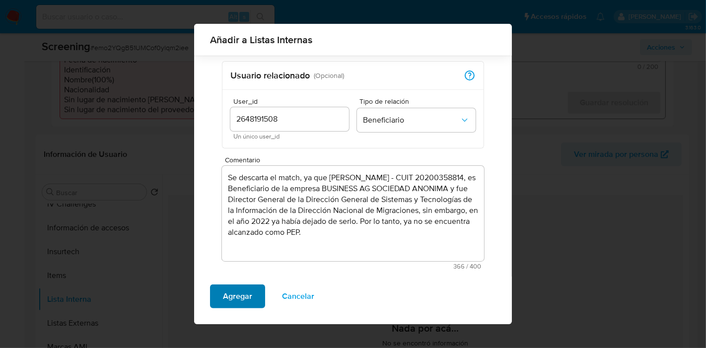
type input "20200358814"
drag, startPoint x: 234, startPoint y: 300, endPoint x: 237, endPoint y: 289, distance: 11.0
click at [237, 289] on span "Agregar" at bounding box center [237, 296] width 29 height 22
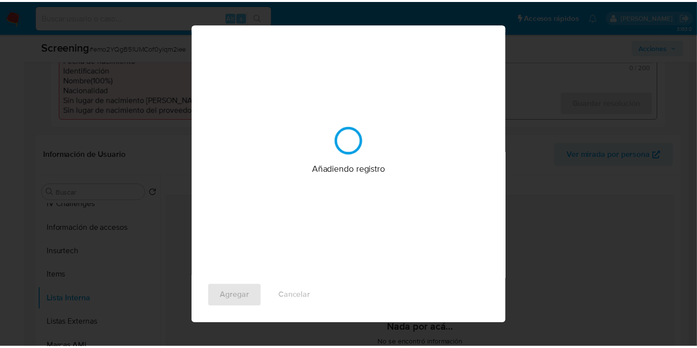
scroll to position [0, 0]
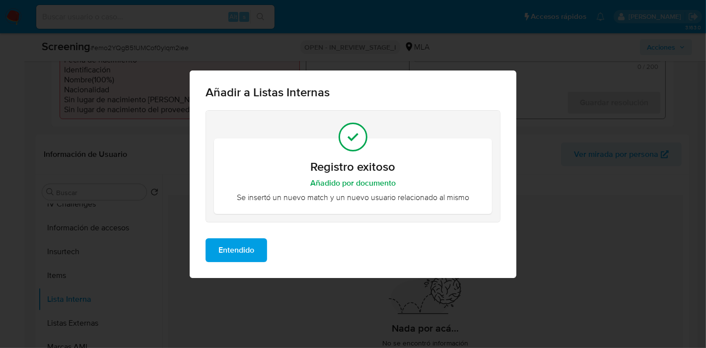
click at [247, 249] on span "Entendido" at bounding box center [236, 250] width 36 height 22
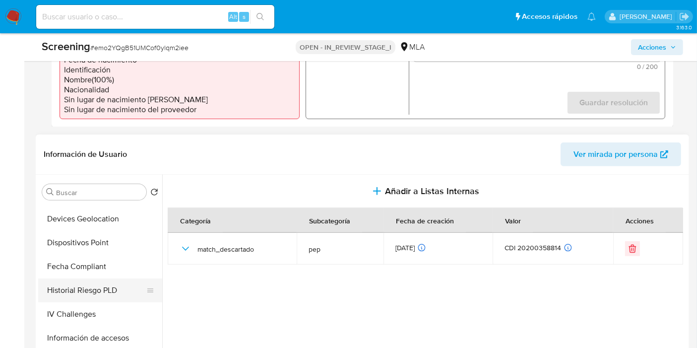
click at [118, 291] on button "Historial Riesgo PLD" at bounding box center [96, 290] width 116 height 24
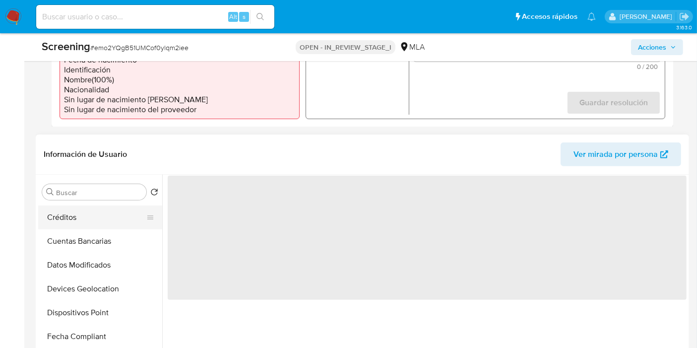
scroll to position [220, 0]
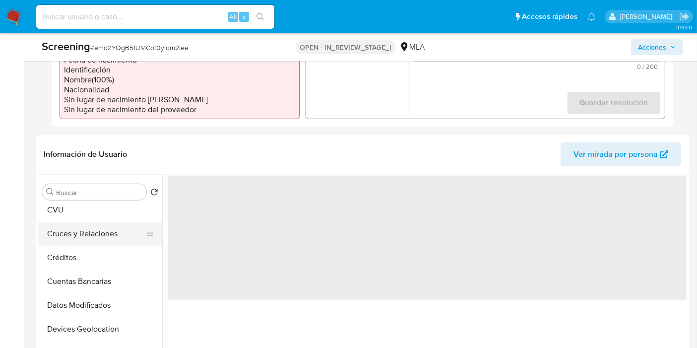
click at [132, 237] on button "Cruces y Relaciones" at bounding box center [96, 234] width 116 height 24
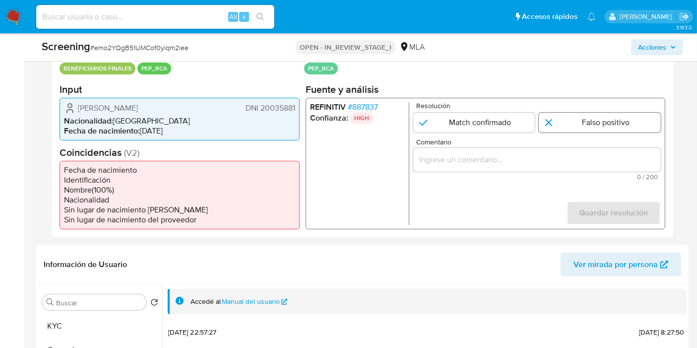
click at [576, 129] on input "1 de 1" at bounding box center [600, 122] width 122 height 20
radio input "true"
click at [536, 159] on input "Comentario" at bounding box center [537, 159] width 248 height 13
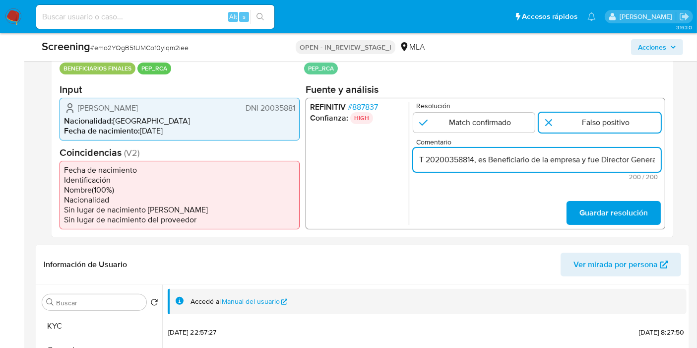
scroll to position [0, 0]
drag, startPoint x: 536, startPoint y: 159, endPoint x: 344, endPoint y: 161, distance: 192.1
click at [344, 161] on div "REFINITIV # 887837 Confianza: HIGH Resolución Match confirmado Falso positivo C…" at bounding box center [486, 163] width 360 height 132
click at [542, 162] on input "Juan Carlos Biacchi - CUIT 20200358814, es Beneficiario de la empresa y fue Dir…" at bounding box center [537, 159] width 248 height 13
click at [539, 158] on input "Juan Carlos Biacchi - CUIT 20200358814, es Beneficiario de la empresa y fue Dir…" at bounding box center [537, 159] width 248 height 13
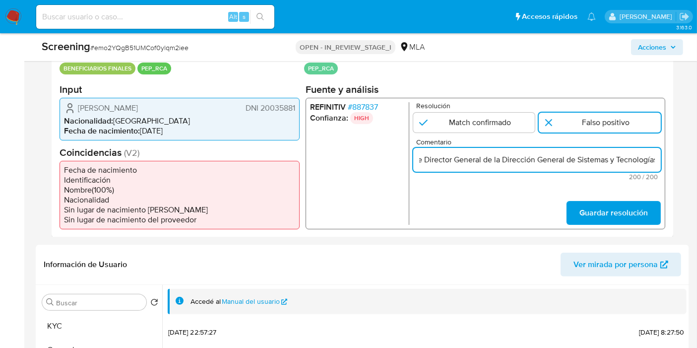
scroll to position [0, 473]
drag, startPoint x: 549, startPoint y: 158, endPoint x: 705, endPoint y: 161, distance: 156.3
click at [585, 143] on span "Comentario" at bounding box center [540, 141] width 248 height 7
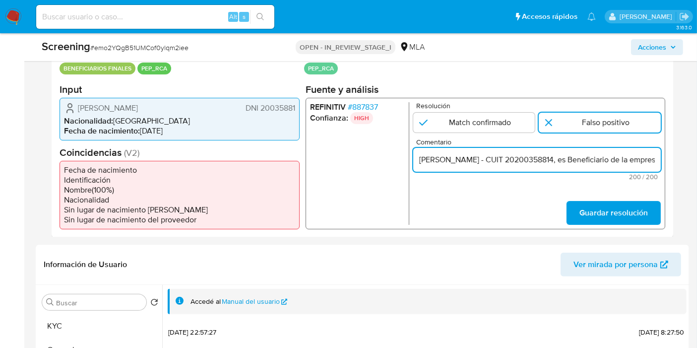
click at [585, 153] on input "Juan Carlos Biacchi - CUIT 20200358814, es Beneficiario de la empresa y fue Dir…" at bounding box center [537, 159] width 248 height 13
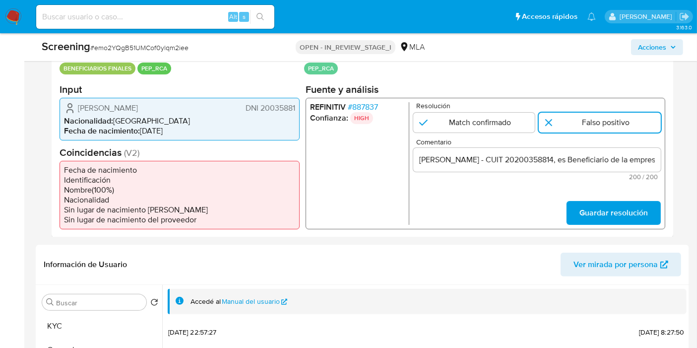
click at [579, 150] on div "Juan Carlos Biacchi - CUIT 20200358814, es Beneficiario de la empresa y fue Dir…" at bounding box center [537, 159] width 248 height 24
click at [565, 160] on input "Juan Carlos Biacchi - CUIT 20200358814, es Beneficiario de la empresa y fue Dir…" at bounding box center [537, 159] width 248 height 13
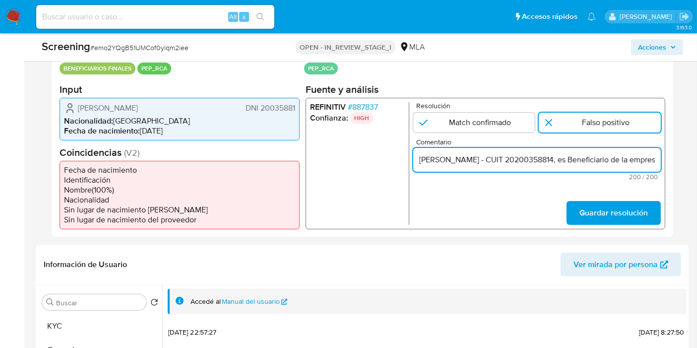
click at [579, 161] on input "Juan Carlos Biacchi - CUIT 20200358814, es Beneficiario de la empresa y fue Dir…" at bounding box center [537, 159] width 248 height 13
click at [561, 157] on input "Juan Carlos Biacchi - CUIT 20200358814, es Beneficiario de la empresa y fue Dir…" at bounding box center [537, 159] width 248 height 13
drag, startPoint x: 569, startPoint y: 160, endPoint x: 513, endPoint y: 160, distance: 55.6
click at [571, 160] on input "Juan Carlos Biacchi - CUIT 20200358814, es Beneficiario de la empresa y fue Dir…" at bounding box center [537, 159] width 248 height 13
click at [513, 160] on input "Juan Carlos Biacchi - CUIT 20200358814, es Beneficiario de la empresa y fue Dir…" at bounding box center [537, 159] width 248 height 13
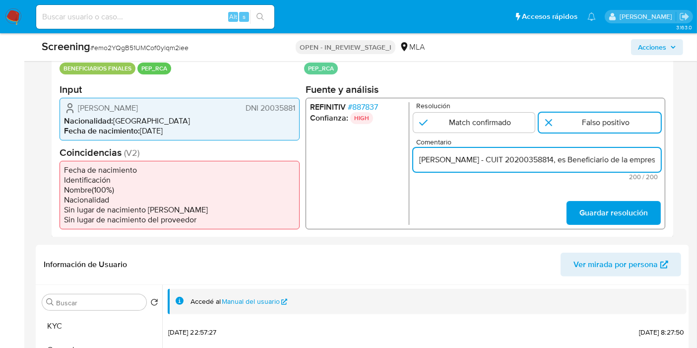
drag, startPoint x: 488, startPoint y: 158, endPoint x: 567, endPoint y: 161, distance: 78.9
click at [567, 161] on input "Juan Carlos Biacchi - CUIT 20200358814, es Beneficiario de la empresa y fue Dir…" at bounding box center [537, 159] width 248 height 13
drag, startPoint x: 550, startPoint y: 161, endPoint x: 575, endPoint y: 161, distance: 24.3
click at [553, 161] on input "Juan Carlos Biacchi es Beneficiario de la empresa y fue Director General de la …" at bounding box center [537, 159] width 248 height 13
click at [596, 157] on input "Juan Carlos Biacchi es Beneficiario de la empresa y fue Director General de la …" at bounding box center [537, 159] width 248 height 13
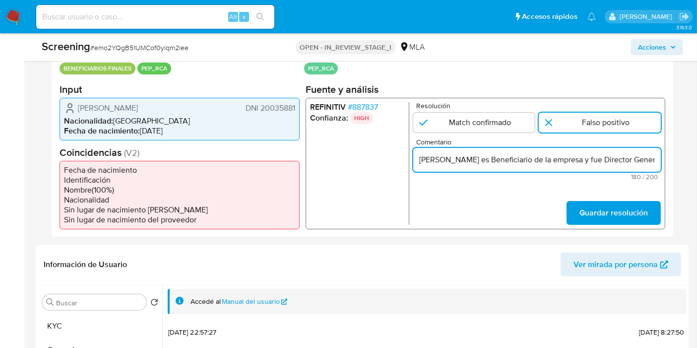
drag, startPoint x: 611, startPoint y: 157, endPoint x: 633, endPoint y: 161, distance: 22.7
click at [612, 157] on input "Juan Carlos Biacchi es Beneficiario de la empresa y fue Director General de la …" at bounding box center [537, 159] width 248 height 13
drag, startPoint x: 635, startPoint y: 162, endPoint x: 679, endPoint y: 162, distance: 44.2
click at [679, 162] on div "Eventos de screening (1) Página 1 Datos del evento 24/08/2025 11:07:53 BENEFICI…" at bounding box center [363, 129] width 654 height 215
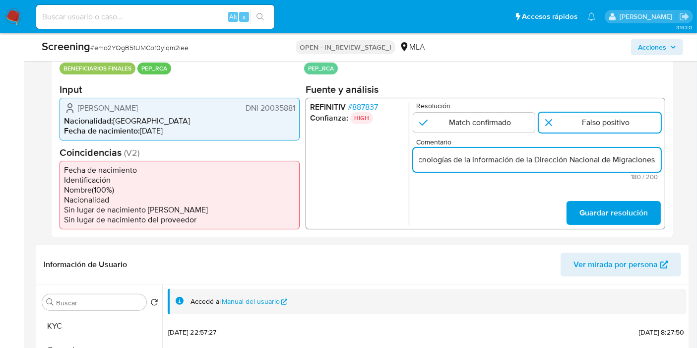
click at [575, 156] on input "Juan Carlos Biacchi es Beneficiario de la empresa y fue Director General de la …" at bounding box center [537, 159] width 248 height 13
click at [454, 158] on input "Juan Carlos Biacchi es Beneficiario de la empresa y fue Director General de la …" at bounding box center [537, 159] width 248 height 13
drag, startPoint x: 452, startPoint y: 159, endPoint x: 611, endPoint y: 159, distance: 158.8
click at [611, 159] on input "Juan Carlos Biacchi es Beneficiario de la empresa y fue Director General de la …" at bounding box center [537, 159] width 248 height 13
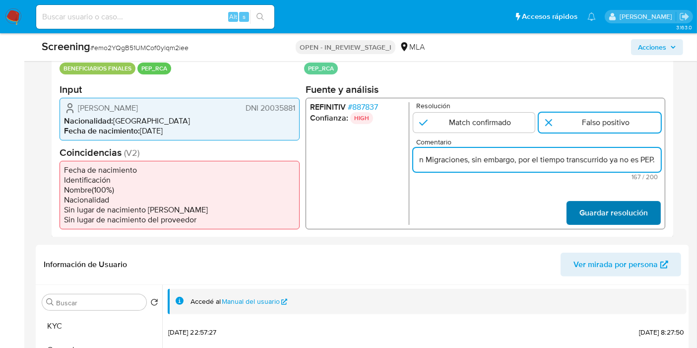
type input "Juan Carlos Biacchi es Beneficiario de la empresa y fue Director General de la …"
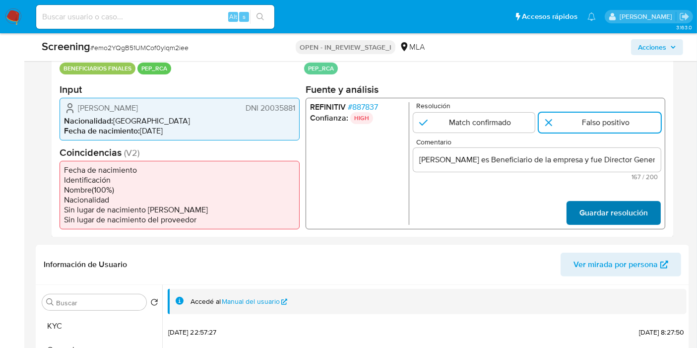
click at [623, 212] on span "Guardar resolución" at bounding box center [614, 212] width 68 height 22
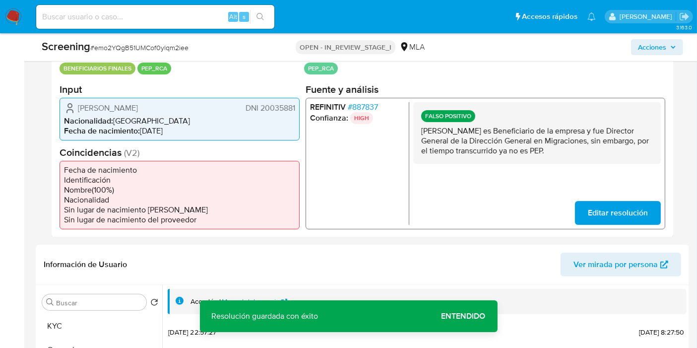
click at [676, 186] on div "Eventos de screening (1) Página 1 Datos del evento 24/08/2025 11:07:53 BENEFICI…" at bounding box center [363, 129] width 654 height 215
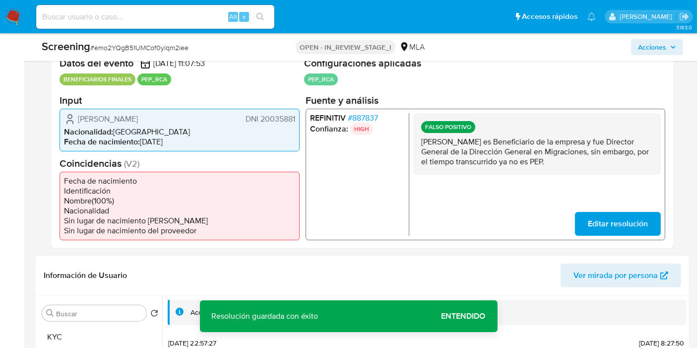
scroll to position [110, 0]
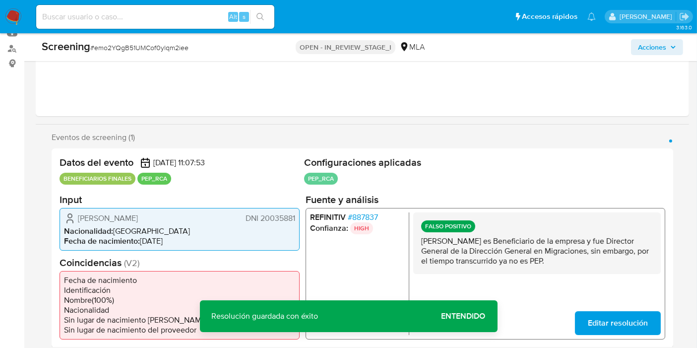
click at [677, 41] on button "Acciones" at bounding box center [657, 47] width 52 height 16
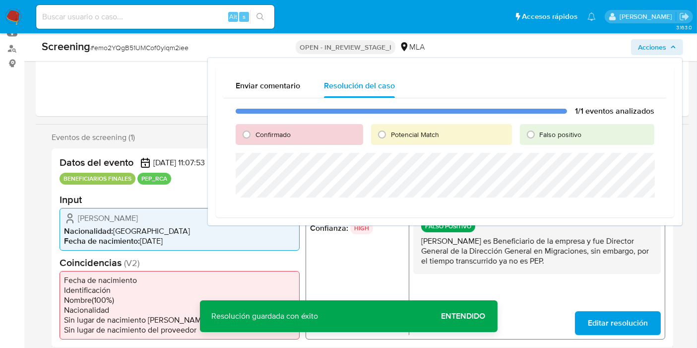
drag, startPoint x: 561, startPoint y: 133, endPoint x: 552, endPoint y: 144, distance: 13.8
click at [560, 133] on span "Falso positivo" at bounding box center [561, 135] width 42 height 10
click at [539, 133] on input "Falso positivo" at bounding box center [531, 135] width 16 height 16
radio input "true"
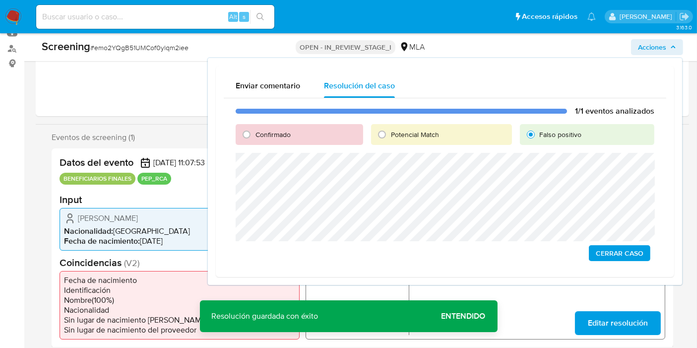
click at [605, 258] on span "Cerrar Caso" at bounding box center [620, 253] width 48 height 14
click at [632, 261] on div "1/1 eventos analizados Confirmado Potencial Match Falso positivo Cerrar Caso" at bounding box center [445, 183] width 443 height 171
click at [631, 255] on span "Cerrar Caso" at bounding box center [620, 253] width 48 height 14
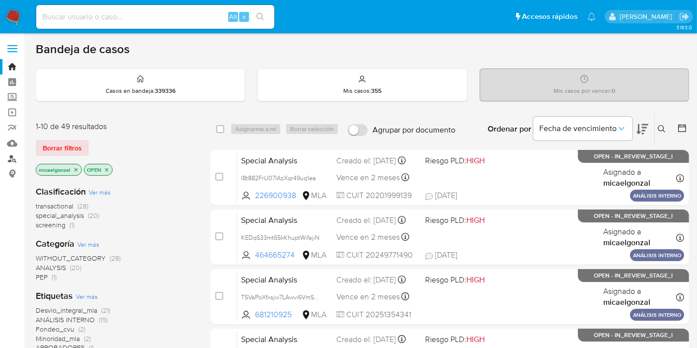
drag, startPoint x: 0, startPoint y: 0, endPoint x: 11, endPoint y: 151, distance: 151.8
click at [11, 151] on link "Buscador de personas" at bounding box center [59, 158] width 118 height 15
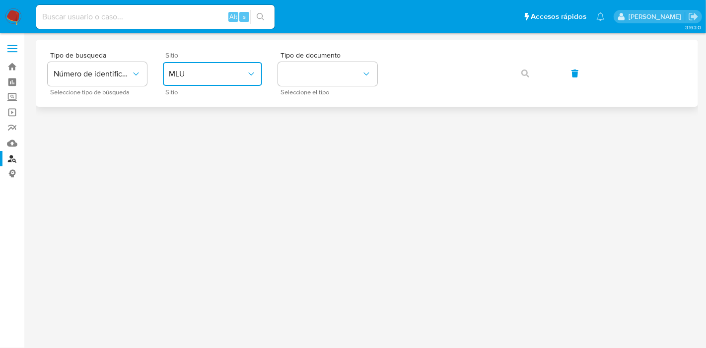
drag, startPoint x: 216, startPoint y: 67, endPoint x: 212, endPoint y: 81, distance: 14.9
click at [216, 67] on button "MLU" at bounding box center [212, 74] width 99 height 24
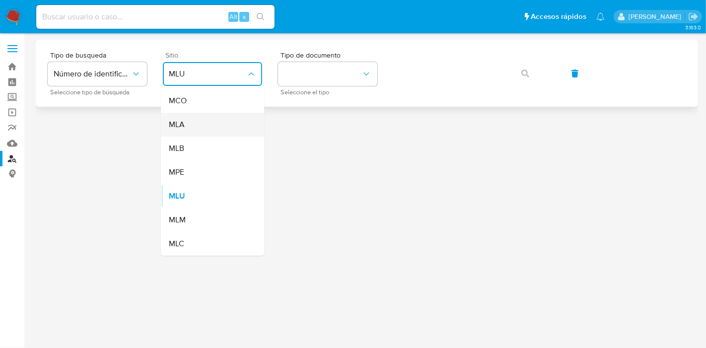
click at [233, 121] on div "MLA" at bounding box center [209, 125] width 81 height 24
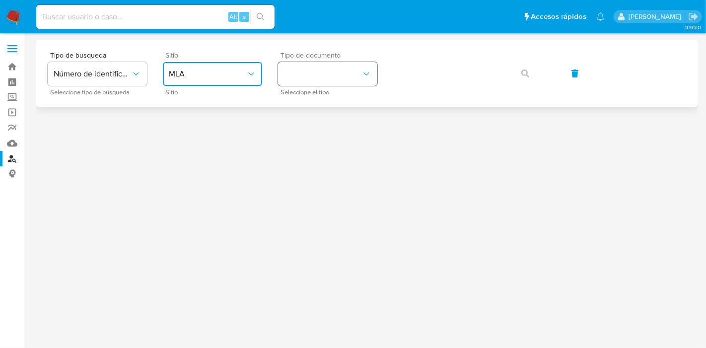
click at [333, 77] on button "identificationType" at bounding box center [327, 74] width 99 height 24
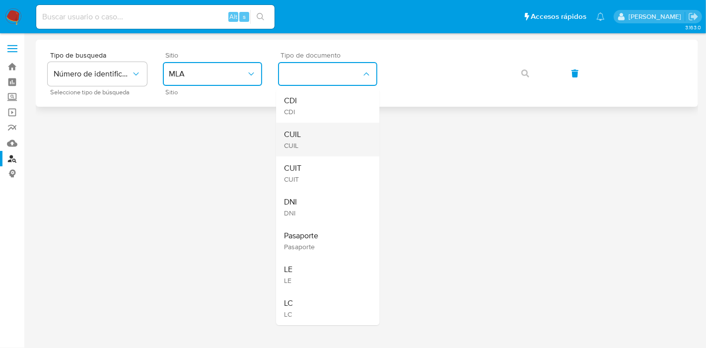
click at [306, 134] on div "CUIL CUIL" at bounding box center [324, 140] width 81 height 34
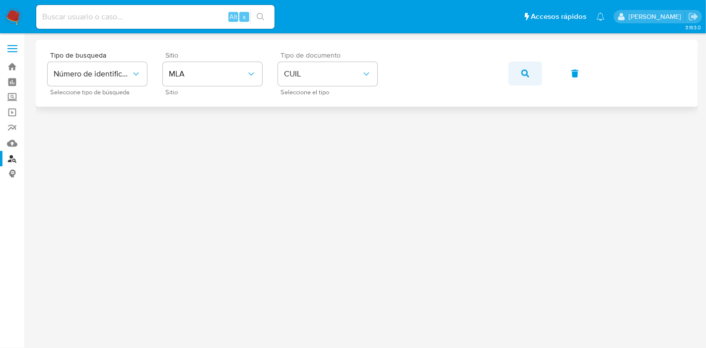
click at [517, 71] on button "button" at bounding box center [525, 74] width 34 height 24
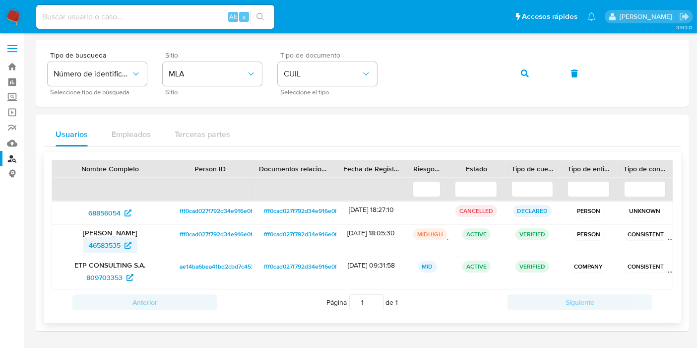
click at [123, 243] on span "46583535" at bounding box center [110, 245] width 43 height 16
click at [95, 275] on span "809703353" at bounding box center [104, 277] width 36 height 16
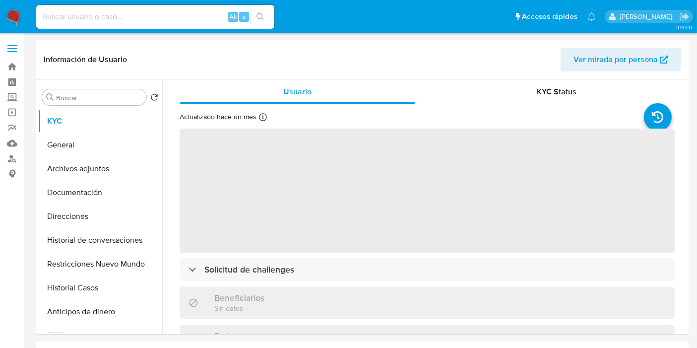
select select "10"
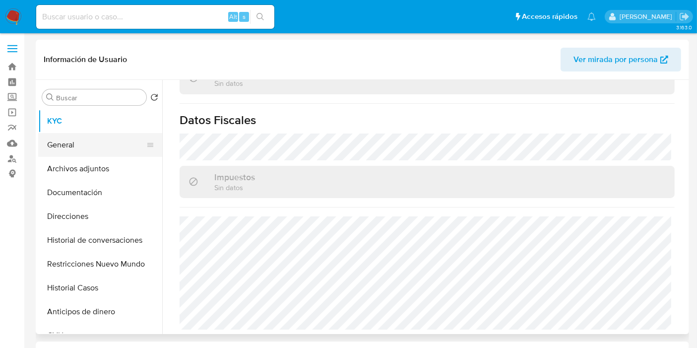
click at [109, 146] on button "General" at bounding box center [96, 145] width 116 height 24
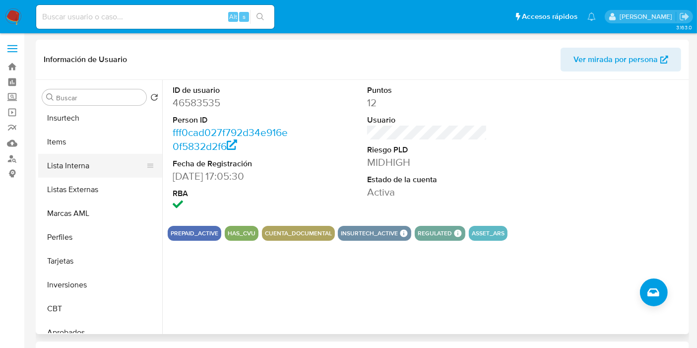
scroll to position [428, 0]
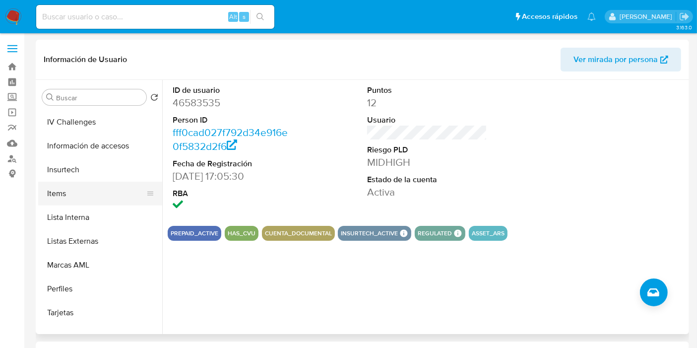
click at [99, 200] on button "Items" at bounding box center [96, 194] width 116 height 24
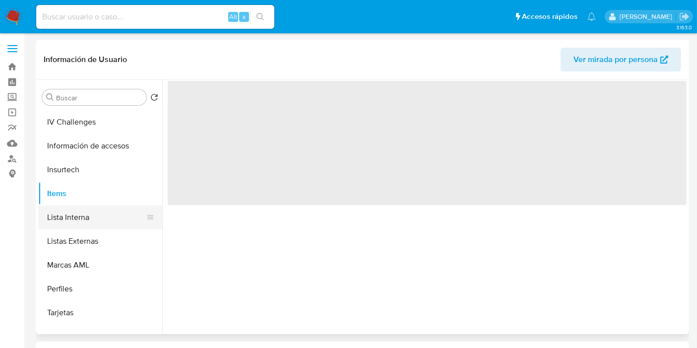
click at [70, 222] on button "Lista Interna" at bounding box center [96, 217] width 116 height 24
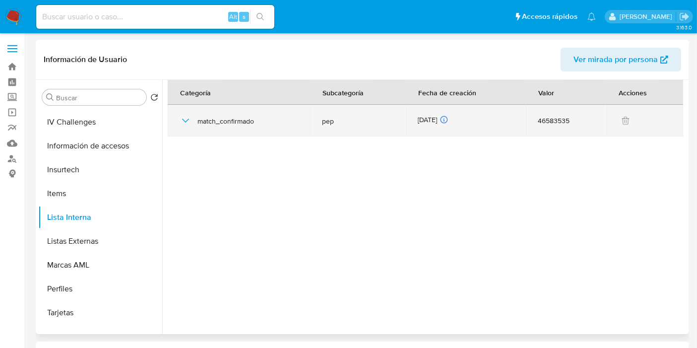
click at [182, 120] on icon "button" at bounding box center [186, 121] width 12 height 12
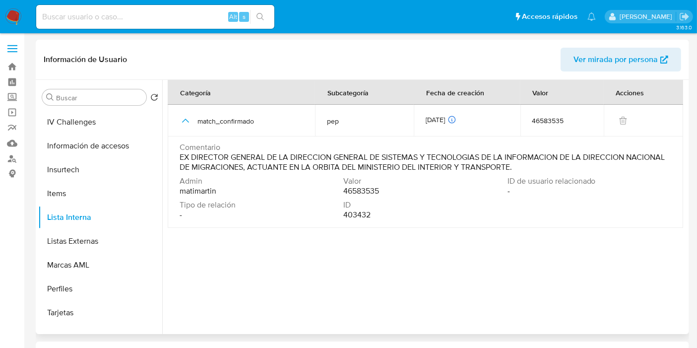
click at [258, 164] on span "EX DIRECTOR GENERAL DE LA DIRECCION GENERAL DE SISTEMAS Y TECNOLOGIAS DE LA INF…" at bounding box center [425, 162] width 490 height 20
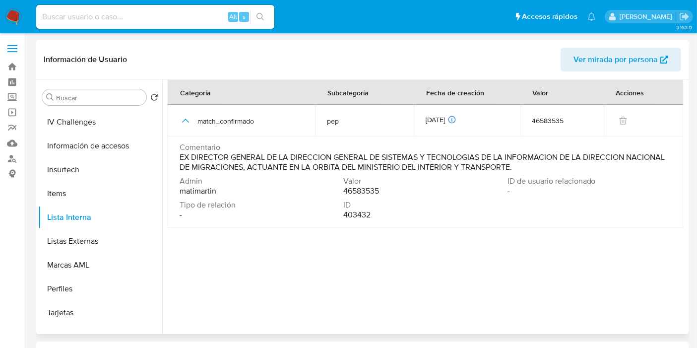
click at [258, 164] on span "EX DIRECTOR GENERAL DE LA DIRECCION GENERAL DE SISTEMAS Y TECNOLOGIAS DE LA INF…" at bounding box center [425, 162] width 490 height 20
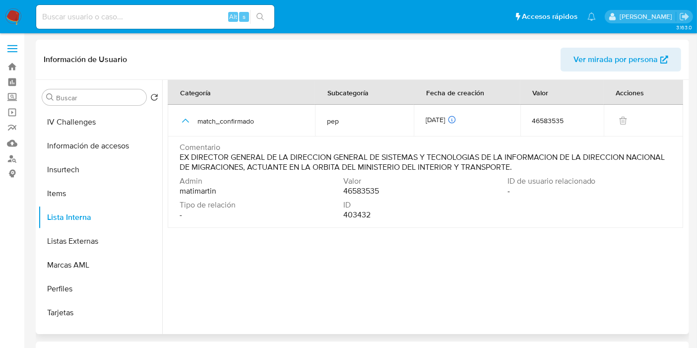
click at [258, 164] on span "EX DIRECTOR GENERAL DE LA DIRECCION GENERAL DE SISTEMAS Y TECNOLOGIAS DE LA INF…" at bounding box center [425, 162] width 490 height 20
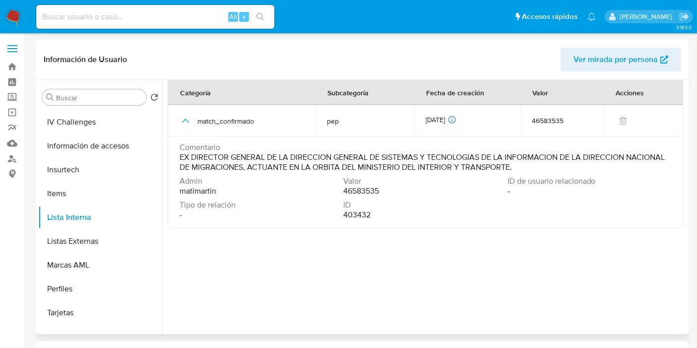
click at [258, 164] on span "EX DIRECTOR GENERAL DE LA DIRECCION GENERAL DE SISTEMAS Y TECNOLOGIAS DE LA INF…" at bounding box center [425, 162] width 490 height 20
click at [298, 175] on div "Comentario EX DIRECTOR GENERAL DE LA DIRECCION GENERAL DE SISTEMAS Y TECNOLOGIA…" at bounding box center [426, 159] width 492 height 34
click at [262, 157] on span "EX DIRECTOR GENERAL DE LA DIRECCION GENERAL DE SISTEMAS Y TECNOLOGIAS DE LA INF…" at bounding box center [425, 162] width 490 height 20
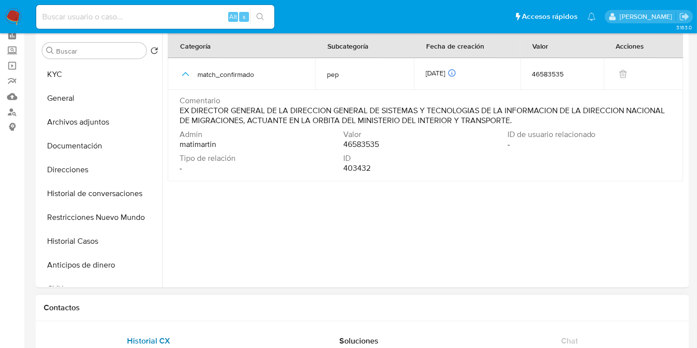
scroll to position [220, 0]
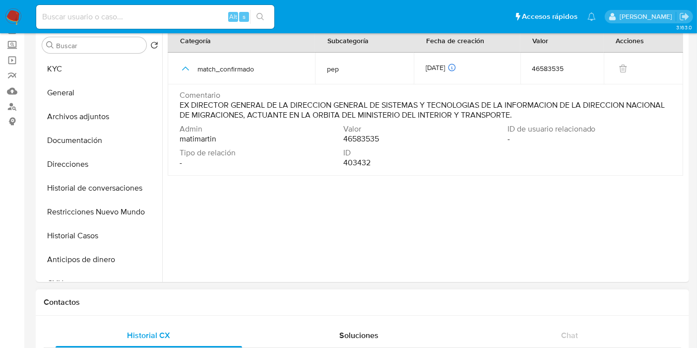
scroll to position [0, 0]
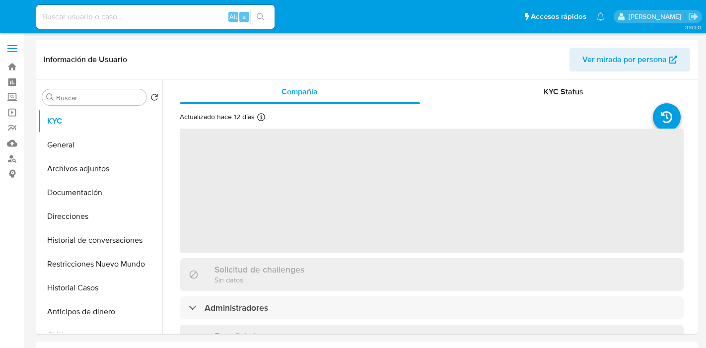
select select "10"
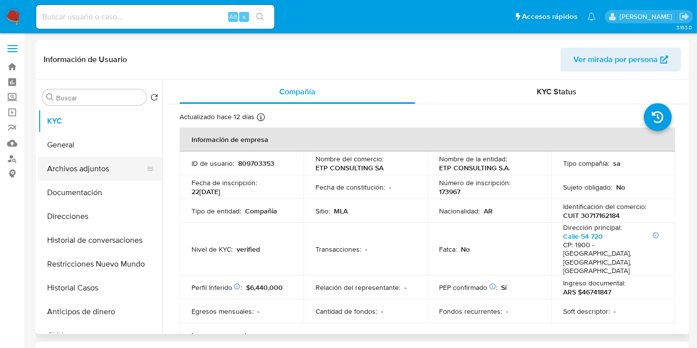
click at [101, 157] on button "Archivos adjuntos" at bounding box center [96, 169] width 116 height 24
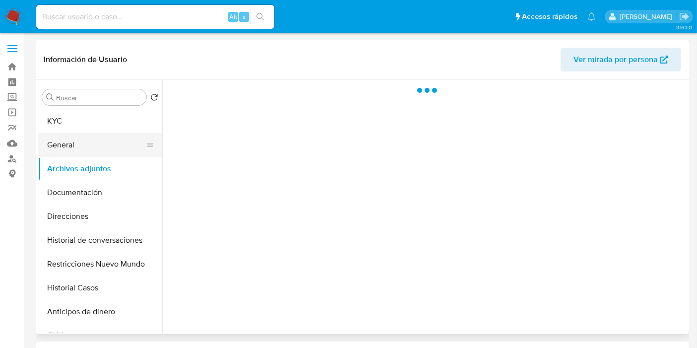
click at [112, 145] on button "General" at bounding box center [96, 145] width 116 height 24
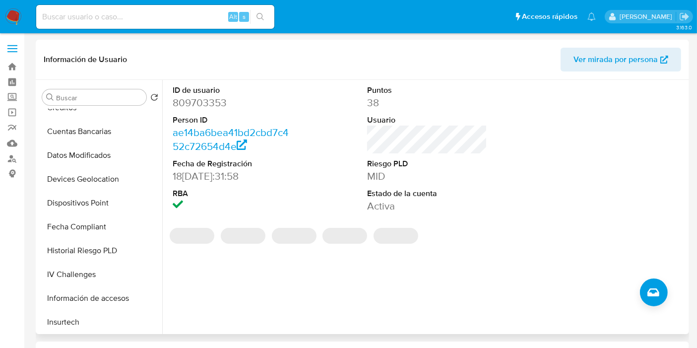
scroll to position [441, 0]
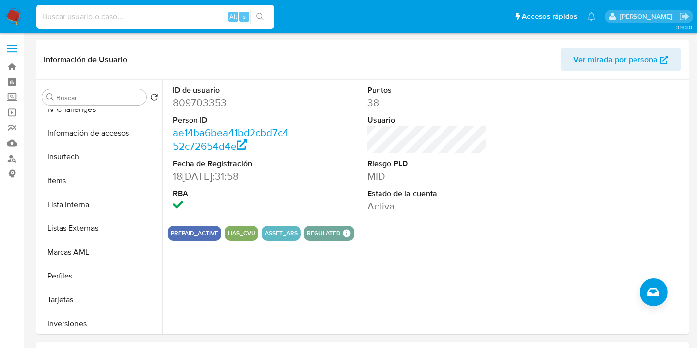
click at [134, 20] on input at bounding box center [155, 16] width 238 height 13
paste input "W4Xpuh1JfaKoOq8qolCktvNh"
type input "W4Xpuh1JfaKoOq8qolCktvNh"
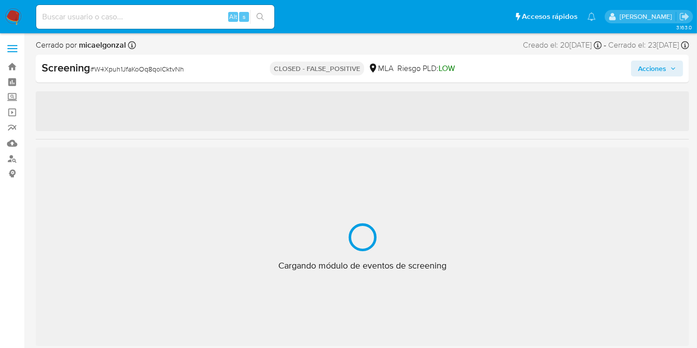
select select "10"
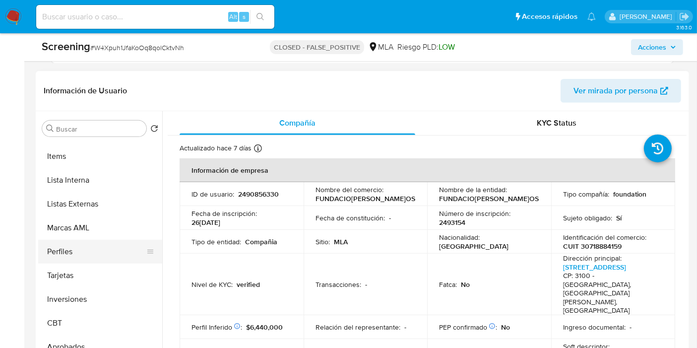
scroll to position [441, 0]
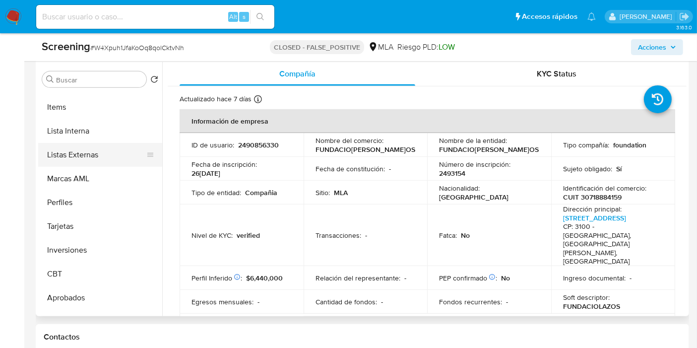
click at [115, 145] on button "Listas Externas" at bounding box center [96, 155] width 116 height 24
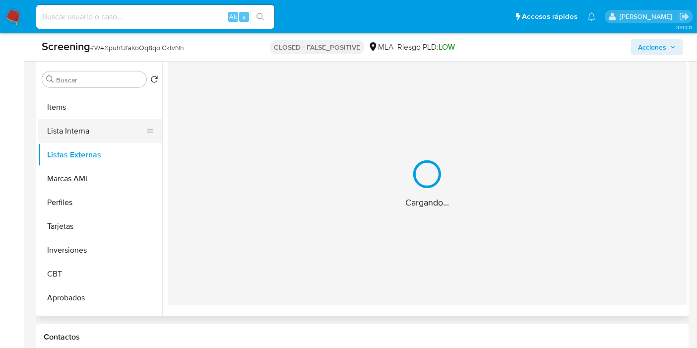
click at [86, 133] on button "Lista Interna" at bounding box center [96, 131] width 116 height 24
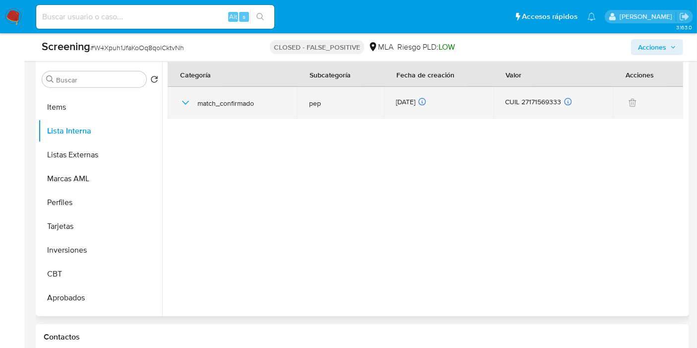
click at [192, 97] on div "match_confirmado" at bounding box center [233, 103] width 106 height 32
click at [186, 98] on icon "button" at bounding box center [186, 103] width 12 height 12
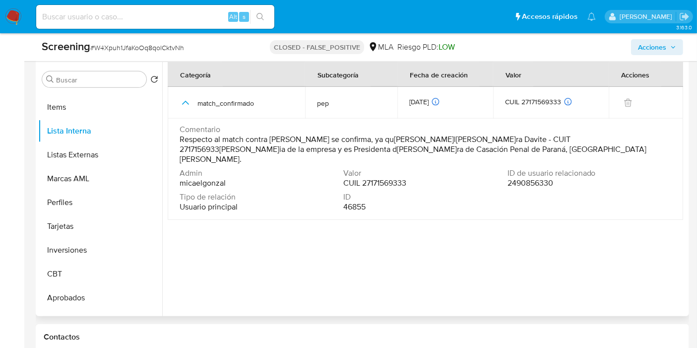
drag, startPoint x: 380, startPoint y: 148, endPoint x: 181, endPoint y: 137, distance: 198.8
click at [181, 137] on span "Respecto al match contra [PERSON_NAME] se confirma, ya qu[PERSON_NAME]l[PERSON_…" at bounding box center [425, 149] width 490 height 30
click at [182, 146] on span "Respecto al match contra [PERSON_NAME] se confirma, ya qu[PERSON_NAME]l[PERSON_…" at bounding box center [425, 149] width 490 height 30
click at [134, 20] on input at bounding box center [155, 16] width 238 height 13
paste input "MphL0zi0do9MYsxGPZd1uEuA"
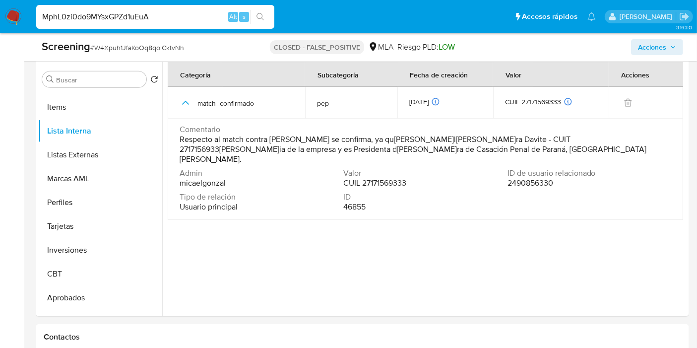
type input "MphL0zi0do9MYsxGPZd1uEuA"
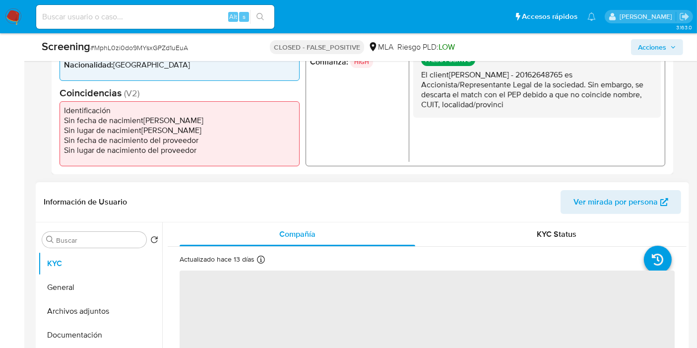
scroll to position [165, 0]
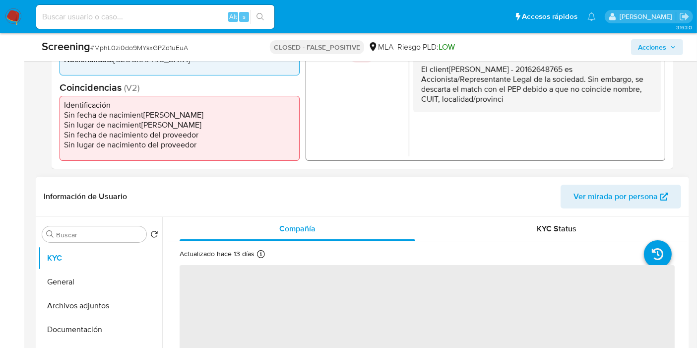
select select "10"
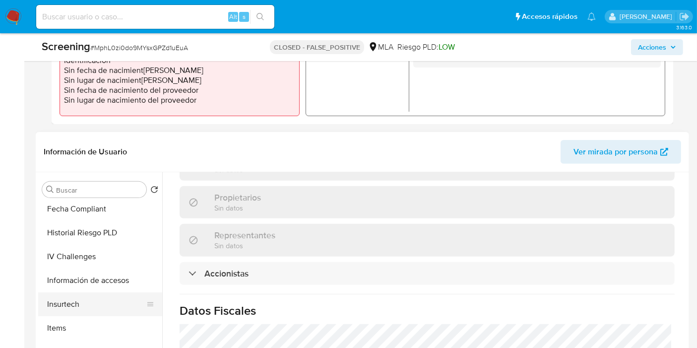
scroll to position [496, 0]
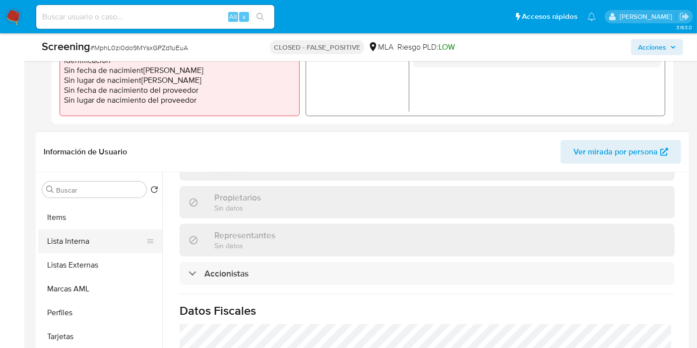
click at [98, 246] on button "Lista Interna" at bounding box center [96, 241] width 116 height 24
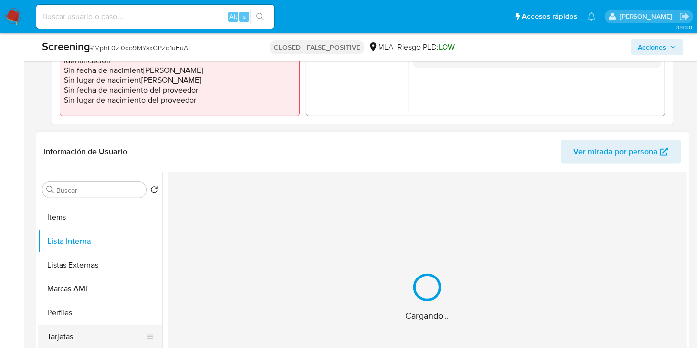
scroll to position [0, 0]
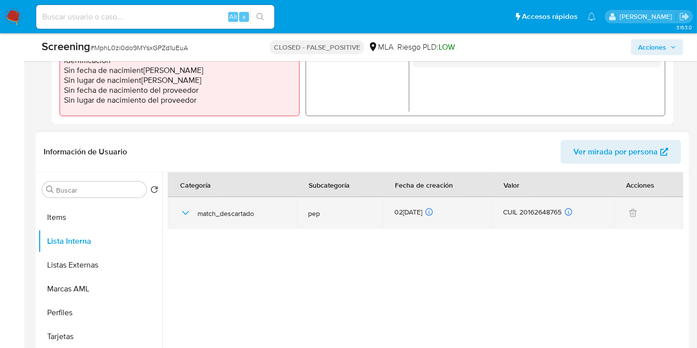
drag, startPoint x: 239, startPoint y: 218, endPoint x: 230, endPoint y: 221, distance: 9.3
click at [238, 218] on div "match_descartado" at bounding box center [232, 213] width 105 height 32
click at [190, 217] on icon "button" at bounding box center [186, 213] width 12 height 12
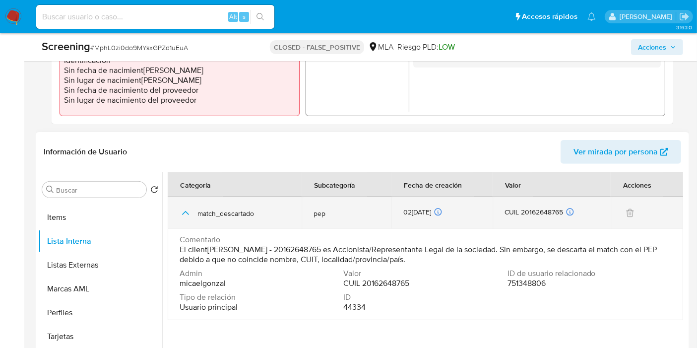
click at [186, 214] on icon "button" at bounding box center [186, 213] width 12 height 12
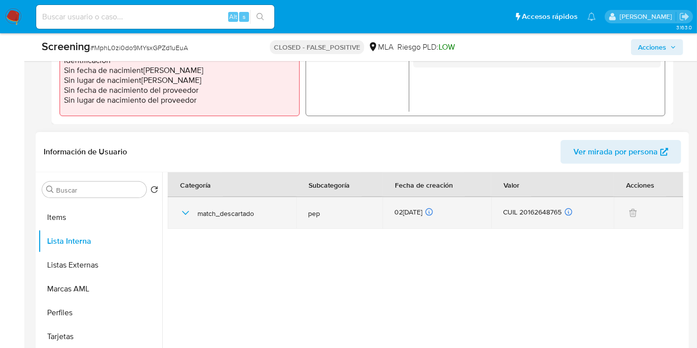
click at [186, 214] on icon "button" at bounding box center [186, 213] width 12 height 12
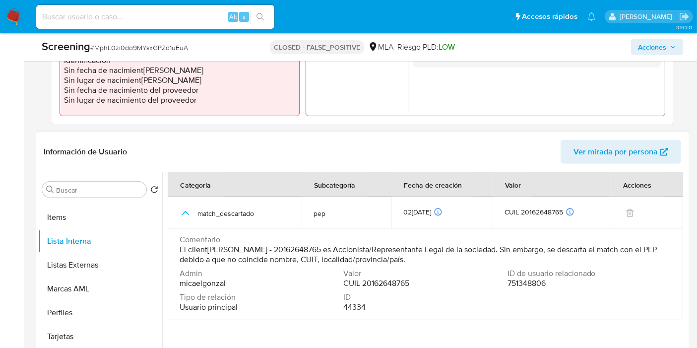
click at [649, 275] on span "ID de usuario relacionado" at bounding box center [589, 273] width 162 height 10
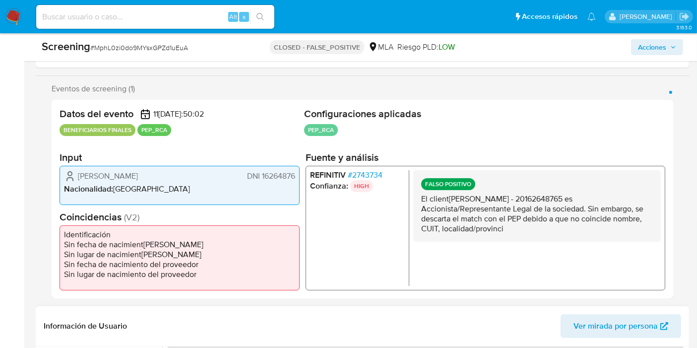
scroll to position [110, 0]
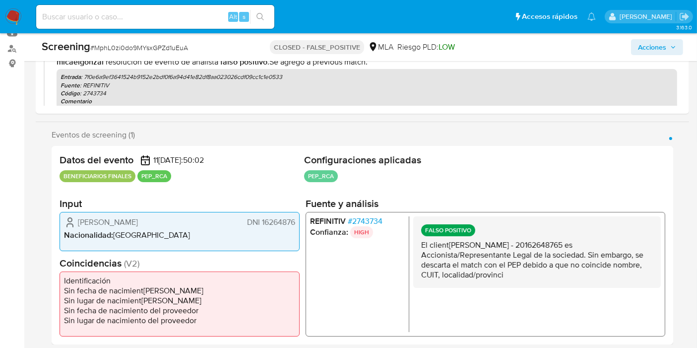
click at [14, 11] on img at bounding box center [13, 16] width 17 height 17
click at [11, 18] on img at bounding box center [13, 16] width 17 height 17
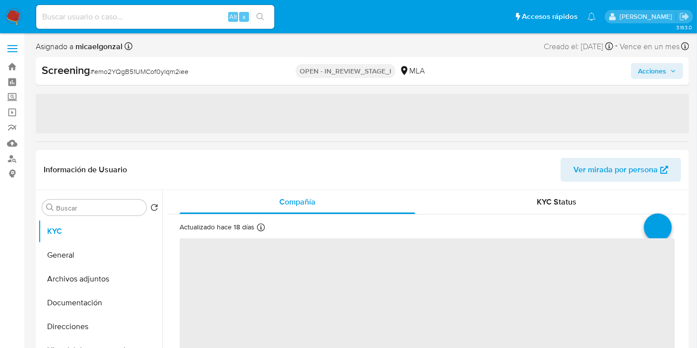
select select "10"
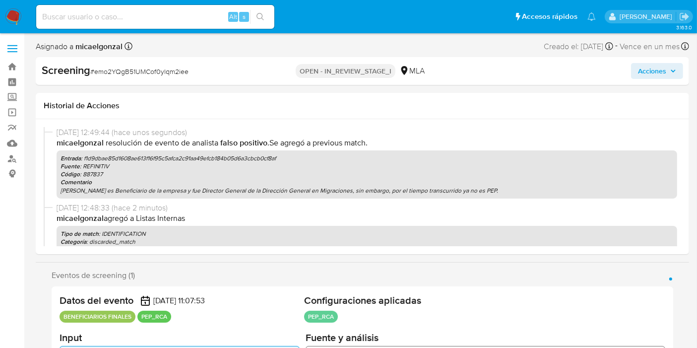
click at [656, 65] on span "Acciones" at bounding box center [652, 71] width 28 height 16
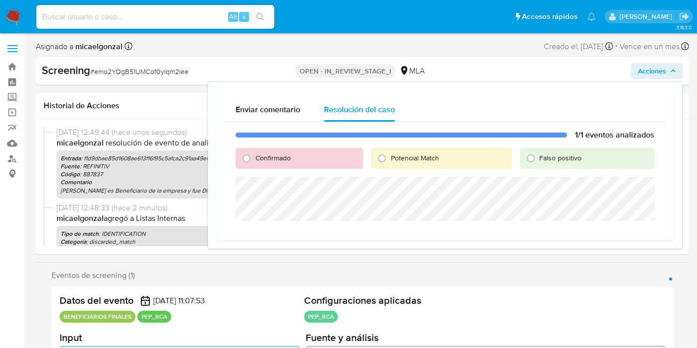
click at [540, 153] on label "Falso positivo" at bounding box center [560, 157] width 43 height 9
click at [539, 152] on input "Falso positivo" at bounding box center [531, 158] width 16 height 16
radio input "true"
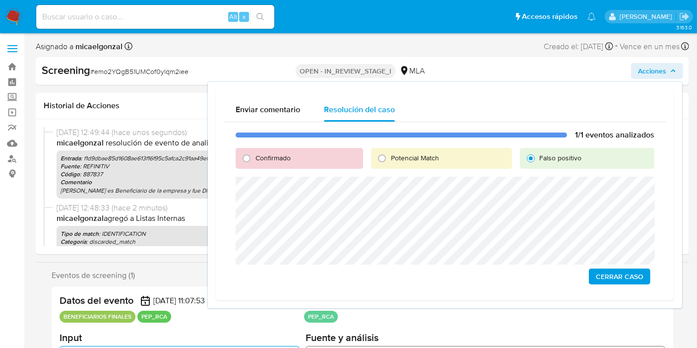
click at [607, 277] on span "Cerrar Caso" at bounding box center [620, 276] width 48 height 14
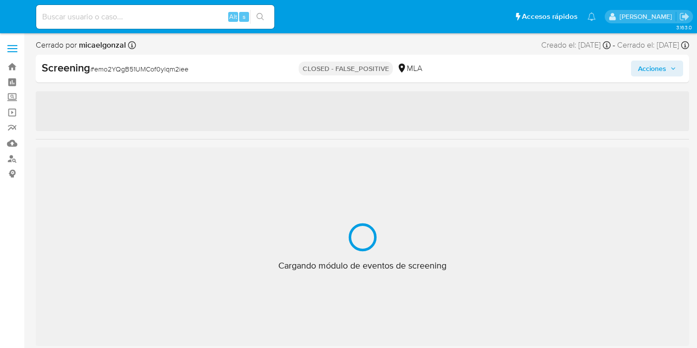
select select "10"
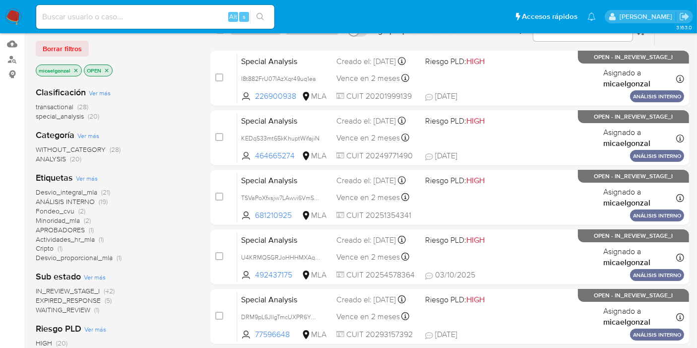
scroll to position [165, 0]
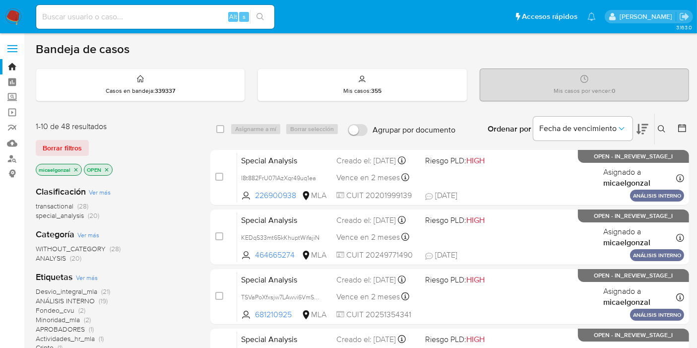
click at [98, 8] on div "Alt s" at bounding box center [155, 17] width 238 height 24
click at [86, 22] on input at bounding box center [155, 16] width 238 height 13
paste input "VWjVysfnX2YJiBRNjPe7sIOc"
type input "VWjVysfnX2YJiBRNjPe7sIOc"
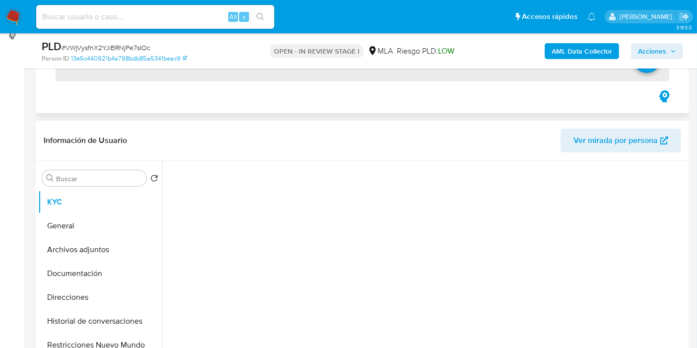
scroll to position [220, 0]
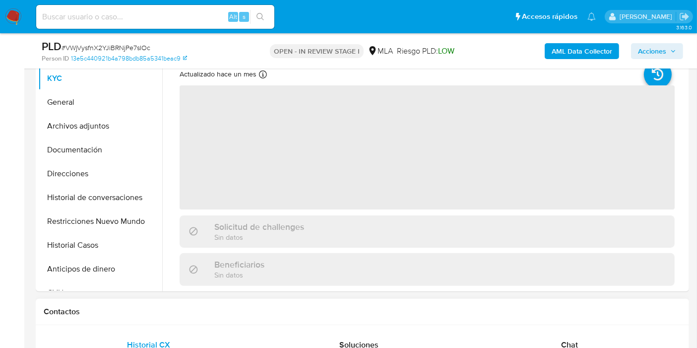
select select "10"
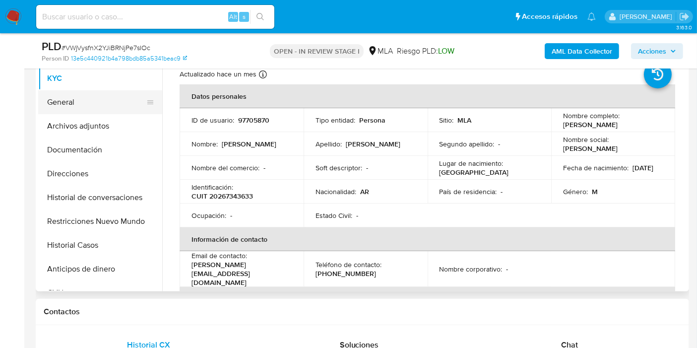
click at [105, 105] on button "General" at bounding box center [96, 102] width 116 height 24
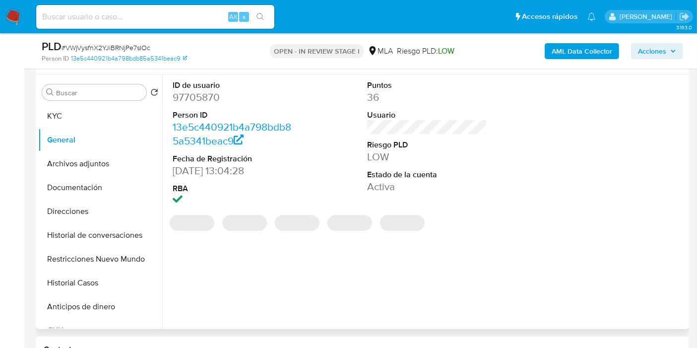
scroll to position [165, 0]
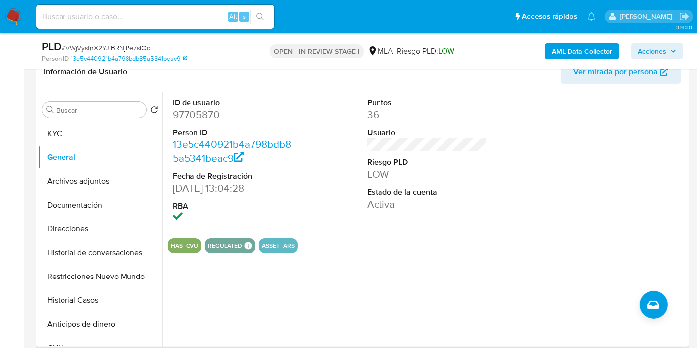
click at [180, 115] on dd "97705870" at bounding box center [233, 115] width 120 height 14
copy dd "97705870"
click at [116, 128] on button "KYC" at bounding box center [96, 134] width 116 height 24
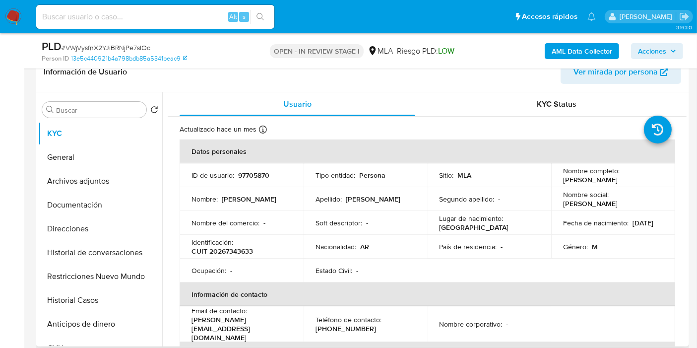
click at [230, 247] on p "CUIT 20267343633" at bounding box center [223, 251] width 62 height 9
click at [231, 253] on p "CUIT 20267343633" at bounding box center [223, 251] width 62 height 9
copy p "20267343633"
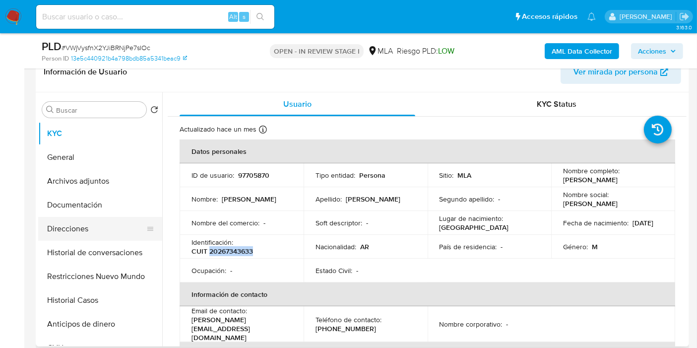
click at [98, 219] on button "Direcciones" at bounding box center [96, 229] width 116 height 24
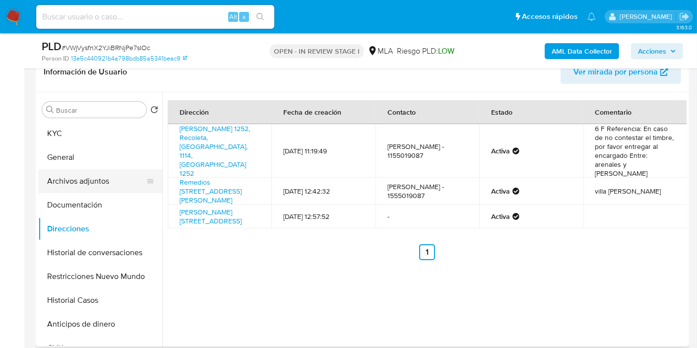
click at [79, 177] on button "Archivos adjuntos" at bounding box center [96, 181] width 116 height 24
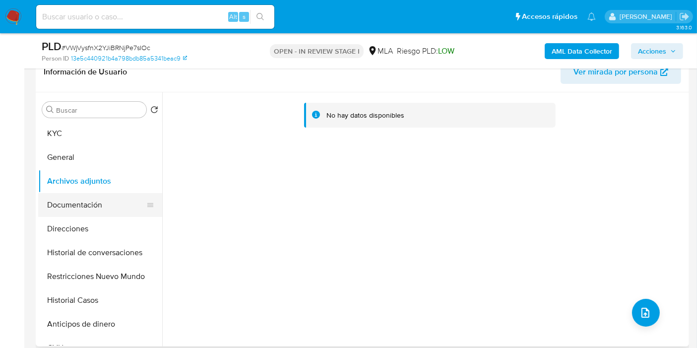
click at [82, 210] on button "Documentación" at bounding box center [96, 205] width 116 height 24
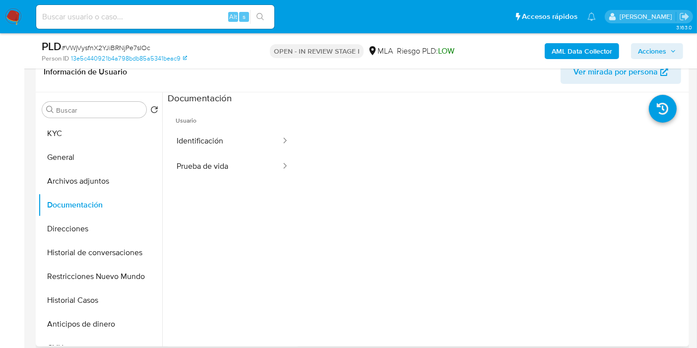
click at [238, 181] on ul "Usuario Identificación Prueba de vida" at bounding box center [233, 248] width 130 height 286
drag, startPoint x: 239, startPoint y: 156, endPoint x: 245, endPoint y: 151, distance: 7.8
click at [245, 151] on ul "Identificación Prueba de vida" at bounding box center [233, 154] width 130 height 51
click at [250, 146] on button "Identificación" at bounding box center [225, 141] width 114 height 25
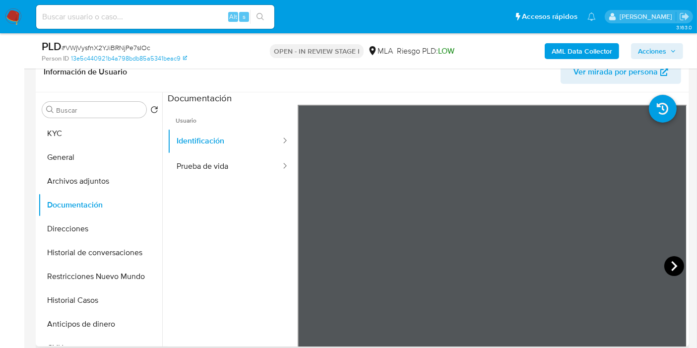
click at [666, 267] on icon at bounding box center [674, 266] width 20 height 20
click at [76, 223] on button "Direcciones" at bounding box center [96, 229] width 116 height 24
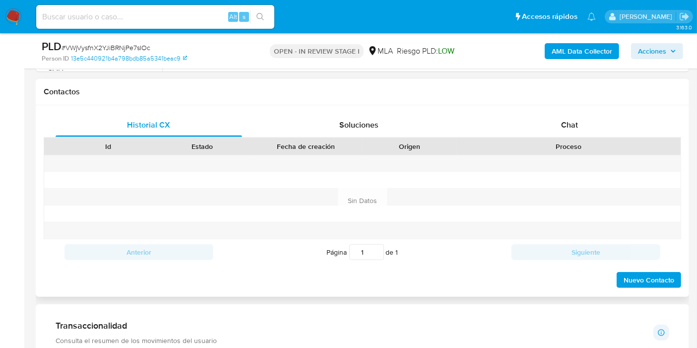
scroll to position [386, 0]
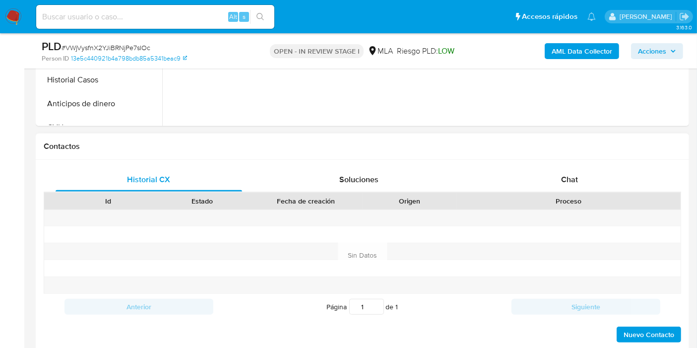
click at [577, 146] on h1 "Contactos" at bounding box center [363, 146] width 638 height 10
click at [563, 181] on span "Chat" at bounding box center [569, 179] width 17 height 11
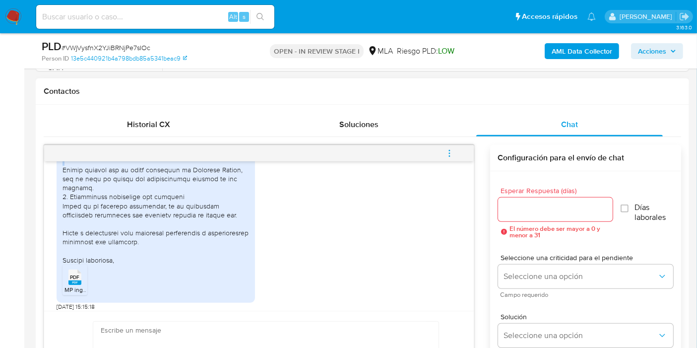
scroll to position [784, 0]
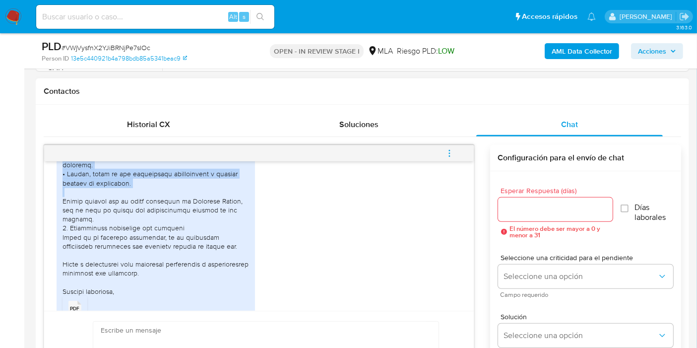
drag, startPoint x: 60, startPoint y: 198, endPoint x: 202, endPoint y: 219, distance: 144.1
click at [202, 219] on div "PDF PDF MP ingresos.pdf" at bounding box center [156, 132] width 198 height 403
copy div "1. Uso de la cuenta en el último año La cuenta de Mercado Pago fue utilizada pr…"
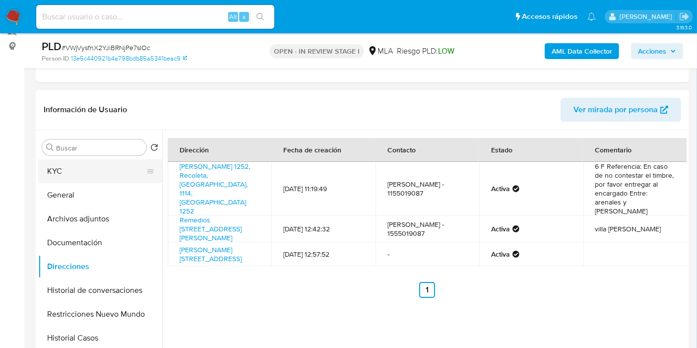
scroll to position [110, 0]
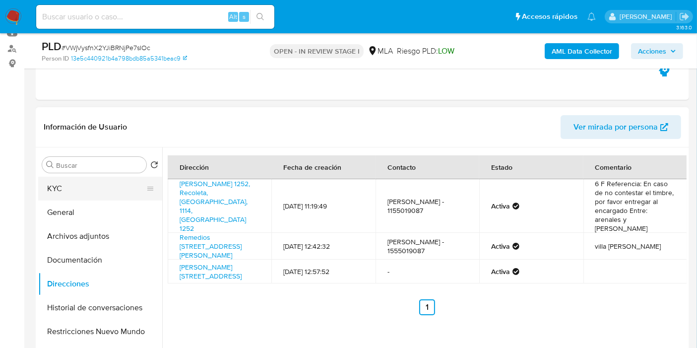
click at [55, 194] on button "KYC" at bounding box center [96, 189] width 116 height 24
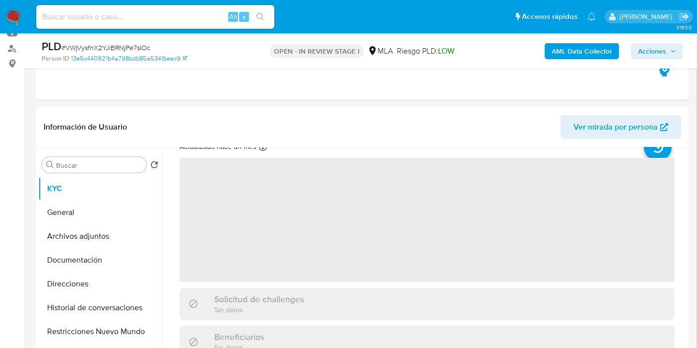
scroll to position [55, 0]
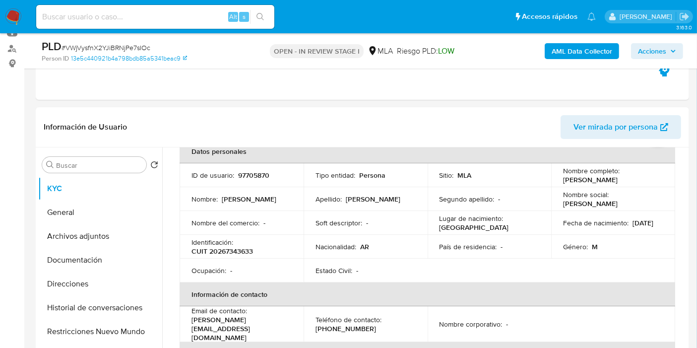
drag, startPoint x: 240, startPoint y: 281, endPoint x: 238, endPoint y: 273, distance: 8.7
click at [238, 274] on table "Datos personales ID de usuario : 97705870 Tipo entidad : Persona Sitio : MLA No…" at bounding box center [428, 323] width 496 height 369
click at [239, 253] on p "CUIT 20267343633" at bounding box center [223, 251] width 62 height 9
copy p "20267343633"
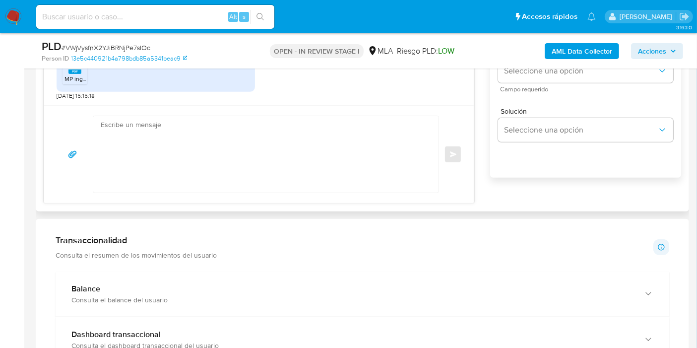
scroll to position [606, 0]
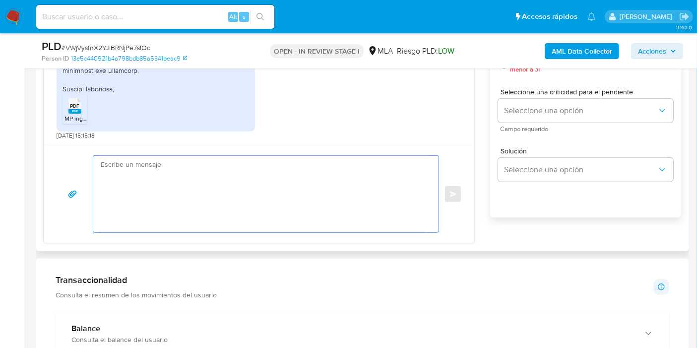
click at [237, 211] on textarea at bounding box center [264, 194] width 326 height 76
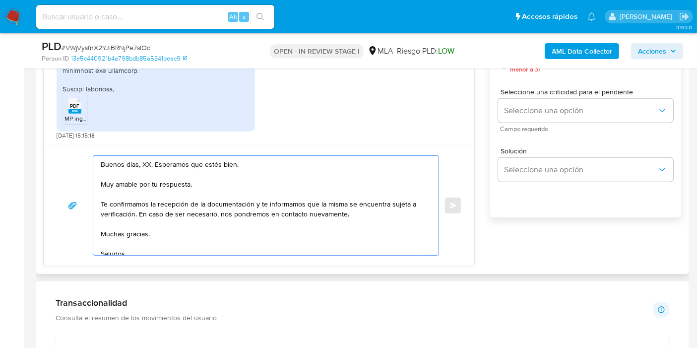
click at [149, 166] on textarea "Buenos días, XX. Esperamos que estés bien. Muy amable por tu respuesta. Te conf…" at bounding box center [264, 205] width 326 height 99
click at [147, 165] on textarea "Buenos días, XX. Esperamos que estés bien. Muy amable por tu respuesta. Te conf…" at bounding box center [264, 205] width 326 height 99
click at [156, 190] on textarea "Buenos días, Ezequiel. Esperamos que estés bien. Muy amable por tu respuesta. T…" at bounding box center [264, 205] width 326 height 99
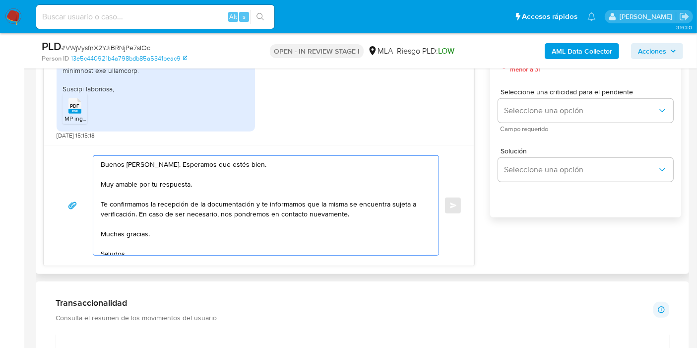
click at [156, 190] on textarea "Buenos días, Ezequiel. Esperamos que estés bien. Muy amable por tu respuesta. T…" at bounding box center [264, 205] width 326 height 99
click at [167, 184] on textarea "Buenos días, Ezequiel. Esperamos que estés bien. Muy amable por tu respuesta. T…" at bounding box center [264, 205] width 326 height 99
click at [168, 183] on textarea "Buenos días, Ezequiel. Esperamos que estés bien. Muy amable por tu respuesta. T…" at bounding box center [264, 205] width 326 height 99
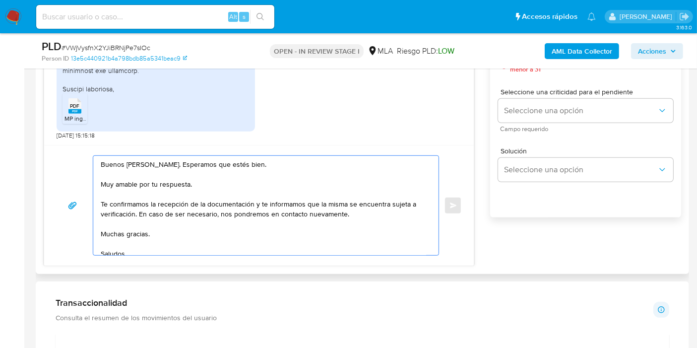
click at [168, 183] on textarea "Buenos días, Ezequiel. Esperamos que estés bien. Muy amable por tu respuesta. T…" at bounding box center [264, 205] width 326 height 99
drag, startPoint x: 254, startPoint y: 203, endPoint x: 134, endPoint y: 210, distance: 119.8
click at [134, 210] on textarea "Buenos días, Ezequiel. Esperamos que estés bien. Muchas gracias por tu respuest…" at bounding box center [264, 205] width 326 height 99
click at [124, 231] on textarea "Buenos días, Ezequiel. Esperamos que estés bien. Muchas gracias por tu respuest…" at bounding box center [264, 205] width 326 height 99
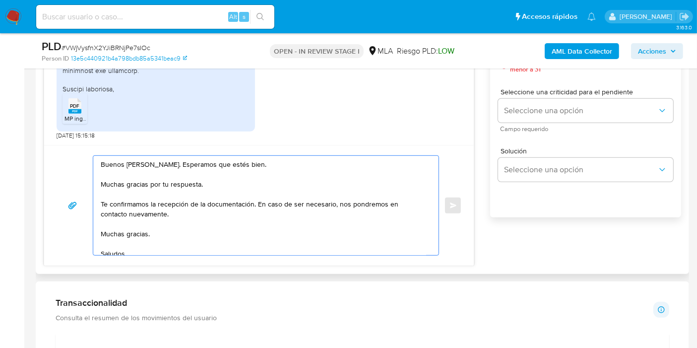
click at [124, 231] on textarea "Buenos días, Ezequiel. Esperamos que estés bien. Muchas gracias por tu respuest…" at bounding box center [264, 205] width 326 height 99
drag, startPoint x: 127, startPoint y: 227, endPoint x: 110, endPoint y: 251, distance: 29.2
click at [124, 234] on textarea "Buenos días, Ezequiel. Esperamos que estés bien. Muchas gracias por tu respuest…" at bounding box center [264, 205] width 326 height 99
click at [110, 251] on textarea "Buenos días, Ezequiel. Esperamos que estés bien. Muchas gracias por tu respuest…" at bounding box center [264, 205] width 326 height 99
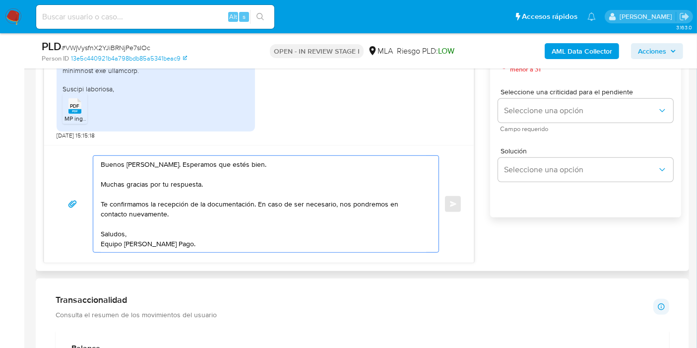
scroll to position [551, 0]
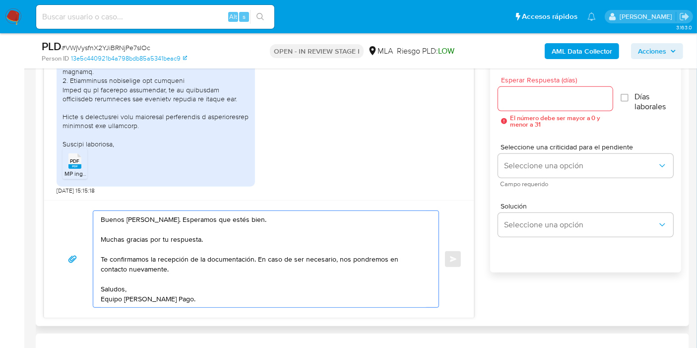
type textarea "Buenos días, Ezequiel. Esperamos que estés bien. Muchas gracias por tu respuest…"
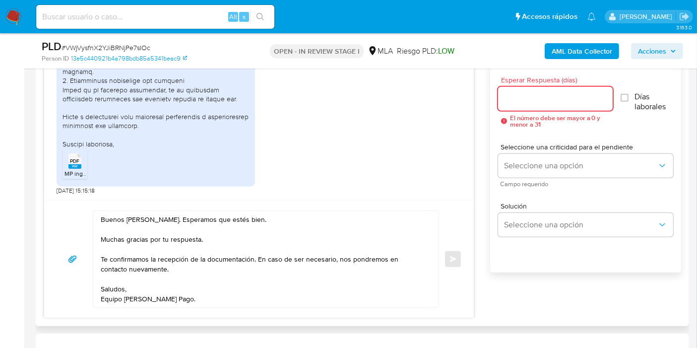
click at [548, 98] on input "Esperar Respuesta (días)" at bounding box center [555, 98] width 115 height 13
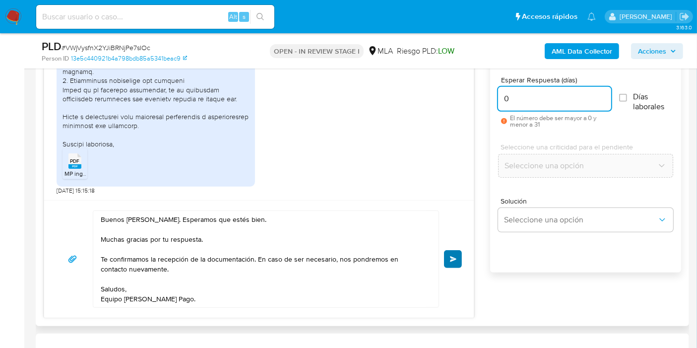
type input "0"
click at [456, 251] on button "Enviar" at bounding box center [453, 259] width 18 height 18
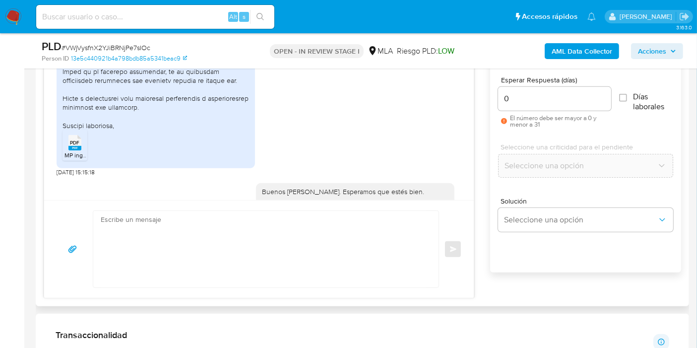
scroll to position [949, 0]
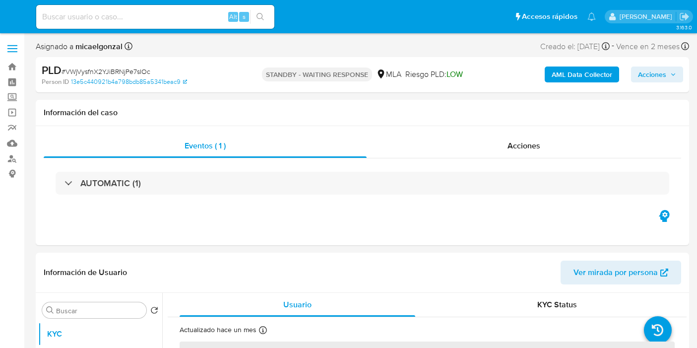
select select "10"
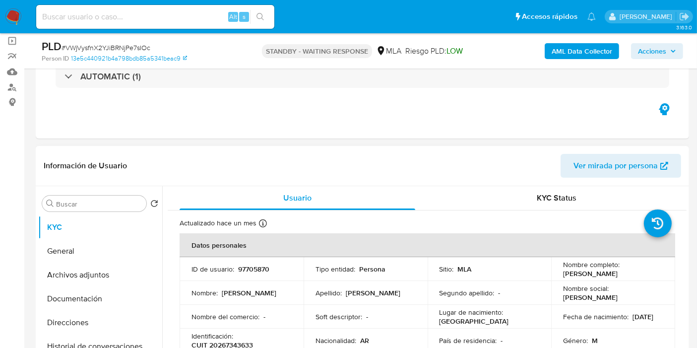
scroll to position [110, 0]
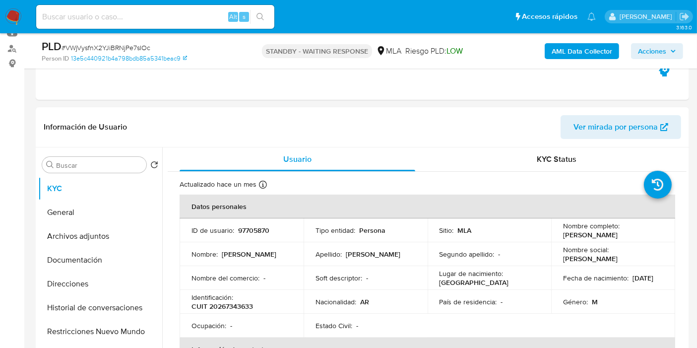
click at [140, 52] on span "# VWjVysfnX2YJiBRNjPe7sIOc" at bounding box center [106, 48] width 89 height 10
click at [140, 48] on span "# VWjVysfnX2YJiBRNjPe7sIOc" at bounding box center [106, 48] width 89 height 10
click at [180, 70] on div "Eventos ( 1 ) Acciones AUTOMATIC (1)" at bounding box center [363, 40] width 654 height 119
click at [122, 44] on span "# VWjVysfnX2YJiBRNjPe7sIOc" at bounding box center [106, 48] width 89 height 10
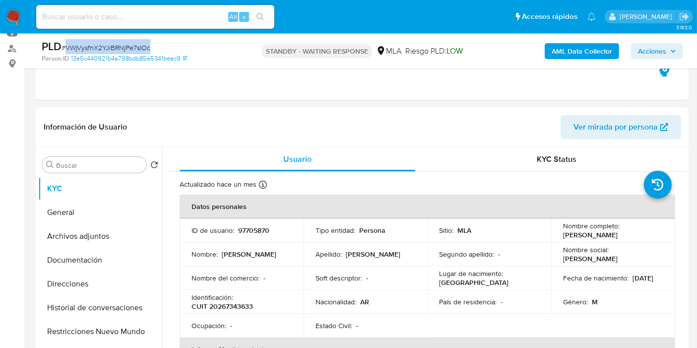
click at [122, 44] on span "# VWjVysfnX2YJiBRNjPe7sIOc" at bounding box center [106, 48] width 89 height 10
copy span "VWjVysfnX2YJiBRNjPe7sIOc"
click at [23, 16] on nav "Pausado Ver notificaciones Alt s Accesos rápidos Presiona las siguientes teclas…" at bounding box center [348, 16] width 697 height 33
click at [15, 16] on img at bounding box center [13, 16] width 17 height 17
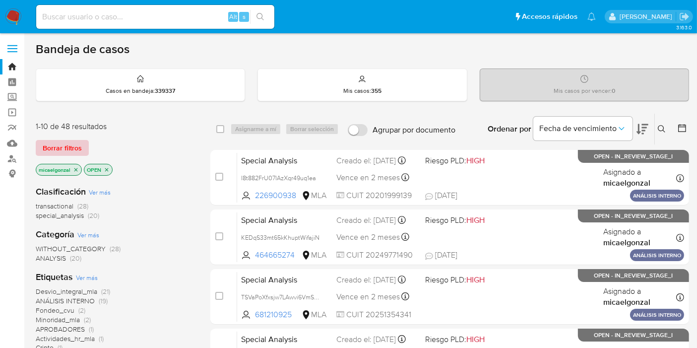
click at [73, 152] on span "Borrar filtros" at bounding box center [62, 148] width 39 height 14
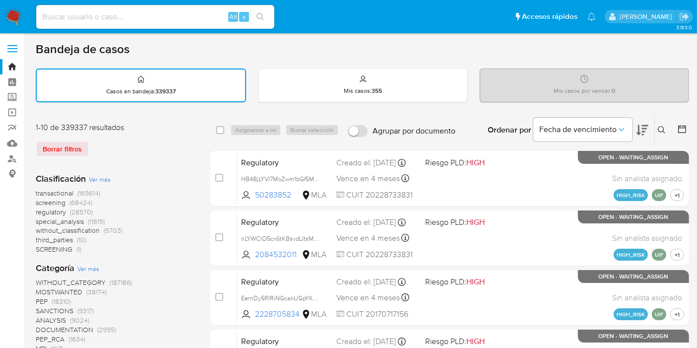
click at [660, 126] on icon at bounding box center [661, 129] width 7 height 7
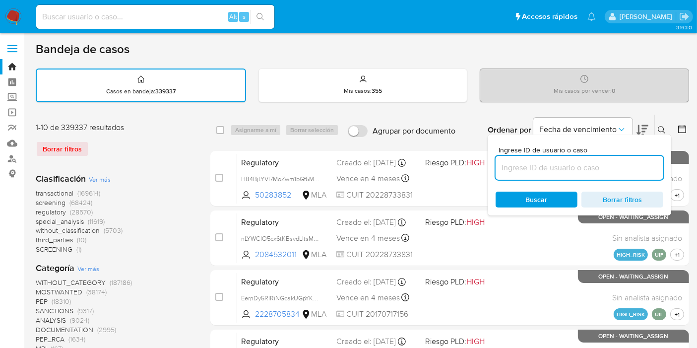
click at [574, 166] on input at bounding box center [580, 167] width 168 height 13
type input "VWjVysfnX2YJiBRNjPe7sIOc"
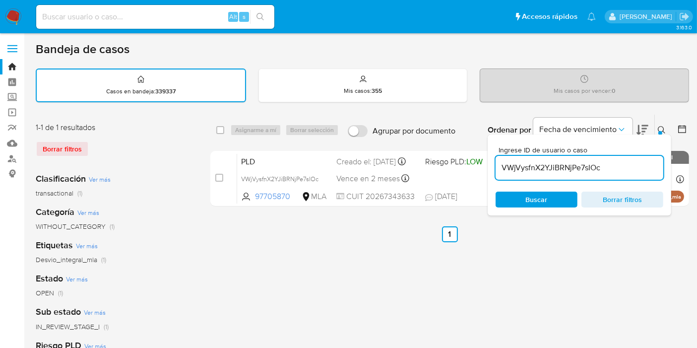
click at [219, 124] on div "select-all-cases-checkbox" at bounding box center [222, 130] width 12 height 12
click at [225, 135] on div "select-all-cases-checkbox Asignarme a mí Borrar selección Agrupar por documento…" at bounding box center [449, 130] width 479 height 31
click at [225, 130] on div "select-all-cases-checkbox" at bounding box center [222, 130] width 12 height 12
click at [223, 128] on input "checkbox" at bounding box center [220, 130] width 8 height 8
checkbox input "true"
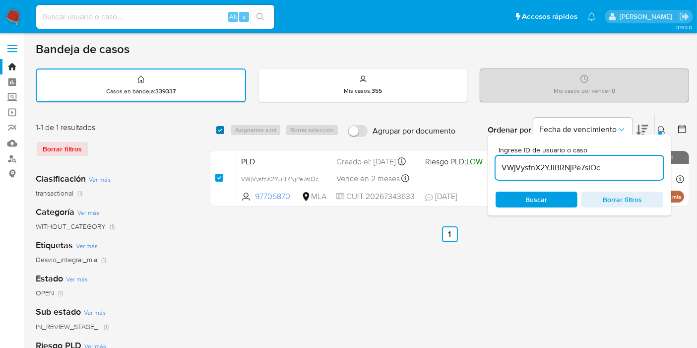
checkbox input "true"
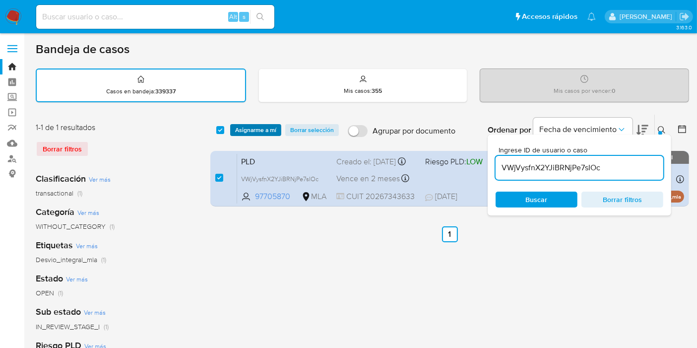
click at [256, 128] on span "Asignarme a mí" at bounding box center [255, 130] width 41 height 10
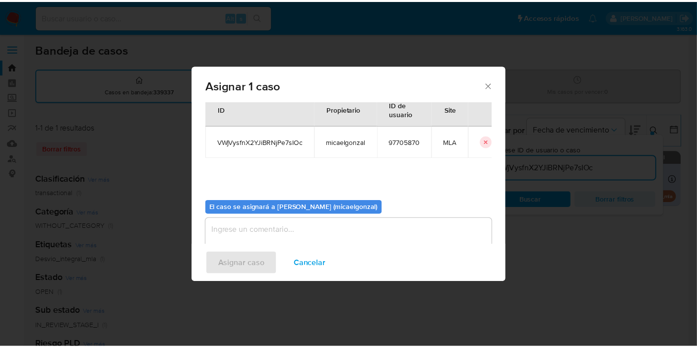
scroll to position [51, 0]
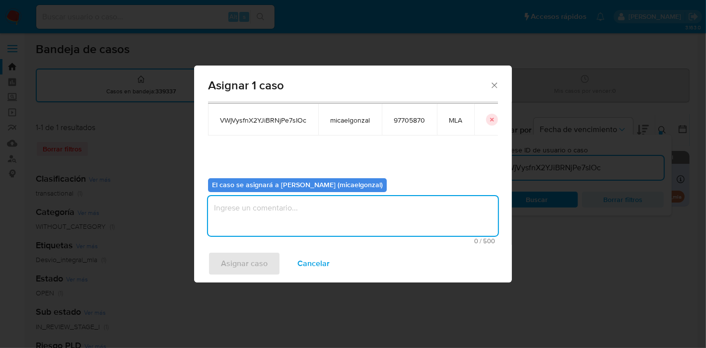
drag, startPoint x: 270, startPoint y: 213, endPoint x: 242, endPoint y: 248, distance: 44.5
click at [270, 214] on textarea "assign-modal" at bounding box center [353, 216] width 290 height 40
click at [236, 253] on span "Asignar caso" at bounding box center [244, 264] width 47 height 22
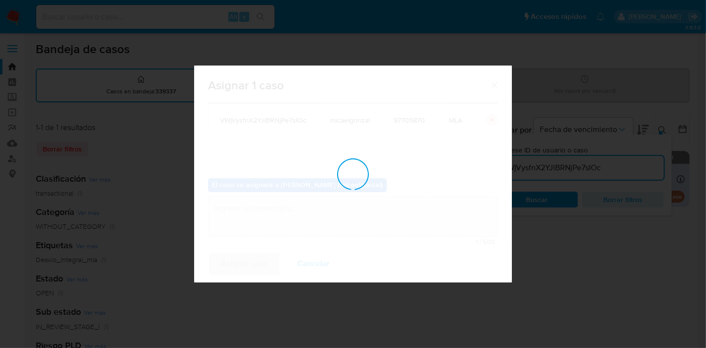
checkbox input "false"
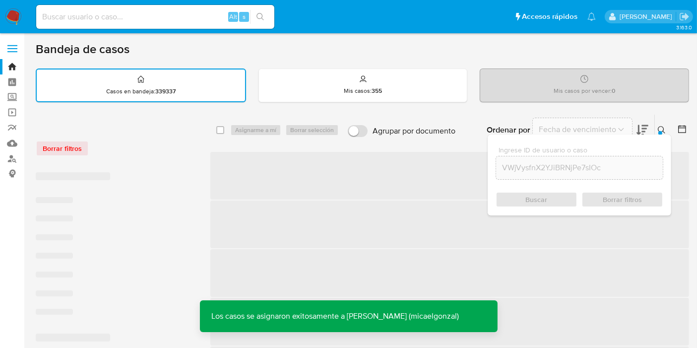
click at [171, 9] on div "Alt s" at bounding box center [155, 17] width 238 height 24
click at [159, 19] on input at bounding box center [155, 16] width 238 height 13
paste input "VWjVysfnX2YJiBRNjPe7sIOc"
type input "VWjVysfnX2YJiBRNjPe7sIOc"
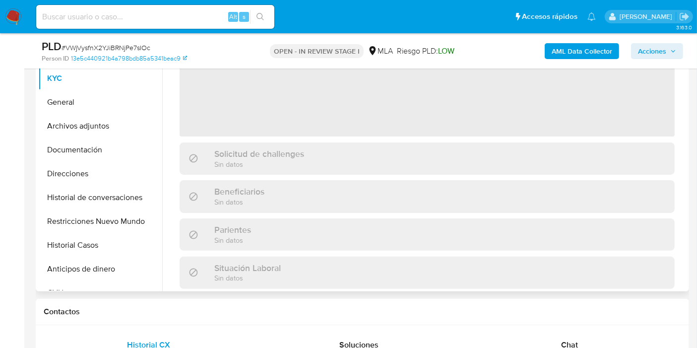
scroll to position [220, 0]
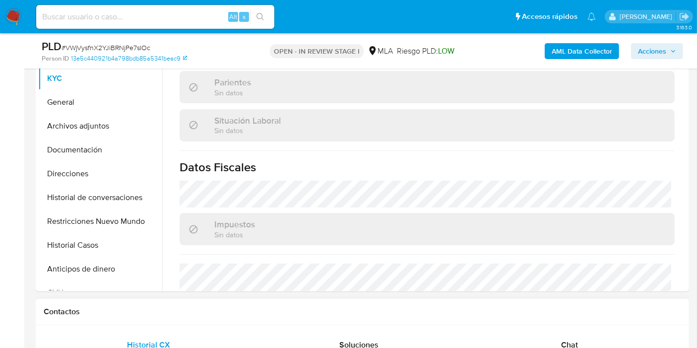
select select "10"
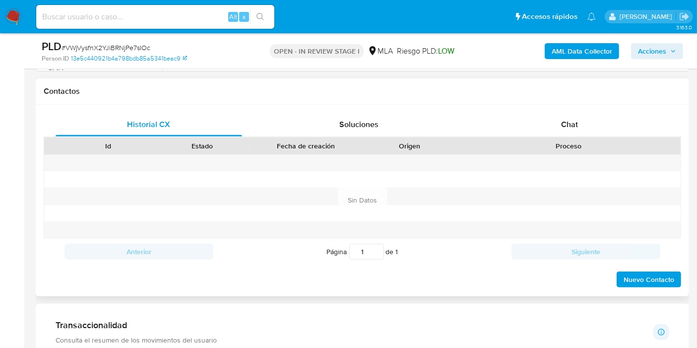
scroll to position [455, 0]
drag, startPoint x: 591, startPoint y: 156, endPoint x: 590, endPoint y: 131, distance: 25.3
click at [591, 148] on div "Id Estado Fecha de creación Origen Proceso" at bounding box center [363, 188] width 638 height 102
click at [590, 131] on div "Chat" at bounding box center [569, 125] width 187 height 24
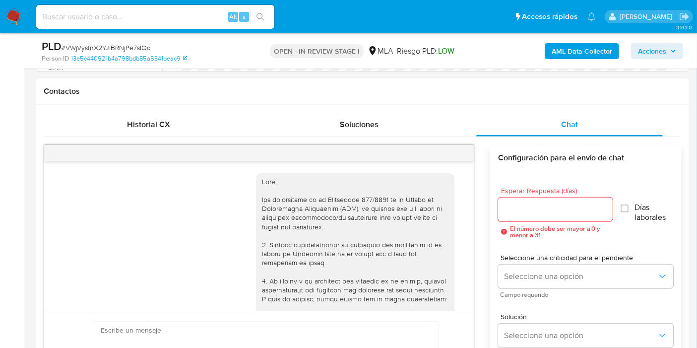
scroll to position [949, 0]
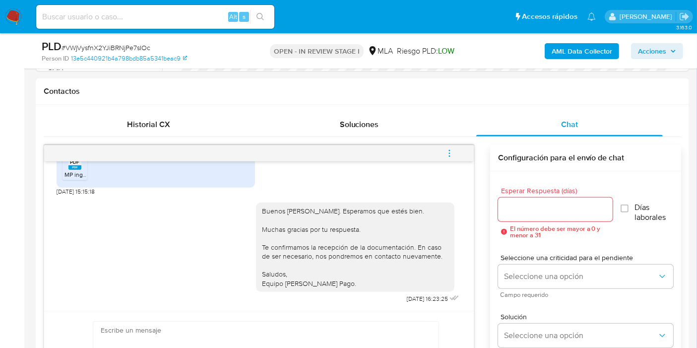
drag, startPoint x: 461, startPoint y: 158, endPoint x: 462, endPoint y: 152, distance: 6.0
click at [462, 152] on button "menu-action" at bounding box center [449, 153] width 33 height 24
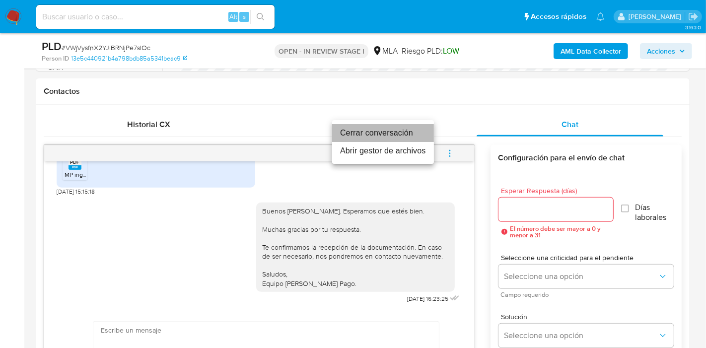
click at [396, 131] on li "Cerrar conversación" at bounding box center [383, 133] width 102 height 18
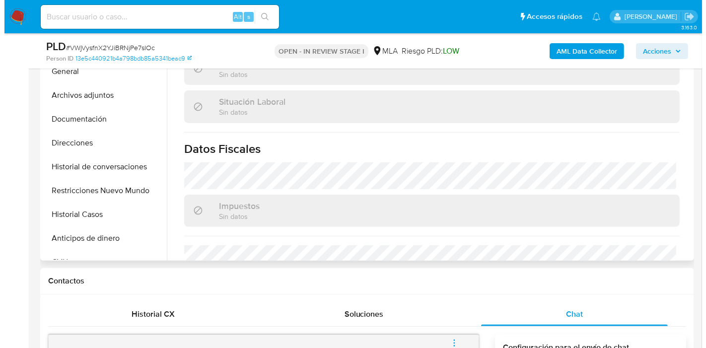
scroll to position [220, 0]
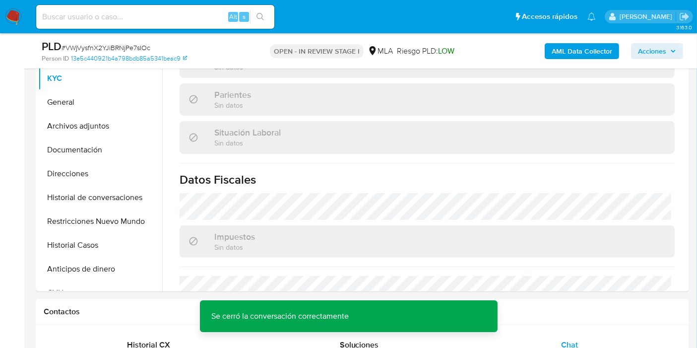
click at [569, 59] on div "AML Data Collector Acciones" at bounding box center [577, 50] width 211 height 23
click at [573, 51] on b "AML Data Collector" at bounding box center [582, 51] width 61 height 16
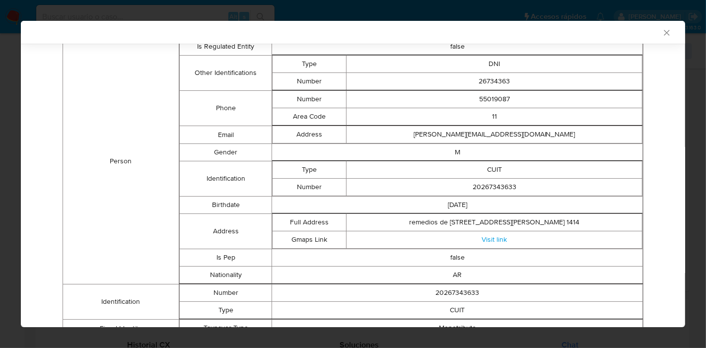
scroll to position [0, 0]
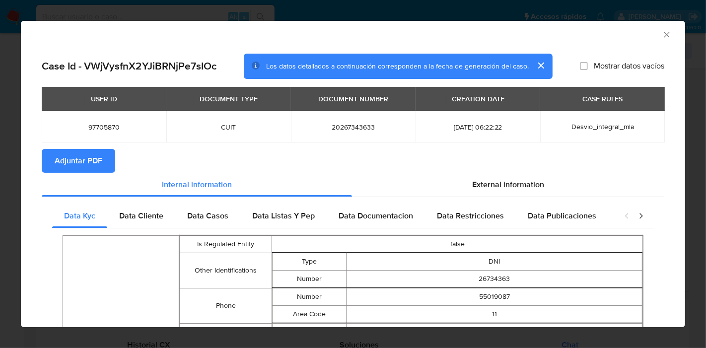
click at [158, 222] on div "Data Cliente" at bounding box center [141, 216] width 68 height 24
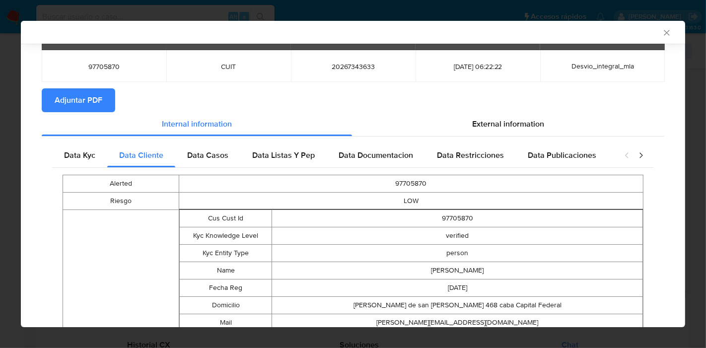
scroll to position [11, 0]
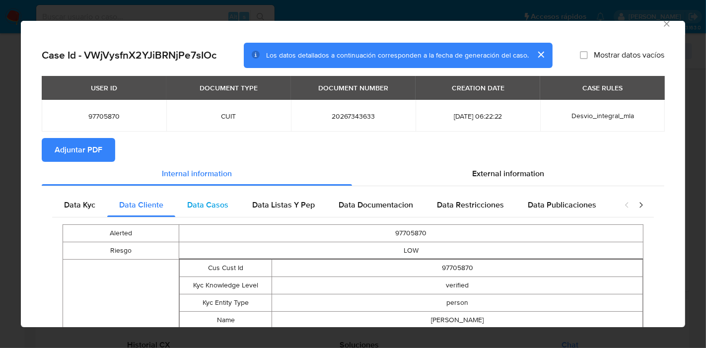
click at [207, 204] on span "Data Casos" at bounding box center [207, 204] width 41 height 11
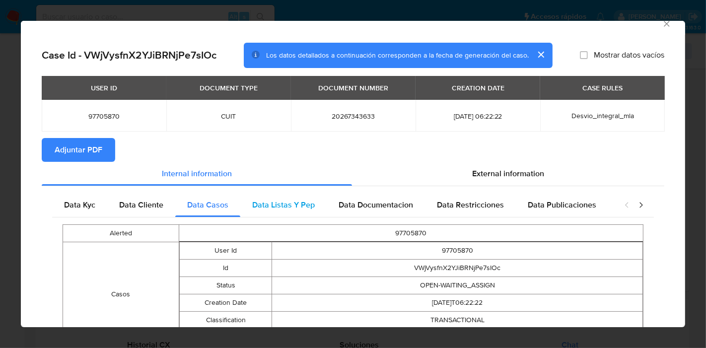
click at [270, 200] on span "Data Listas Y Pep" at bounding box center [283, 204] width 63 height 11
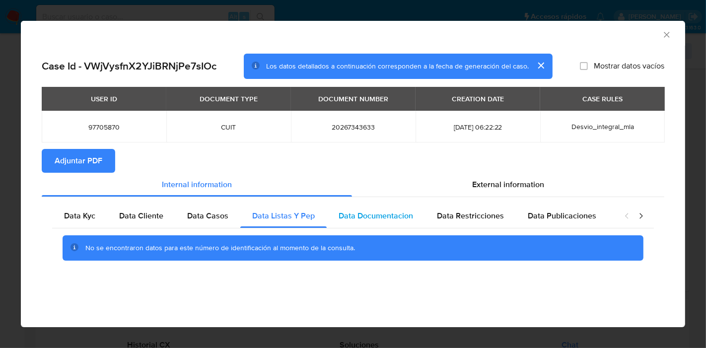
click at [381, 221] on div "Data Documentacion" at bounding box center [376, 216] width 98 height 24
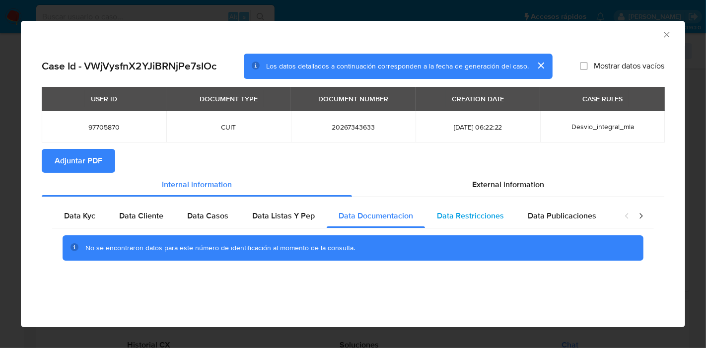
click at [489, 217] on span "Data Restricciones" at bounding box center [470, 215] width 67 height 11
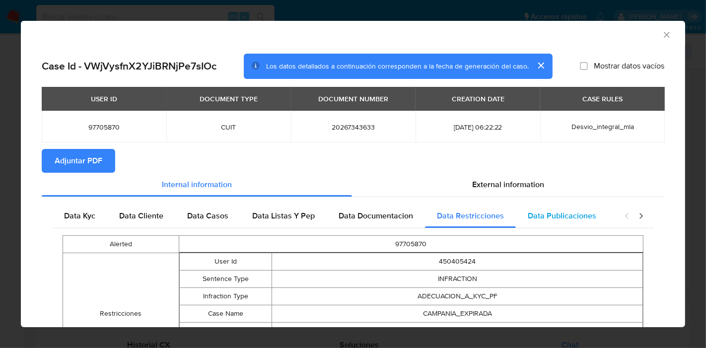
click at [536, 205] on div "Data Publicaciones" at bounding box center [562, 216] width 92 height 24
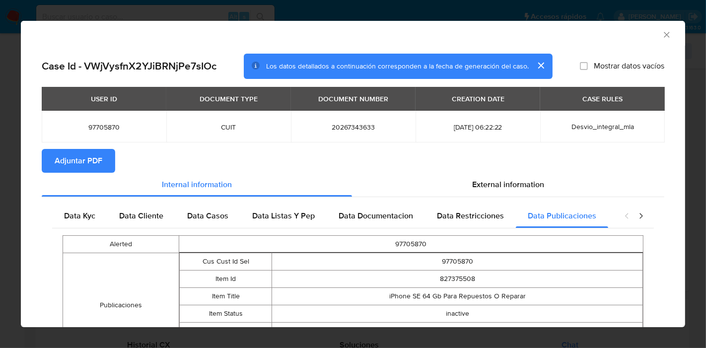
drag, startPoint x: 623, startPoint y: 215, endPoint x: 631, endPoint y: 215, distance: 8.5
click at [624, 215] on div "closure-recommendation-modal" at bounding box center [634, 216] width 40 height 24
click at [639, 214] on icon "closure-recommendation-modal" at bounding box center [640, 215] width 3 height 5
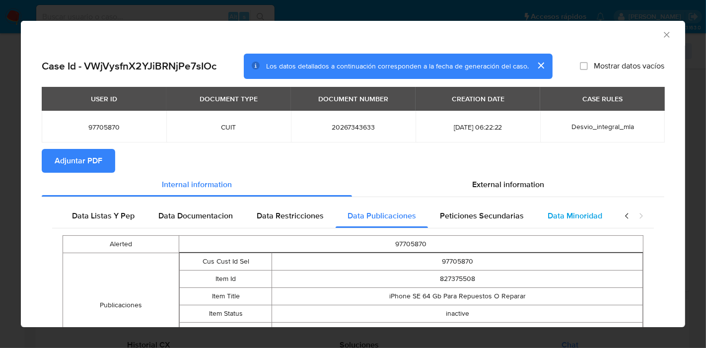
click at [577, 217] on span "Data Minoridad" at bounding box center [574, 215] width 55 height 11
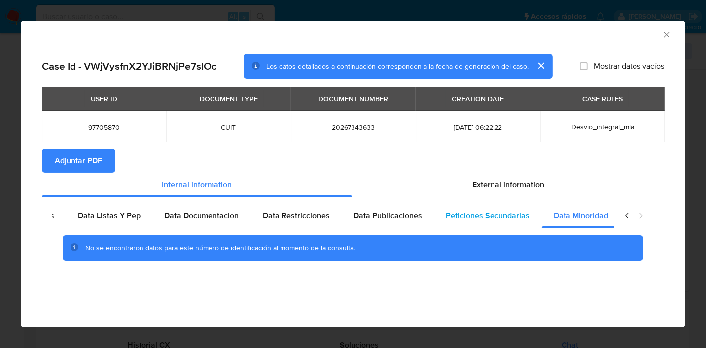
click at [513, 215] on span "Peticiones Secundarias" at bounding box center [488, 215] width 84 height 11
click at [434, 217] on div "Peticiones Secundarias" at bounding box center [488, 216] width 108 height 24
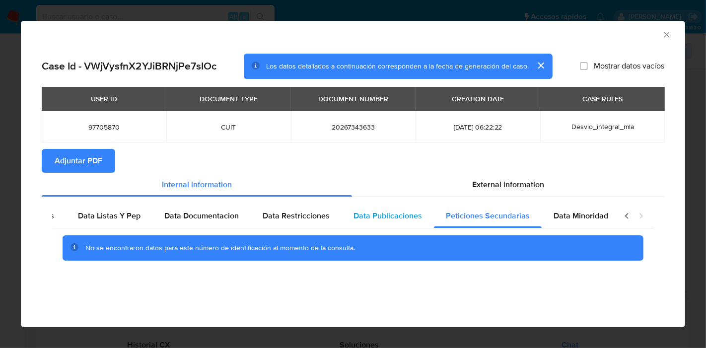
click at [402, 217] on span "Data Publicaciones" at bounding box center [387, 215] width 68 height 11
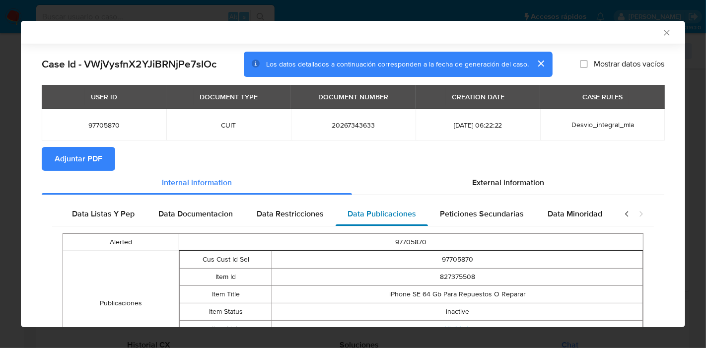
scroll to position [80, 0]
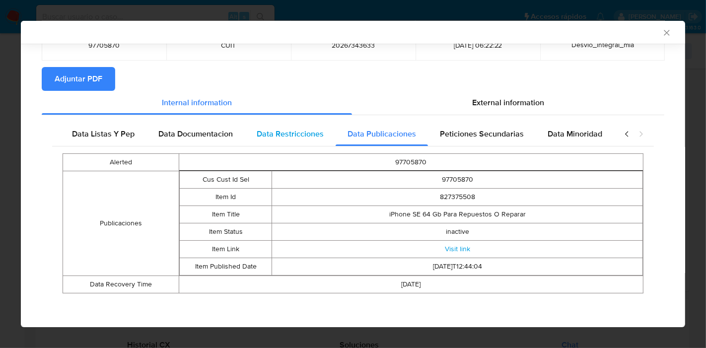
click at [318, 128] on span "Data Restricciones" at bounding box center [290, 133] width 67 height 11
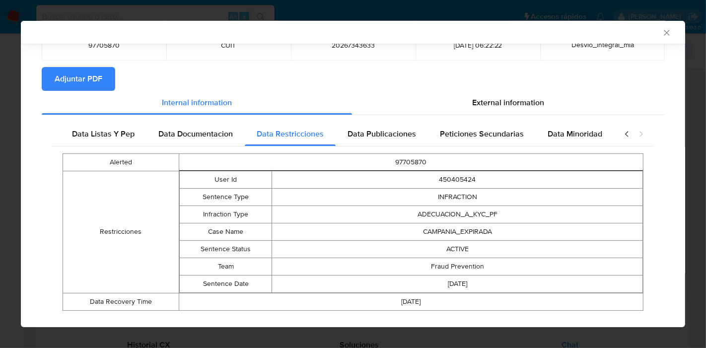
click at [622, 132] on icon "closure-recommendation-modal" at bounding box center [627, 134] width 10 height 10
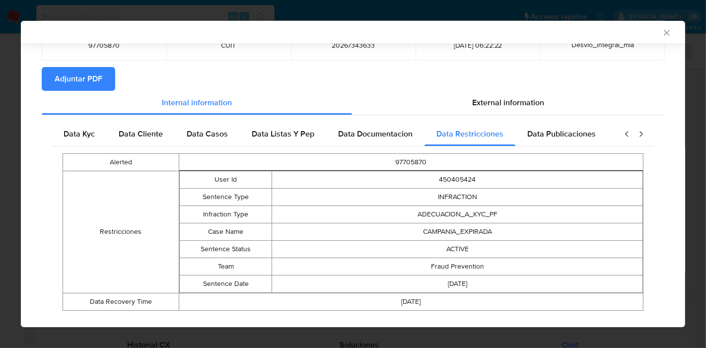
scroll to position [0, 0]
click at [79, 131] on span "Data Kyc" at bounding box center [79, 133] width 31 height 11
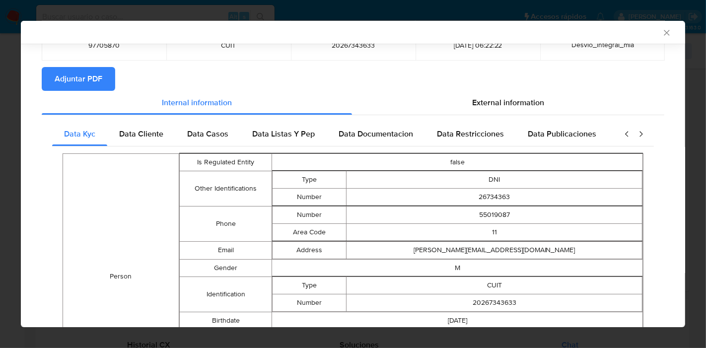
drag, startPoint x: 530, startPoint y: 113, endPoint x: 256, endPoint y: 149, distance: 276.9
click at [528, 113] on div "External information" at bounding box center [508, 103] width 312 height 24
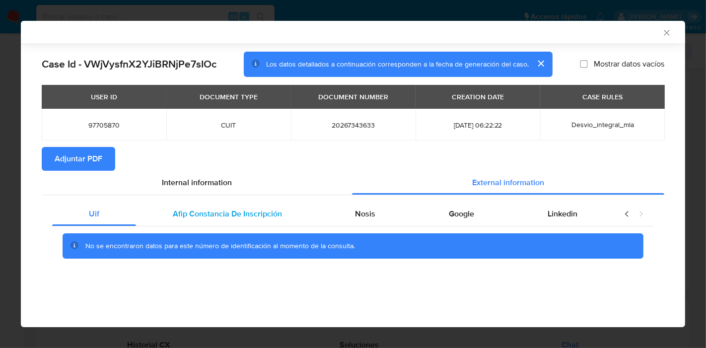
click at [185, 219] on div "Afip Constancia De Inscripción" at bounding box center [227, 214] width 183 height 24
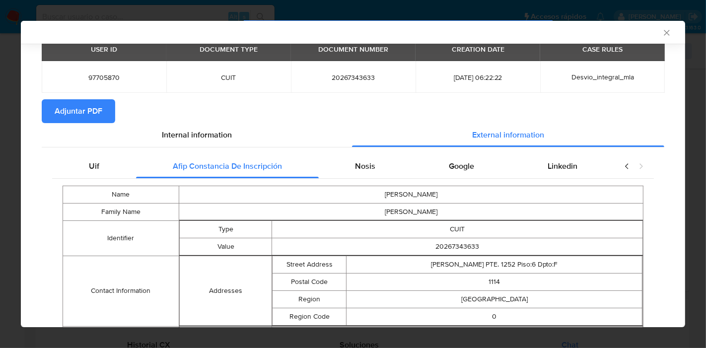
scroll to position [99, 0]
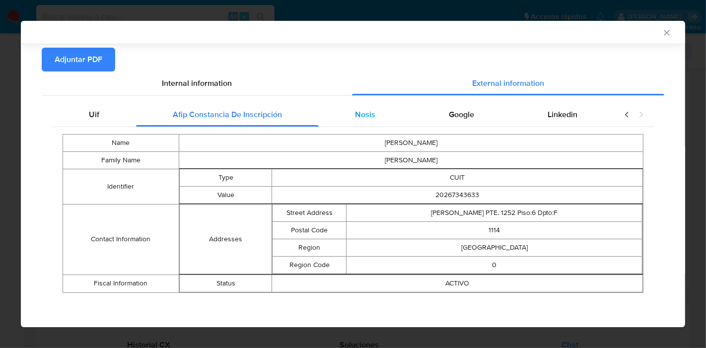
click at [379, 111] on div "Nosis" at bounding box center [366, 115] width 94 height 24
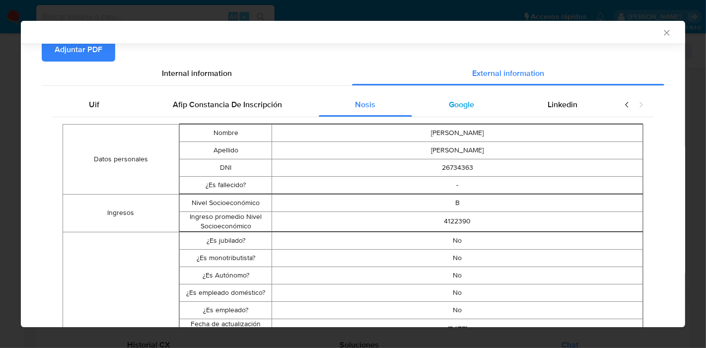
scroll to position [44, 0]
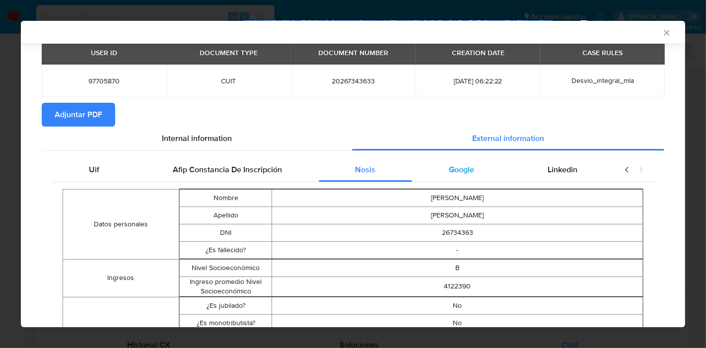
click at [469, 169] on div "Google" at bounding box center [461, 170] width 99 height 24
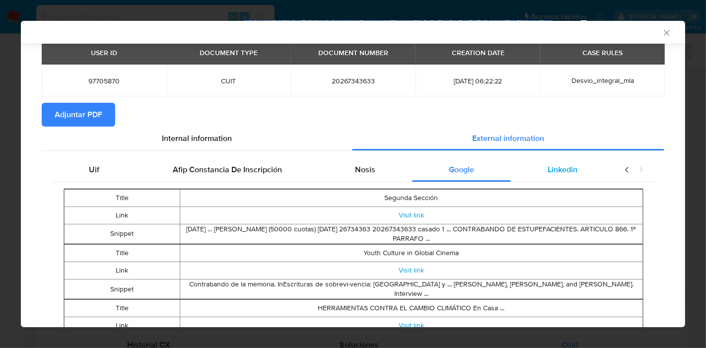
click at [551, 177] on div "Linkedin" at bounding box center [562, 170] width 103 height 24
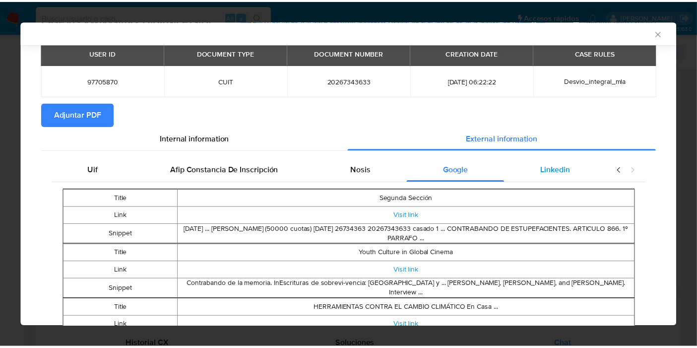
scroll to position [0, 0]
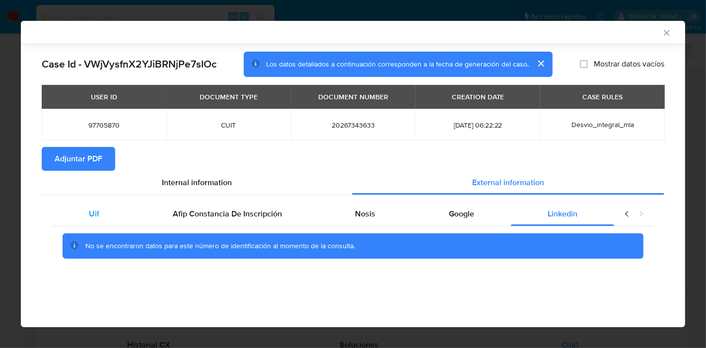
click at [72, 204] on div "Uif Afip Constancia De Inscripción Nosis Google Linkedin No se encontraron dato…" at bounding box center [353, 234] width 622 height 78
click at [75, 204] on div "Uif" at bounding box center [94, 214] width 84 height 24
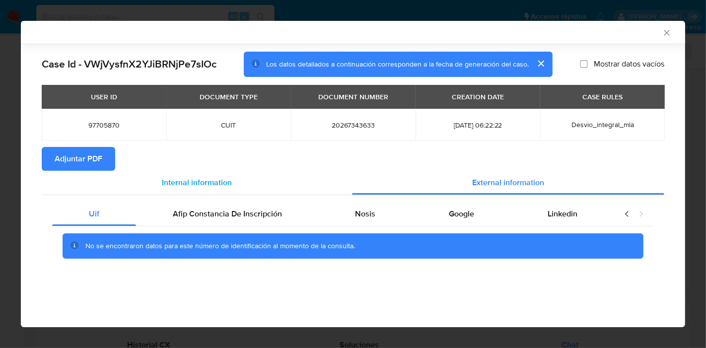
click at [189, 182] on span "Internal information" at bounding box center [197, 182] width 70 height 11
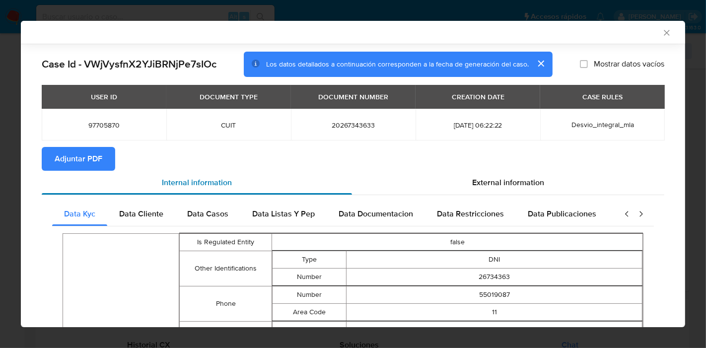
click at [102, 171] on div "Internal information" at bounding box center [197, 183] width 310 height 24
click at [90, 157] on span "Adjuntar PDF" at bounding box center [79, 159] width 48 height 22
click at [661, 29] on icon "Cerrar ventana" at bounding box center [666, 33] width 10 height 10
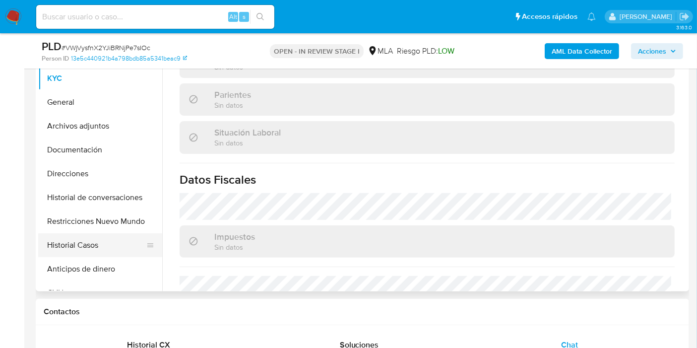
click at [93, 250] on button "Historial Casos" at bounding box center [96, 245] width 116 height 24
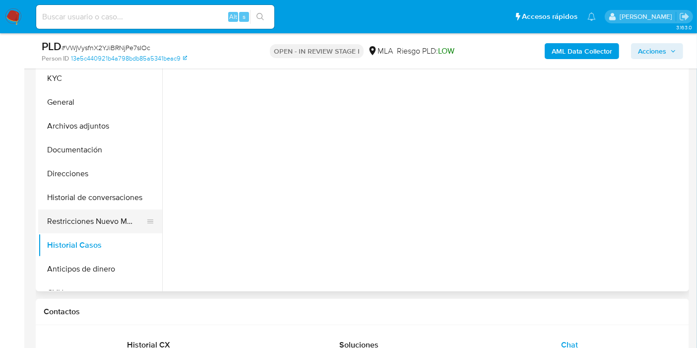
click at [100, 225] on button "Restricciones Nuevo Mundo" at bounding box center [96, 221] width 116 height 24
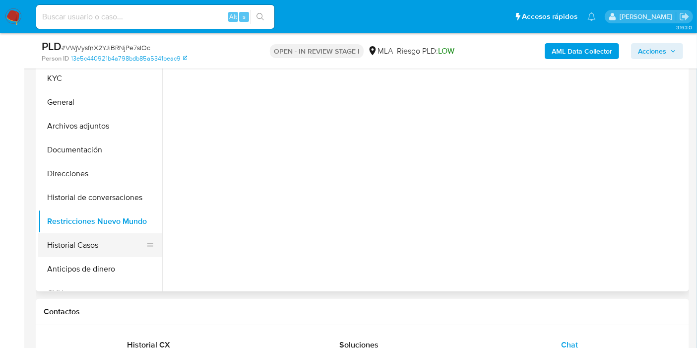
click at [107, 243] on button "Historial Casos" at bounding box center [96, 245] width 116 height 24
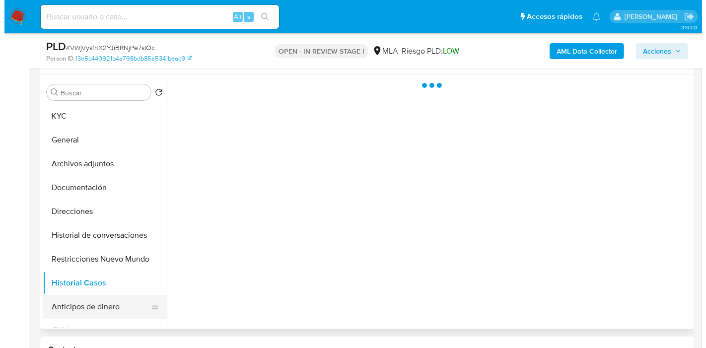
scroll to position [165, 0]
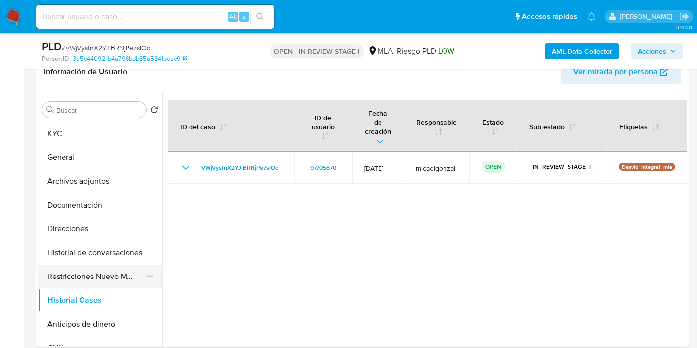
click at [115, 278] on button "Restricciones Nuevo Mundo" at bounding box center [96, 276] width 116 height 24
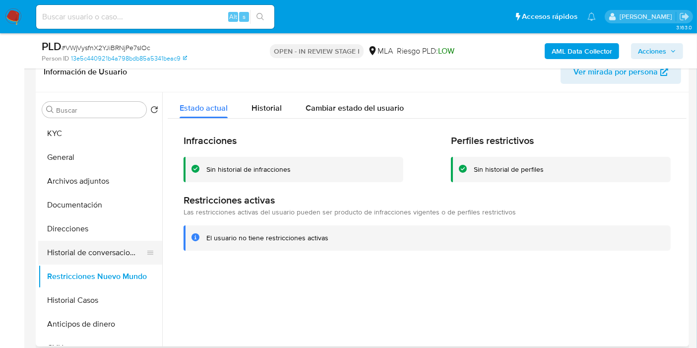
click at [120, 242] on button "Historial de conversaciones" at bounding box center [96, 253] width 116 height 24
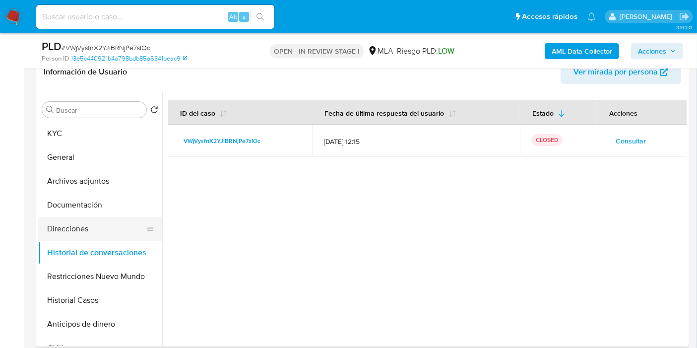
click at [86, 221] on button "Direcciones" at bounding box center [96, 229] width 116 height 24
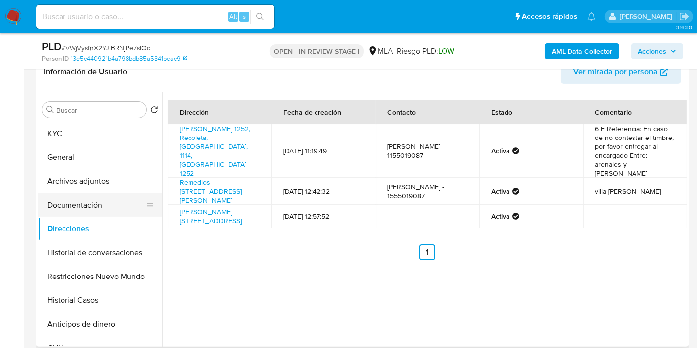
click at [99, 199] on button "Documentación" at bounding box center [96, 205] width 116 height 24
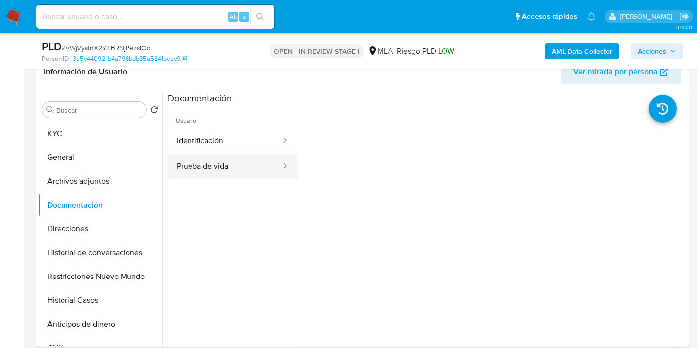
click at [202, 161] on button "Prueba de vida" at bounding box center [225, 166] width 114 height 25
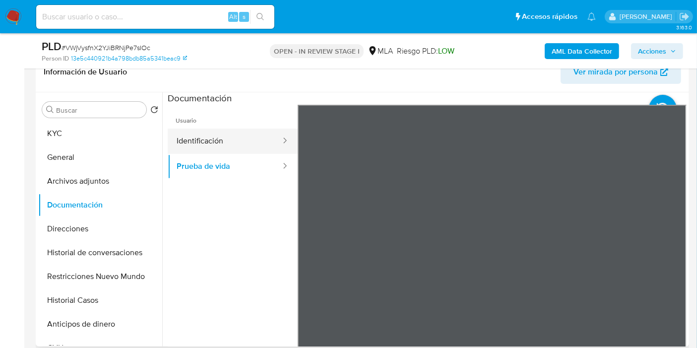
click at [218, 142] on button "Identificación" at bounding box center [225, 141] width 114 height 25
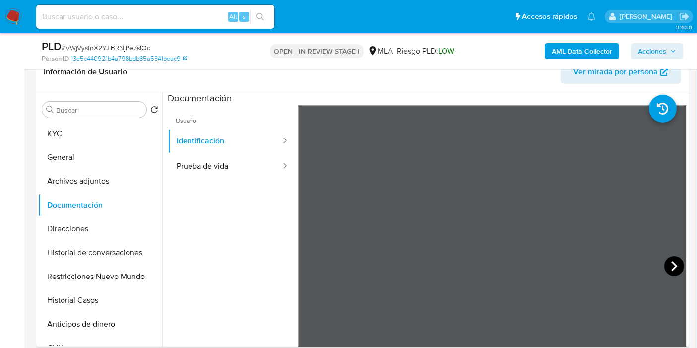
click at [664, 264] on icon at bounding box center [674, 266] width 20 height 20
click at [310, 273] on div at bounding box center [493, 268] width 390 height 326
click at [306, 268] on icon at bounding box center [310, 266] width 20 height 20
click at [229, 124] on span "Usuario" at bounding box center [233, 117] width 130 height 24
click at [204, 183] on ul "Usuario Identificación Prueba de vida" at bounding box center [233, 248] width 130 height 286
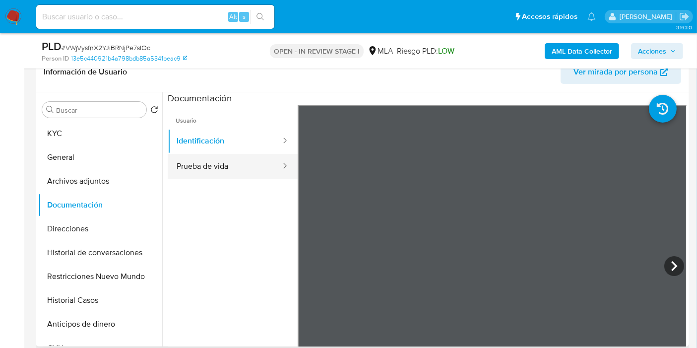
click at [207, 170] on button "Prueba de vida" at bounding box center [225, 166] width 114 height 25
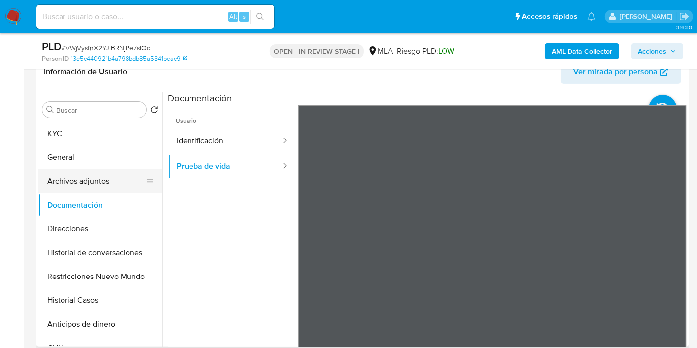
click at [115, 181] on button "Archivos adjuntos" at bounding box center [96, 181] width 116 height 24
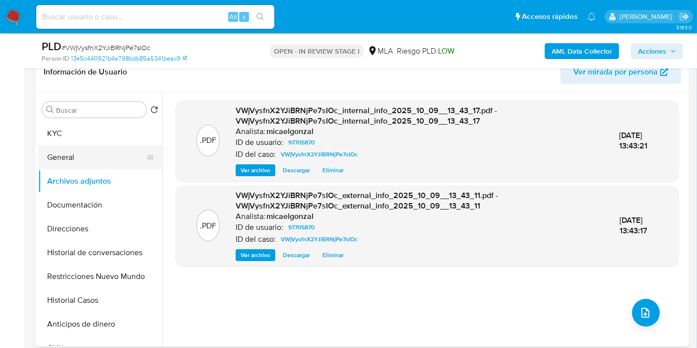
click at [104, 152] on button "General" at bounding box center [96, 157] width 116 height 24
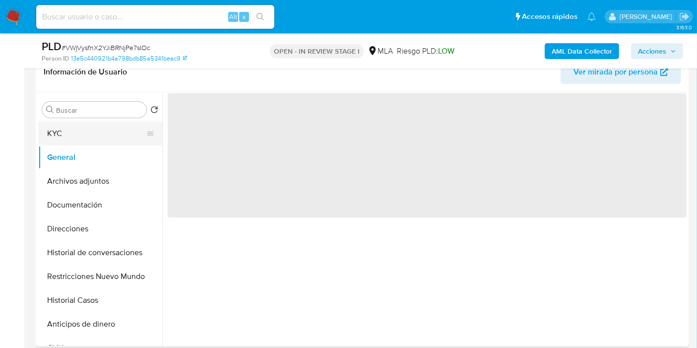
click at [132, 122] on button "KYC" at bounding box center [96, 134] width 116 height 24
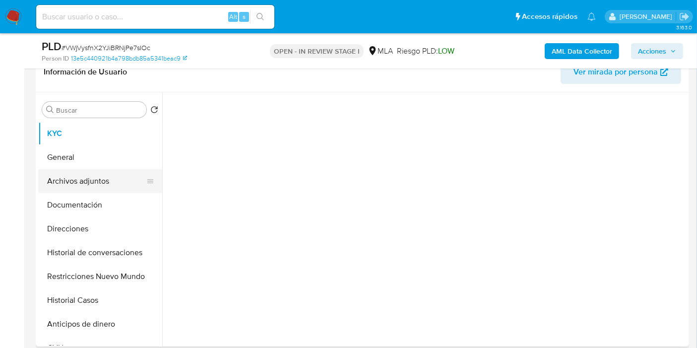
click at [82, 176] on button "Archivos adjuntos" at bounding box center [96, 181] width 116 height 24
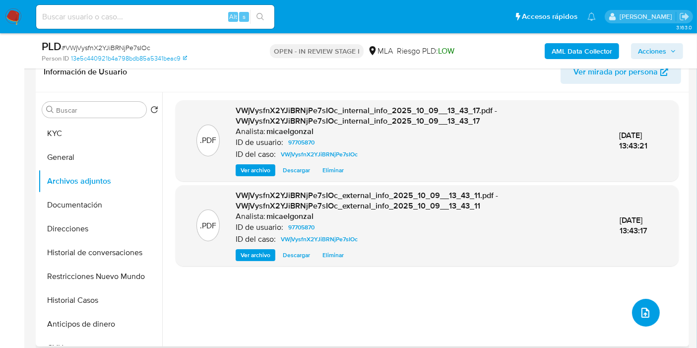
click at [640, 314] on icon "upload-file" at bounding box center [646, 313] width 12 height 12
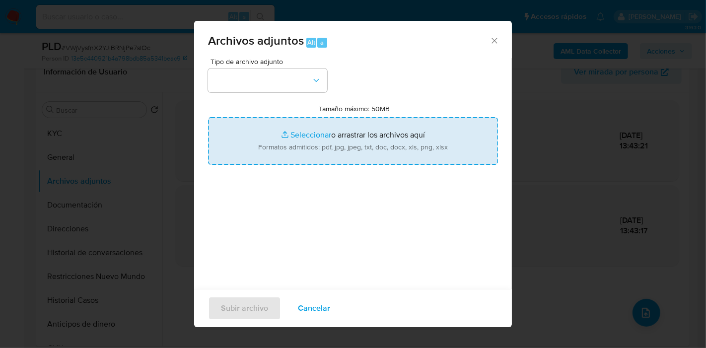
click at [330, 143] on input "Tamaño máximo: 50MB Seleccionar archivos" at bounding box center [353, 141] width 290 height 48
type input "C:\fakepath\Ingresos.pdf"
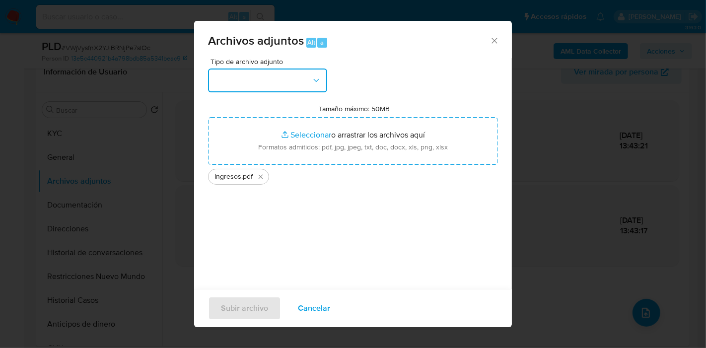
click at [233, 74] on button "button" at bounding box center [267, 80] width 119 height 24
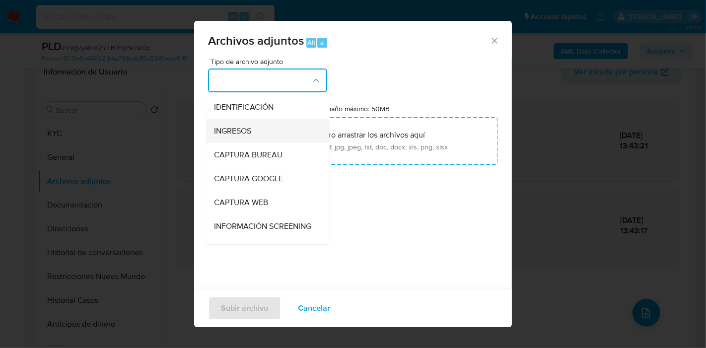
click at [242, 131] on span "INGRESOS" at bounding box center [232, 131] width 37 height 10
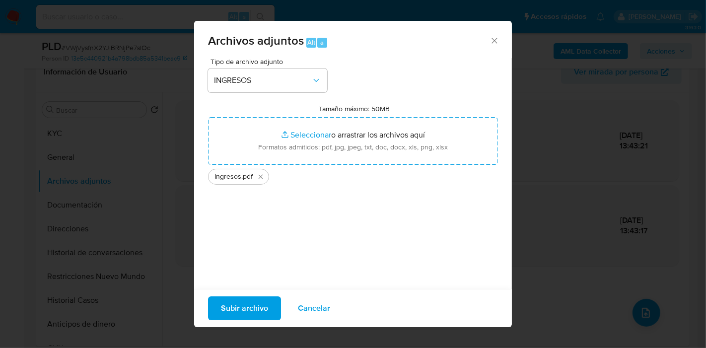
click at [242, 302] on span "Subir archivo" at bounding box center [244, 308] width 47 height 22
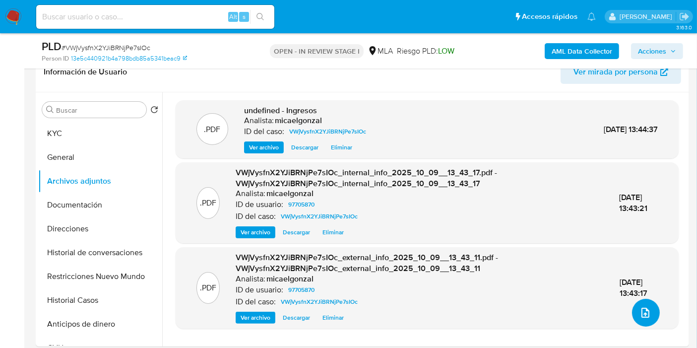
click at [642, 313] on icon "upload-file" at bounding box center [646, 313] width 8 height 10
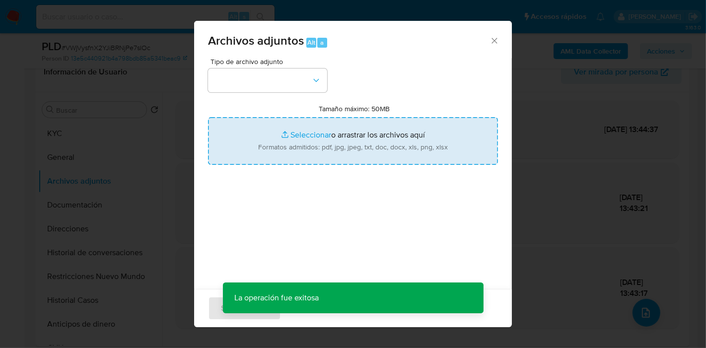
click at [329, 149] on input "Tamaño máximo: 50MB Seleccionar archivos" at bounding box center [353, 141] width 290 height 48
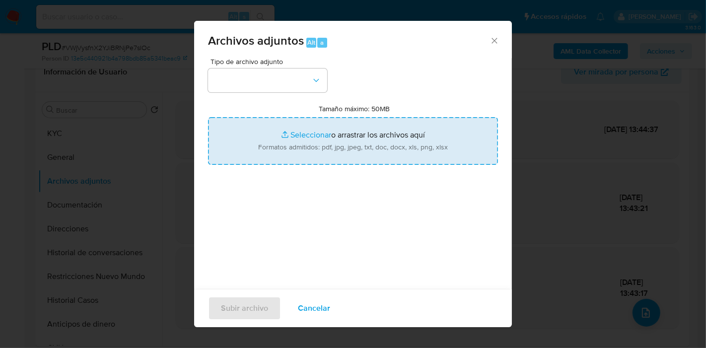
type input "C:\fakepath\Caselog VWjVysfnX2YJiBRNjPe7sIOc_2025_09_17_10_50_42.docx"
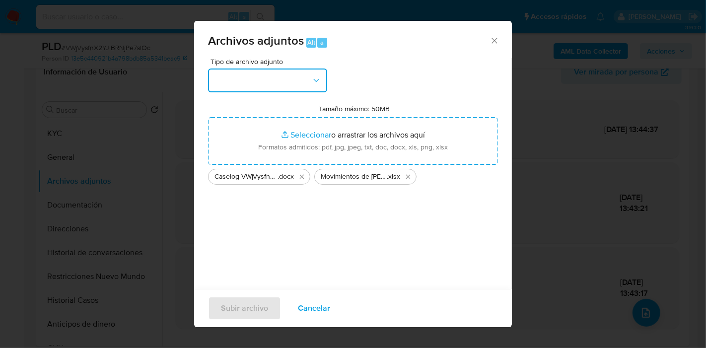
click at [313, 89] on button "button" at bounding box center [267, 80] width 119 height 24
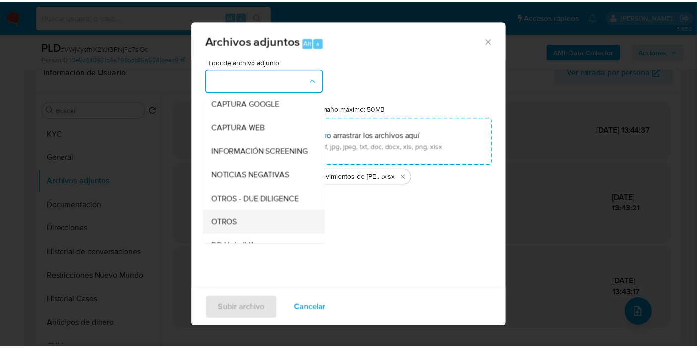
scroll to position [110, 0]
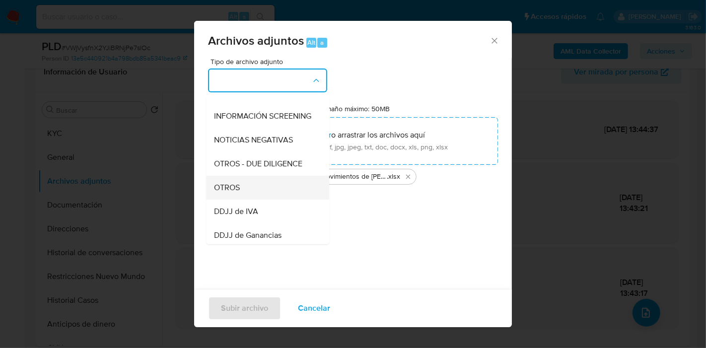
click at [254, 197] on div "OTROS" at bounding box center [264, 188] width 101 height 24
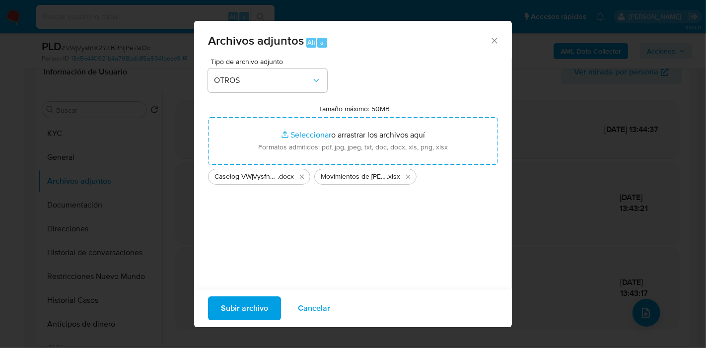
click at [239, 289] on div "Subir archivo Cancelar" at bounding box center [353, 308] width 318 height 38
click at [239, 304] on span "Subir archivo" at bounding box center [244, 308] width 47 height 22
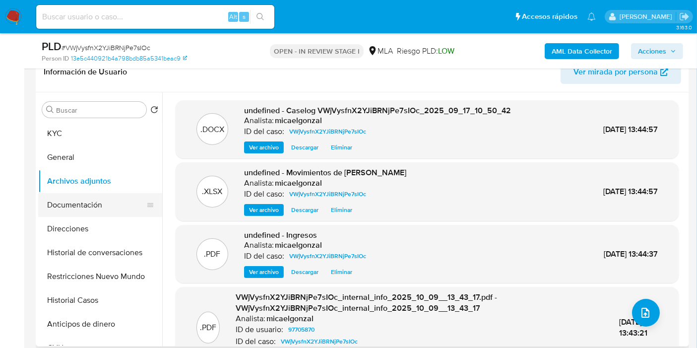
click at [112, 204] on button "Documentación" at bounding box center [96, 205] width 116 height 24
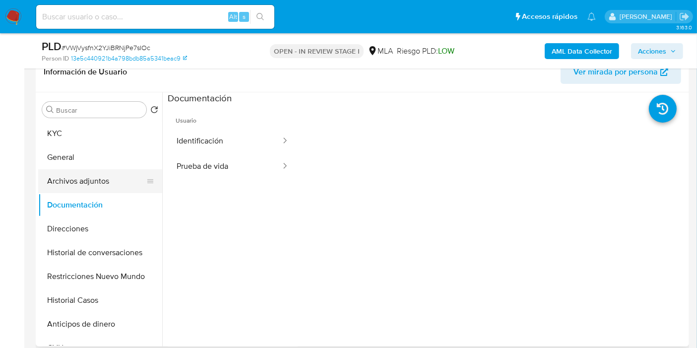
click at [102, 187] on button "Archivos adjuntos" at bounding box center [96, 181] width 116 height 24
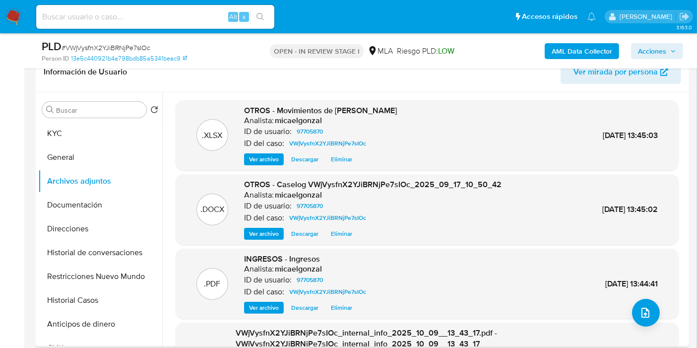
drag, startPoint x: 110, startPoint y: 146, endPoint x: 113, endPoint y: 119, distance: 27.5
click at [110, 146] on button "General" at bounding box center [100, 157] width 124 height 24
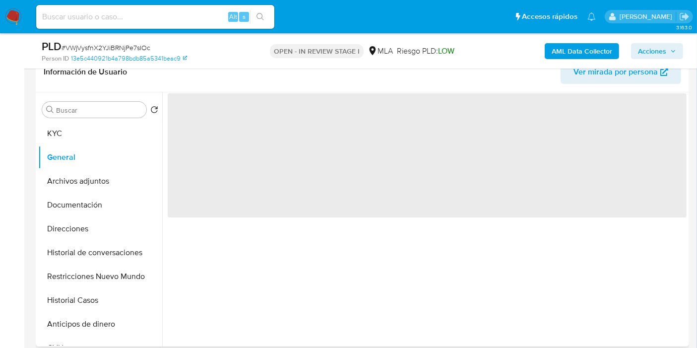
click at [113, 119] on div "Buscar Volver al orden por defecto KYC General Archivos adjuntos Documentación …" at bounding box center [100, 220] width 124 height 253
click at [109, 136] on button "KYC" at bounding box center [96, 134] width 116 height 24
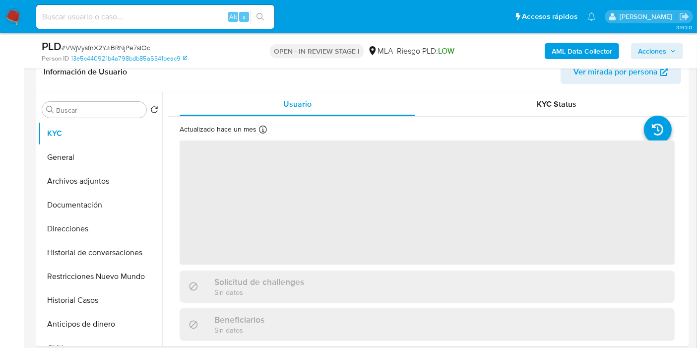
click at [644, 49] on span "Acciones" at bounding box center [652, 51] width 28 height 16
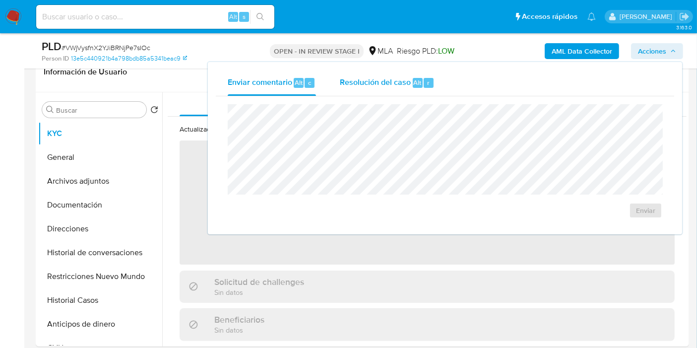
click at [398, 80] on span "Resolución del caso" at bounding box center [375, 81] width 71 height 11
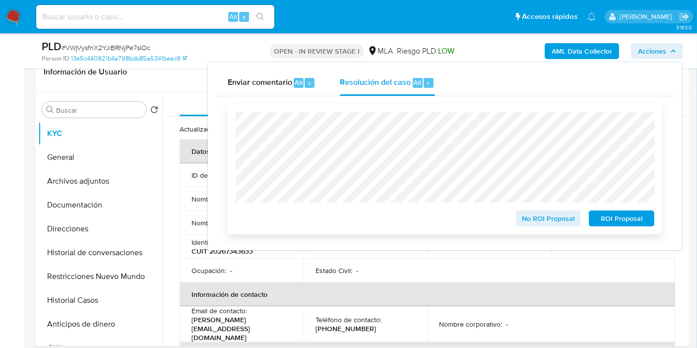
click at [561, 216] on span "No ROI Proposal" at bounding box center [549, 218] width 52 height 14
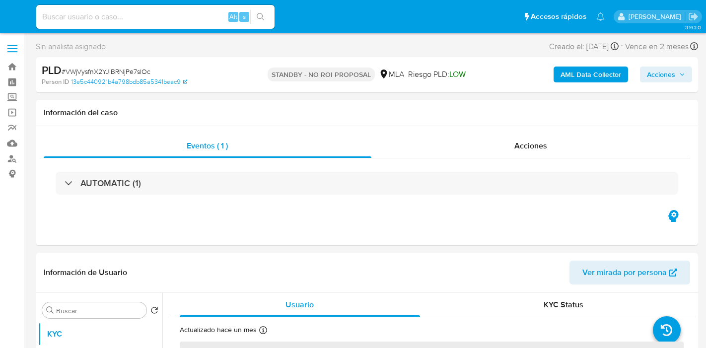
select select "10"
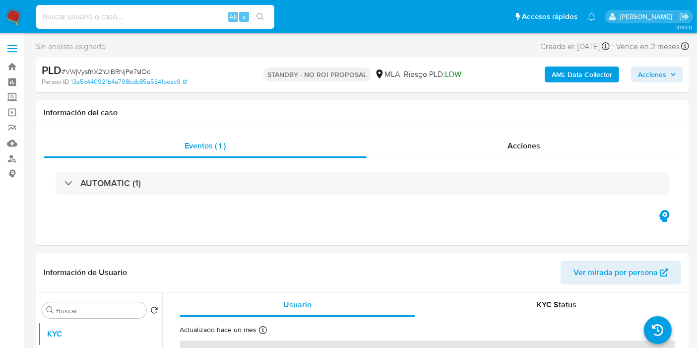
click at [101, 23] on input at bounding box center [155, 16] width 238 height 13
paste input "RnaLNgNhCb38ZX97biAaKJY9"
type input "RnaLNgNhCb38ZX97biAaKJY9"
select select "10"
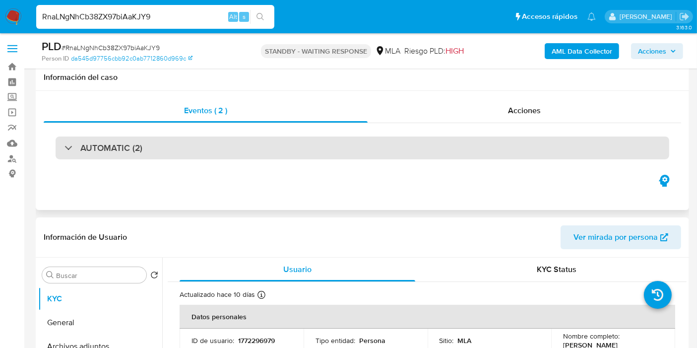
scroll to position [165, 0]
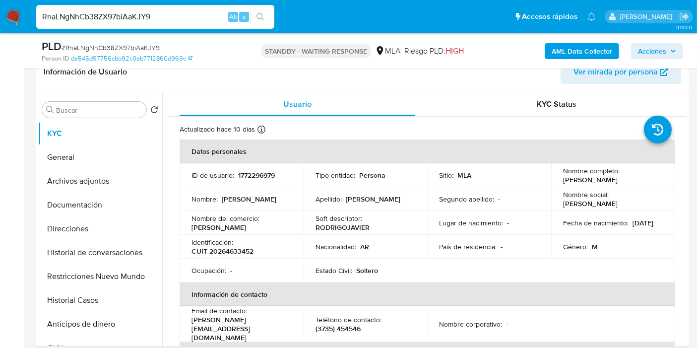
click at [18, 8] on nav "Pausado Ver notificaciones RnaLNgNhCb38ZX97biAaKJY9 Alt s Accesos rápidos Presi…" at bounding box center [348, 16] width 697 height 33
click at [17, 10] on img at bounding box center [13, 16] width 17 height 17
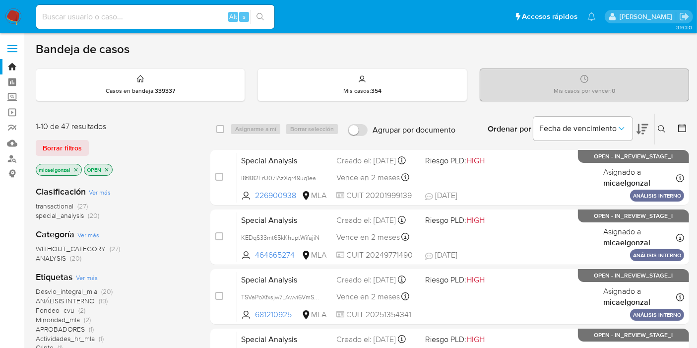
drag, startPoint x: 130, startPoint y: 24, endPoint x: 129, endPoint y: 17, distance: 6.6
click at [129, 18] on div "Alt s" at bounding box center [155, 17] width 238 height 24
click at [129, 17] on input at bounding box center [155, 16] width 238 height 13
paste input "aq28E9HB2MDAZQSJ49aBIZJe"
type input "aq28E9HB2MDAZQSJ49aBIZJe"
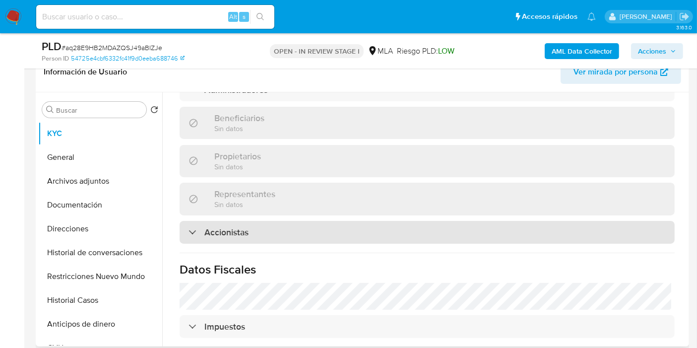
scroll to position [360, 0]
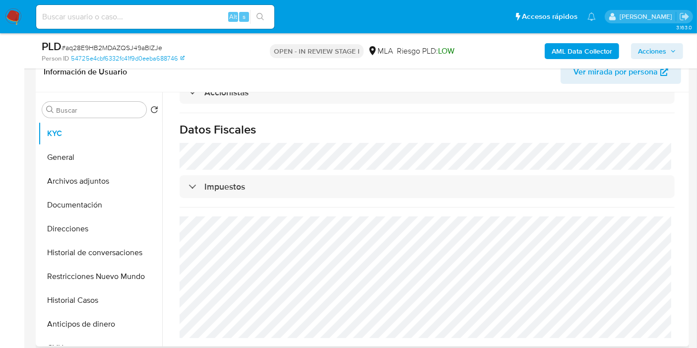
select select "10"
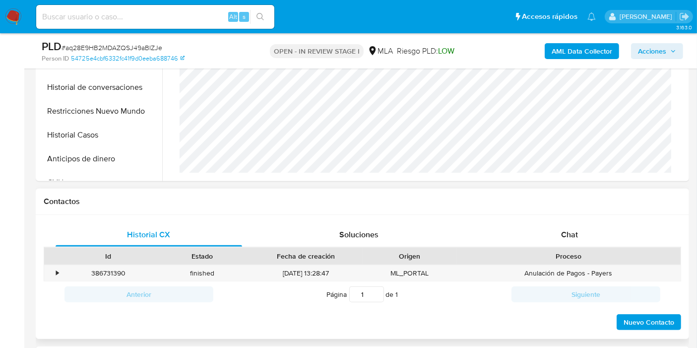
scroll to position [695, 0]
click at [547, 248] on div "Proceso" at bounding box center [569, 256] width 224 height 17
click at [564, 229] on span "Chat" at bounding box center [569, 234] width 17 height 11
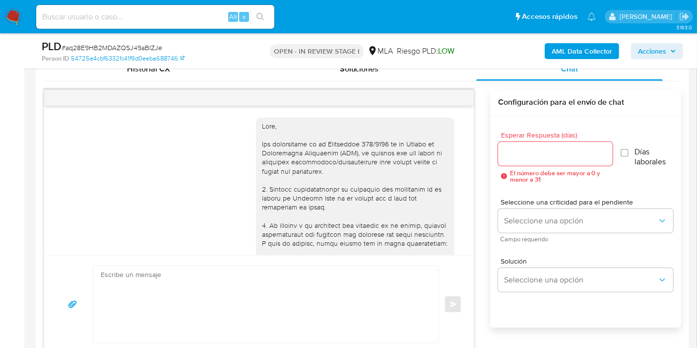
scroll to position [936, 0]
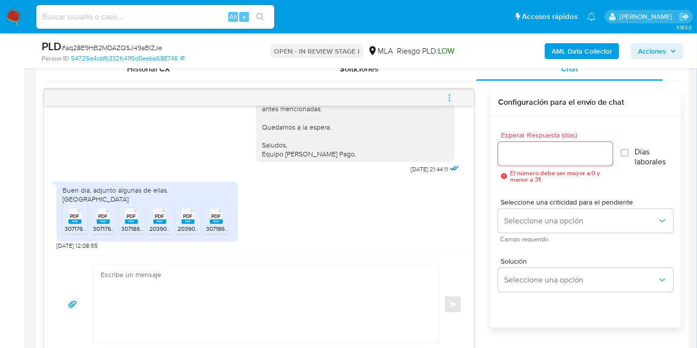
click at [69, 216] on icon at bounding box center [74, 215] width 13 height 15
click at [99, 226] on span "30717668223_001_00001_00000300 (6).pdf" at bounding box center [151, 228] width 117 height 8
click at [136, 226] on span "30718681118_001_00001_00000028 2.pdf" at bounding box center [176, 228] width 110 height 8
drag, startPoint x: 155, startPoint y: 219, endPoint x: 184, endPoint y: 223, distance: 29.1
click at [156, 219] on span "PDF" at bounding box center [159, 216] width 9 height 6
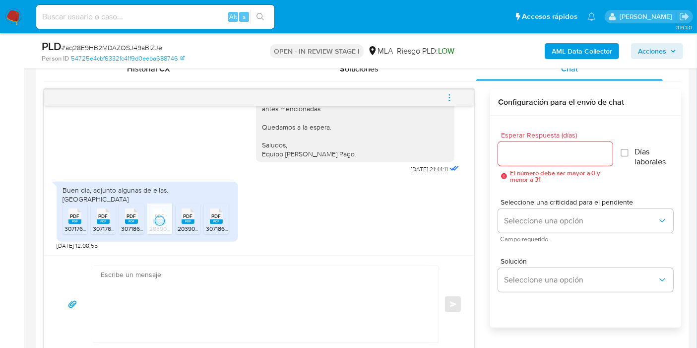
click at [190, 222] on rect at bounding box center [188, 221] width 13 height 4
click at [216, 220] on rect at bounding box center [216, 221] width 13 height 4
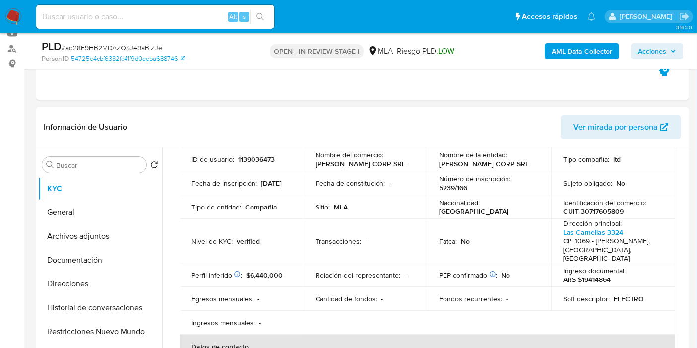
scroll to position [110, 0]
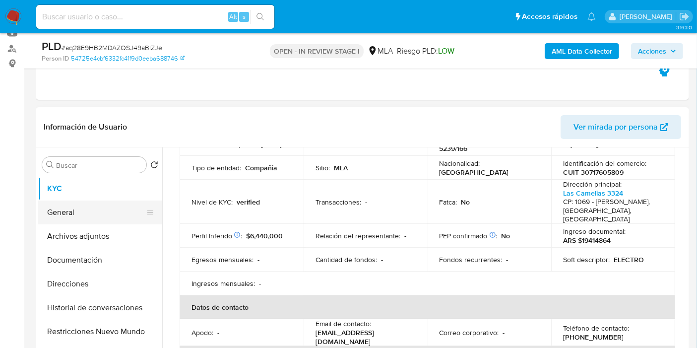
click at [81, 212] on button "General" at bounding box center [96, 212] width 116 height 24
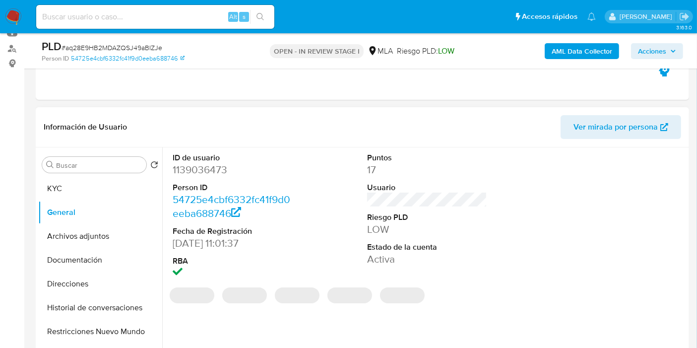
click at [217, 173] on dd "1139036473" at bounding box center [233, 170] width 120 height 14
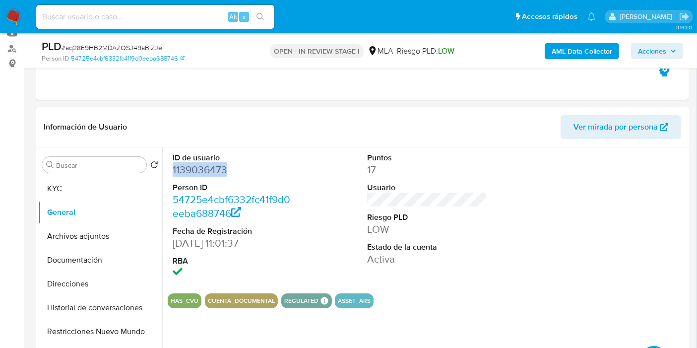
copy dd "1139036473"
click at [99, 272] on button "Direcciones" at bounding box center [96, 284] width 116 height 24
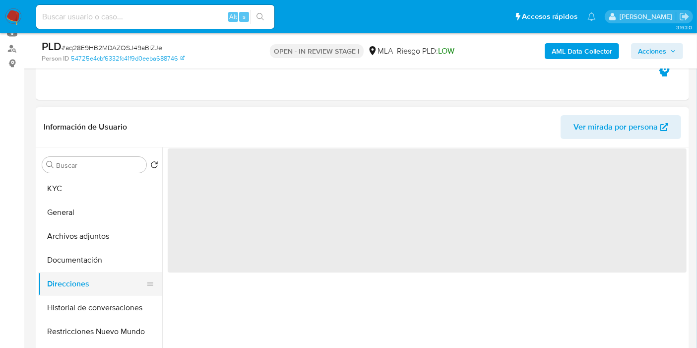
click at [95, 275] on button "Direcciones" at bounding box center [96, 284] width 116 height 24
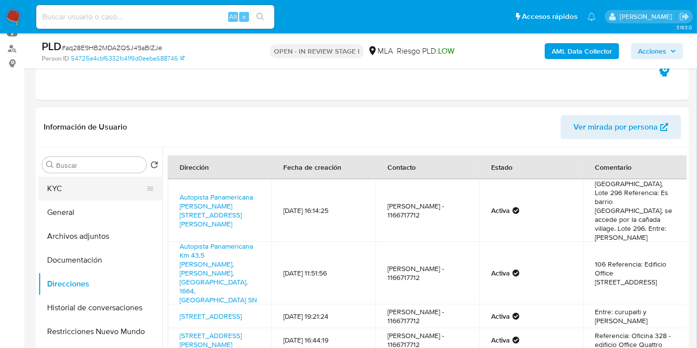
click at [129, 184] on button "KYC" at bounding box center [96, 189] width 116 height 24
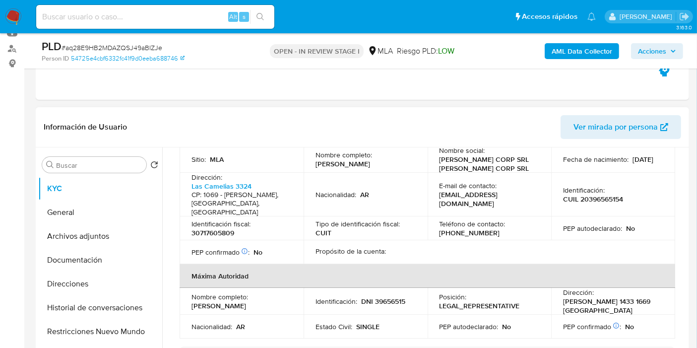
scroll to position [279, 0]
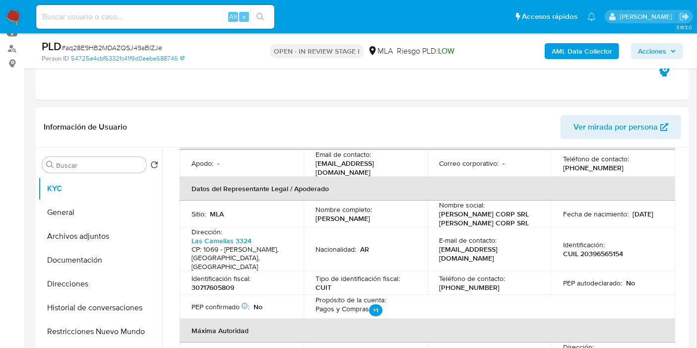
click at [466, 283] on p "[PHONE_NUMBER]" at bounding box center [470, 287] width 61 height 9
copy p "21708911"
click at [218, 283] on p "30717605809" at bounding box center [213, 287] width 43 height 9
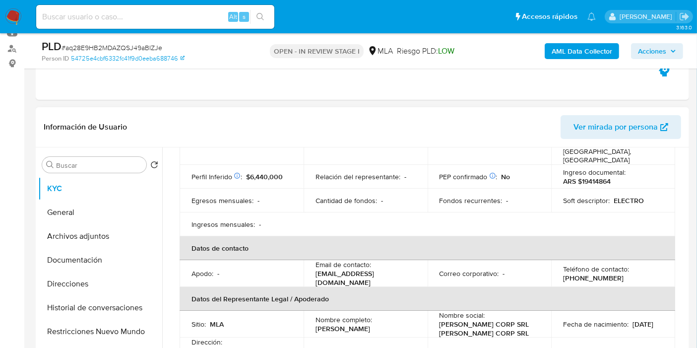
scroll to position [224, 0]
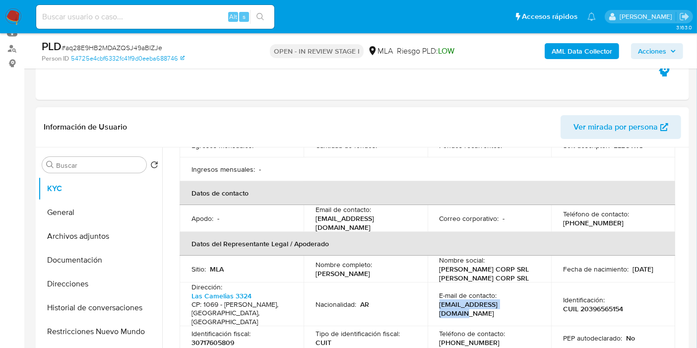
drag, startPoint x: 509, startPoint y: 295, endPoint x: 434, endPoint y: 297, distance: 75.5
click at [434, 297] on td "E-mail de contacto : pilarcorpsrl@gmail.com" at bounding box center [490, 304] width 124 height 44
copy p "[EMAIL_ADDRESS][DOMAIN_NAME]"
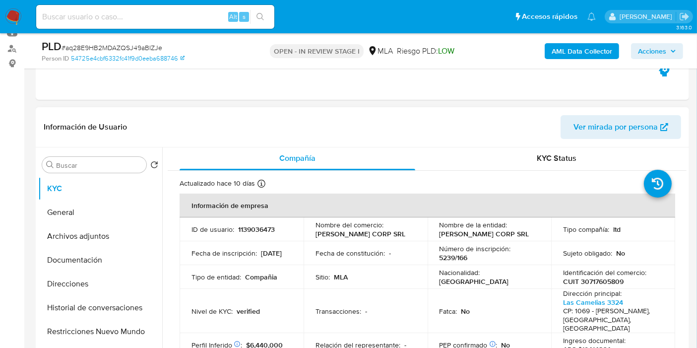
scroll to position [0, 0]
drag, startPoint x: 357, startPoint y: 247, endPoint x: 362, endPoint y: 242, distance: 7.1
click at [359, 246] on td "Fecha de constitución : -" at bounding box center [366, 254] width 124 height 24
drag, startPoint x: 365, startPoint y: 240, endPoint x: 375, endPoint y: 237, distance: 10.0
click at [362, 240] on td "Nombre del comercio : PILAR CORP SRL" at bounding box center [366, 230] width 124 height 24
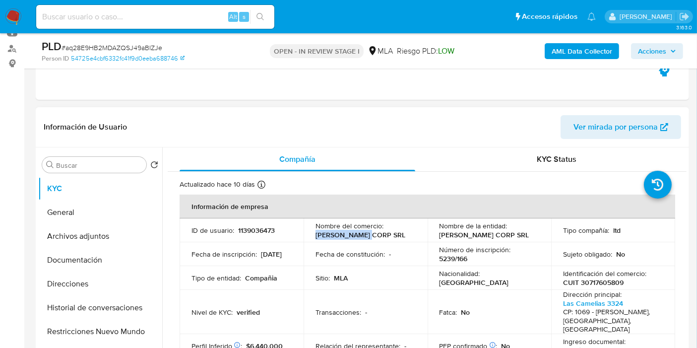
drag, startPoint x: 380, startPoint y: 234, endPoint x: 307, endPoint y: 233, distance: 73.4
click at [307, 233] on td "Nombre del comercio : PILAR CORP SRL" at bounding box center [366, 230] width 124 height 24
drag, startPoint x: 350, startPoint y: 229, endPoint x: 343, endPoint y: 237, distance: 10.6
click at [343, 237] on p "[PERSON_NAME] CORP SRL" at bounding box center [361, 234] width 90 height 9
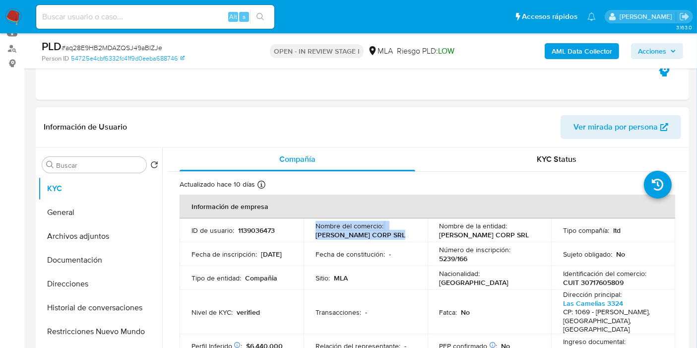
click at [343, 237] on p "[PERSON_NAME] CORP SRL" at bounding box center [361, 234] width 90 height 9
click at [369, 235] on div "Nombre del comercio : PILAR CORP SRL" at bounding box center [366, 230] width 100 height 18
drag, startPoint x: 372, startPoint y: 241, endPoint x: 300, endPoint y: 237, distance: 72.5
click at [300, 237] on tr "ID de usuario : 1139036473 Nombre del comercio : PILAR CORP SRL Nombre de la en…" at bounding box center [428, 230] width 496 height 24
click at [320, 235] on p "[PERSON_NAME] CORP SRL" at bounding box center [361, 234] width 90 height 9
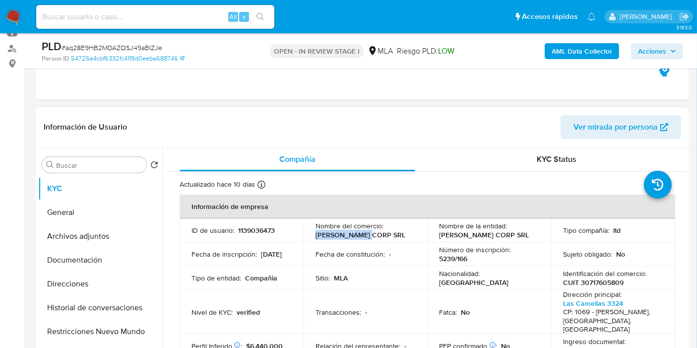
drag, startPoint x: 316, startPoint y: 235, endPoint x: 357, endPoint y: 232, distance: 41.3
click at [387, 237] on div "Nombre del comercio : PILAR CORP SRL" at bounding box center [366, 230] width 100 height 18
copy p "[PERSON_NAME] CORP SRL"
click at [100, 15] on input at bounding box center [155, 16] width 238 height 13
paste input "q8I5zi5VroTOfWaFb30q3h1J"
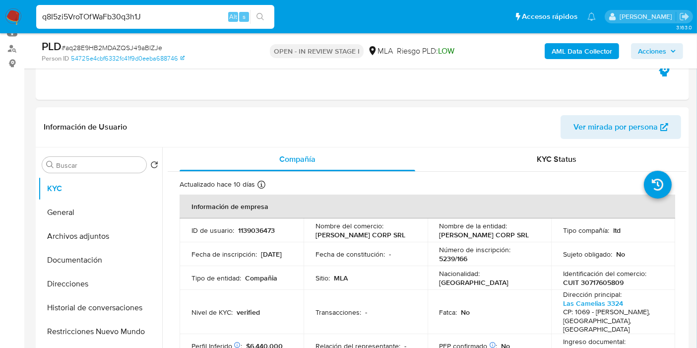
type input "q8I5zi5VroTOfWaFb30q3h1J"
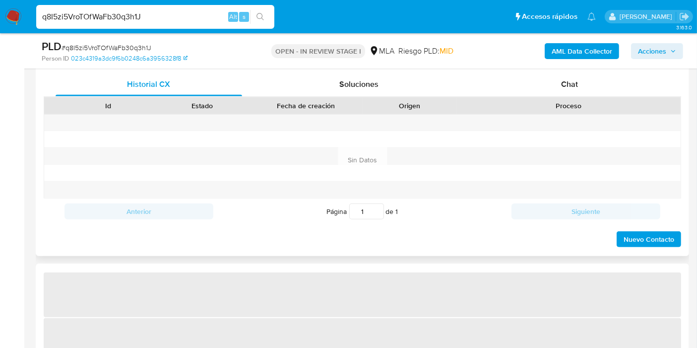
scroll to position [441, 0]
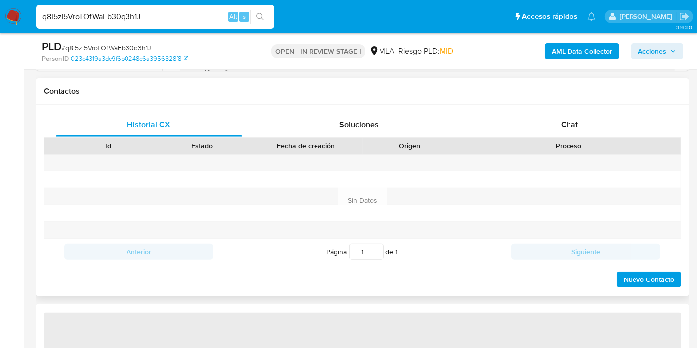
select select "10"
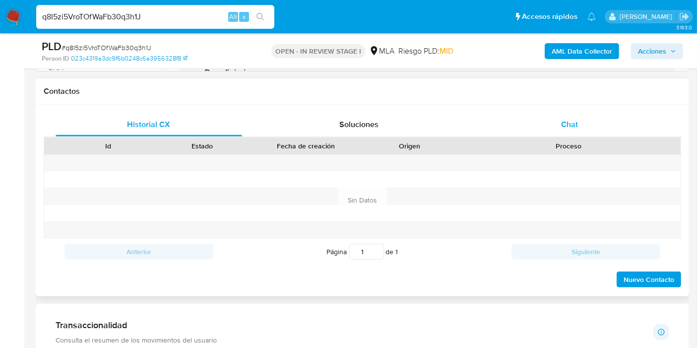
click at [598, 134] on div "Chat" at bounding box center [569, 125] width 187 height 24
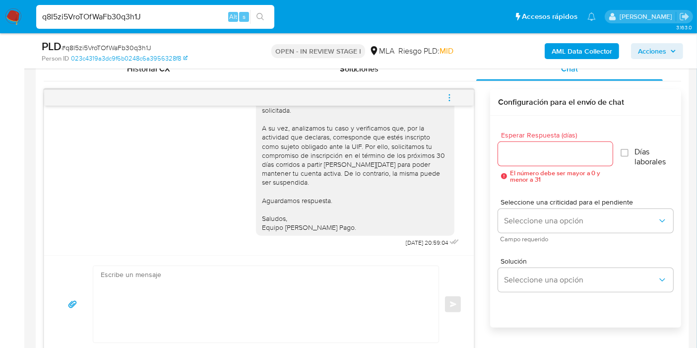
scroll to position [650, 0]
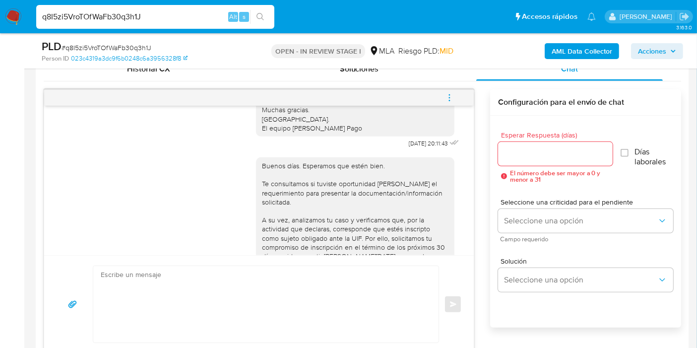
click at [155, 26] on div "q8I5zi5VroTOfWaFb30q3h1J Alt s" at bounding box center [155, 17] width 238 height 24
click at [162, 19] on input "q8I5zi5VroTOfWaFb30q3h1J" at bounding box center [155, 16] width 238 height 13
paste input "aq28E9HB2MDAZQSJ49aBIZJe"
type input "aq28E9HB2MDAZQSJ49aBIZJe"
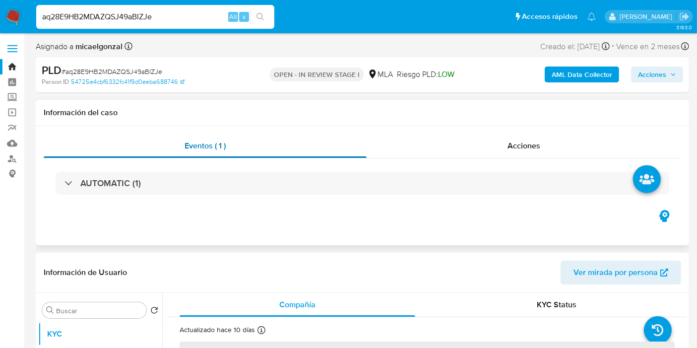
select select "10"
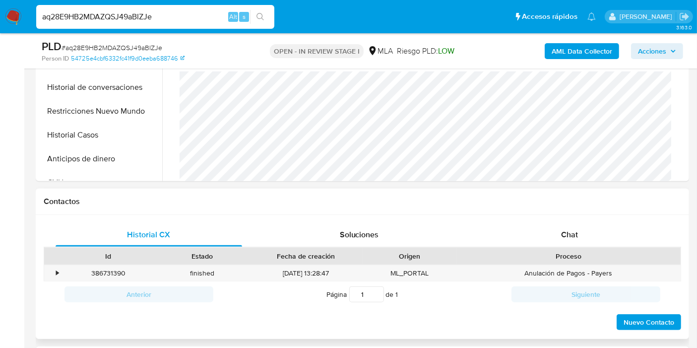
scroll to position [496, 0]
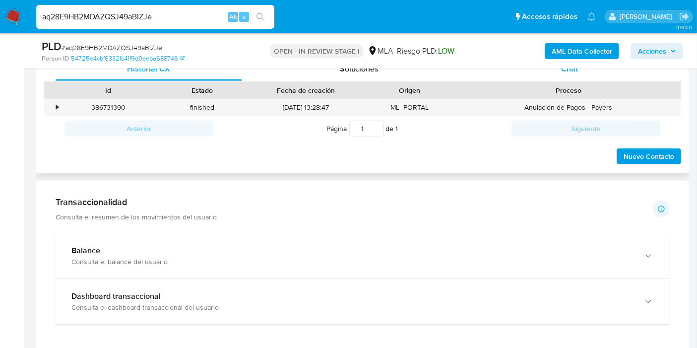
click at [624, 77] on div "Chat" at bounding box center [569, 69] width 187 height 24
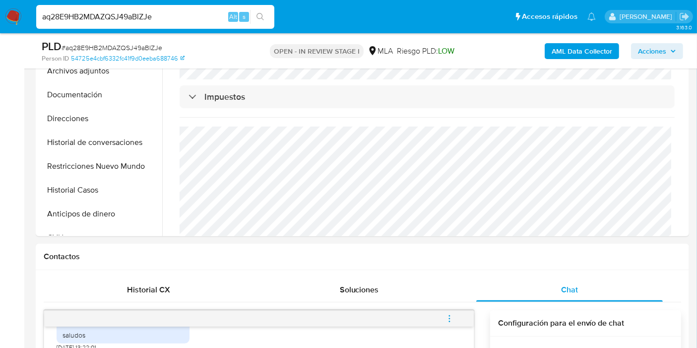
scroll to position [55, 0]
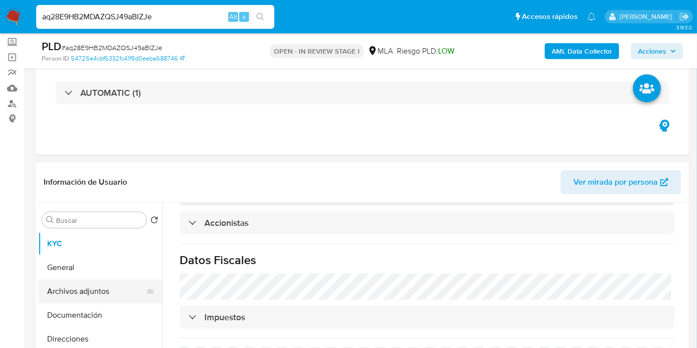
drag, startPoint x: 65, startPoint y: 307, endPoint x: 73, endPoint y: 296, distance: 13.8
click at [67, 304] on button "Documentación" at bounding box center [100, 315] width 124 height 24
click at [88, 280] on button "Archivos adjuntos" at bounding box center [96, 291] width 116 height 24
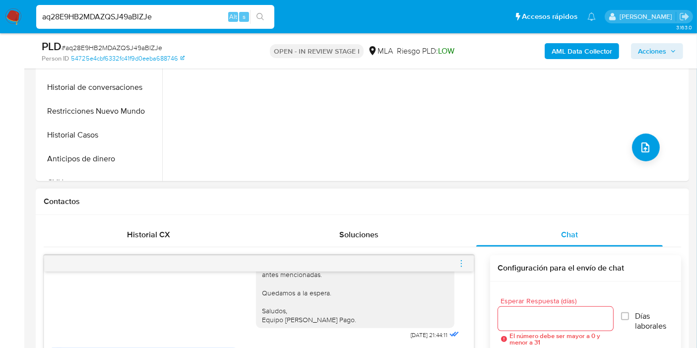
scroll to position [496, 0]
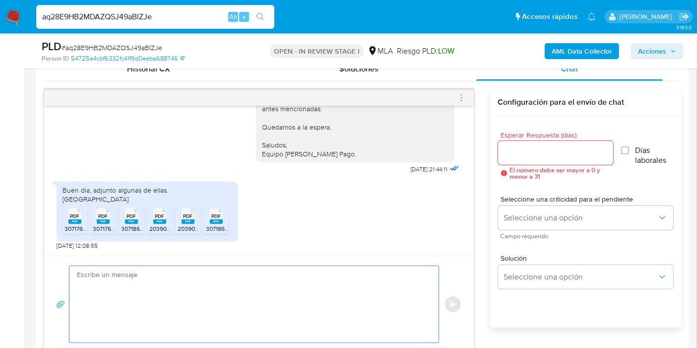
click at [219, 286] on textarea at bounding box center [251, 304] width 349 height 76
type textarea "b"
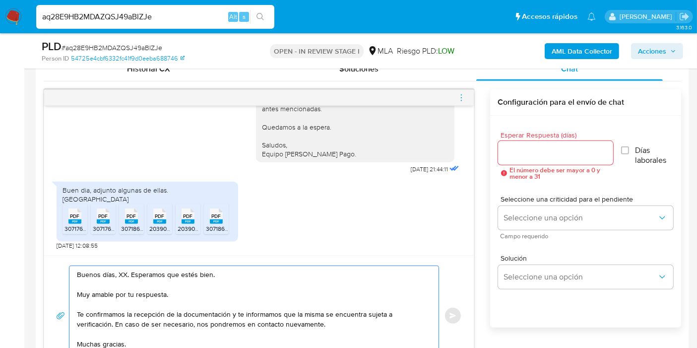
drag, startPoint x: 117, startPoint y: 274, endPoint x: 218, endPoint y: 273, distance: 100.7
click at [218, 273] on textarea "Buenos días, XX. Esperamos que estés bien. Muy amable por tu respuesta. Te conf…" at bounding box center [251, 315] width 349 height 99
click at [212, 283] on textarea "Buenos días. Esperamos que estén bien Muy amable por tu respuesta. Te confirmam…" at bounding box center [251, 315] width 349 height 99
click at [131, 291] on textarea "Buenos días. Esperamos que estén bien Muy amable por tu respuesta. Te confirmam…" at bounding box center [251, 315] width 349 height 99
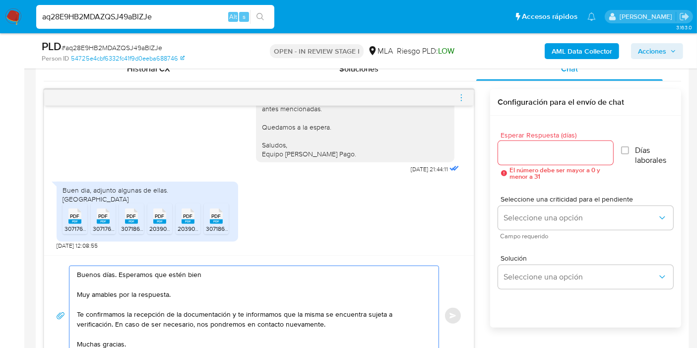
click at [79, 311] on textarea "Buenos días. Esperamos que estén bien Muy amables por la respuesta. Te confirma…" at bounding box center [251, 315] width 349 height 99
click at [77, 311] on textarea "Buenos días. Esperamos que estén bien Muy amables por la respuesta. Te confirma…" at bounding box center [251, 315] width 349 height 99
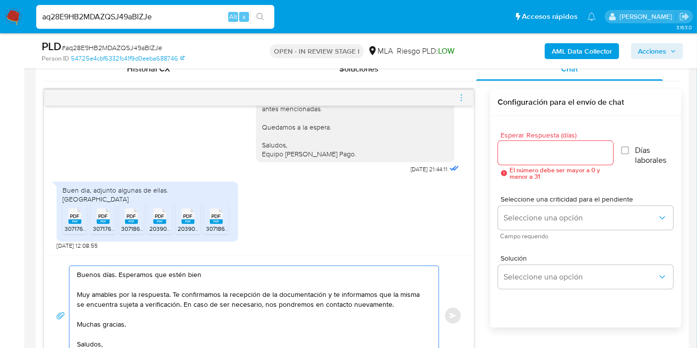
drag, startPoint x: 328, startPoint y: 294, endPoint x: 344, endPoint y: 322, distance: 31.8
click at [344, 322] on textarea "Buenos días. Esperamos que estén bien Muy amables por la respuesta. Te confirma…" at bounding box center [251, 315] width 349 height 99
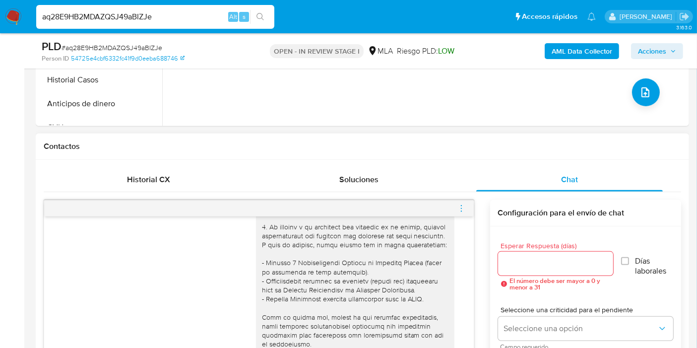
scroll to position [54, 0]
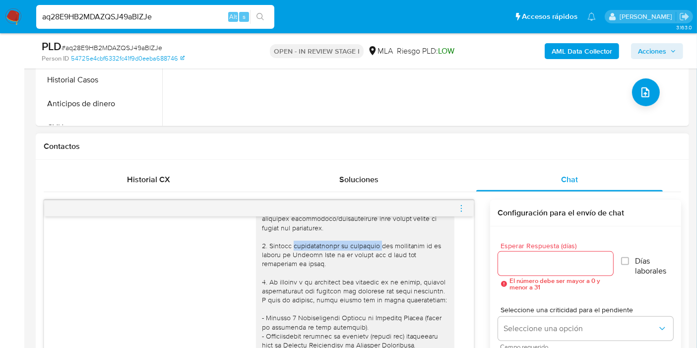
drag, startPoint x: 284, startPoint y: 245, endPoint x: 367, endPoint y: 247, distance: 83.4
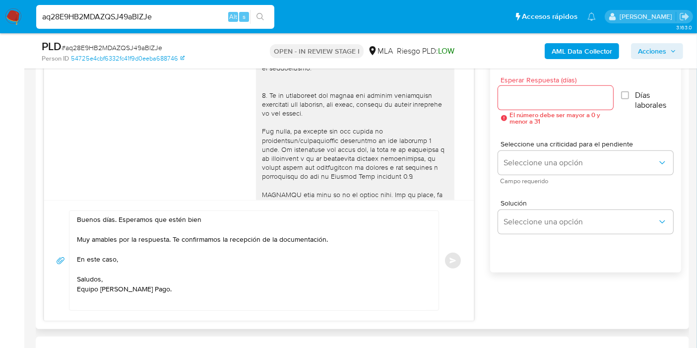
scroll to position [0, 0]
click at [136, 239] on textarea "Buenos días. Esperamos que estén bien Muy amables por la respuesta. Te confirma…" at bounding box center [251, 260] width 349 height 99
click at [123, 255] on textarea "Buenos días. Esperamos que estén bien Muy amables por la respuesta. Te confirma…" at bounding box center [251, 260] width 349 height 99
paste textarea "Descripción de la actividad comercial canalizada a través de la plataforma de M…"
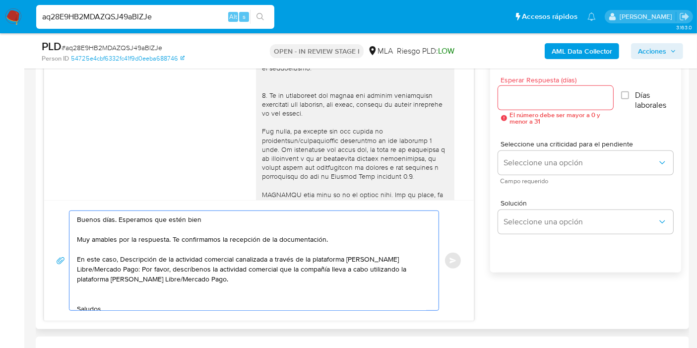
click at [112, 240] on textarea "Buenos días. Esperamos que estén bien Muy amables por la respuesta. Te confirma…" at bounding box center [251, 260] width 349 height 99
click at [140, 252] on textarea "Buenos días. Esperamos que estén bien Muy amables por la respuesta. Te confirma…" at bounding box center [251, 260] width 349 height 99
drag, startPoint x: 140, startPoint y: 252, endPoint x: 146, endPoint y: 254, distance: 6.5
click at [144, 254] on textarea "Buenos días. Esperamos que estén bien Muy amables por la respuesta. Te confirma…" at bounding box center [251, 260] width 349 height 99
click at [141, 256] on textarea "Buenos días. Esperamos que estén bien Muy amables por la respuesta. Te confirma…" at bounding box center [251, 260] width 349 height 99
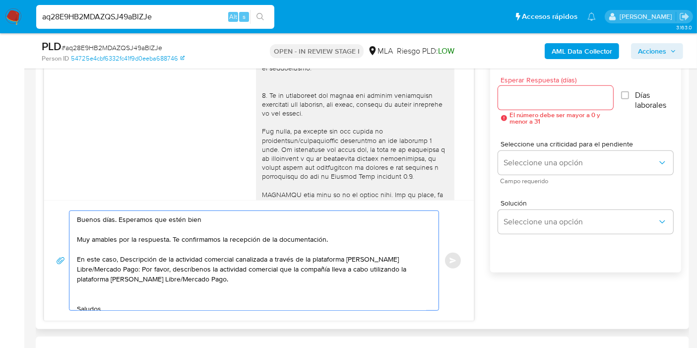
drag, startPoint x: 137, startPoint y: 257, endPoint x: 175, endPoint y: 255, distance: 37.2
click at [175, 255] on textarea "Buenos días. Esperamos que estén bien Muy amables por la respuesta. Te confirma…" at bounding box center [251, 260] width 349 height 99
drag, startPoint x: 191, startPoint y: 254, endPoint x: 222, endPoint y: 268, distance: 34.7
click at [195, 256] on textarea "Buenos días. Esperamos que estén bien Muy amables por la respuesta. Te confirma…" at bounding box center [251, 260] width 349 height 99
drag, startPoint x: 222, startPoint y: 268, endPoint x: 251, endPoint y: 270, distance: 28.4
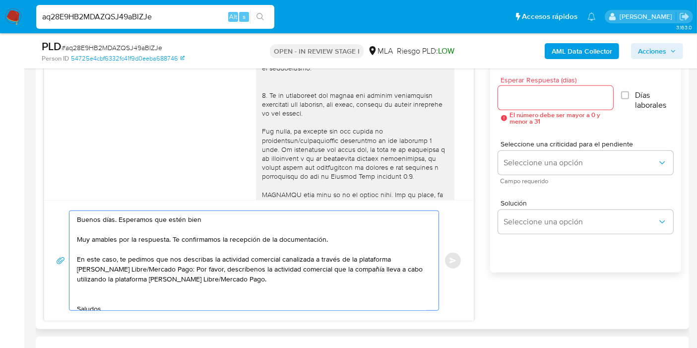
click at [223, 268] on textarea "Buenos días. Esperamos que estén bien Muy amables por la respuesta. Te confirma…" at bounding box center [251, 260] width 349 height 99
click at [251, 270] on textarea "Buenos días. Esperamos que estén bien Muy amables por la respuesta. Te confirma…" at bounding box center [251, 260] width 349 height 99
click at [312, 275] on textarea "Buenos días. Esperamos que estén bien Muy amables por la respuesta. Te confirma…" at bounding box center [251, 260] width 349 height 99
click at [226, 293] on textarea "Buenos días. Esperamos que estén bien Muy amables por la respuesta. Te confirma…" at bounding box center [251, 260] width 349 height 99
click at [280, 274] on textarea "Buenos días. Esperamos que estén bien Muy amables por la respuesta. Te confirma…" at bounding box center [251, 260] width 349 height 99
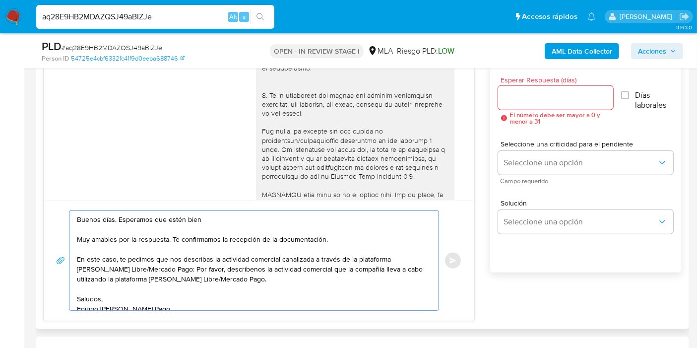
click at [331, 278] on textarea "Buenos días. Esperamos que estén bien Muy amables por la respuesta. Te confirma…" at bounding box center [251, 260] width 349 height 99
drag, startPoint x: 253, startPoint y: 258, endPoint x: 278, endPoint y: 266, distance: 26.7
click at [254, 257] on textarea "Buenos días. Esperamos que estén bien Muy amables por la respuesta. Te confirma…" at bounding box center [251, 260] width 349 height 99
click at [296, 266] on textarea "Buenos días. Esperamos que estén bien Muy amables por la respuesta. Te confirma…" at bounding box center [251, 260] width 349 height 99
click at [337, 261] on textarea "Buenos días. Esperamos que estén bien Muy amables por la respuesta. Te confirma…" at bounding box center [251, 260] width 349 height 99
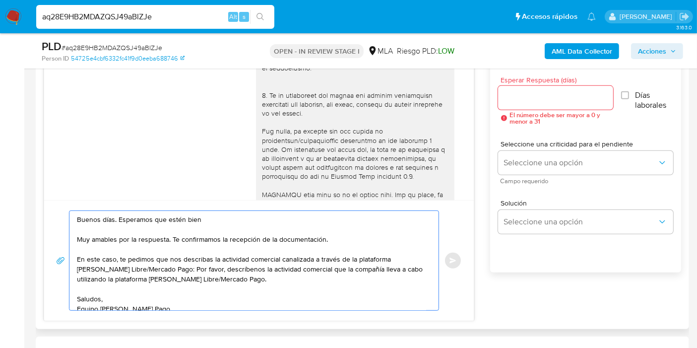
drag, startPoint x: 133, startPoint y: 247, endPoint x: 143, endPoint y: 250, distance: 9.9
click at [138, 249] on textarea "Buenos días. Esperamos que estén bien Muy amables por la respuesta. Te confirma…" at bounding box center [251, 260] width 349 height 99
click at [175, 255] on textarea "Buenos días. Esperamos que estén bien Muy amables por la respuesta. Te confirma…" at bounding box center [251, 260] width 349 height 99
click at [159, 264] on textarea "Buenos días. Esperamos que estén bien Muy amables por la respuesta. Te confirma…" at bounding box center [251, 260] width 349 height 99
drag, startPoint x: 174, startPoint y: 260, endPoint x: 235, endPoint y: 265, distance: 61.3
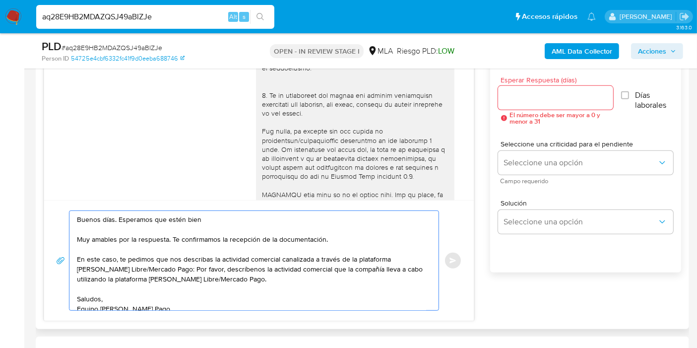
click at [235, 265] on textarea "Buenos días. Esperamos que estén bien Muy amables por la respuesta. Te confirma…" at bounding box center [251, 260] width 349 height 99
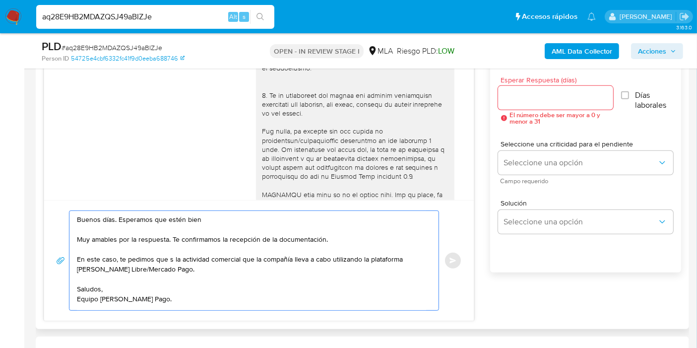
click at [122, 257] on textarea "Buenos días. Esperamos que estén bien Muy amables por la respuesta. Te confirma…" at bounding box center [251, 260] width 349 height 99
click at [171, 260] on textarea "Buenos días. Esperamos que estén bien Muy amables por la respuesta. Te confirma…" at bounding box center [251, 260] width 349 height 99
click at [210, 269] on textarea "Buenos días. Esperamos que estén bien Muy amables por la respuesta. Te confirma…" at bounding box center [251, 260] width 349 height 99
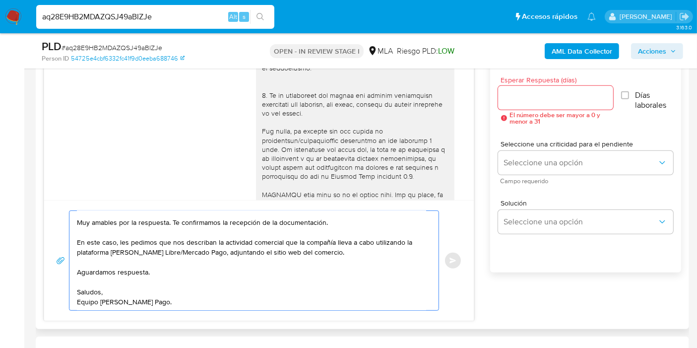
drag, startPoint x: 140, startPoint y: 306, endPoint x: 145, endPoint y: 301, distance: 7.0
click at [143, 303] on textarea "Buenos días. Esperamos que estén bien Muy amables por la respuesta. Te confirma…" at bounding box center [251, 260] width 349 height 99
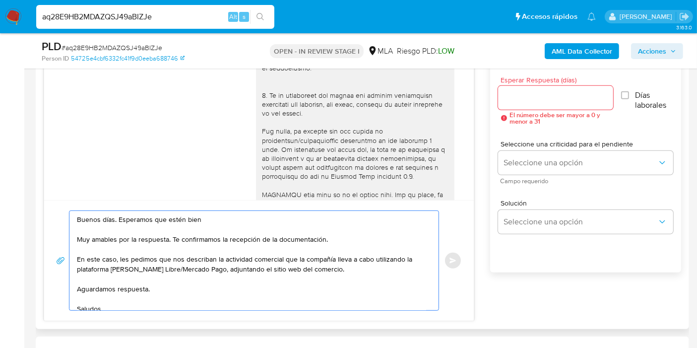
type textarea "Buenos días. Esperamos que estén bien Muy amables por la respuesta. Te confirma…"
click at [568, 93] on input "Esperar Respuesta (días)" at bounding box center [556, 97] width 116 height 13
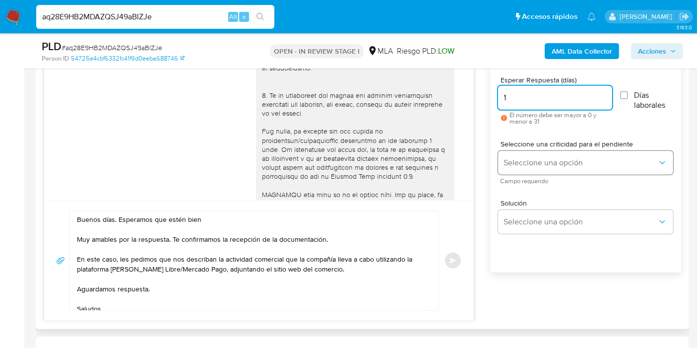
type input "1"
click at [534, 169] on button "Seleccione una opción" at bounding box center [585, 163] width 175 height 24
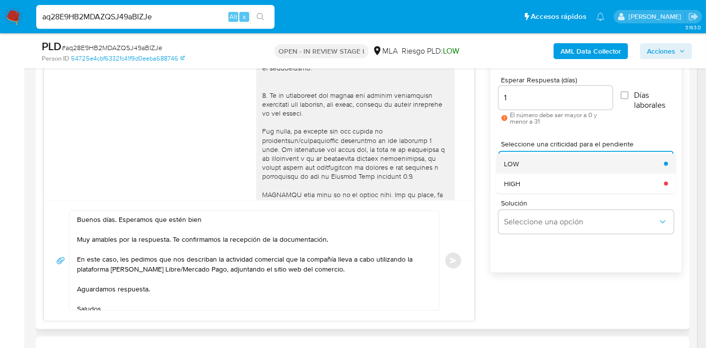
click at [541, 162] on div "LOW" at bounding box center [581, 164] width 154 height 20
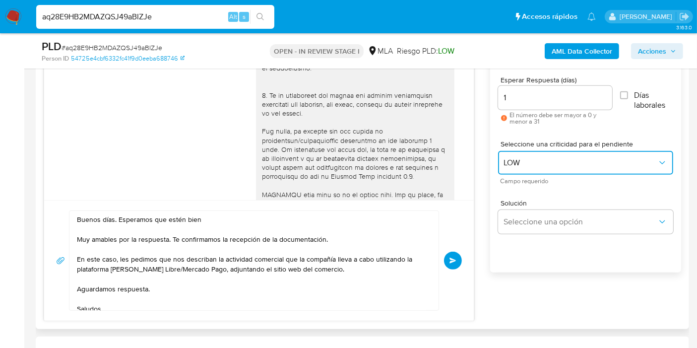
click at [541, 162] on span "LOW" at bounding box center [580, 163] width 153 height 10
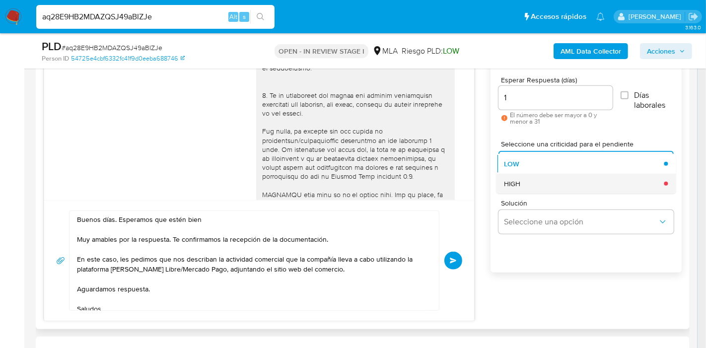
click at [530, 191] on div "HIGH" at bounding box center [581, 184] width 154 height 20
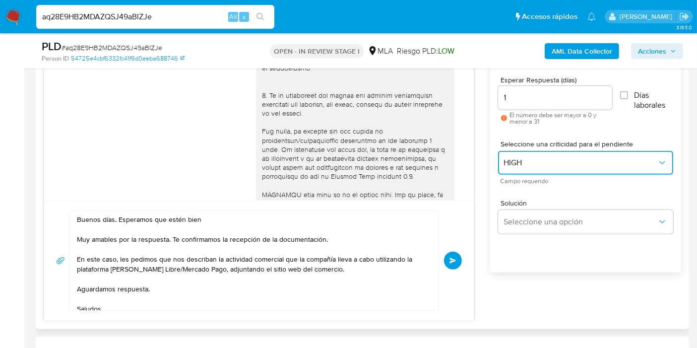
click at [525, 168] on button "HIGH" at bounding box center [585, 163] width 175 height 24
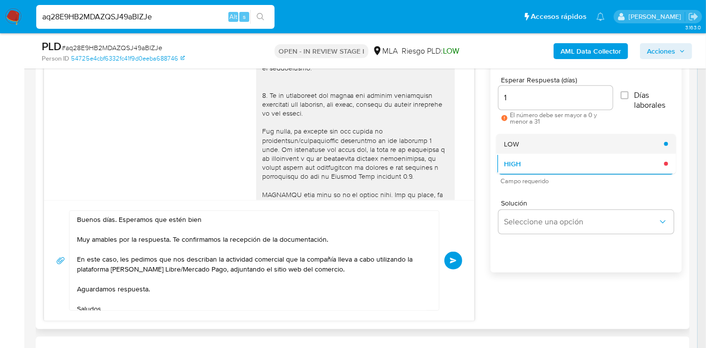
click at [530, 151] on div "LOW" at bounding box center [581, 144] width 154 height 20
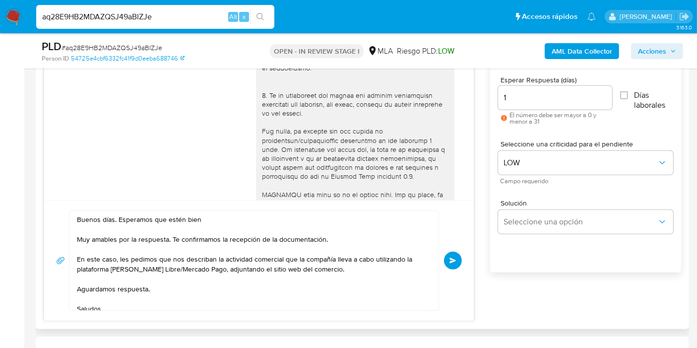
drag, startPoint x: 459, startPoint y: 257, endPoint x: 454, endPoint y: 259, distance: 5.3
click at [454, 259] on button "Enviar" at bounding box center [453, 261] width 18 height 18
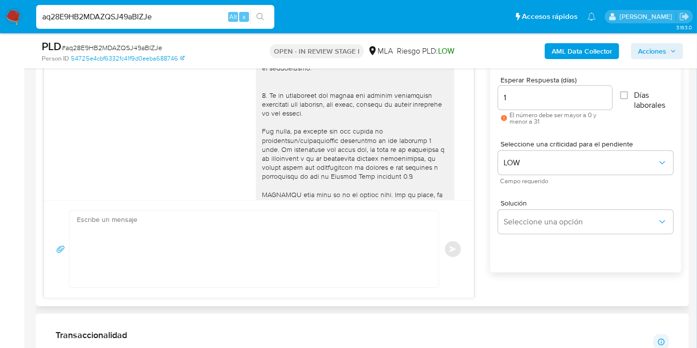
scroll to position [1092, 0]
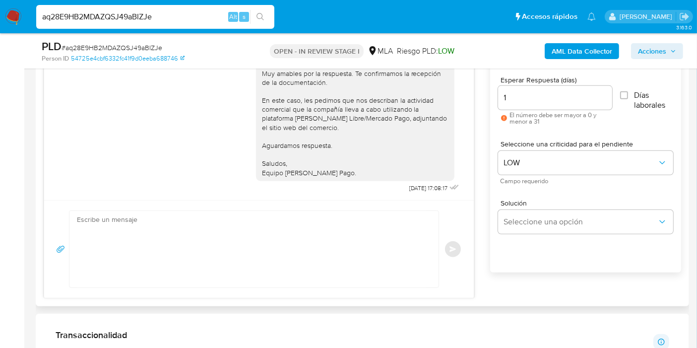
click at [452, 262] on div "Enviar" at bounding box center [259, 248] width 406 height 77
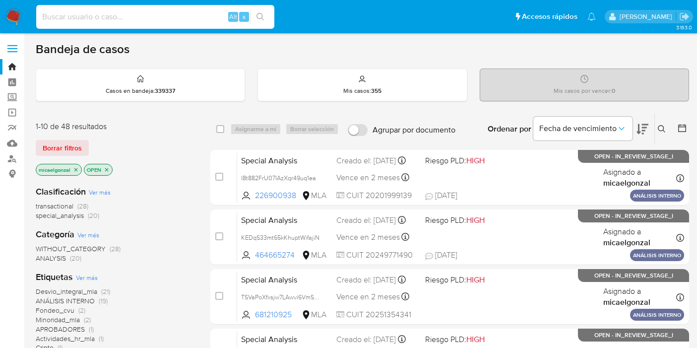
scroll to position [165, 0]
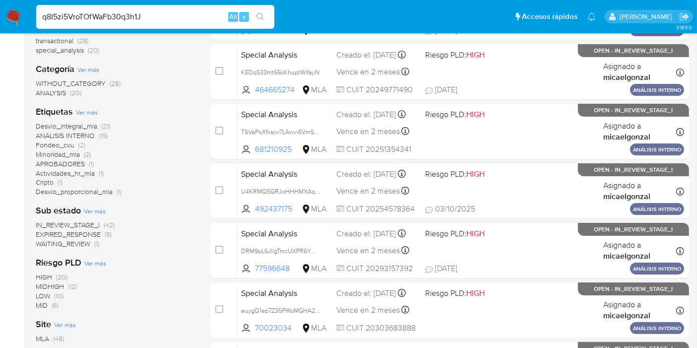
type input "q8I5zi5VroTOfWaFb30q3h1J"
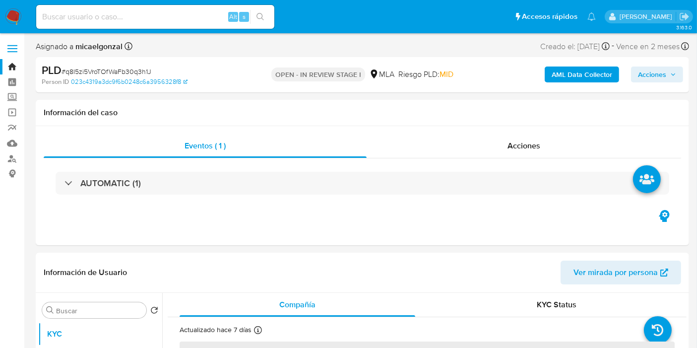
select select "10"
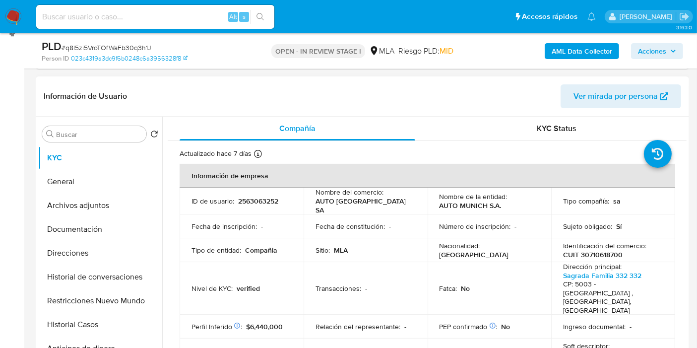
scroll to position [220, 0]
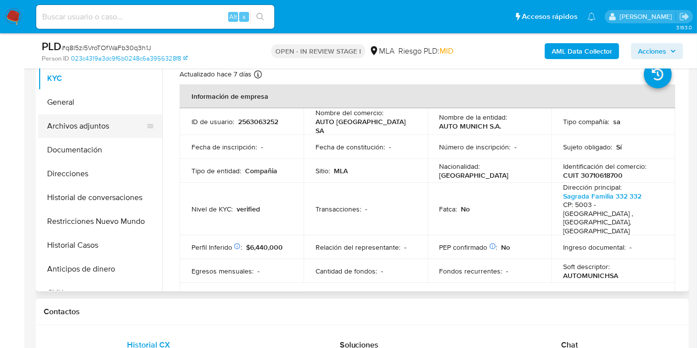
click at [71, 130] on button "Archivos adjuntos" at bounding box center [96, 126] width 116 height 24
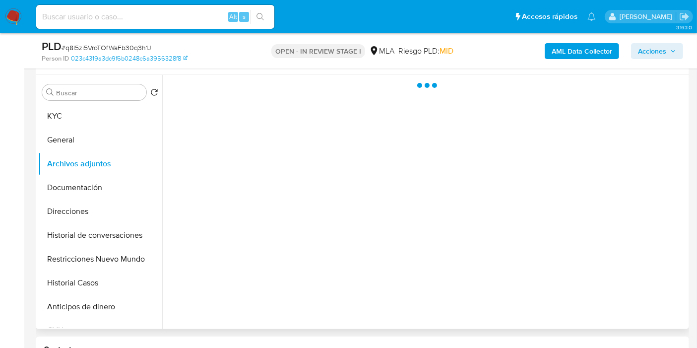
scroll to position [165, 0]
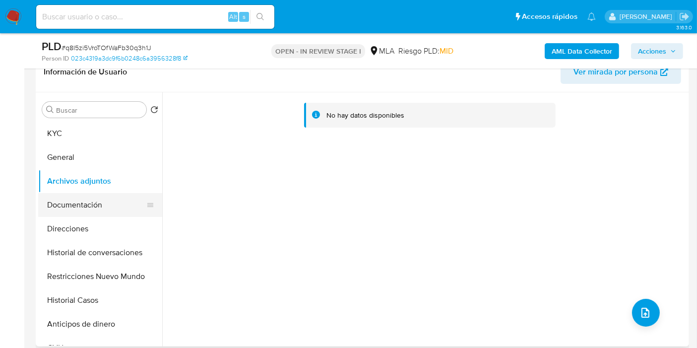
click at [94, 211] on button "Documentación" at bounding box center [96, 205] width 116 height 24
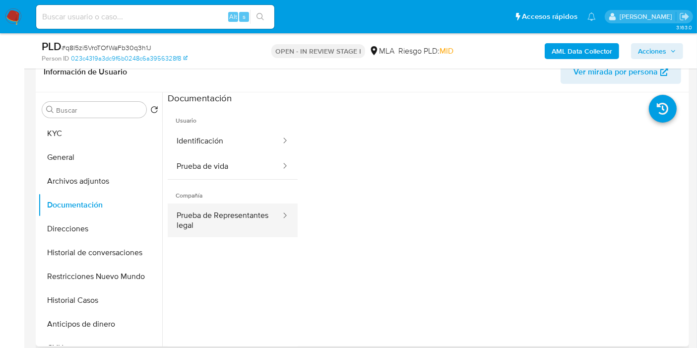
click at [228, 228] on button "Prueba de Representantes legal" at bounding box center [225, 220] width 114 height 34
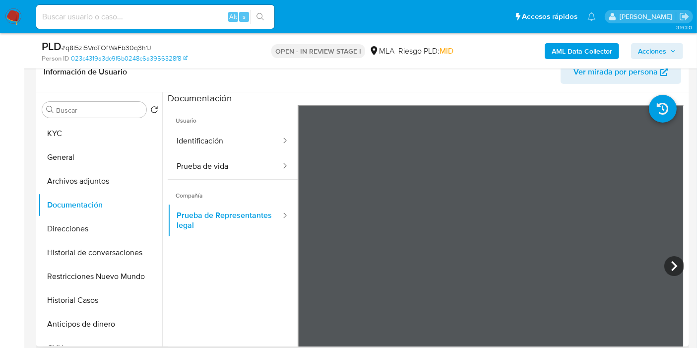
drag, startPoint x: 48, startPoint y: 134, endPoint x: 41, endPoint y: 70, distance: 64.4
click at [48, 134] on button "KYC" at bounding box center [100, 134] width 124 height 24
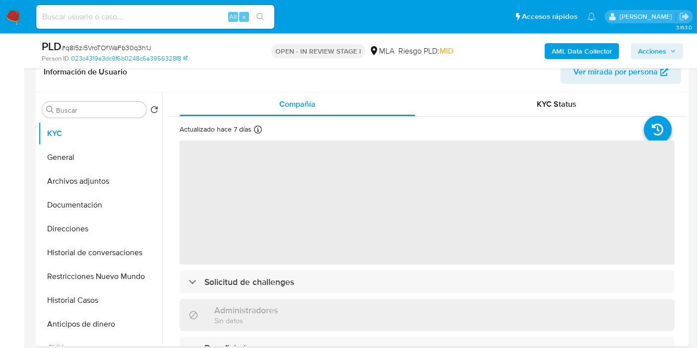
click at [13, 14] on img at bounding box center [13, 16] width 17 height 17
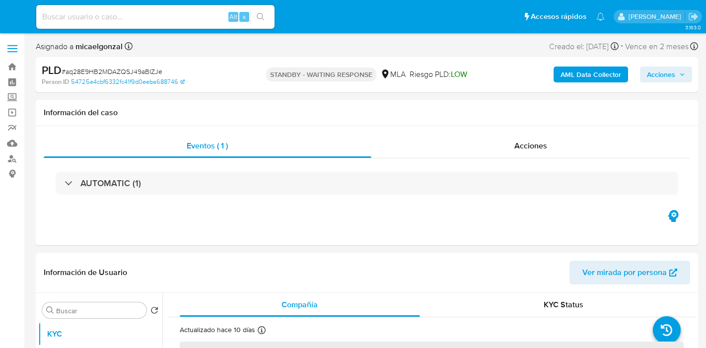
select select "10"
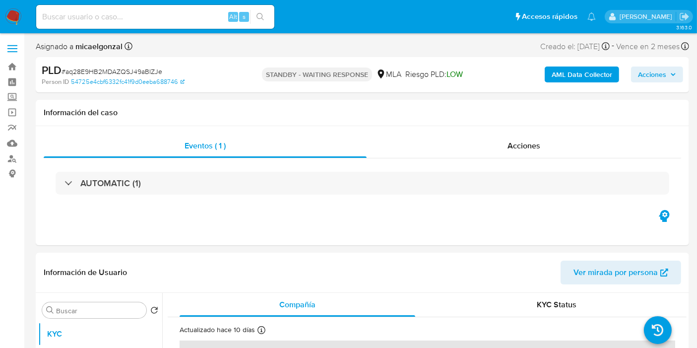
click at [129, 19] on input at bounding box center [155, 16] width 238 height 13
paste input "Ac9n2zcgub7i8LQv47gdnRLR"
type input "Ac9n2zcgub7i8LQv47gdnRLR"
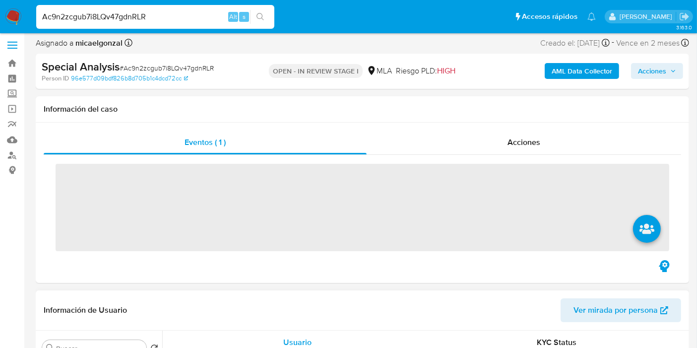
scroll to position [165, 0]
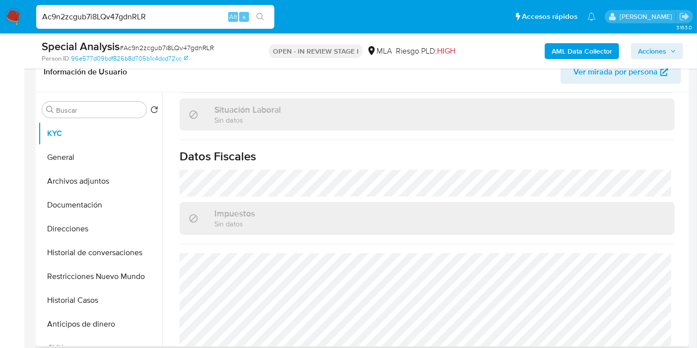
select select "10"
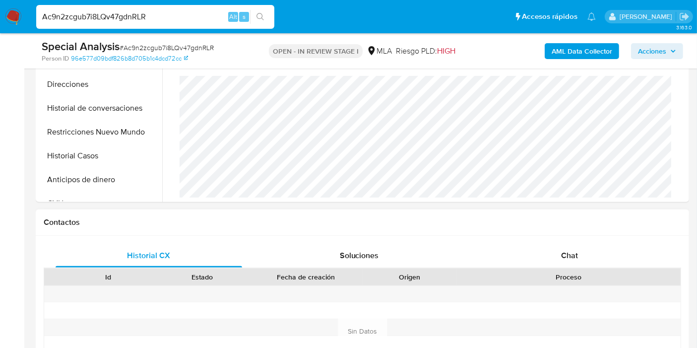
scroll to position [330, 0]
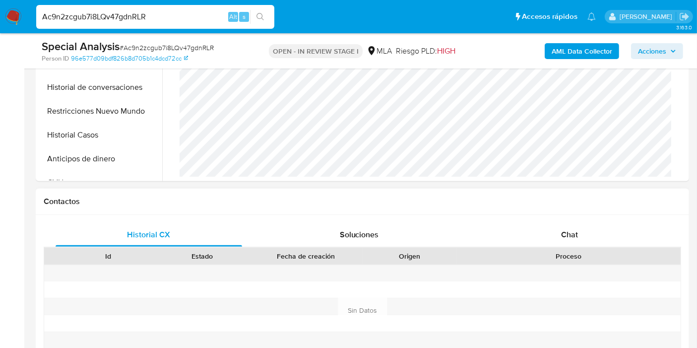
click at [606, 217] on div "Historial CX Soluciones Chat Id Estado Fecha de creación Origen Proceso Anterio…" at bounding box center [363, 311] width 654 height 192
click at [594, 230] on div "Chat" at bounding box center [569, 235] width 187 height 24
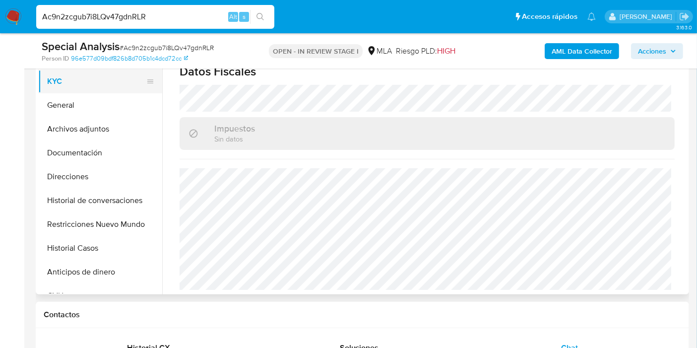
scroll to position [165, 0]
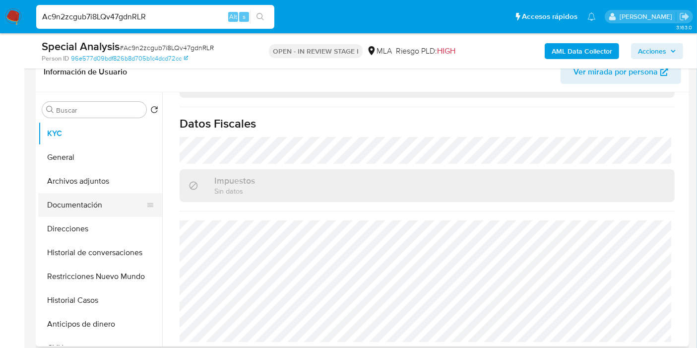
click at [53, 196] on button "Documentación" at bounding box center [96, 205] width 116 height 24
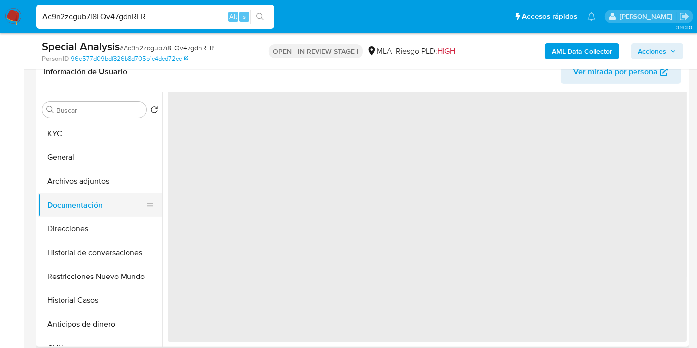
scroll to position [0, 0]
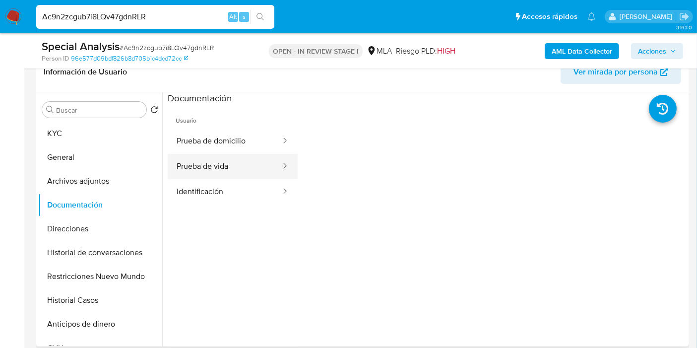
click at [257, 177] on button "Prueba de vida" at bounding box center [225, 166] width 114 height 25
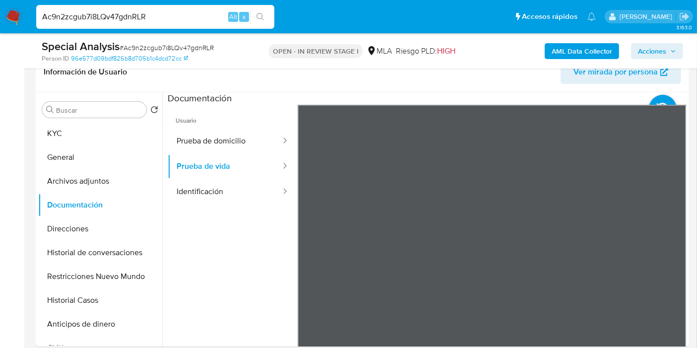
click at [110, 13] on input "Ac9n2zcgub7i8LQv47gdnRLR" at bounding box center [155, 16] width 238 height 13
paste input "DRM9pL6JllgTmcUXPR6Ym0SL"
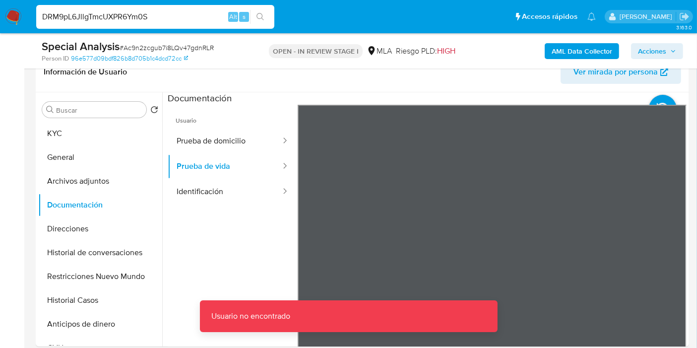
click at [110, 13] on input "DRM9pL6JllgTmcUXPR6Ym0S" at bounding box center [155, 16] width 238 height 13
paste input "L"
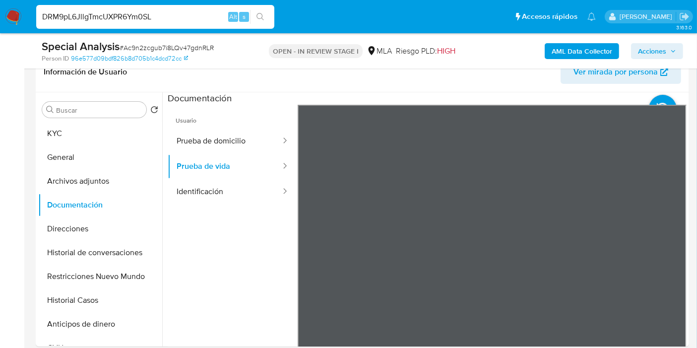
type input "DRM9pL6JllgTmcUXPR6Ym0SL"
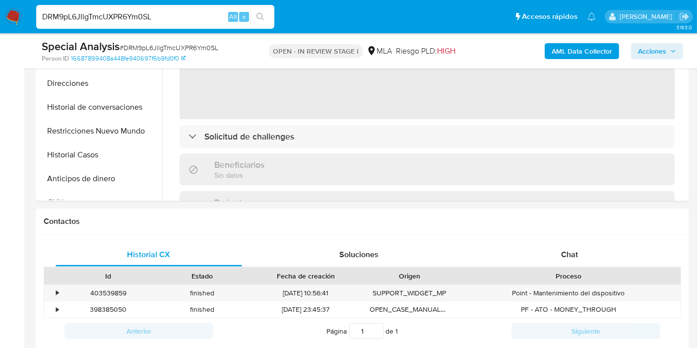
scroll to position [386, 0]
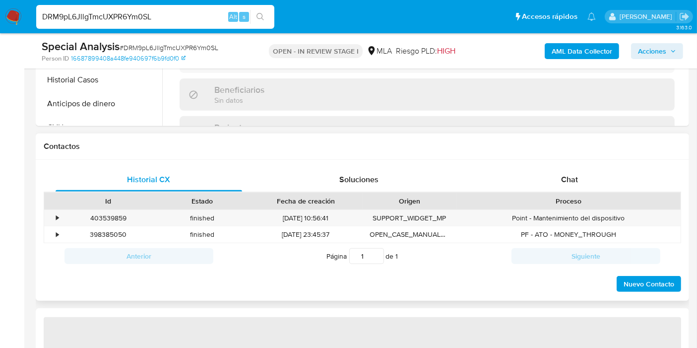
click at [599, 201] on div "Proceso" at bounding box center [568, 201] width 210 height 10
select select "10"
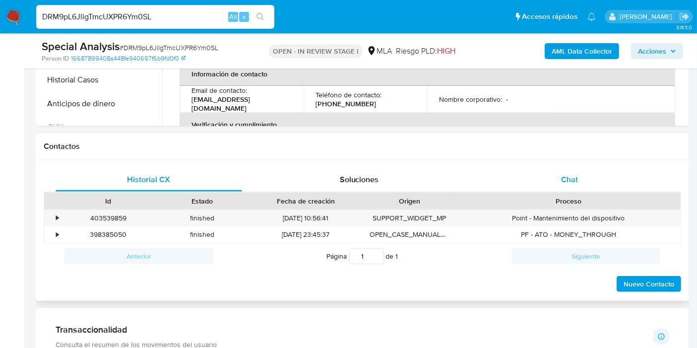
click at [606, 188] on div "Chat" at bounding box center [569, 180] width 187 height 24
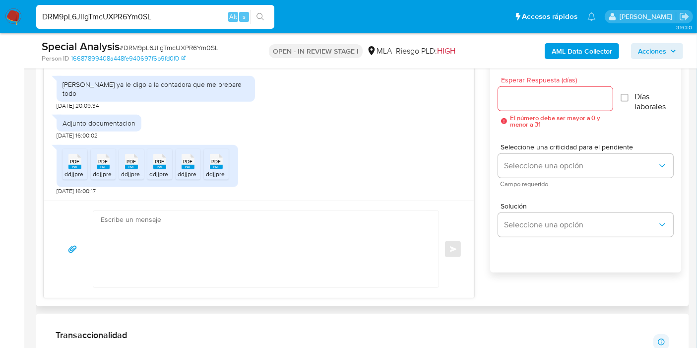
scroll to position [969, 0]
click at [75, 162] on span "PDF" at bounding box center [74, 161] width 9 height 6
click at [99, 169] on icon "PDF" at bounding box center [103, 161] width 13 height 17
click at [122, 168] on div "PDF PDF" at bounding box center [131, 160] width 21 height 19
click at [146, 169] on ul "PDF PDF ddjjpresentacion x 06-2025.pdf PDF PDF ddjjpresentacion x 04-2025.pdf P…" at bounding box center [148, 166] width 170 height 34
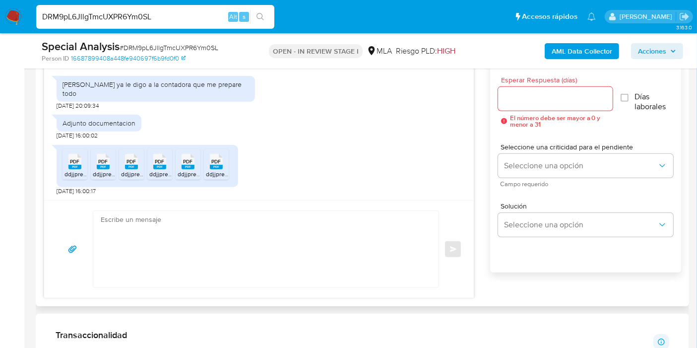
click at [172, 170] on ul "PDF PDF ddjjpresentacion x 06-2025.pdf PDF PDF ddjjpresentacion x 04-2025.pdf P…" at bounding box center [148, 166] width 170 height 34
click at [163, 166] on rect at bounding box center [159, 167] width 13 height 4
click at [180, 166] on div "PDF PDF" at bounding box center [188, 160] width 21 height 19
click at [212, 166] on rect at bounding box center [216, 167] width 13 height 4
